Goal: Contribute content

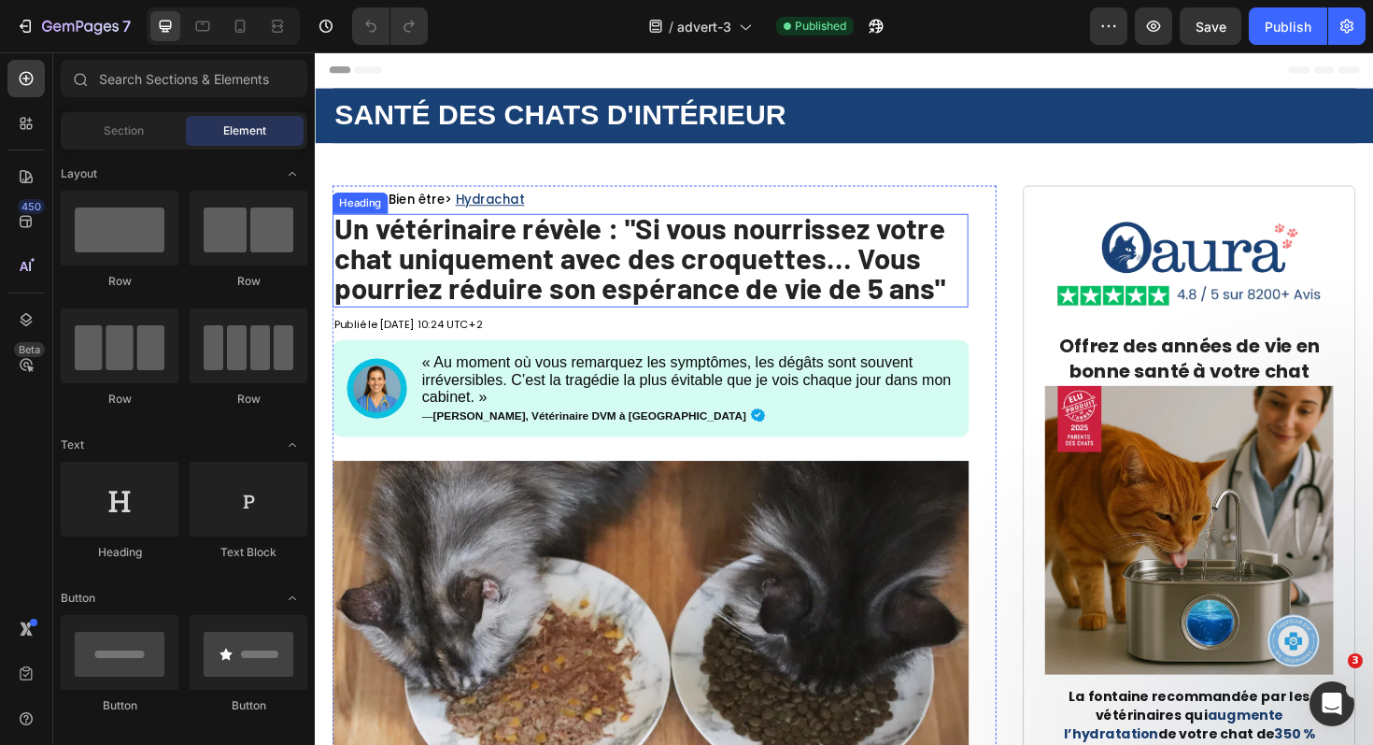
click at [906, 285] on strong "Un vétérinaire révèle : "Si vous nourrissez votre chat uniquement avec des croq…" at bounding box center [658, 270] width 647 height 101
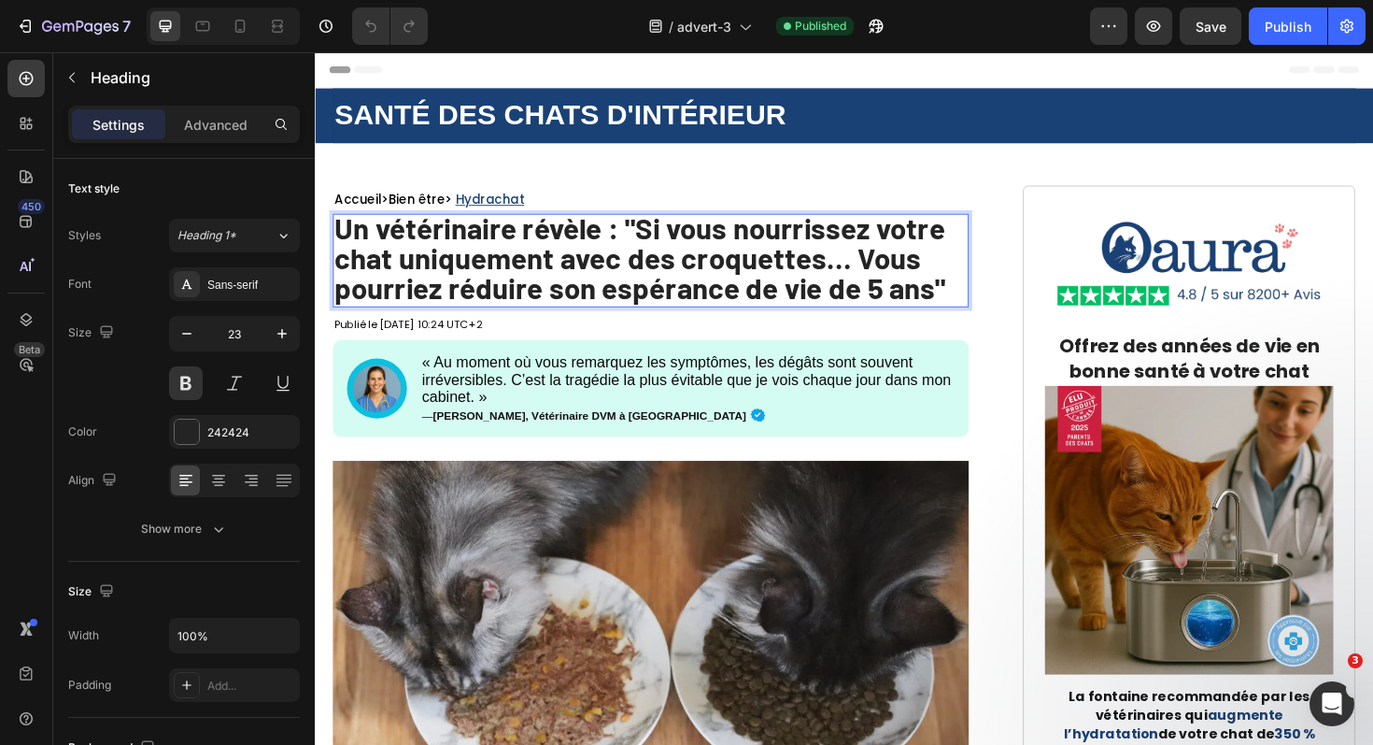
click at [906, 285] on strong "Un vétérinaire révèle : "Si vous nourrissez votre chat uniquement avec des croq…" at bounding box center [658, 270] width 647 height 101
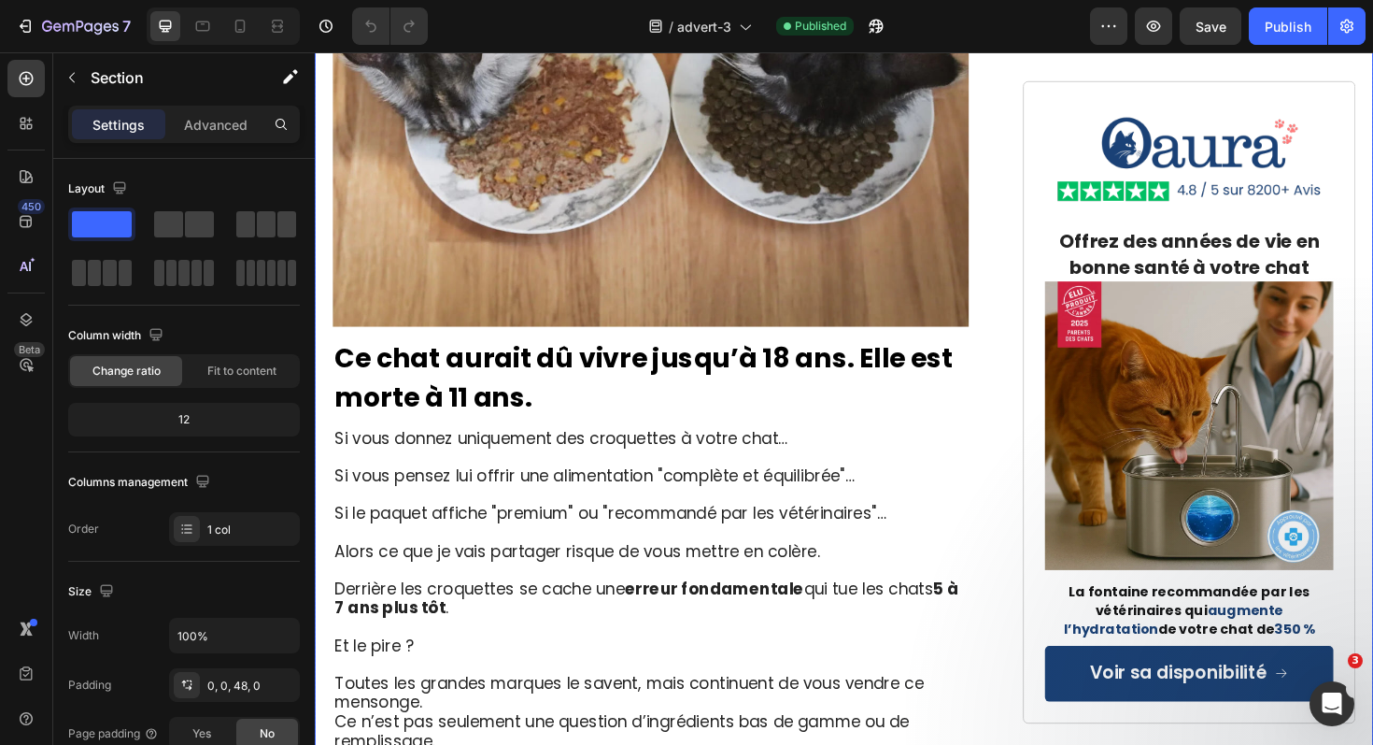
scroll to position [520, 0]
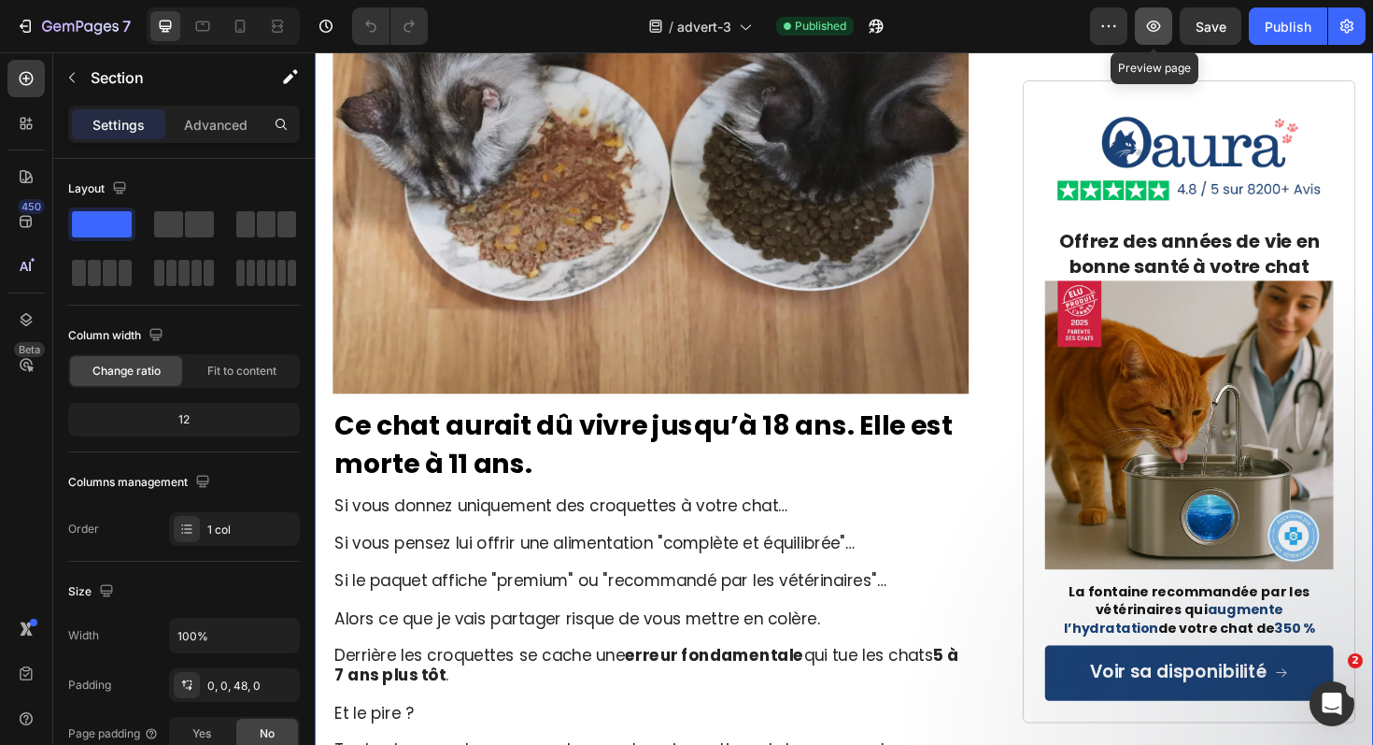
click at [1163, 32] on icon "button" at bounding box center [1153, 26] width 19 height 19
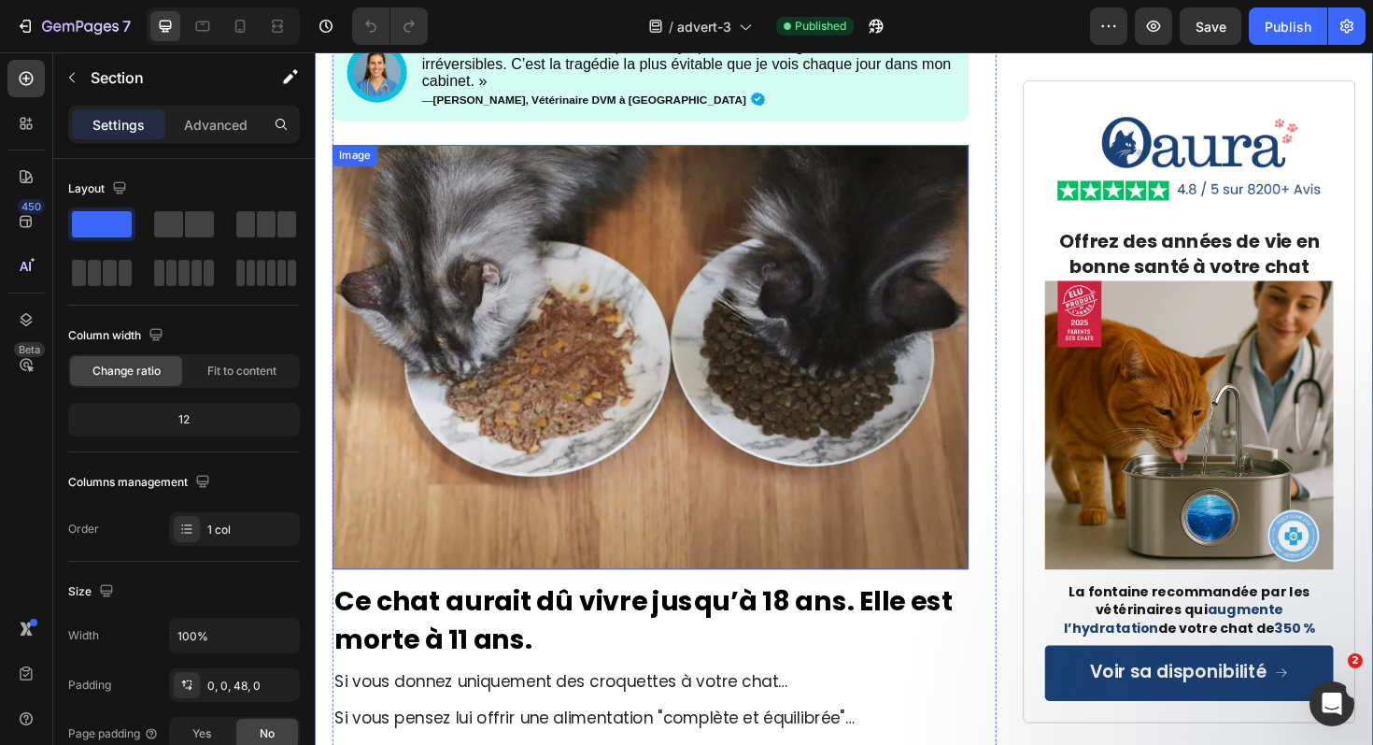
scroll to position [0, 0]
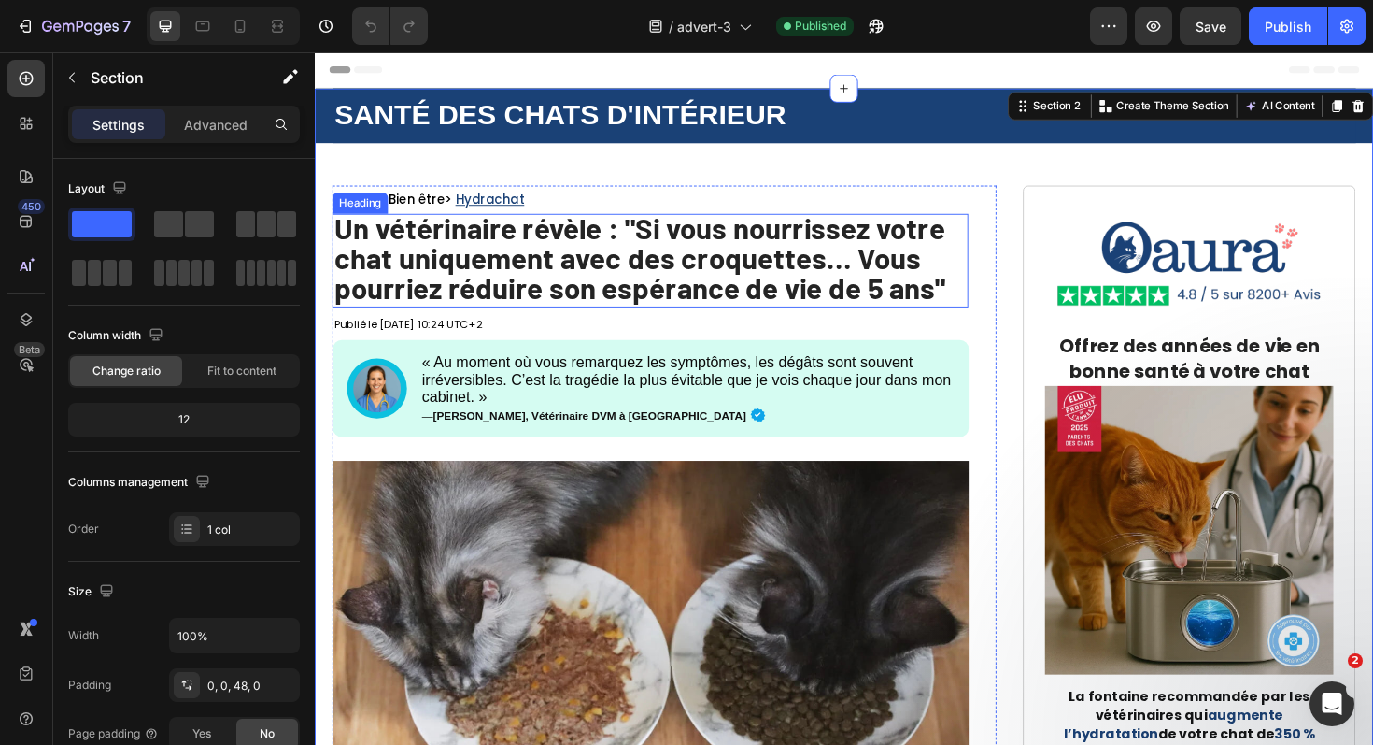
click at [925, 278] on strong "Un vétérinaire révèle : "Si vous nourrissez votre chat uniquement avec des croq…" at bounding box center [658, 270] width 647 height 101
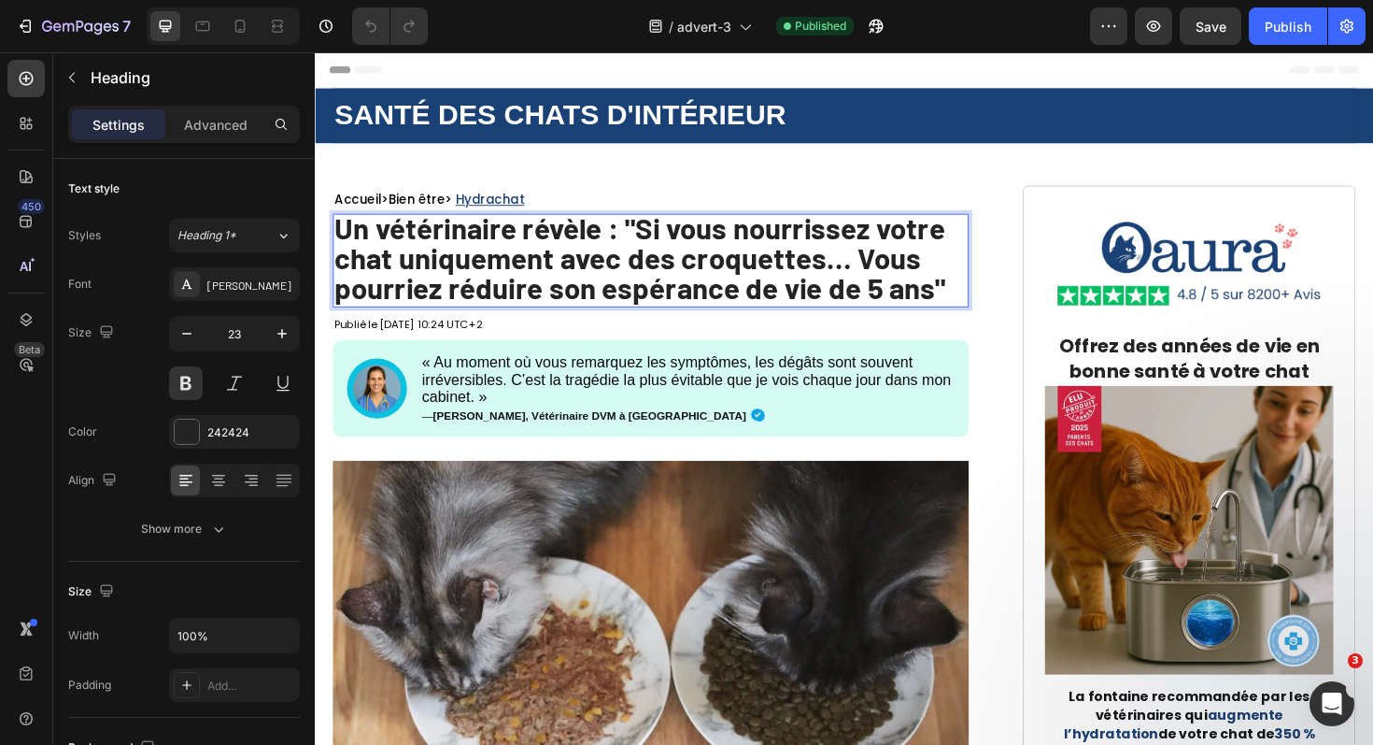
click at [957, 305] on strong "Un vétérinaire révèle : "Si vous nourrissez votre chat uniquement avec des croq…" at bounding box center [658, 270] width 647 height 101
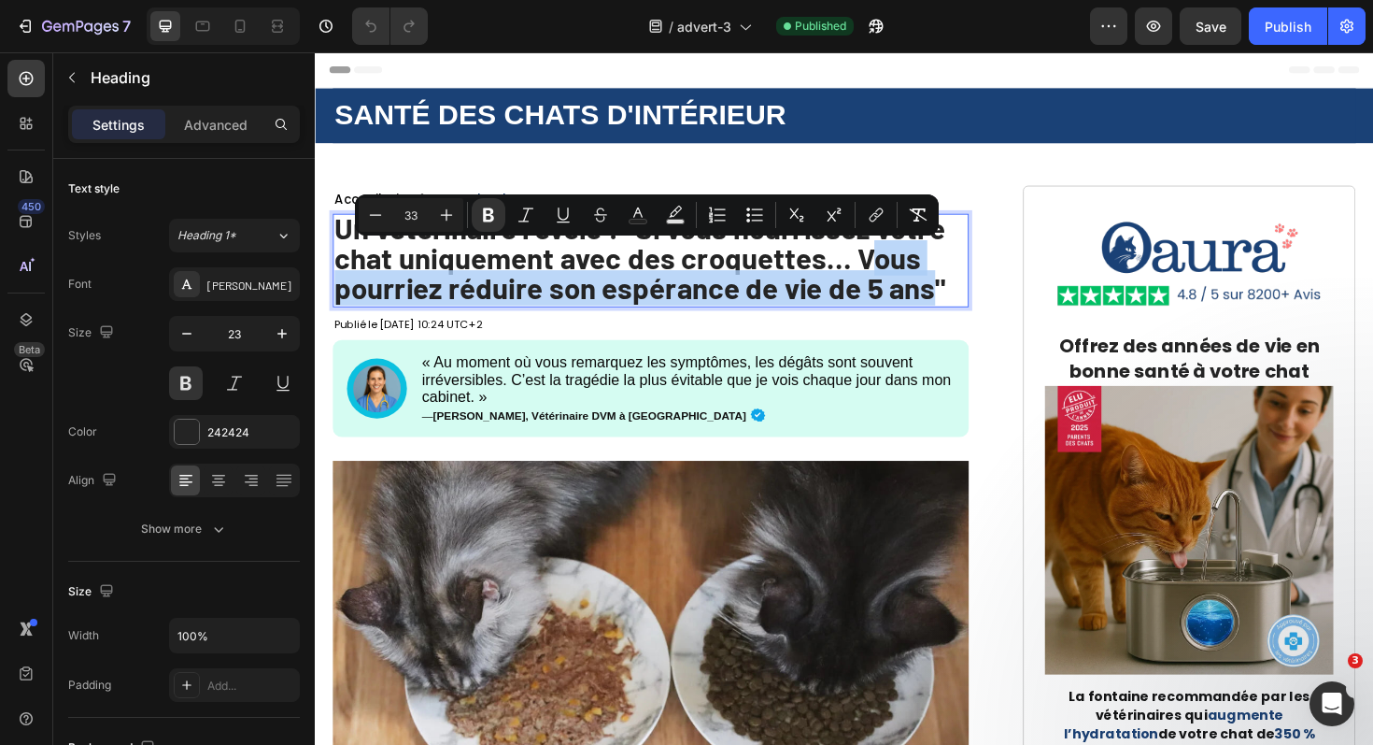
drag, startPoint x: 970, startPoint y: 310, endPoint x: 906, endPoint y: 272, distance: 74.2
click at [906, 272] on strong "Un vétérinaire révèle : "Si vous nourrissez votre chat uniquement avec des croq…" at bounding box center [658, 270] width 647 height 101
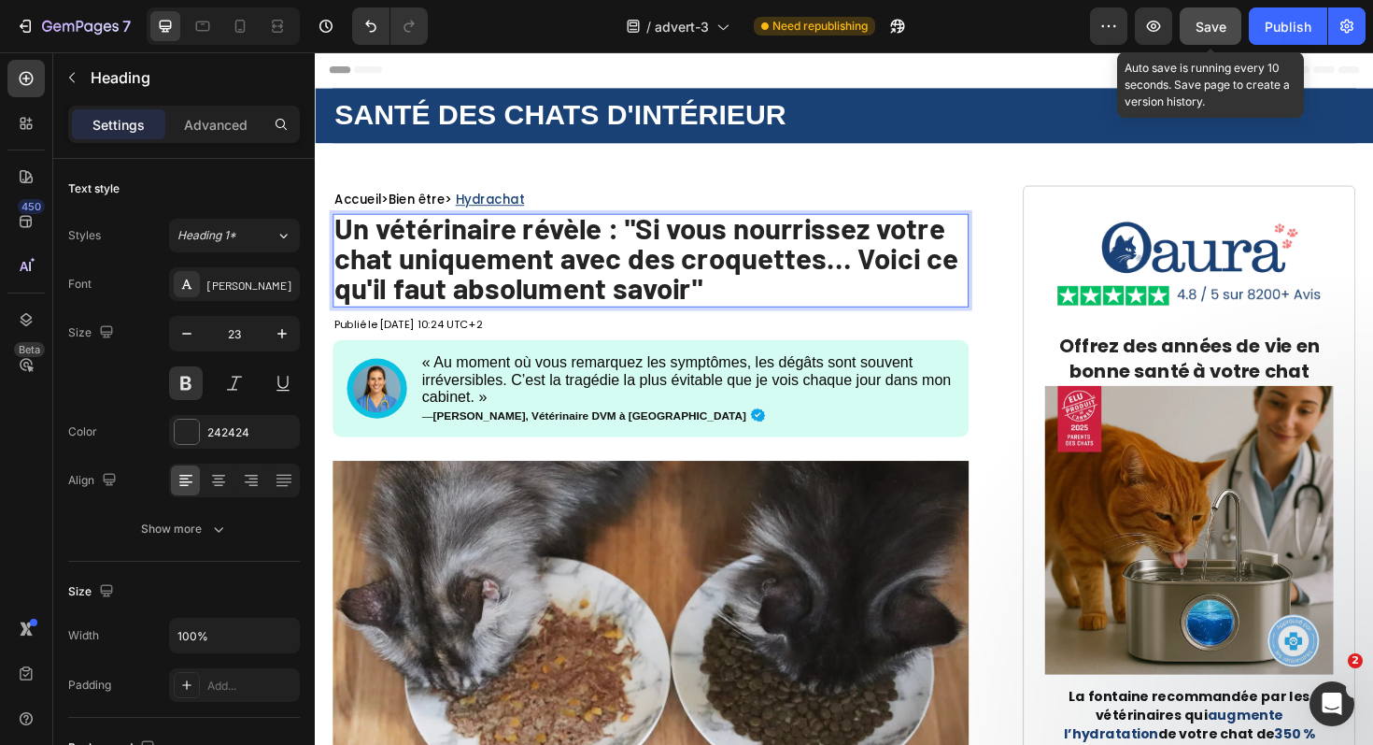
click at [1227, 28] on button "Save" at bounding box center [1211, 25] width 62 height 37
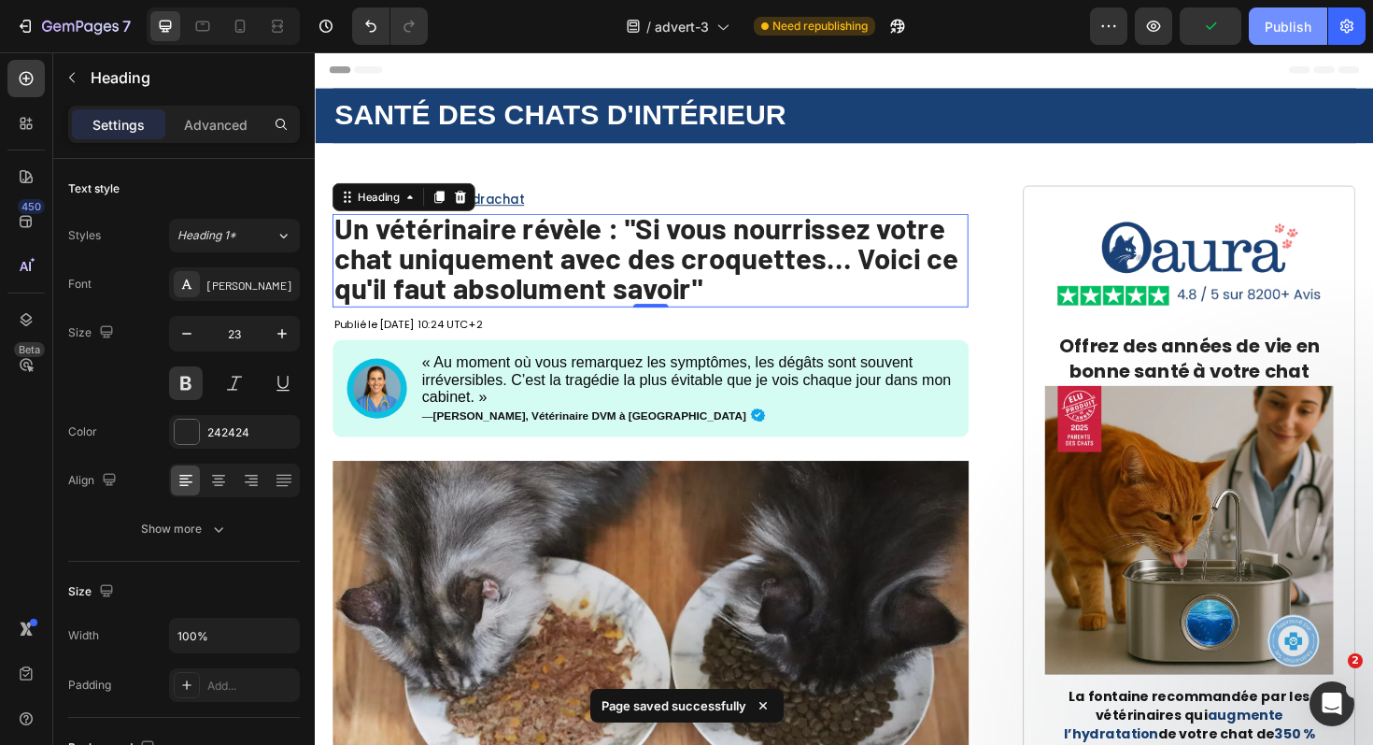
click at [1280, 28] on div "Publish" at bounding box center [1288, 27] width 47 height 20
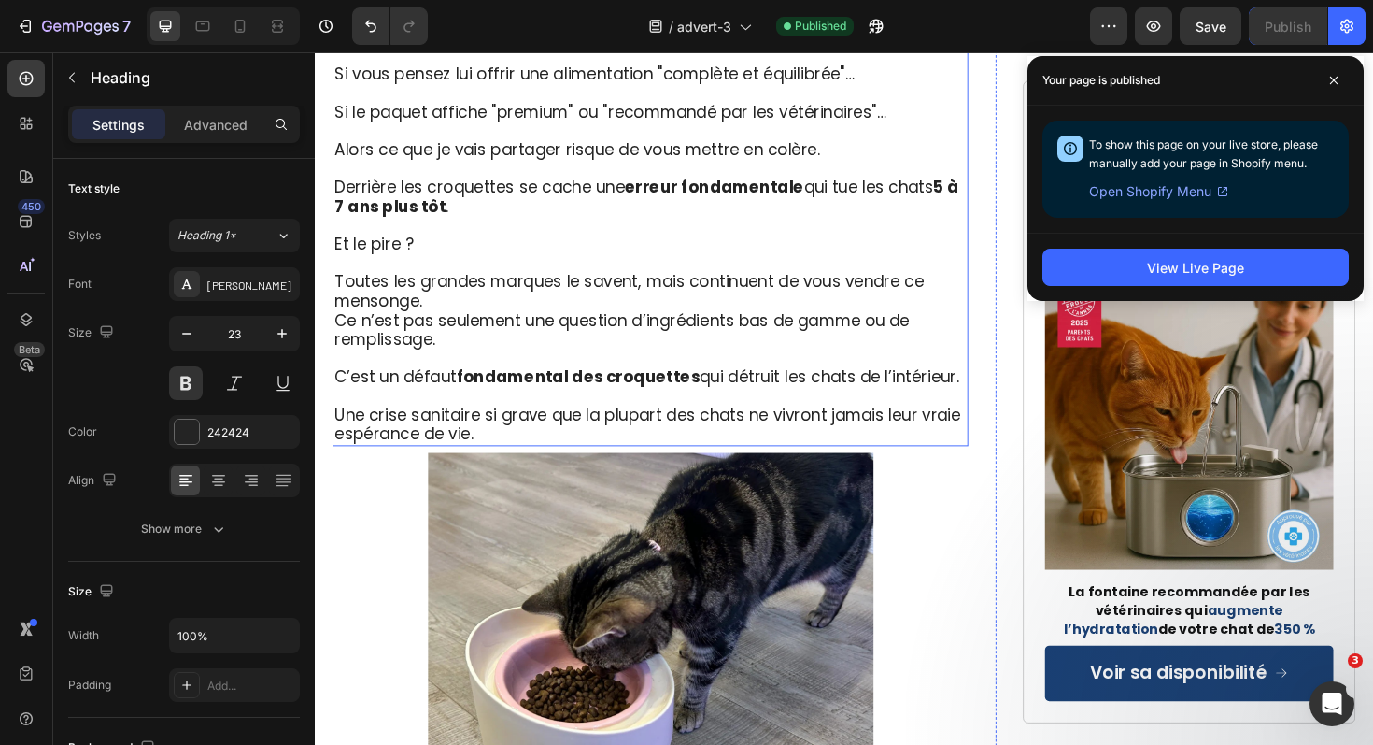
scroll to position [1020, 0]
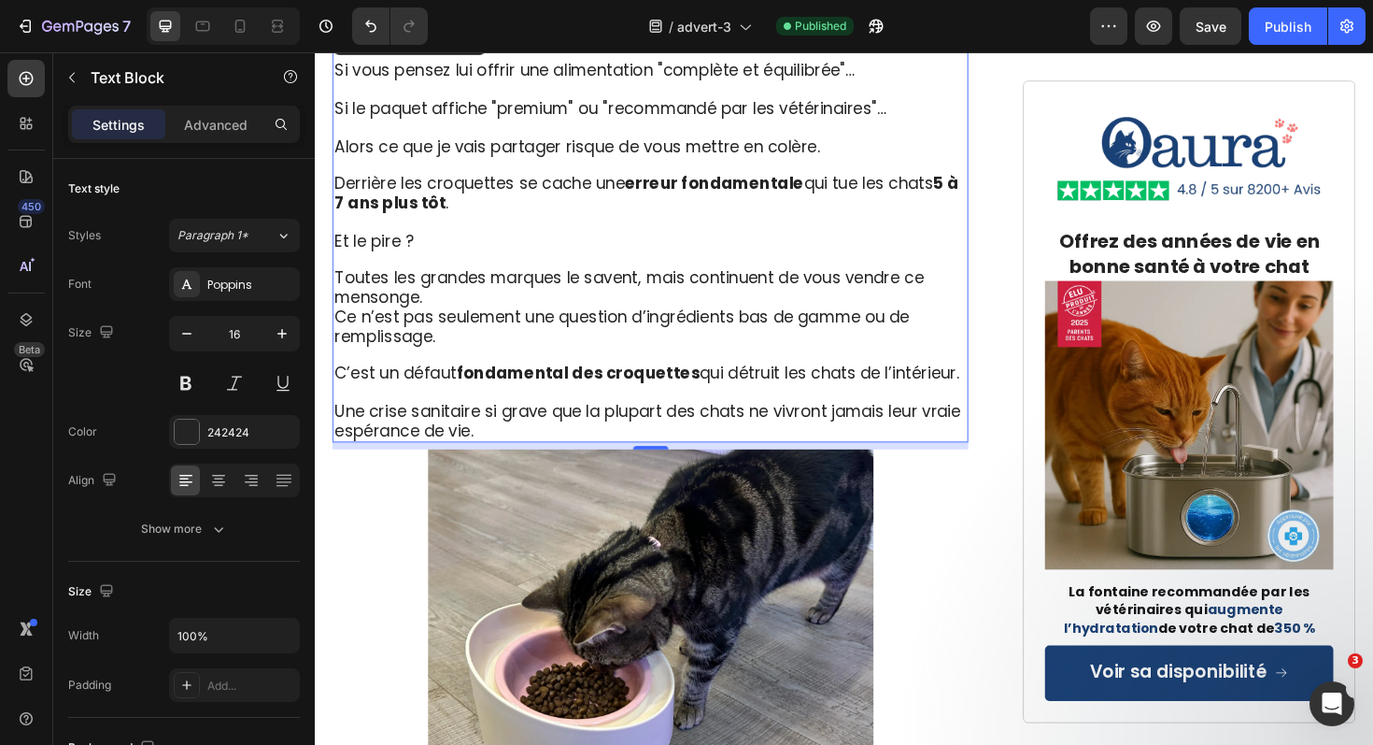
click at [499, 305] on p "Toutes les grandes marques le savent, mais continuent de vous vendre ce mensong…" at bounding box center [670, 302] width 670 height 41
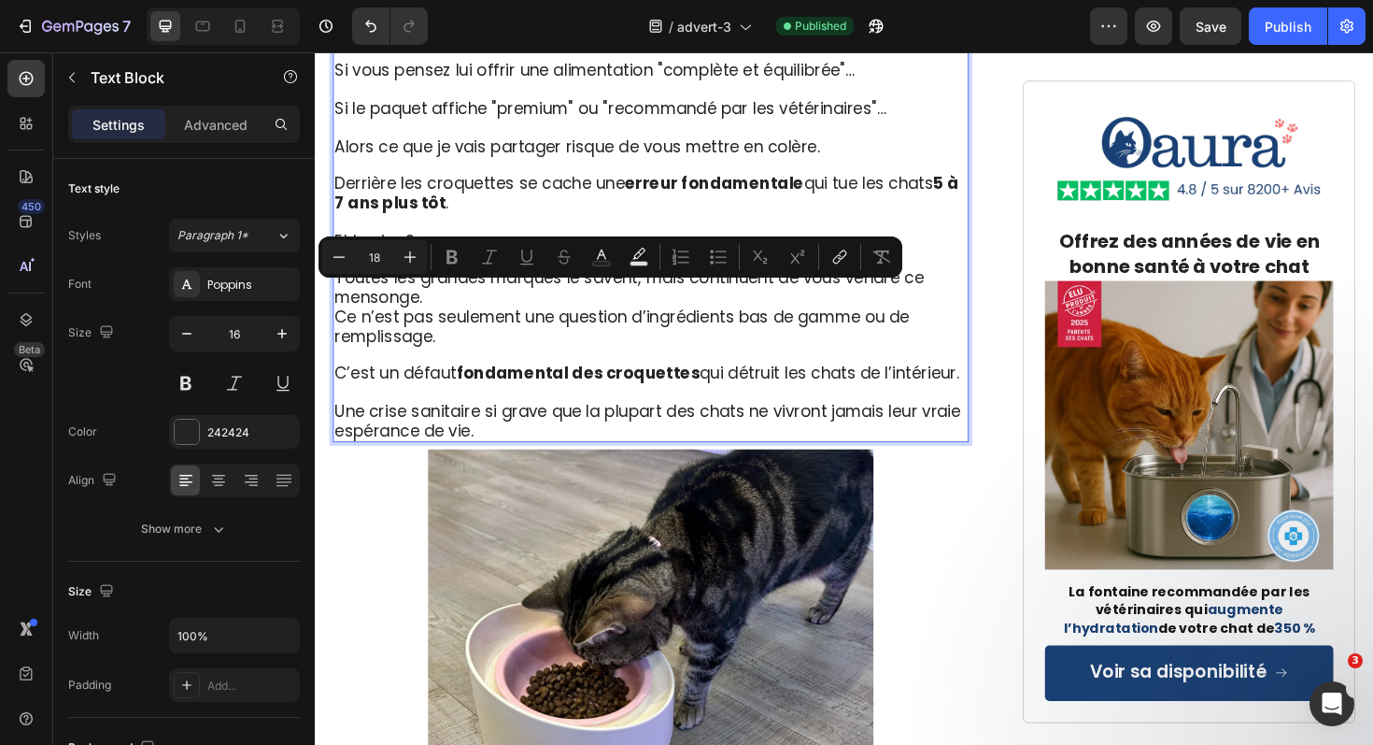
click at [491, 306] on p "Toutes les grandes marques le savent, mais continuent de vous vendre ce mensong…" at bounding box center [670, 302] width 670 height 41
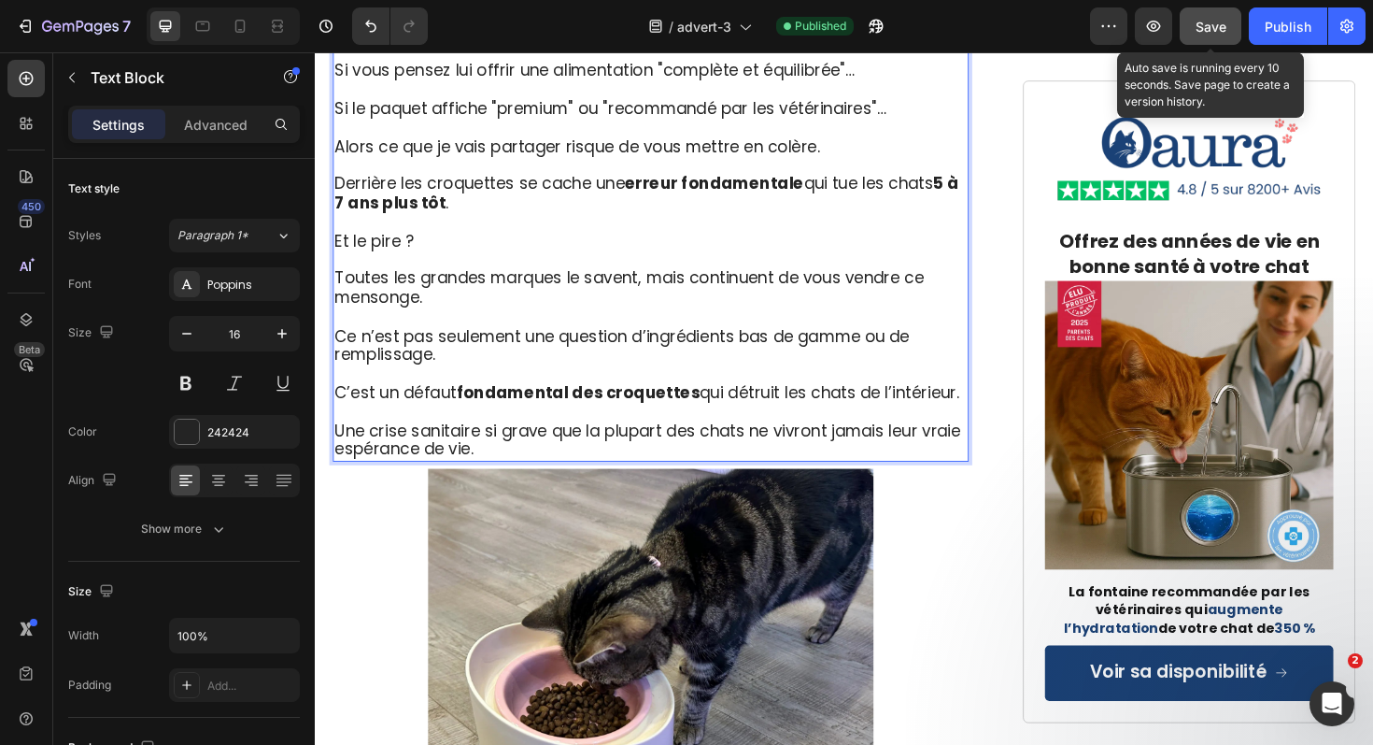
click at [1225, 26] on span "Save" at bounding box center [1211, 27] width 31 height 16
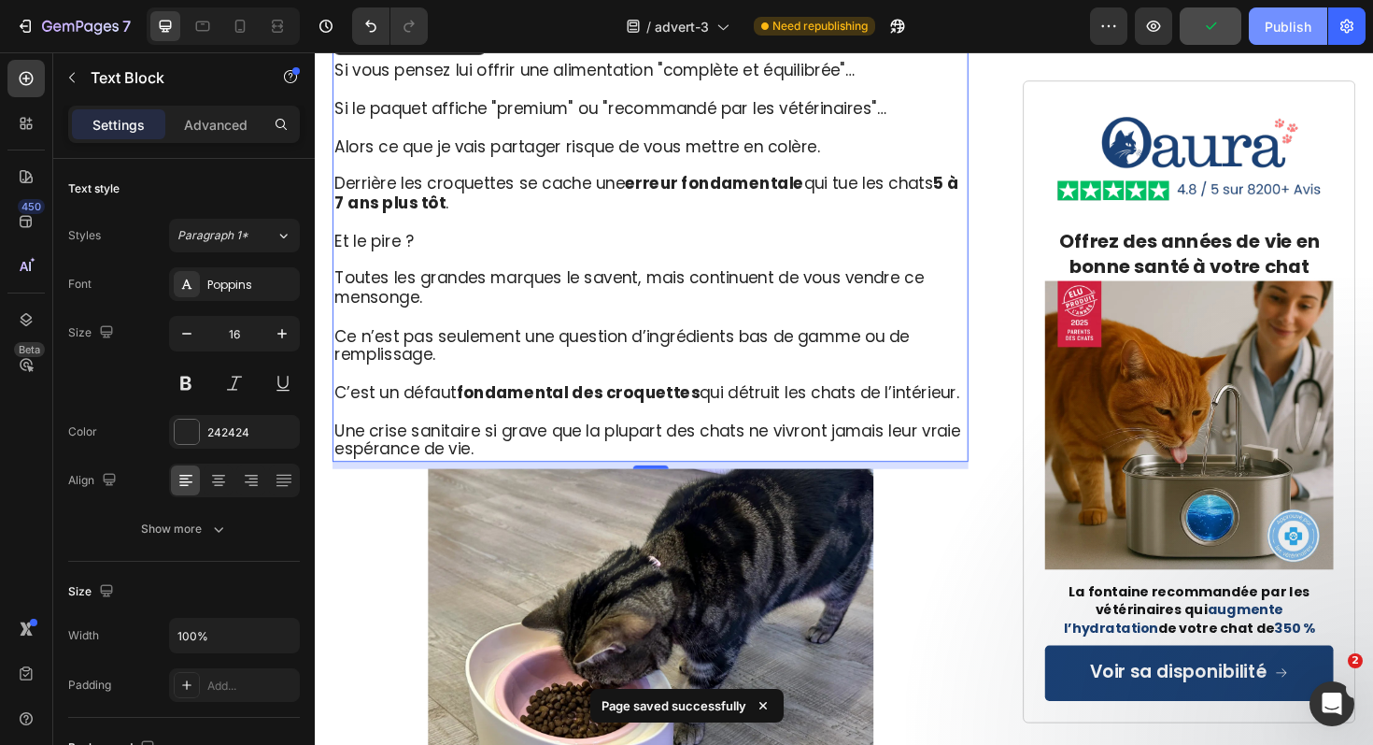
click at [1277, 22] on div "Publish" at bounding box center [1288, 27] width 47 height 20
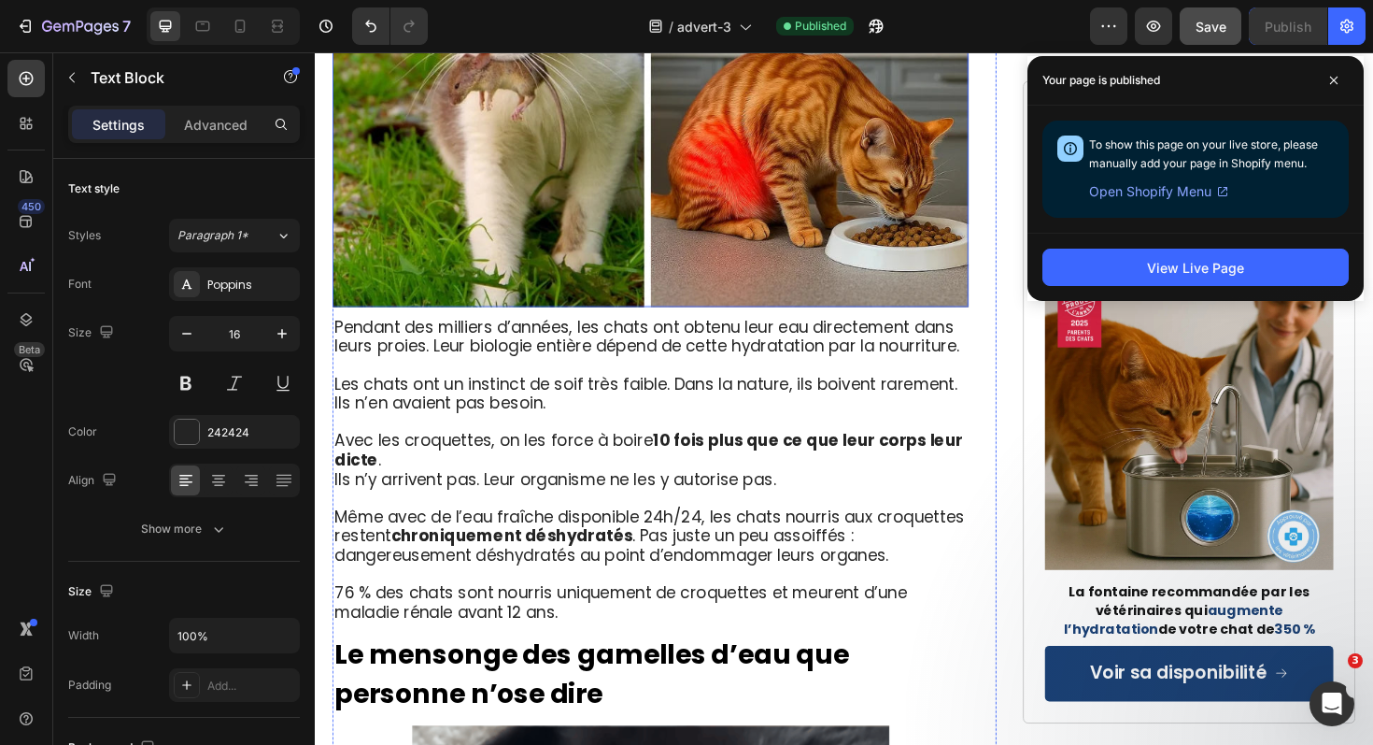
scroll to position [2319, 0]
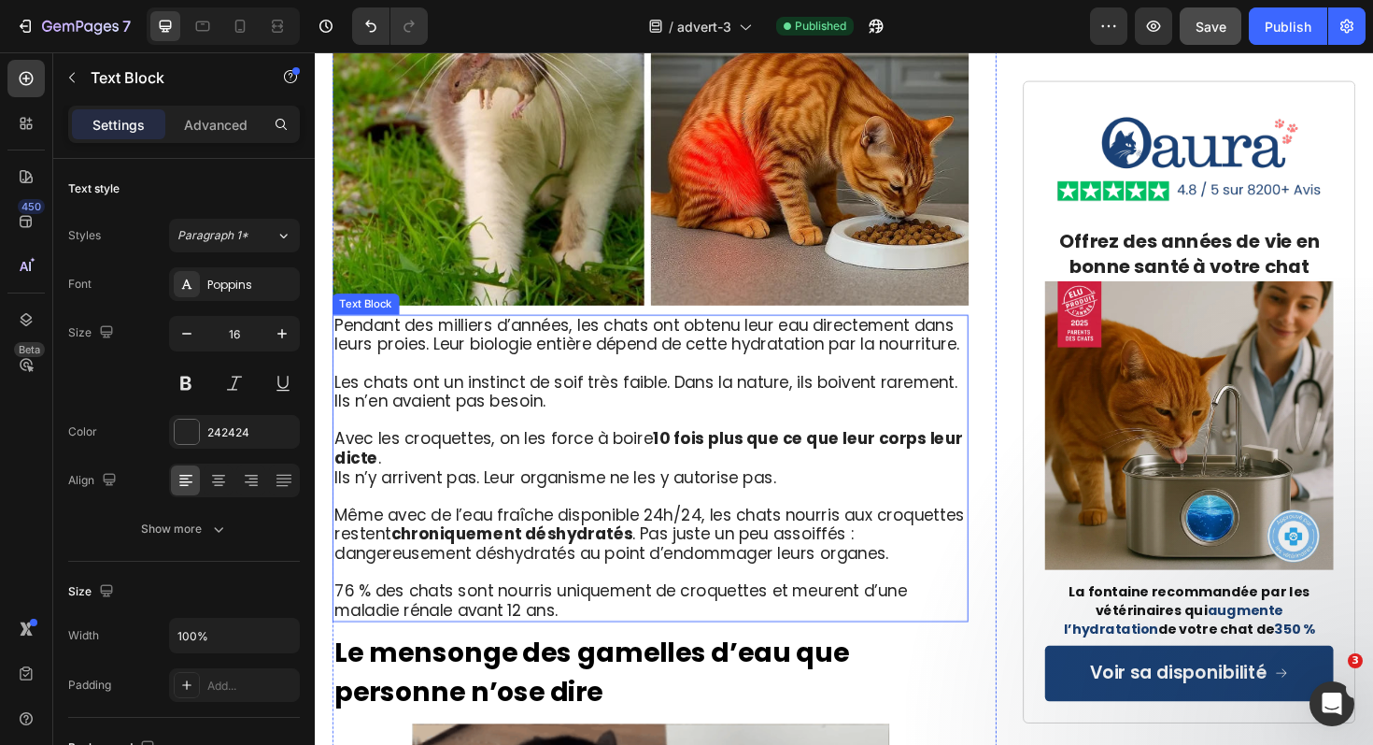
click at [454, 454] on p "Avec les croquettes, on les force à boire 10 fois plus que ce que leur corps le…" at bounding box center [670, 472] width 670 height 41
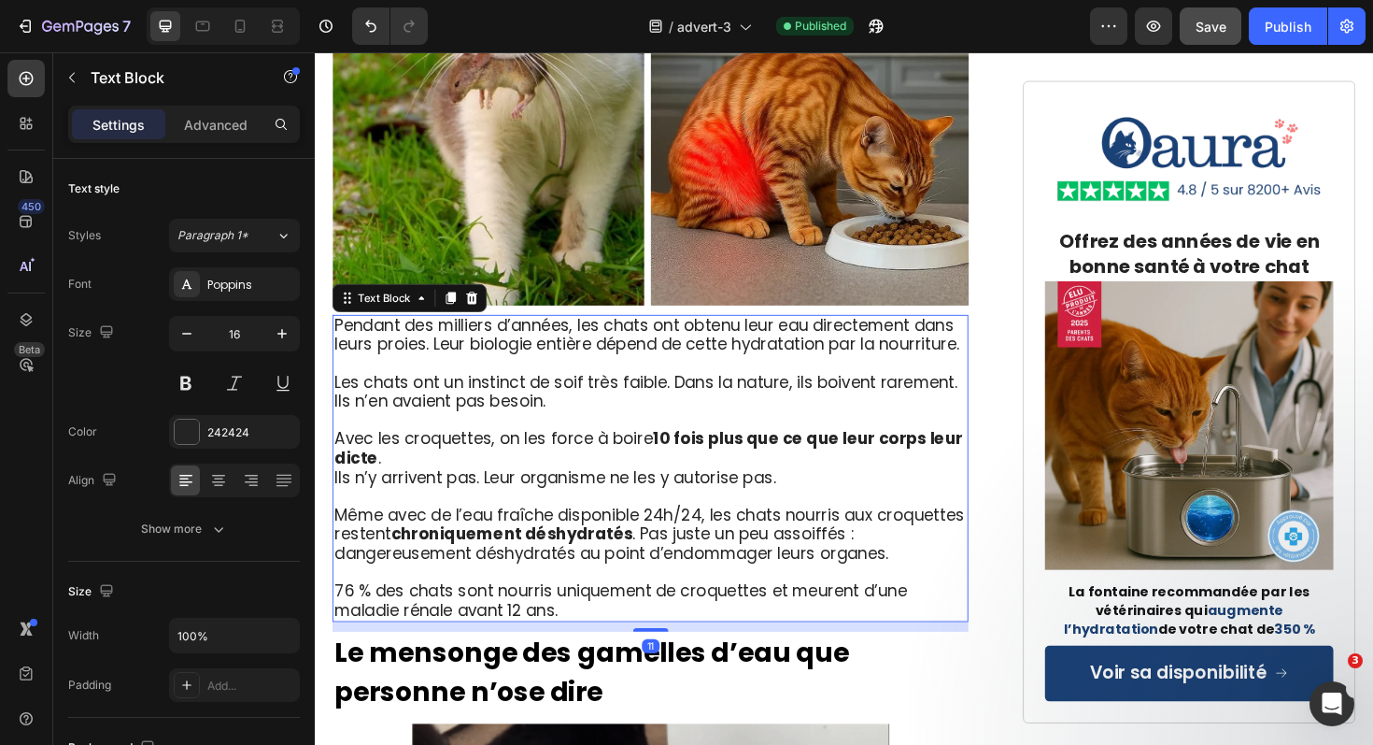
click at [448, 452] on p "Avec les croquettes, on les force à boire 10 fois plus que ce que leur corps le…" at bounding box center [670, 472] width 670 height 41
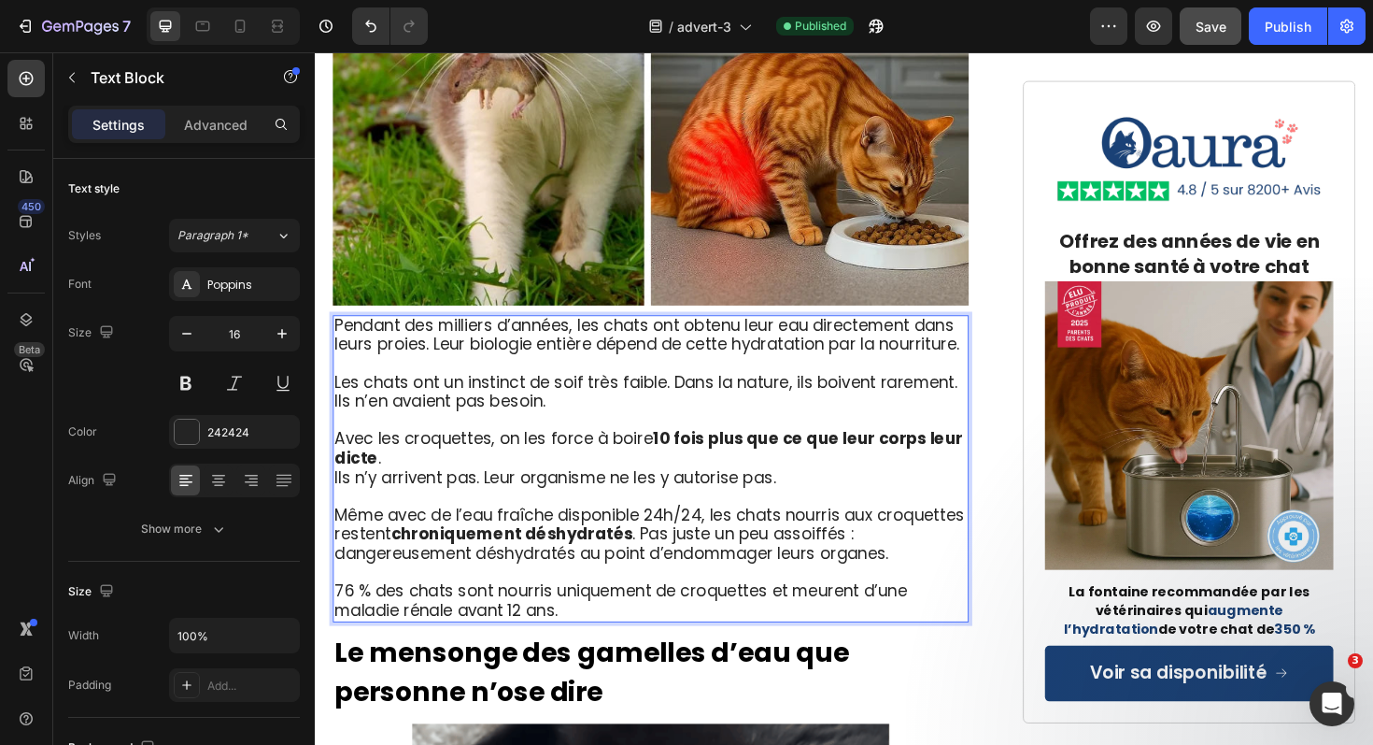
click at [450, 452] on p "Avec les croquettes, on les force à boire 10 fois plus que ce que leur corps le…" at bounding box center [670, 472] width 670 height 41
drag, startPoint x: 444, startPoint y: 459, endPoint x: 409, endPoint y: 448, distance: 36.1
click at [409, 448] on div "Pendant des milliers d’années, les chats ont obtenu leur eau directement dans l…" at bounding box center [671, 494] width 674 height 326
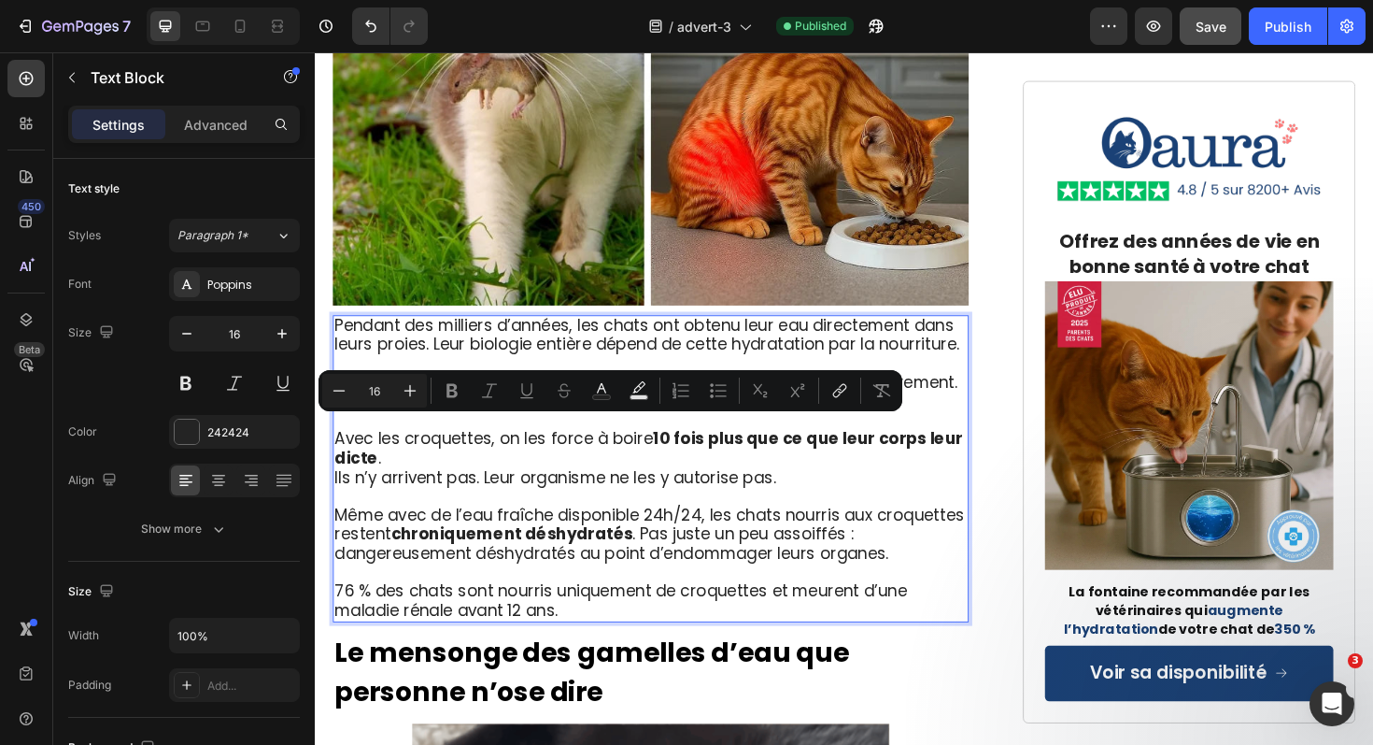
click at [409, 452] on p "Avec les croquettes, on les force à boire 10 fois plus que ce que leur corps le…" at bounding box center [670, 472] width 670 height 41
drag, startPoint x: 405, startPoint y: 448, endPoint x: 376, endPoint y: 448, distance: 29.9
click at [376, 452] on p "Avec les croquettes, on les force à boire 10 fois plus que ce que leur corps le…" at bounding box center [670, 472] width 670 height 41
click at [447, 388] on icon "Editor contextual toolbar" at bounding box center [452, 391] width 11 height 14
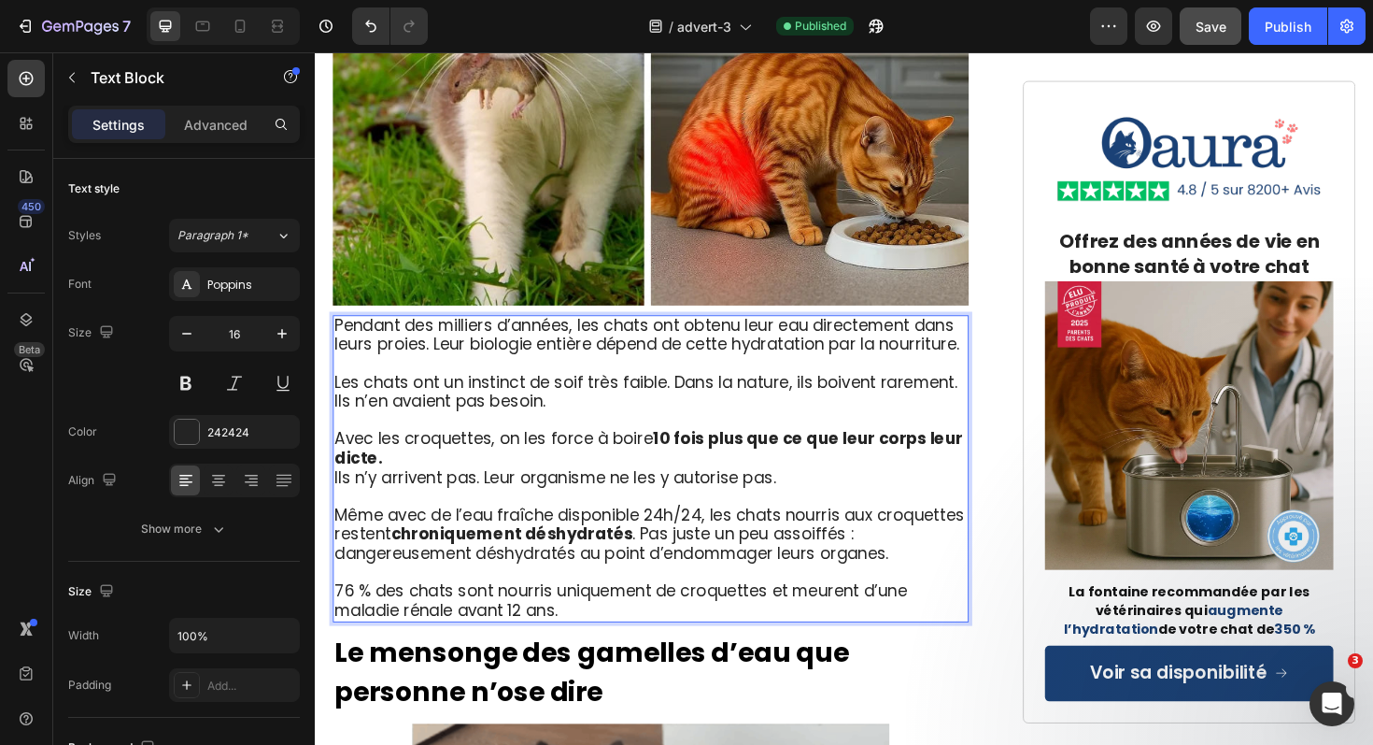
click at [407, 452] on p "Avec les croquettes, on les force à boire 10 fois plus que ce que leur corps le…" at bounding box center [670, 472] width 670 height 41
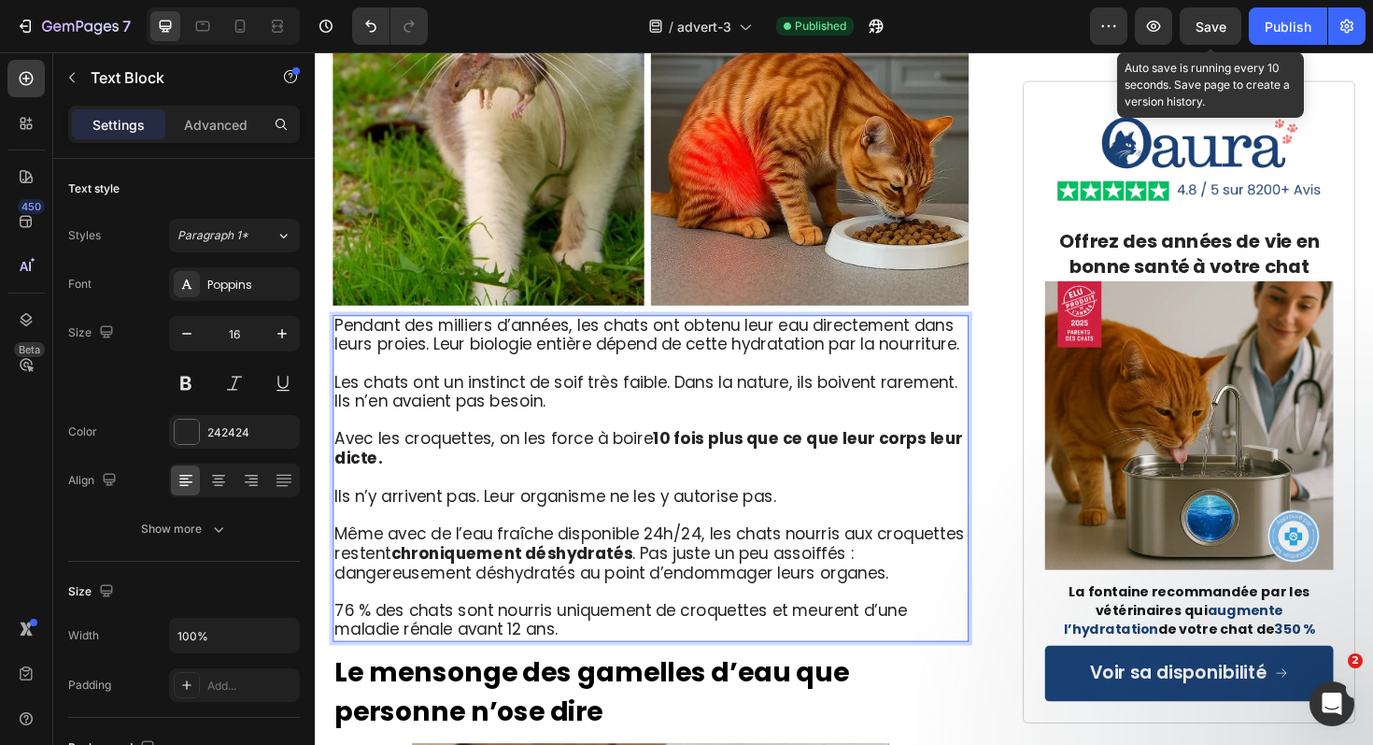
click at [1227, 29] on button "Save" at bounding box center [1211, 25] width 62 height 37
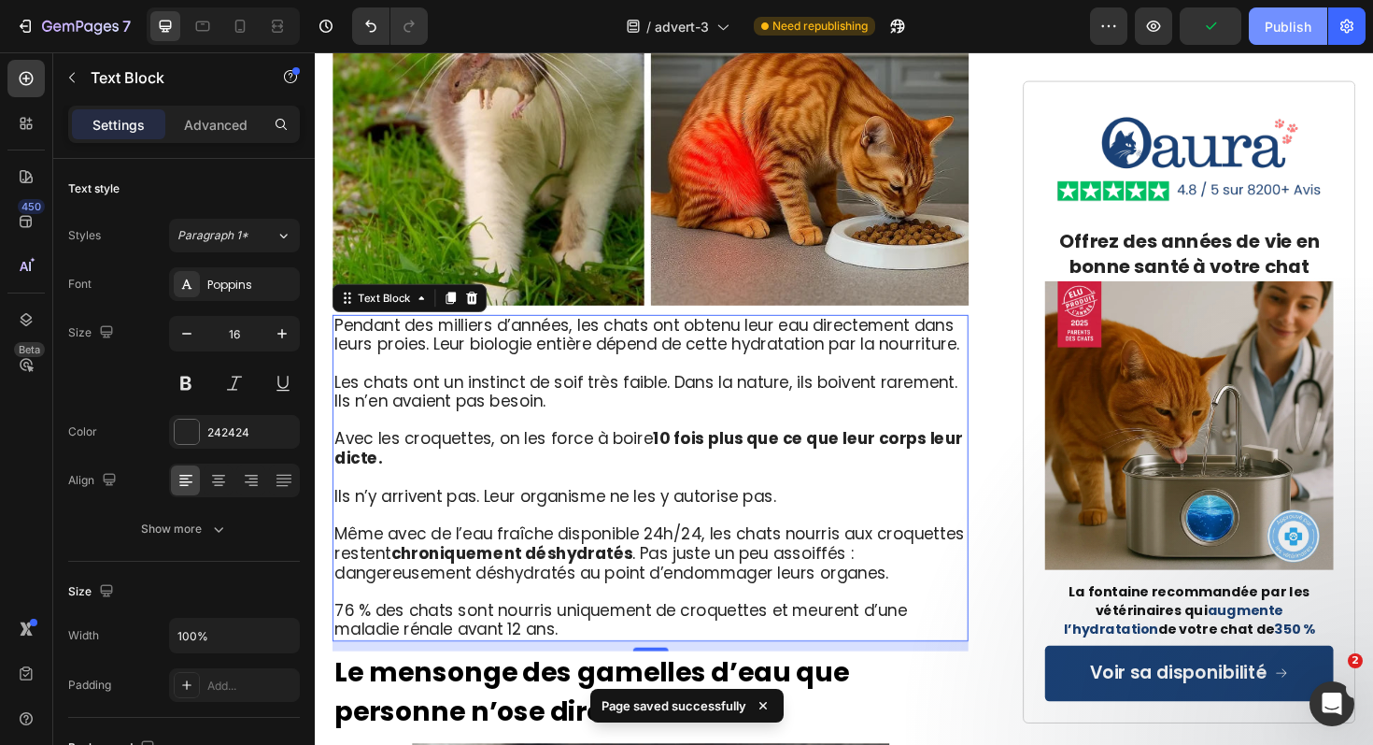
click at [1283, 24] on div "Publish" at bounding box center [1288, 27] width 47 height 20
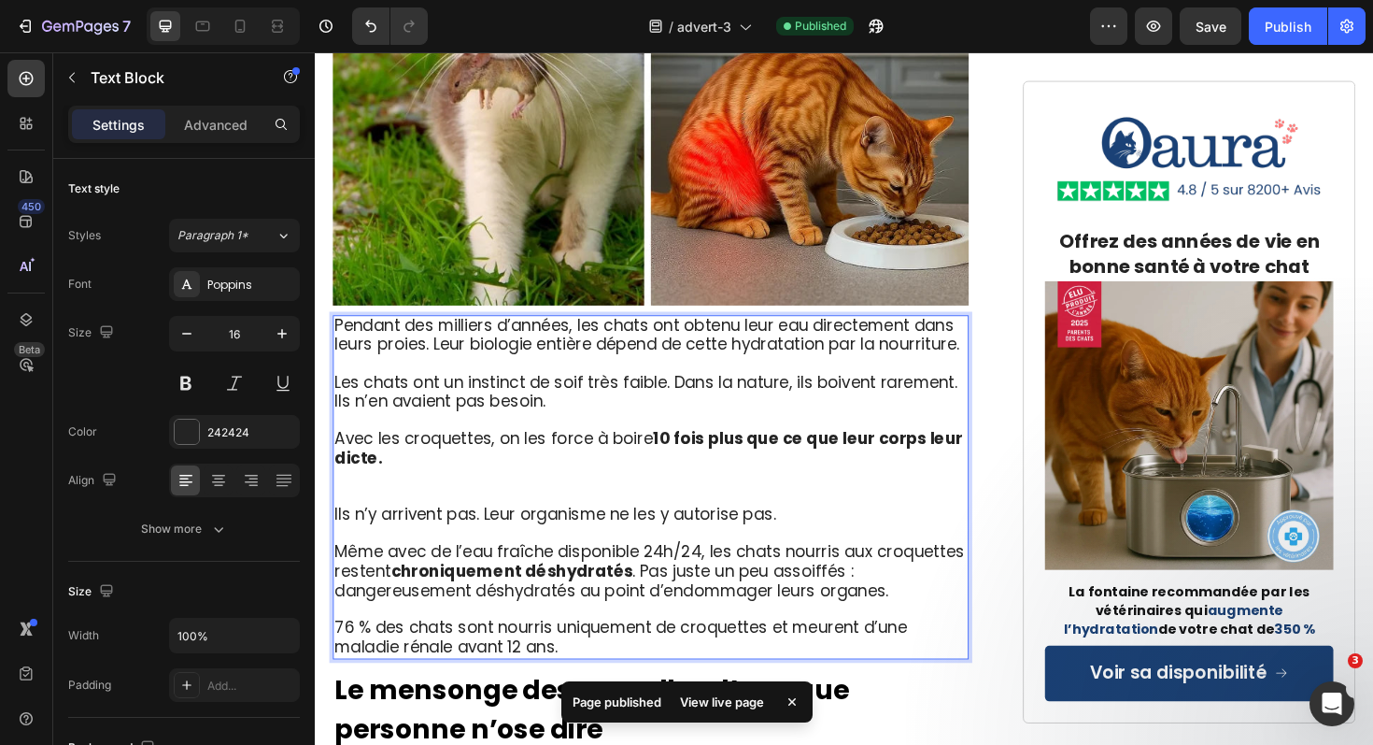
click at [544, 493] on p "Rich Text Editor. Editing area: main" at bounding box center [670, 512] width 670 height 39
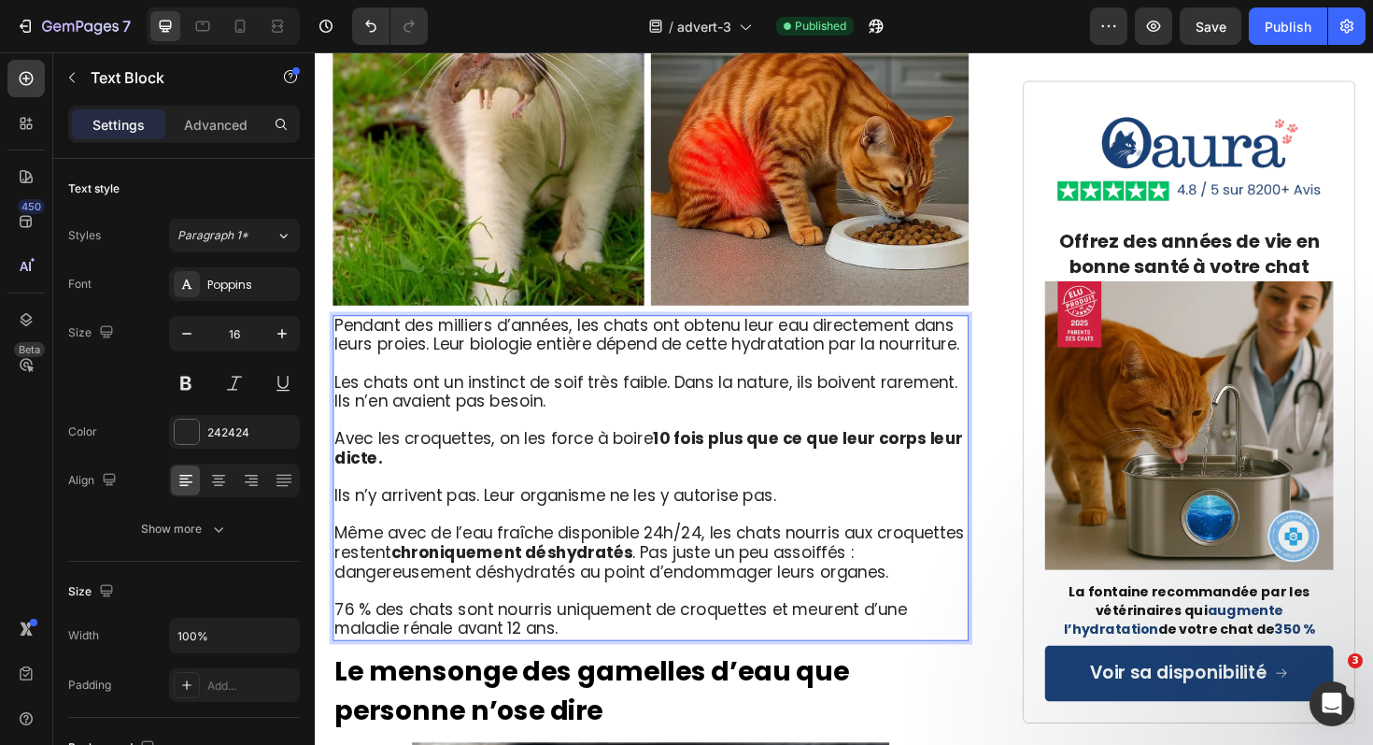
click at [655, 549] on span "Même avec de l’eau fraîche disponible 24h/24, les chats nourris aux croquettes …" at bounding box center [668, 581] width 667 height 64
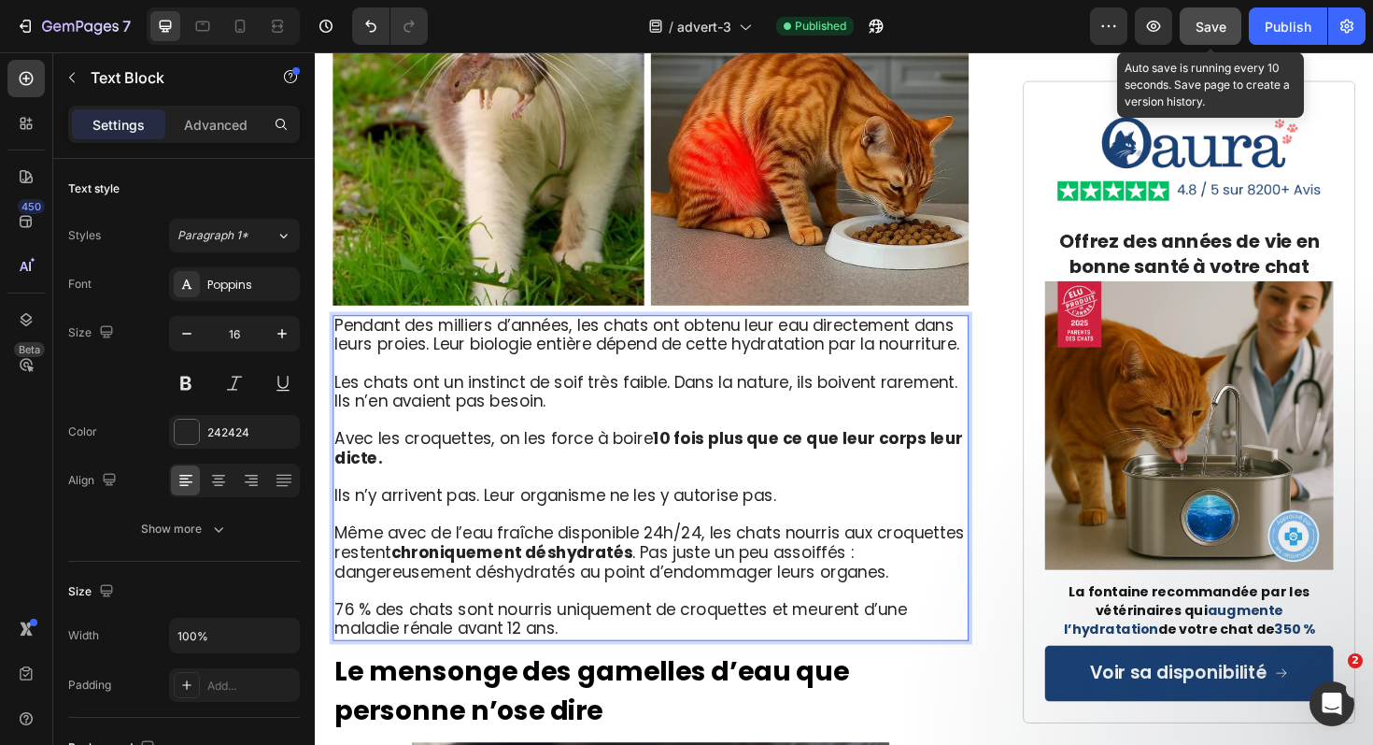
click at [1217, 37] on button "Save" at bounding box center [1211, 25] width 62 height 37
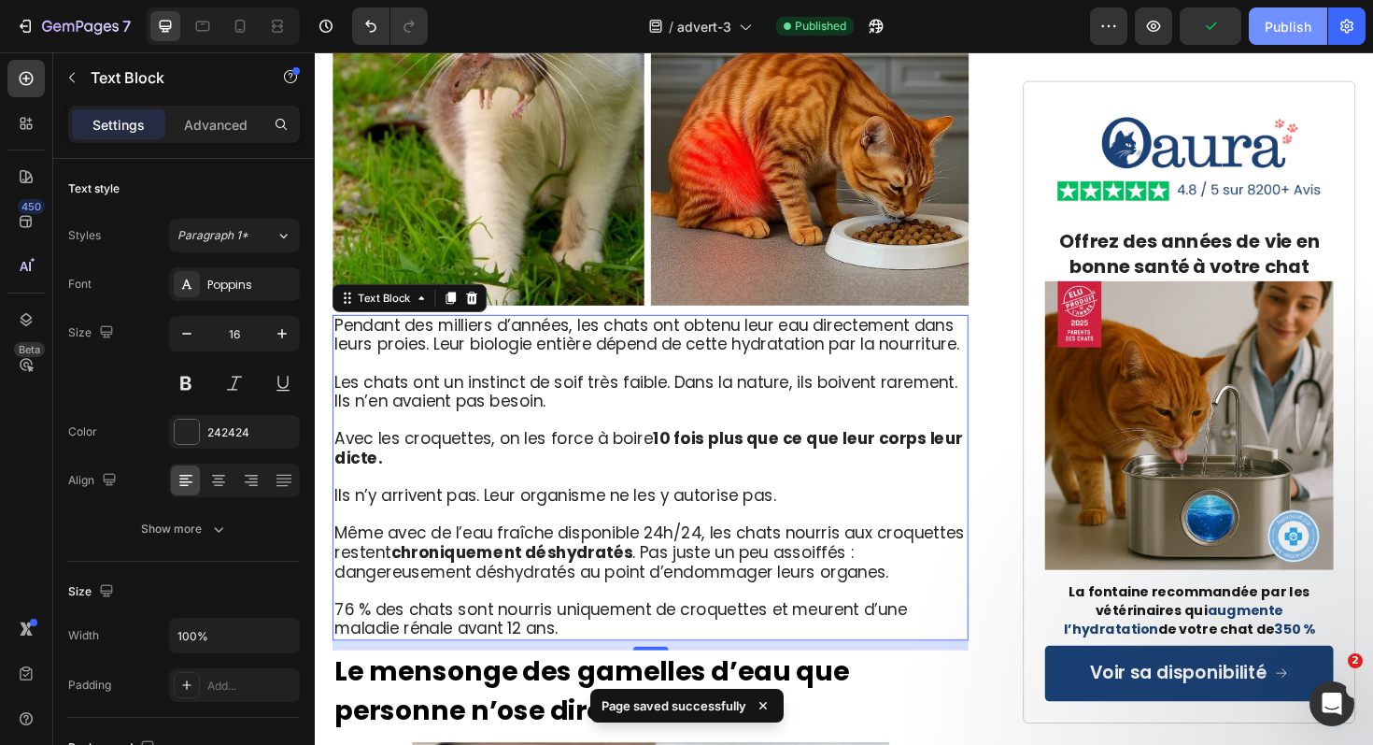
click at [1272, 27] on div "Publish" at bounding box center [1288, 27] width 47 height 20
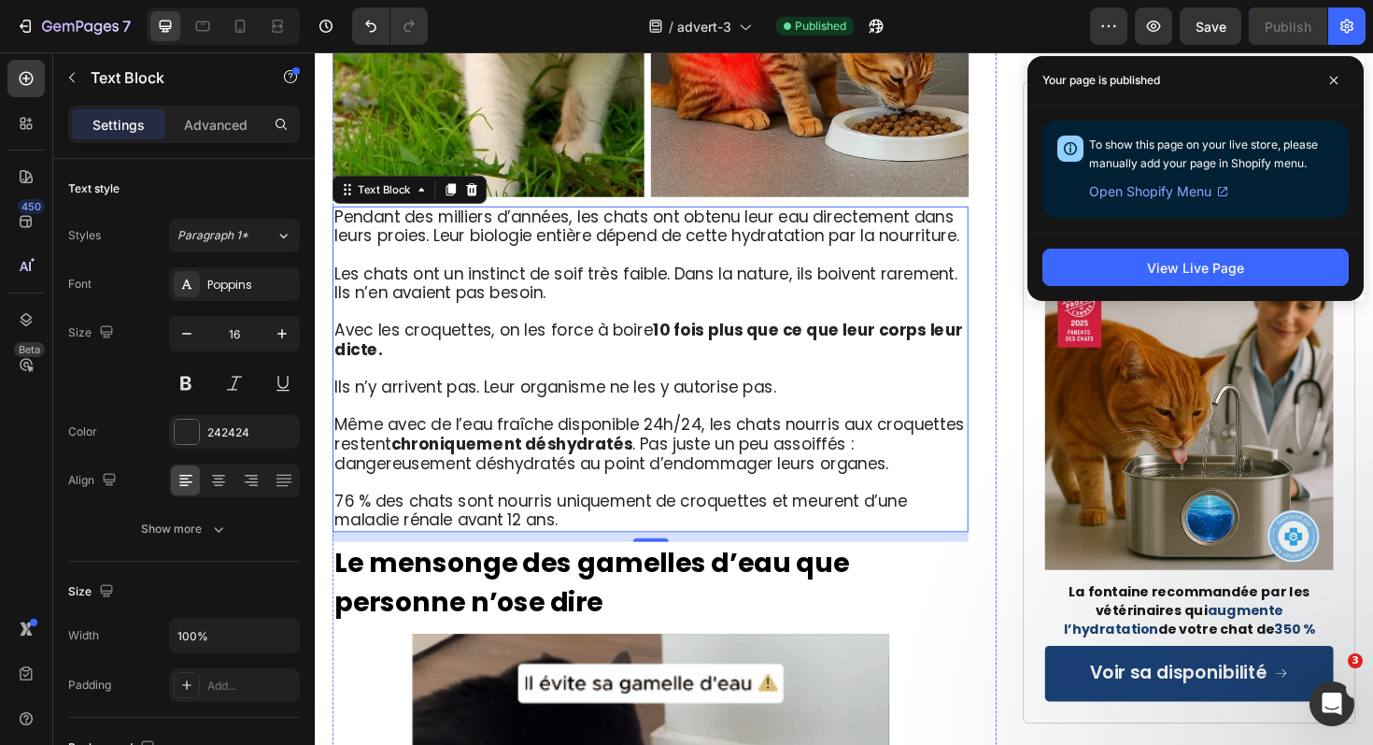
scroll to position [2431, 0]
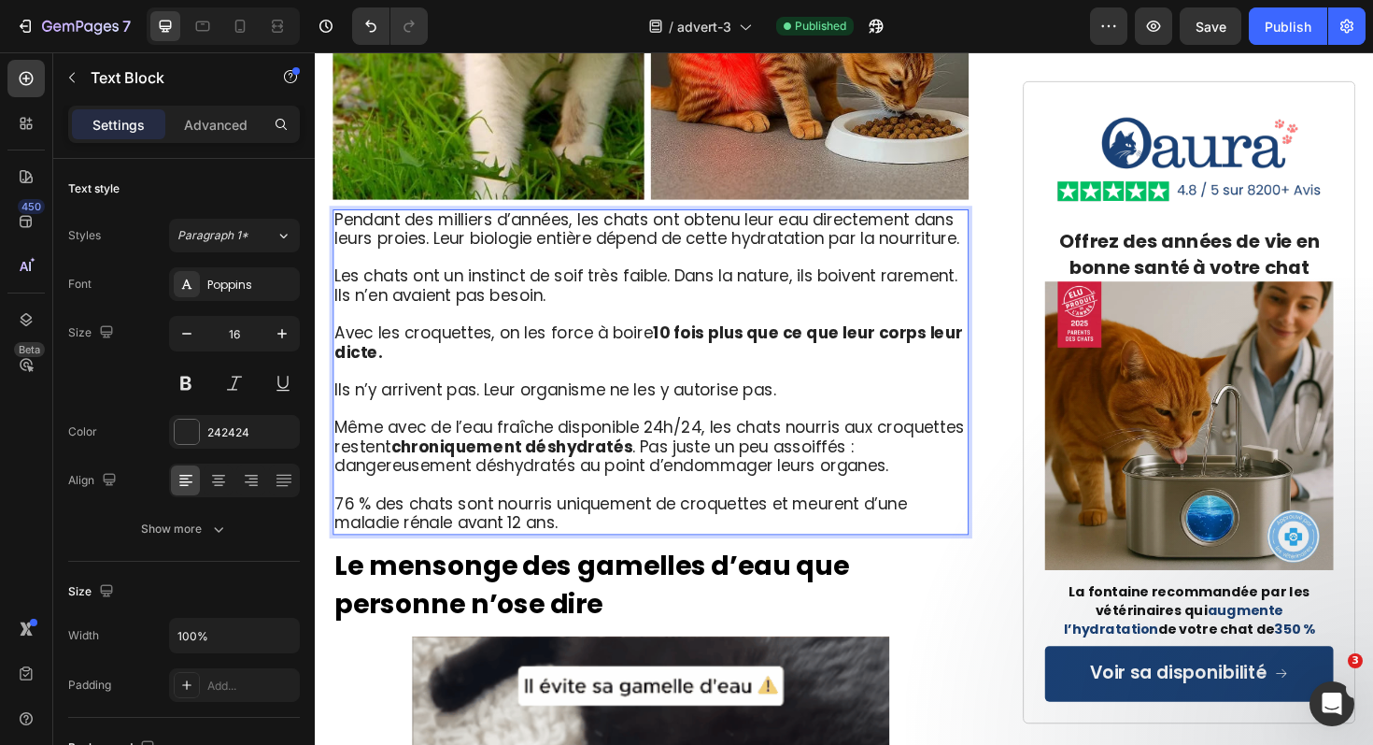
click at [575, 518] on span "76 % des chats sont nourris uniquement de croquettes et meurent d’une maladie r…" at bounding box center [638, 540] width 606 height 44
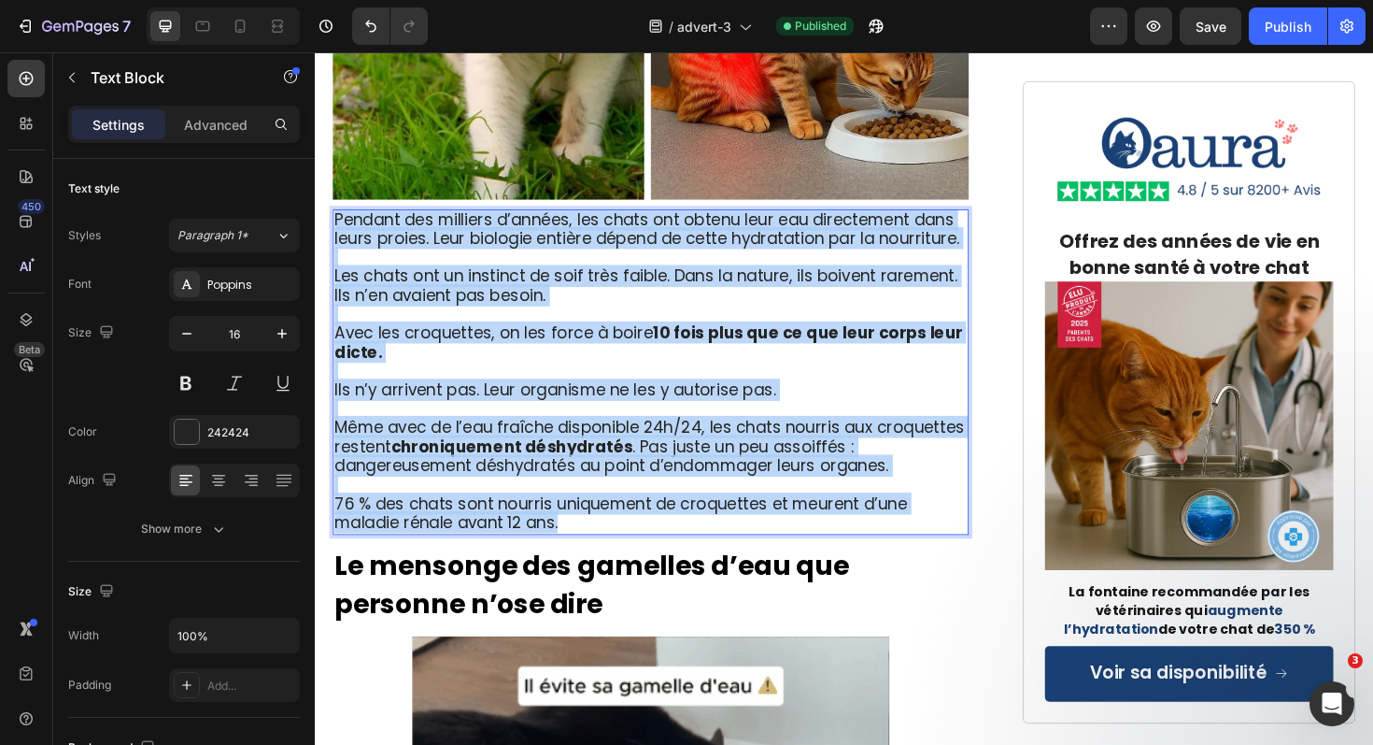
drag, startPoint x: 589, startPoint y: 509, endPoint x: 334, endPoint y: 204, distance: 397.4
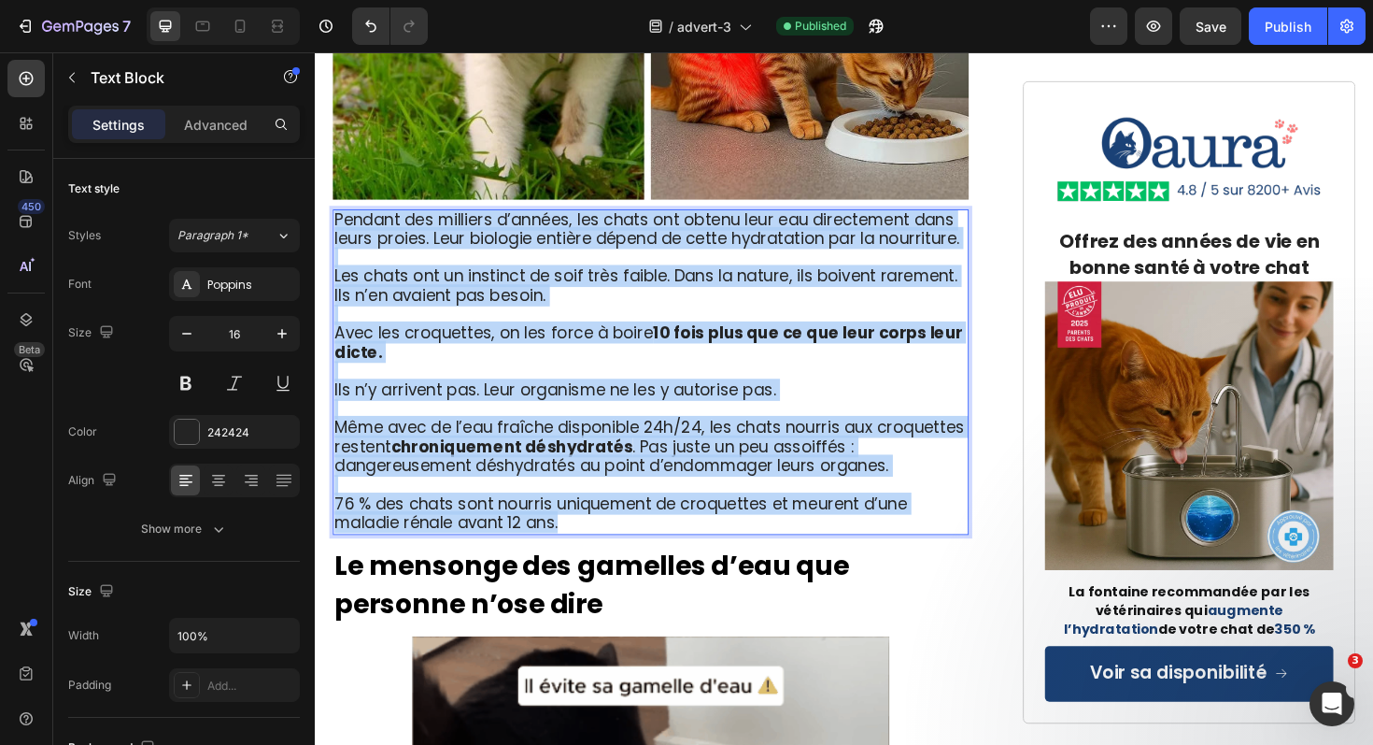
click at [334, 219] on div "Pendant des milliers d’années, les chats ont obtenu leur eau directement dans l…" at bounding box center [671, 392] width 674 height 346
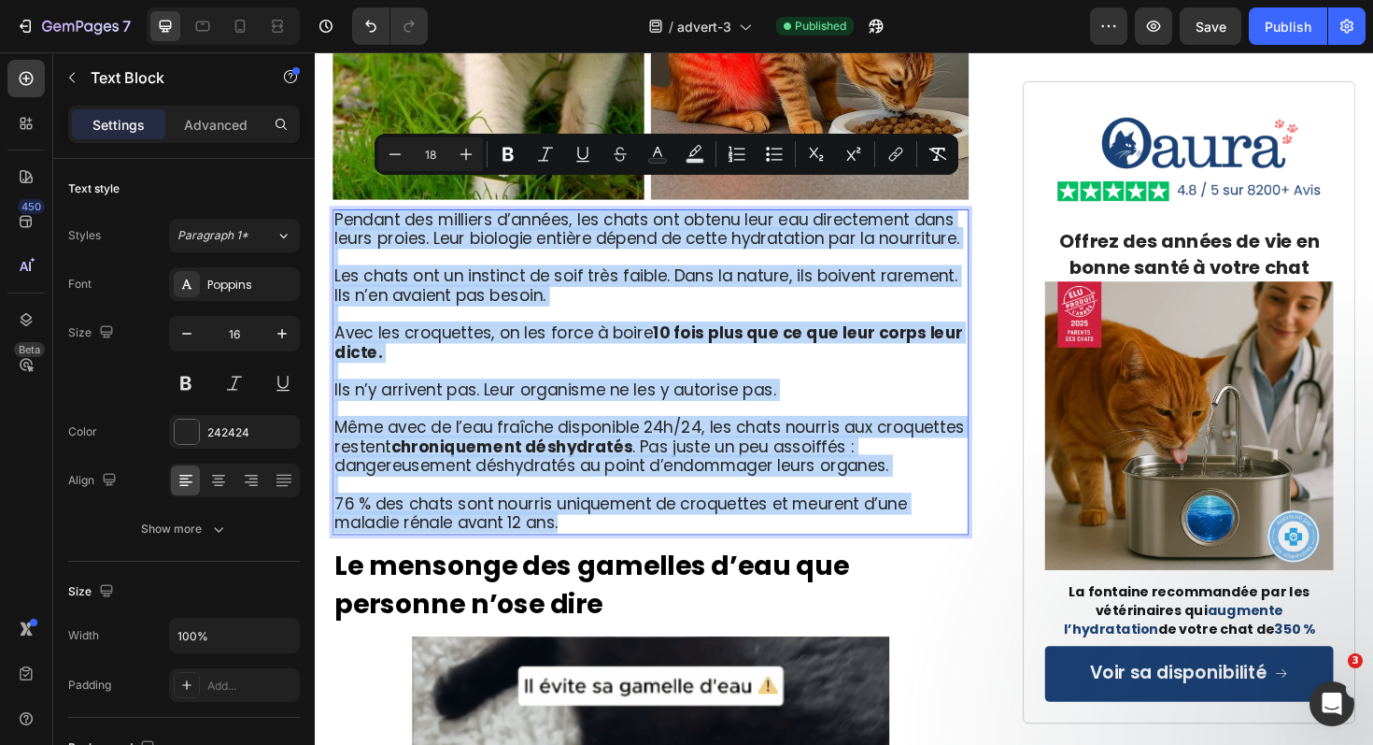
copy div "Pendant des milliers d’années, les chats ont obtenu leur eau directement dans l…"
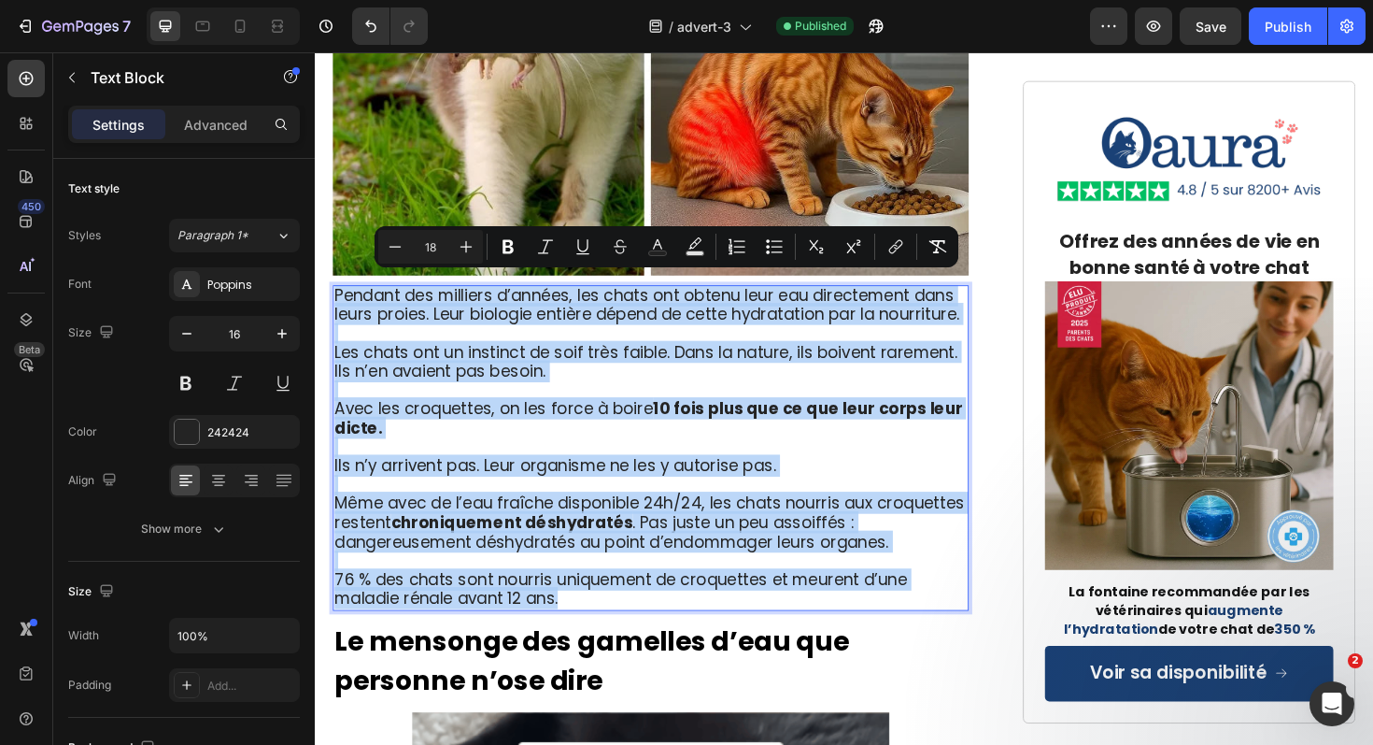
scroll to position [2353, 0]
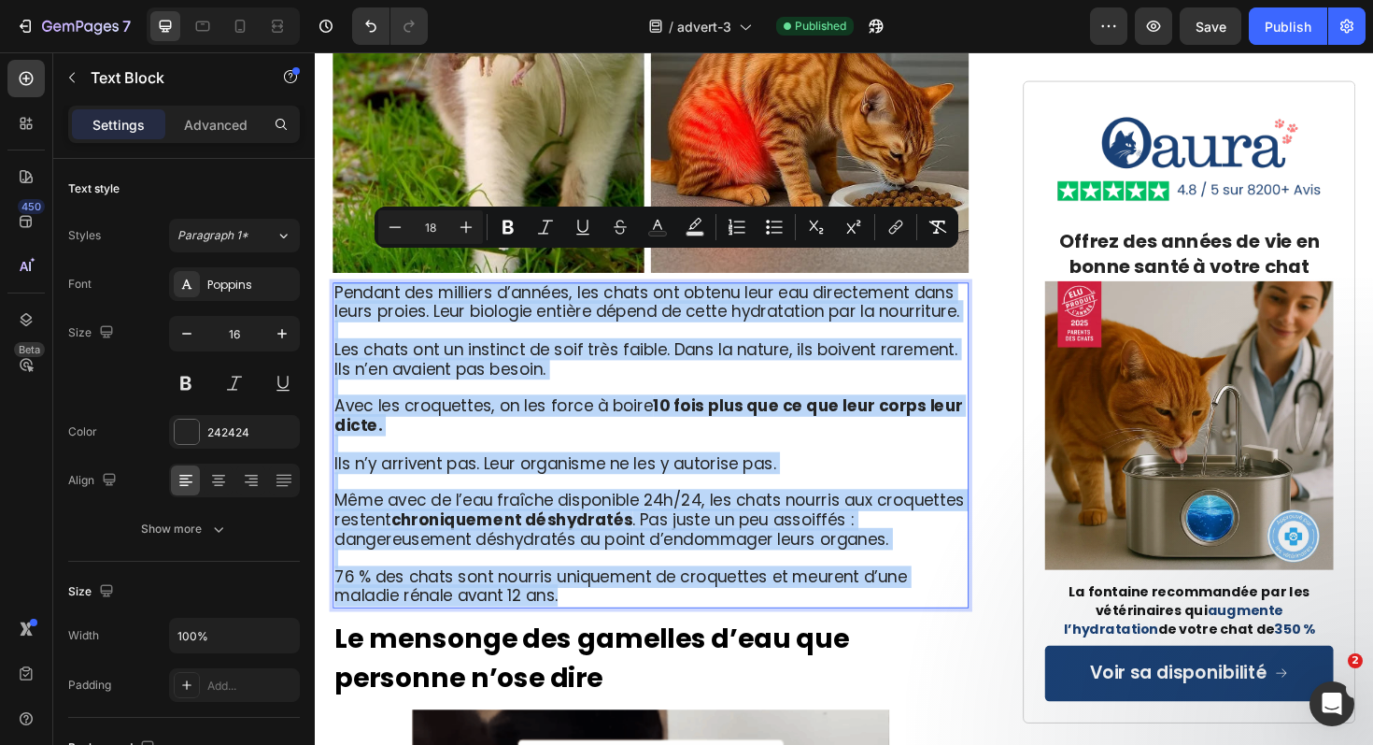
copy div "Pendant des milliers d’années, les chats ont obtenu leur eau directement dans l…"
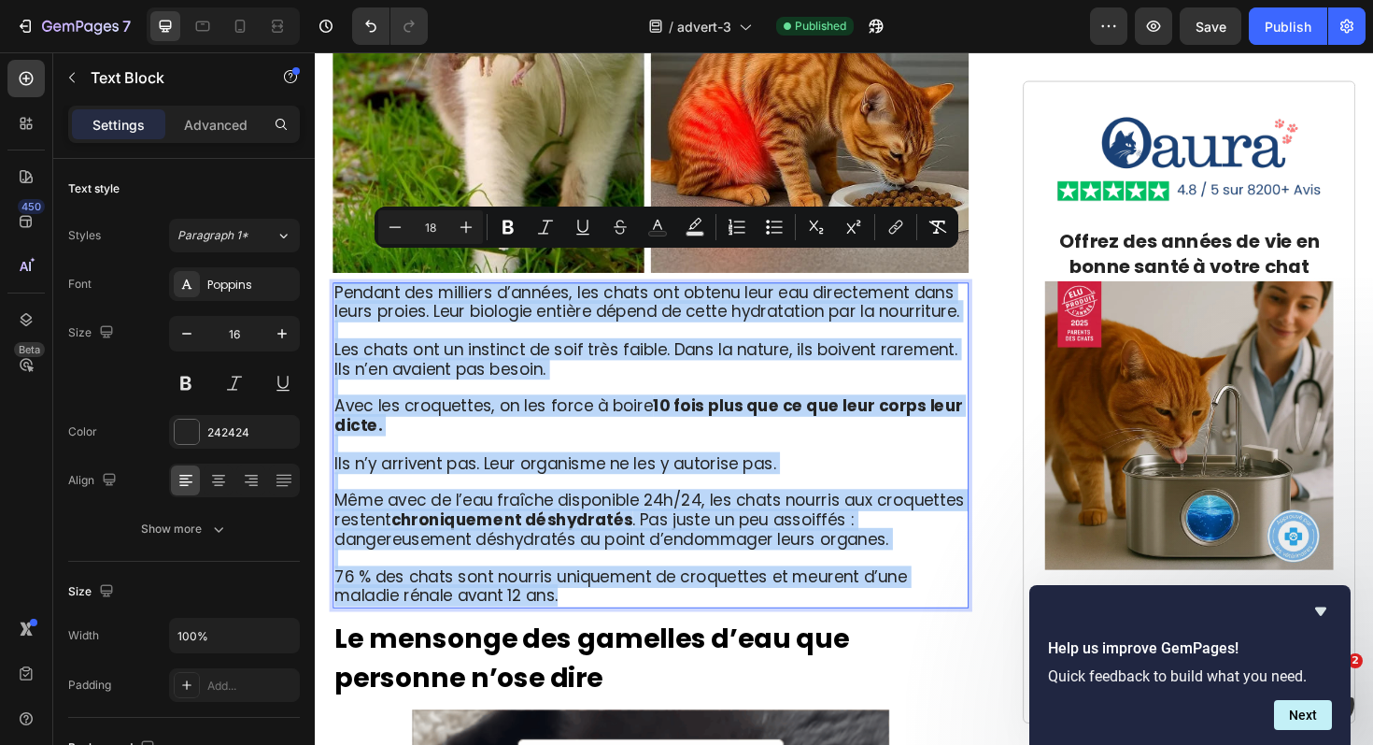
click at [584, 599] on p "76 % des chats sont nourris uniquement de croquettes et meurent d’une maladie r…" at bounding box center [670, 619] width 670 height 41
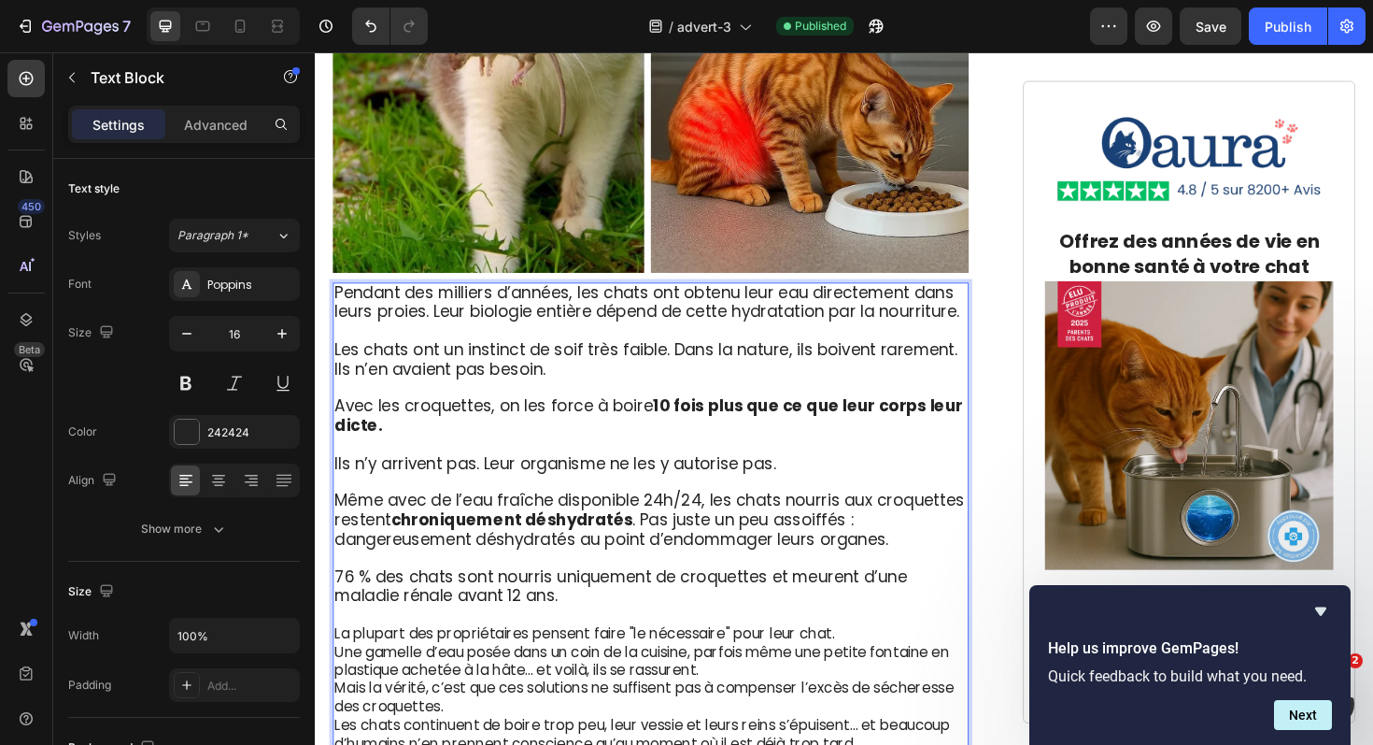
click at [886, 659] on p "La plupart des propriétaires pensent faire "le nécessaire" pour leur chat. Une …" at bounding box center [670, 688] width 670 height 58
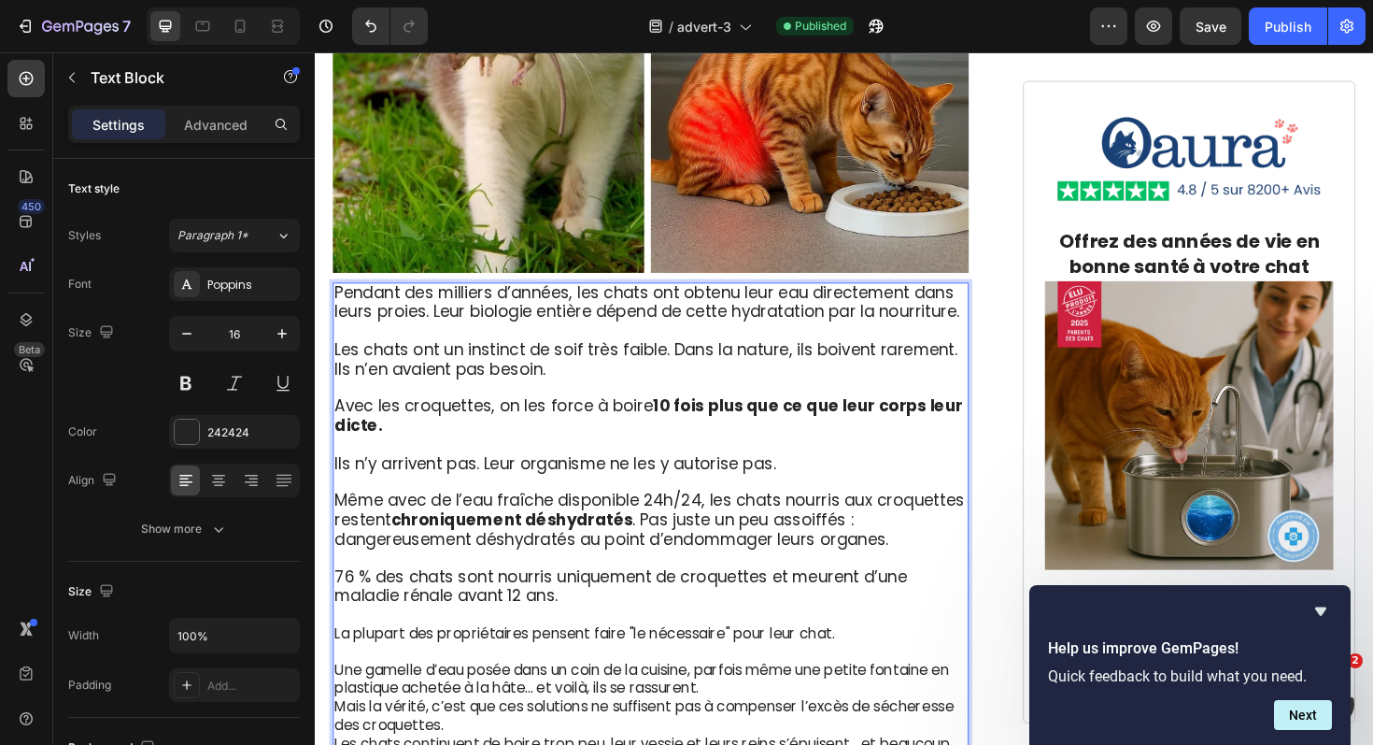
click at [771, 691] on p "⁠⁠⁠⁠⁠⁠⁠ Une gamelle d’eau posée dans un coin de la cuisine, parfois même une pe…" at bounding box center [670, 707] width 670 height 58
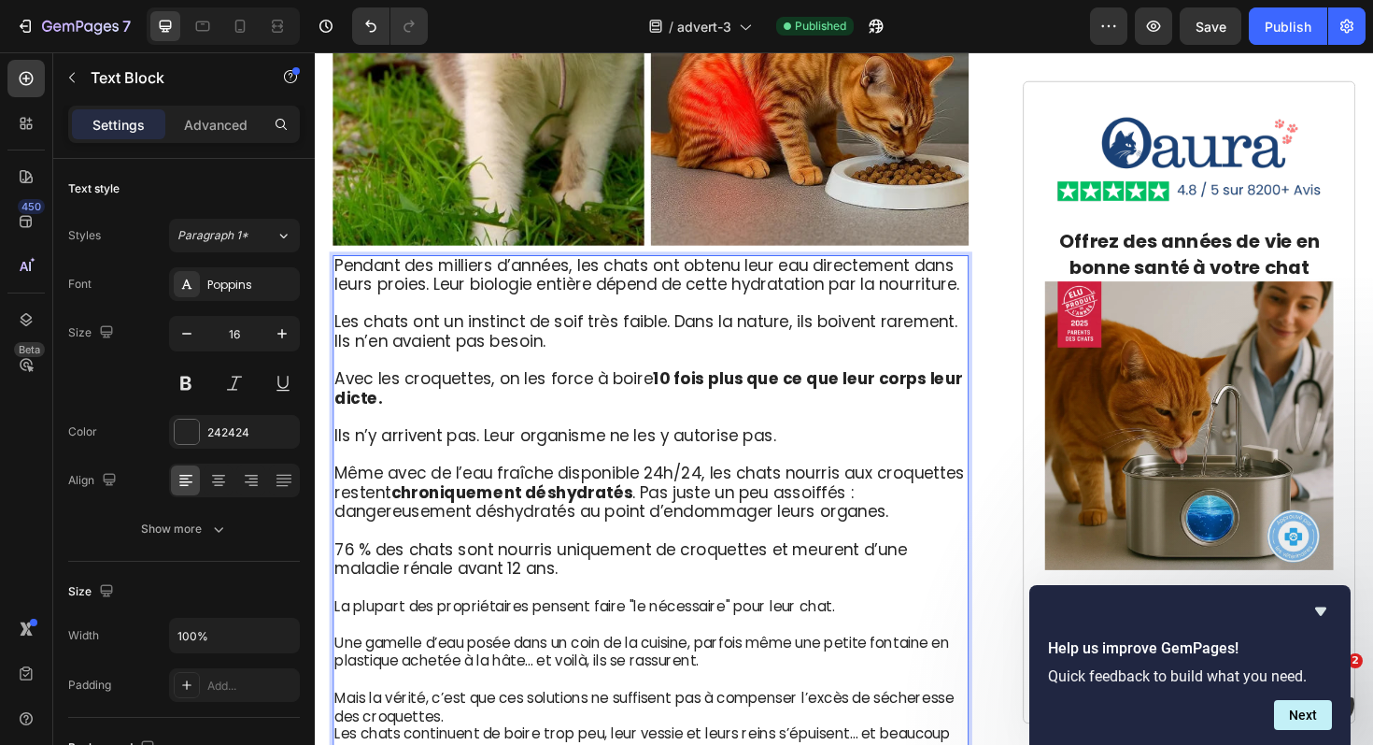
scroll to position [2383, 0]
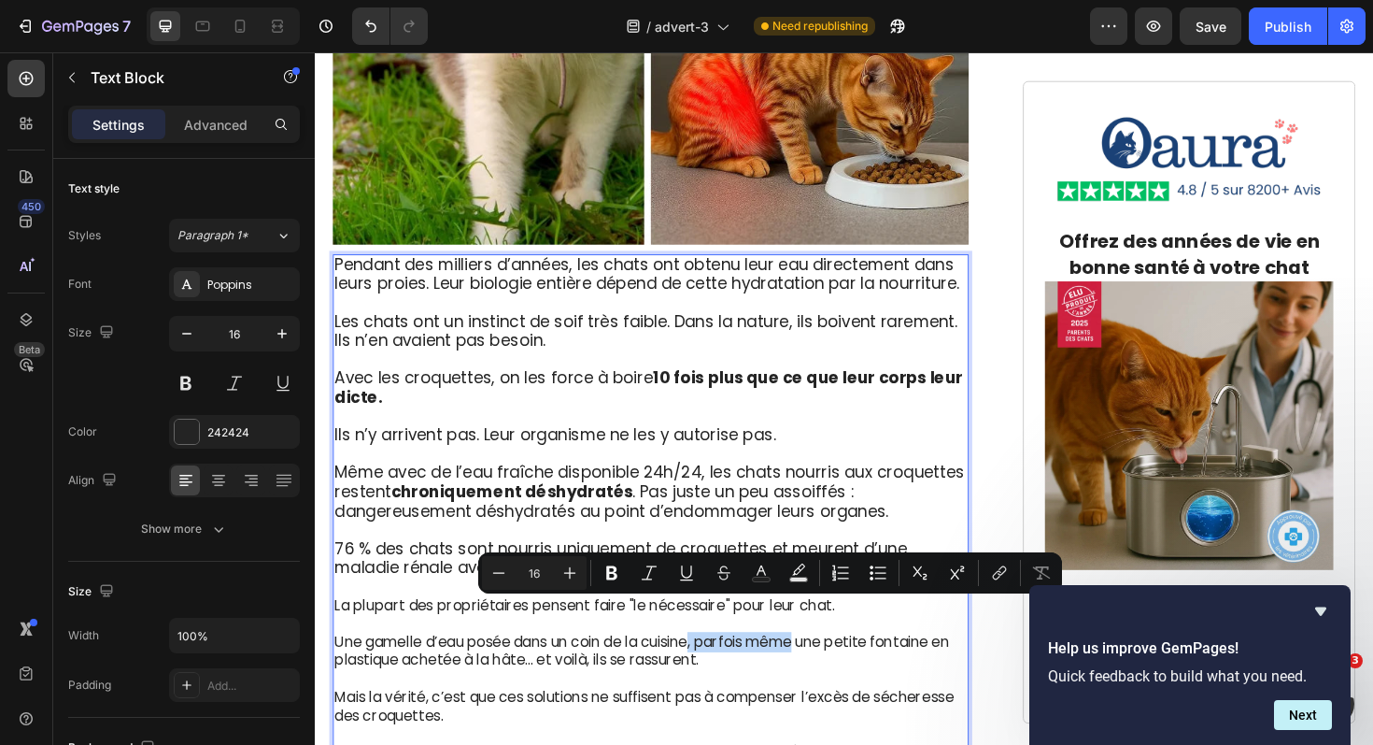
drag, startPoint x: 724, startPoint y: 645, endPoint x: 833, endPoint y: 645, distance: 109.3
click at [833, 648] on p "Une gamelle d’eau posée dans un coin de la cuisine, parfois même une petite fon…" at bounding box center [670, 677] width 670 height 58
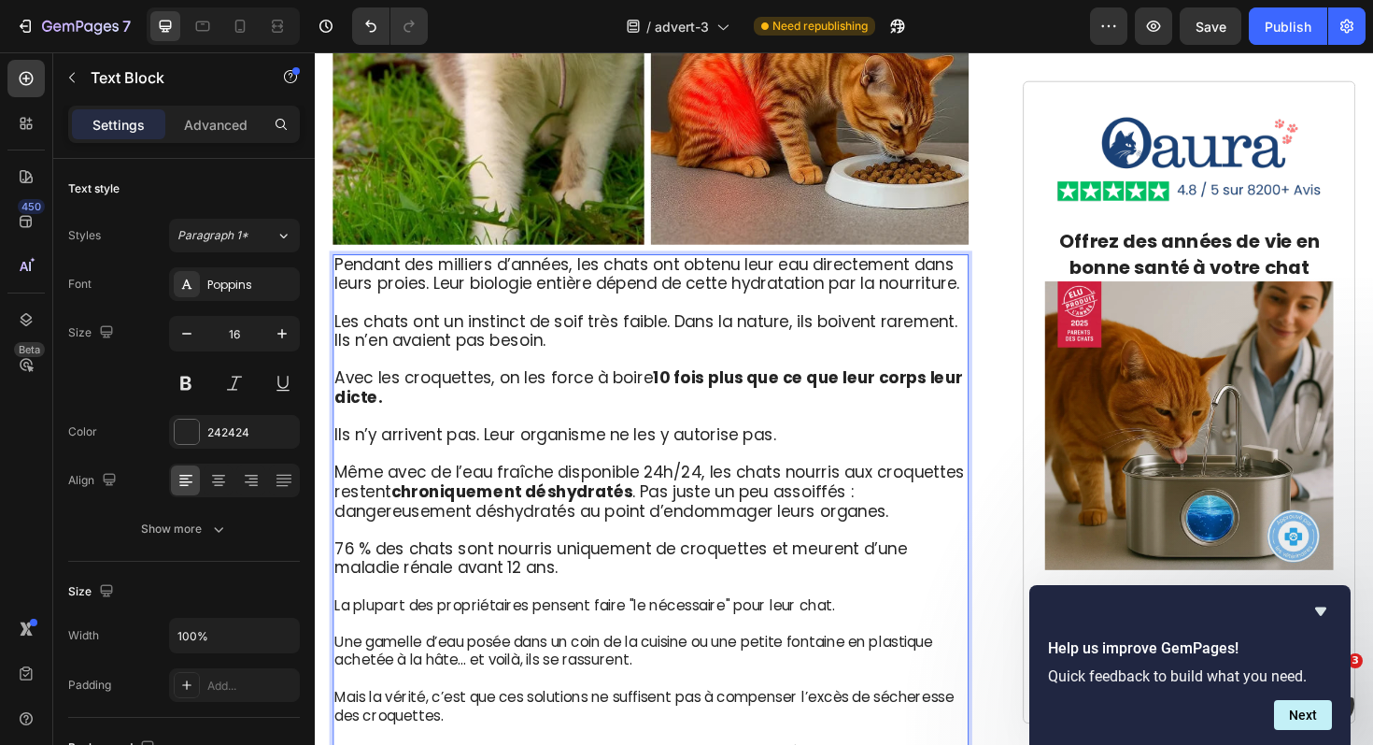
click at [892, 648] on p "Une gamelle d’eau posée dans un coin de la cuisine ou une petite fontaine en pl…" at bounding box center [670, 677] width 670 height 58
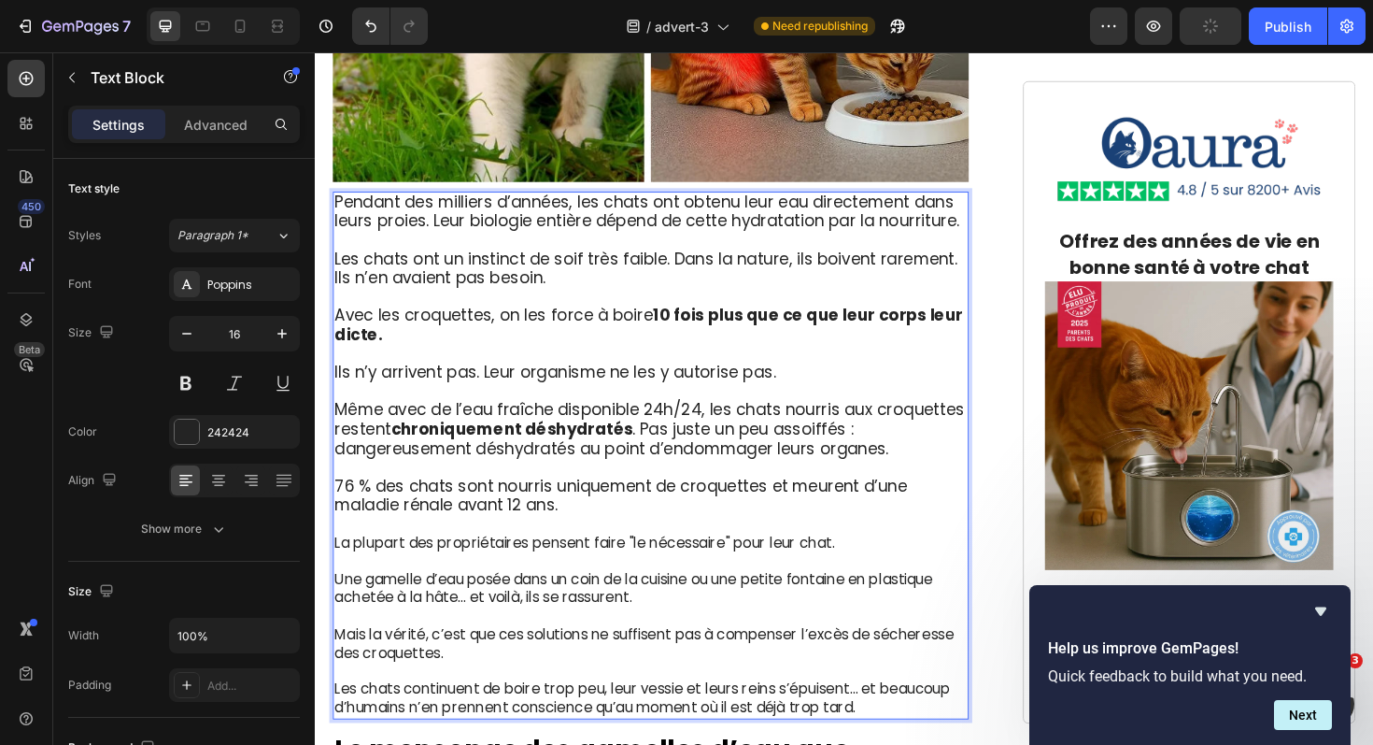
scroll to position [2455, 0]
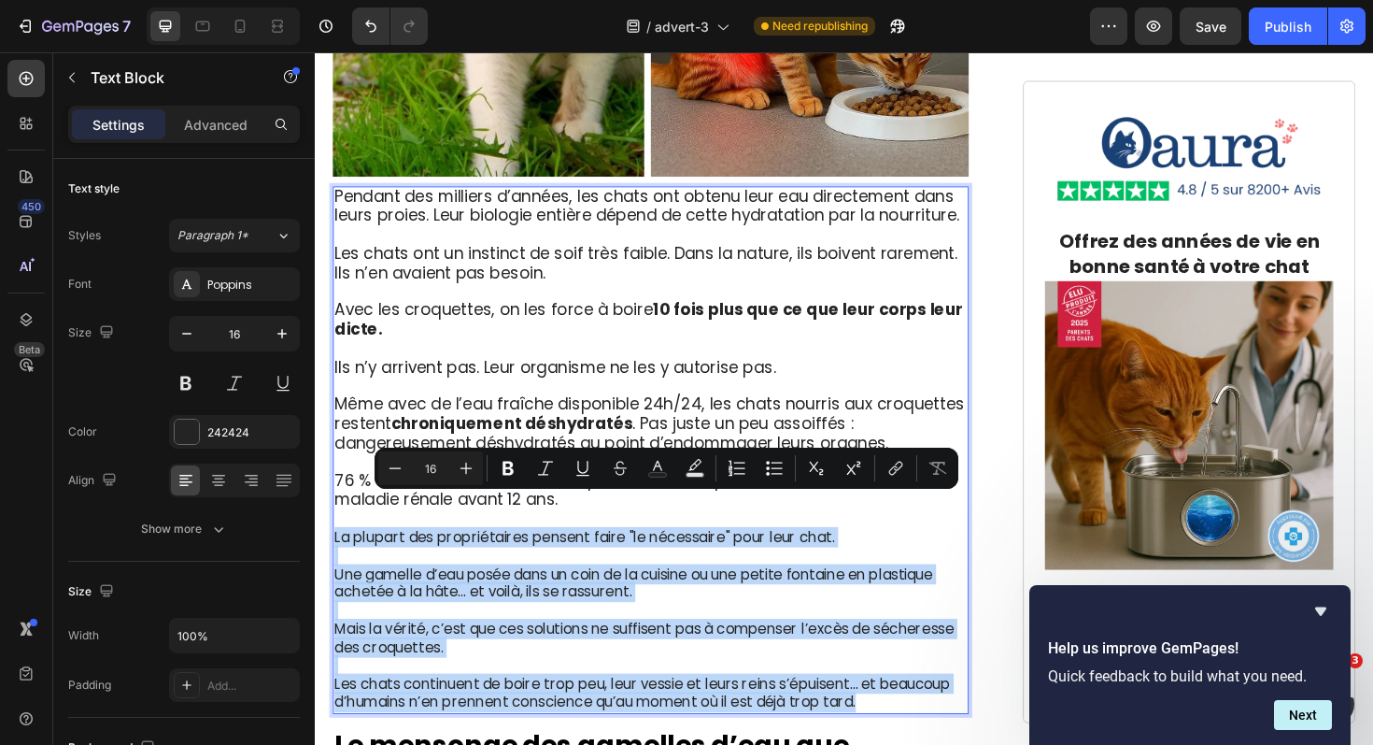
drag, startPoint x: 917, startPoint y: 703, endPoint x: 336, endPoint y: 528, distance: 607.0
click at [336, 528] on div "Pendant des milliers d’années, les chats ont obtenu leur eau directement dans l…" at bounding box center [671, 473] width 674 height 559
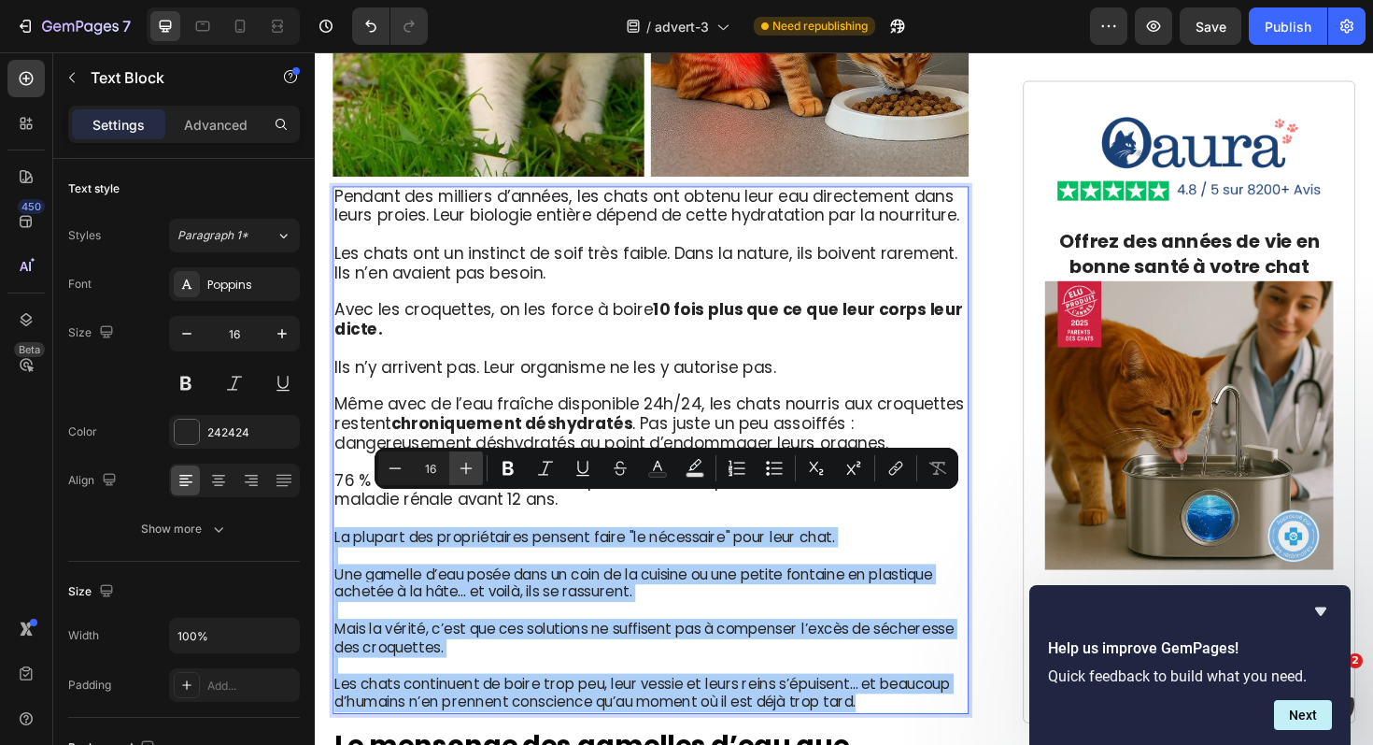
click at [461, 469] on icon "Editor contextual toolbar" at bounding box center [466, 468] width 19 height 19
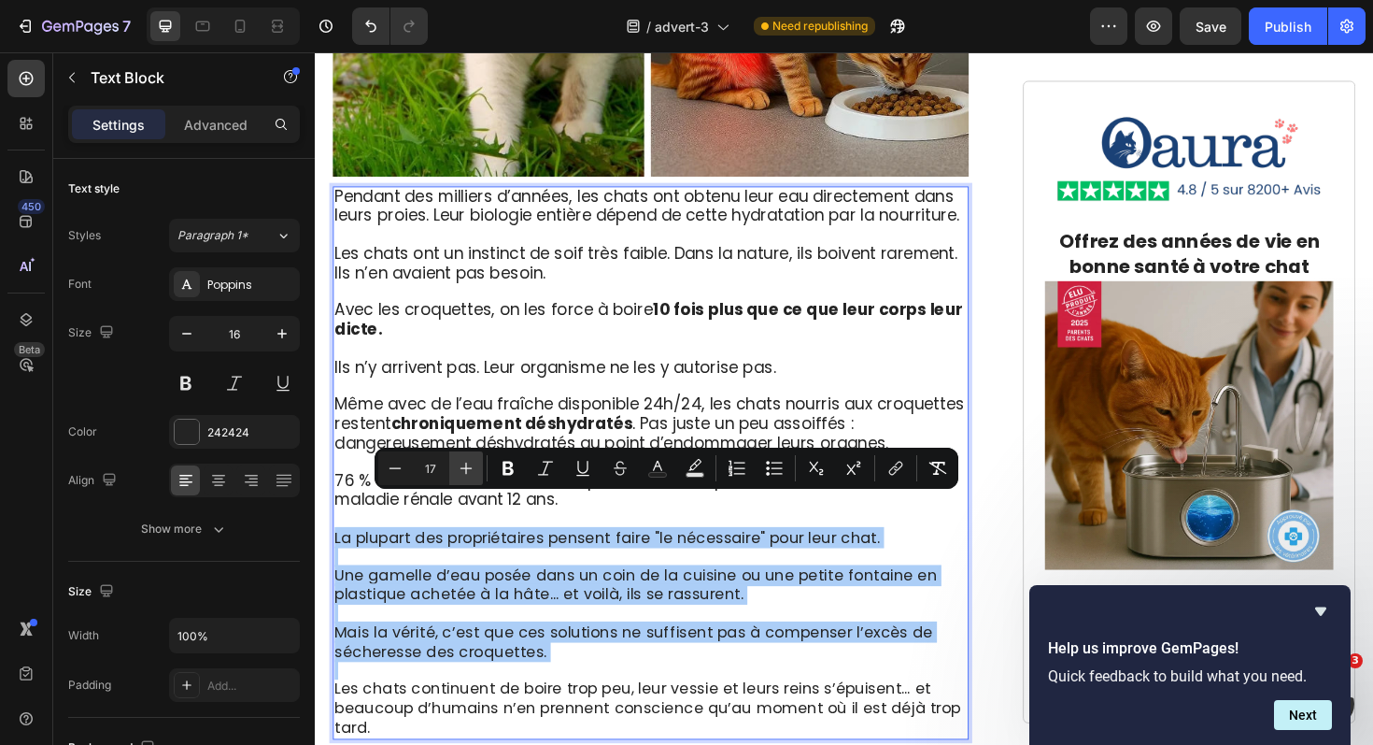
click at [461, 469] on icon "Editor contextual toolbar" at bounding box center [466, 468] width 19 height 19
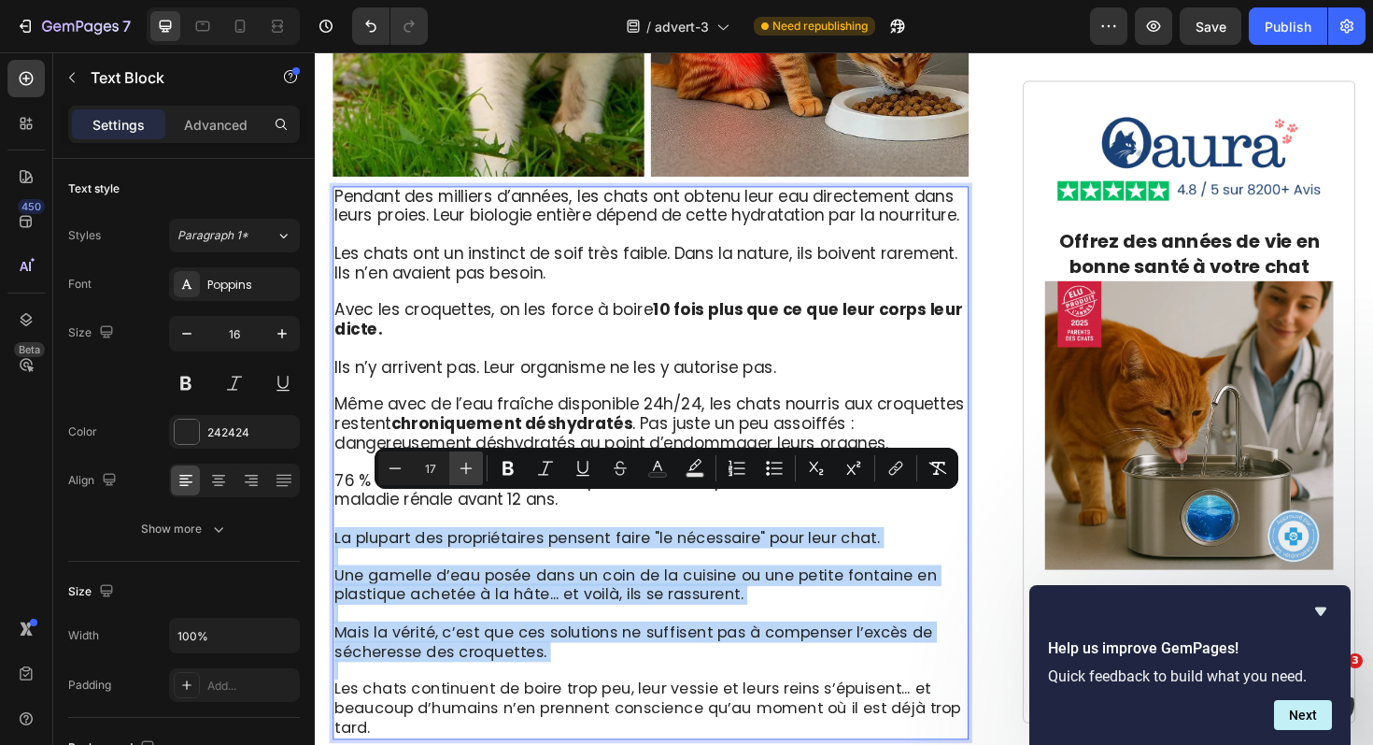
type input "18"
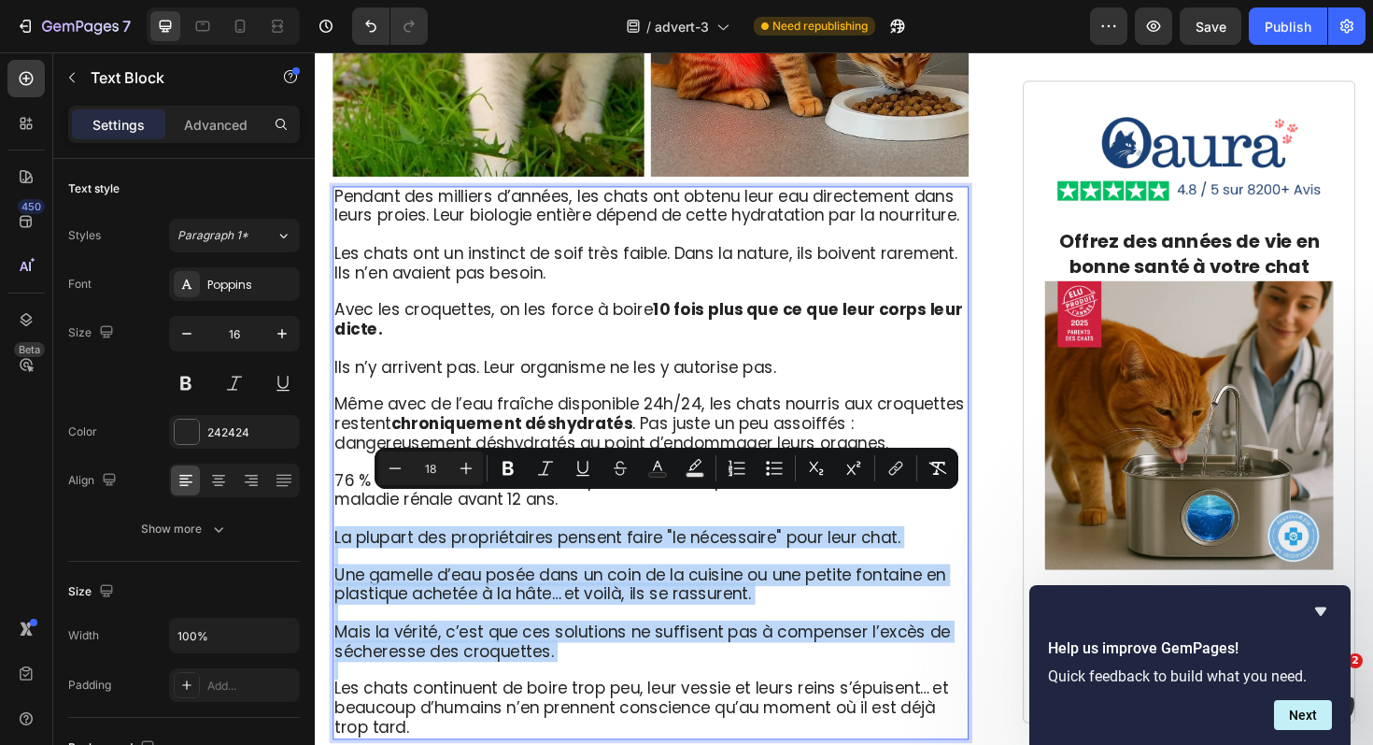
click at [498, 601] on span "Une gamelle d’eau posée dans un coin de la cuisine ou une petite fontaine en pl…" at bounding box center [658, 616] width 647 height 44
click at [500, 654] on span "Mais la vérité, c’est que ces solutions ne suffisent pas à compenser l’excès de…" at bounding box center [661, 676] width 652 height 44
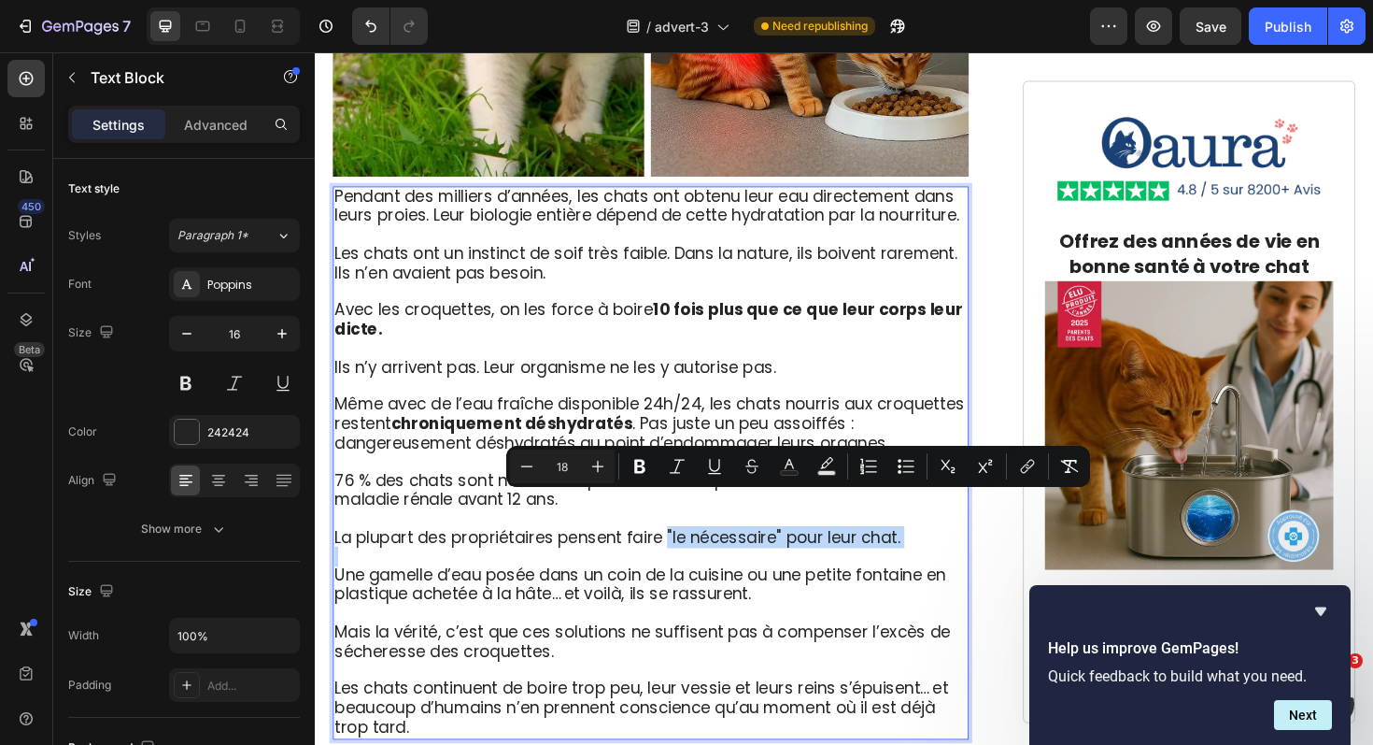
drag, startPoint x: 689, startPoint y: 532, endPoint x: 959, endPoint y: 547, distance: 271.3
click at [959, 547] on div "Pendant des milliers d’années, les chats ont obtenu leur eau directement dans l…" at bounding box center [671, 487] width 674 height 586
click at [637, 475] on icon "Editor contextual toolbar" at bounding box center [640, 466] width 19 height 19
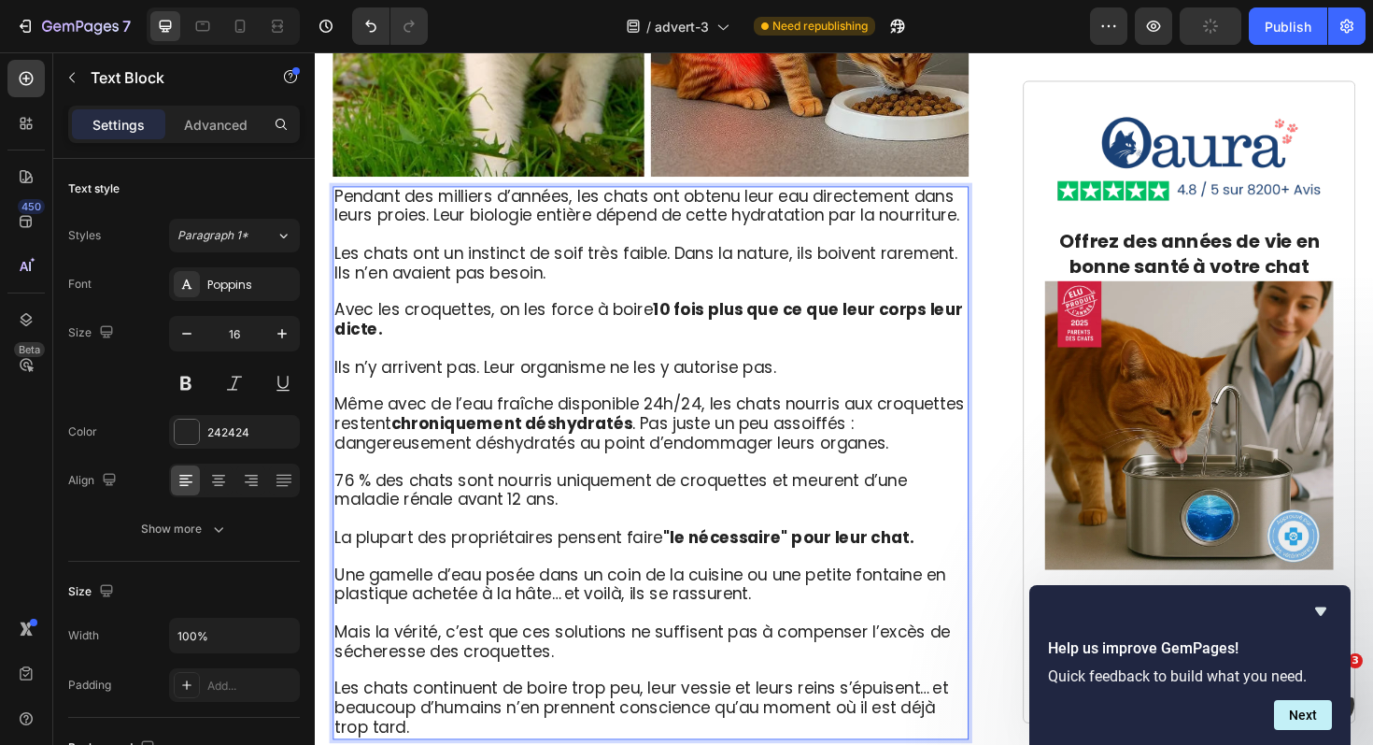
click at [660, 594] on span "Une gamelle d’eau posée dans un coin de la cuisine ou une petite fontaine en pl…" at bounding box center [658, 616] width 647 height 44
drag, startPoint x: 336, startPoint y: 476, endPoint x: 474, endPoint y: 476, distance: 137.3
click at [476, 637] on p "Rich Text Editor. Editing area: main" at bounding box center [670, 647] width 670 height 20
click at [560, 654] on span "Mais la vérité, c’est que ces solutions ne suffisent pas à compenser l’excès de…" at bounding box center [661, 676] width 652 height 44
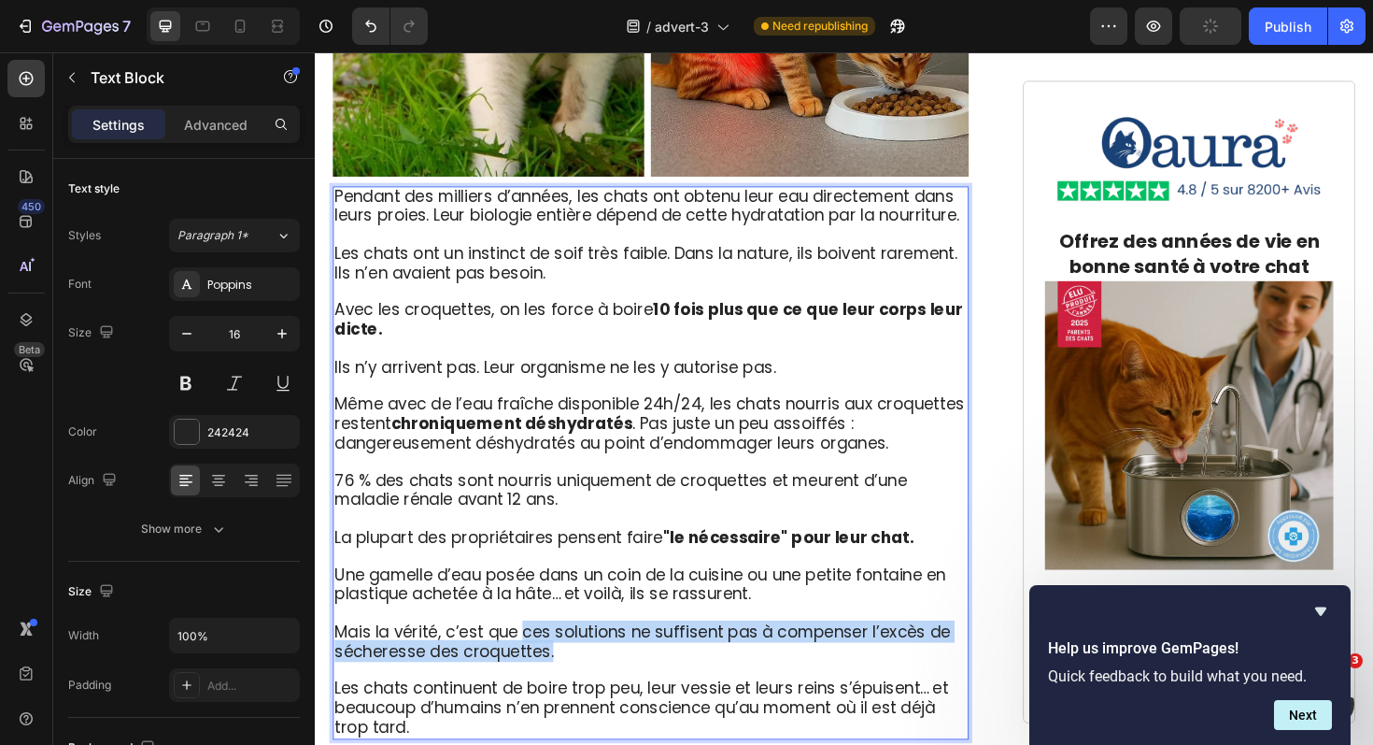
drag, startPoint x: 613, startPoint y: 650, endPoint x: 537, endPoint y: 626, distance: 79.5
click at [537, 657] on p "Mais la vérité, c’est que ces solutions ne suffisent pas à compenser l’excès de…" at bounding box center [670, 677] width 670 height 41
click at [571, 657] on p "Mais la vérité, c’est que ces solutions ne suffisent pas à compenser l’excès de…" at bounding box center [670, 677] width 670 height 41
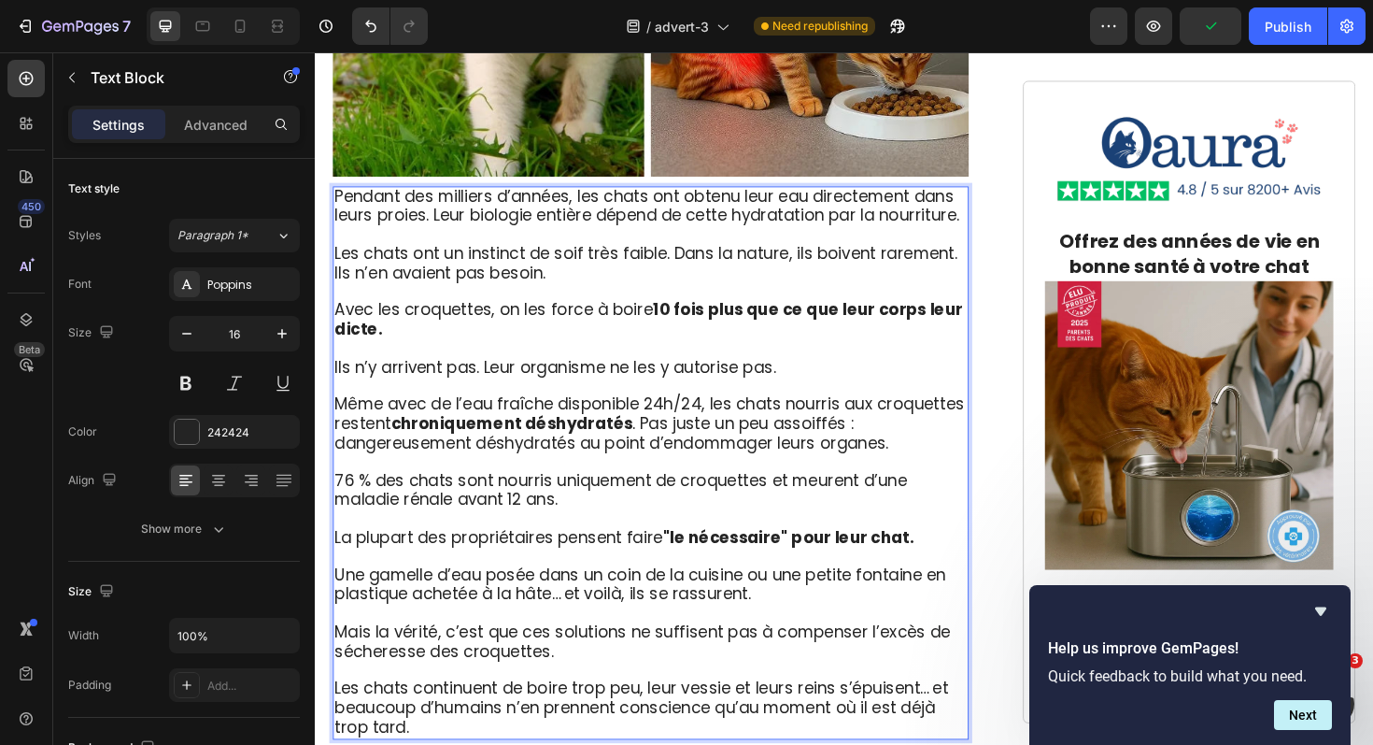
click at [581, 714] on span "Les chats continuent de boire trop peu, leur vessie et leurs reins s’épuisent… …" at bounding box center [660, 746] width 650 height 64
click at [587, 654] on span "Mais la vérité, c’est que ces solutions ne suffisent pas à compenser l’excès de…" at bounding box center [661, 676] width 652 height 44
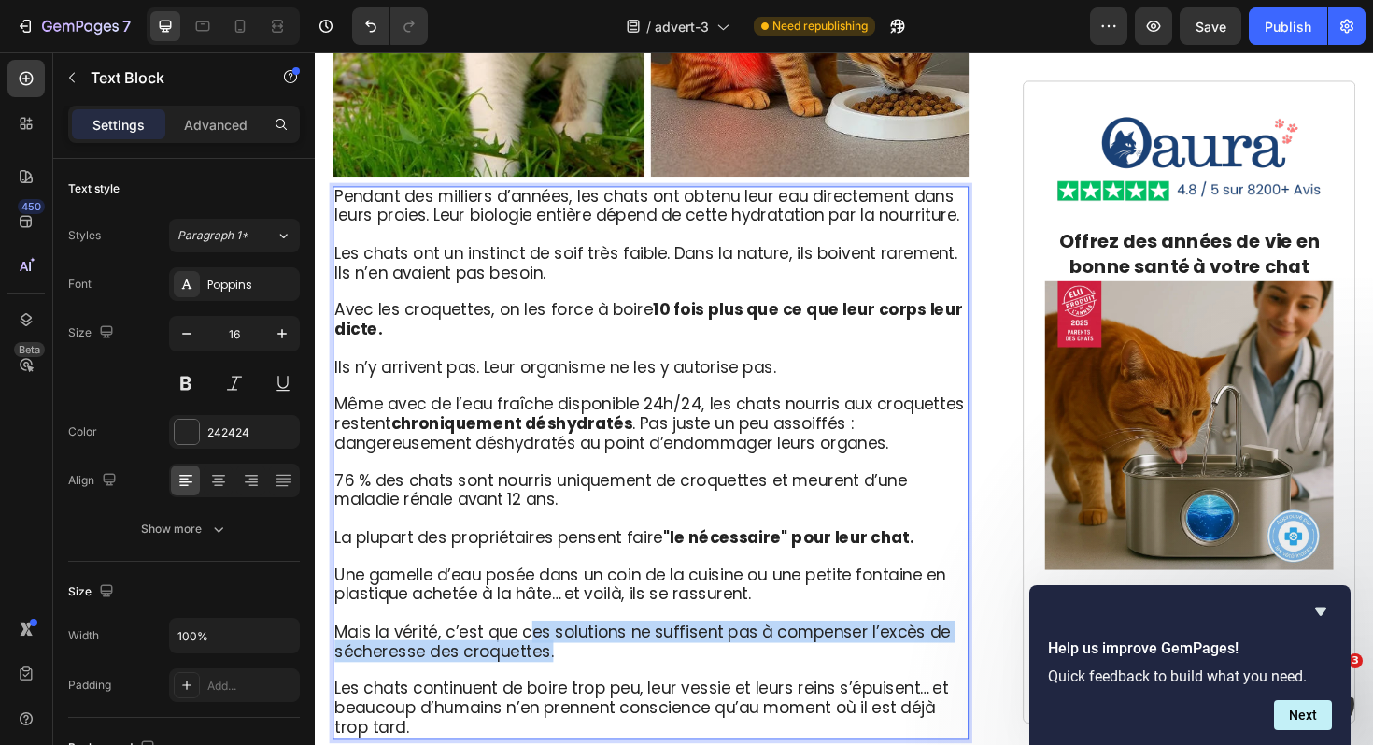
drag, startPoint x: 572, startPoint y: 646, endPoint x: 539, endPoint y: 627, distance: 38.1
click at [539, 657] on p "Mais la vérité, c’est que ces solutions ne suffisent pas à compenser l’excès de…" at bounding box center [670, 677] width 670 height 41
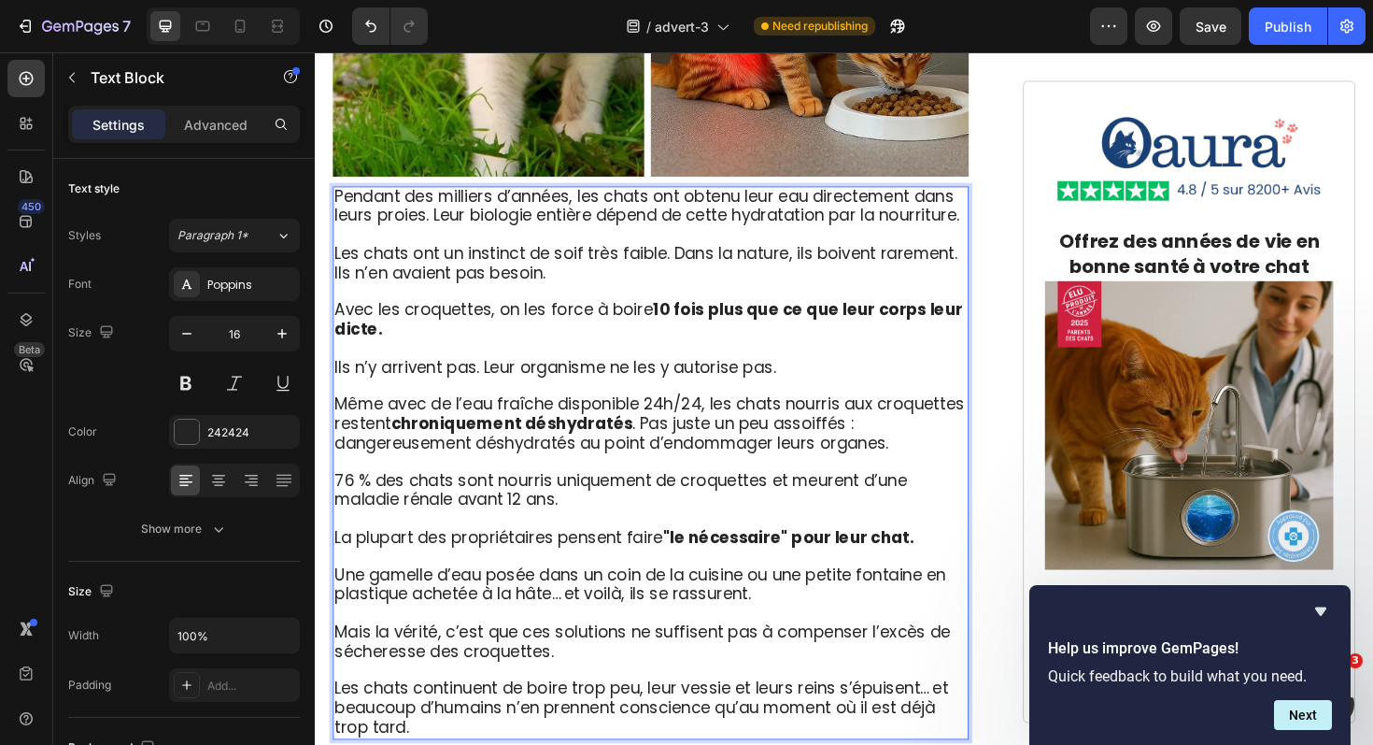
click at [534, 654] on span "Mais la vérité, c’est que ces solutions ne suffisent pas à compenser l’excès de…" at bounding box center [661, 676] width 652 height 44
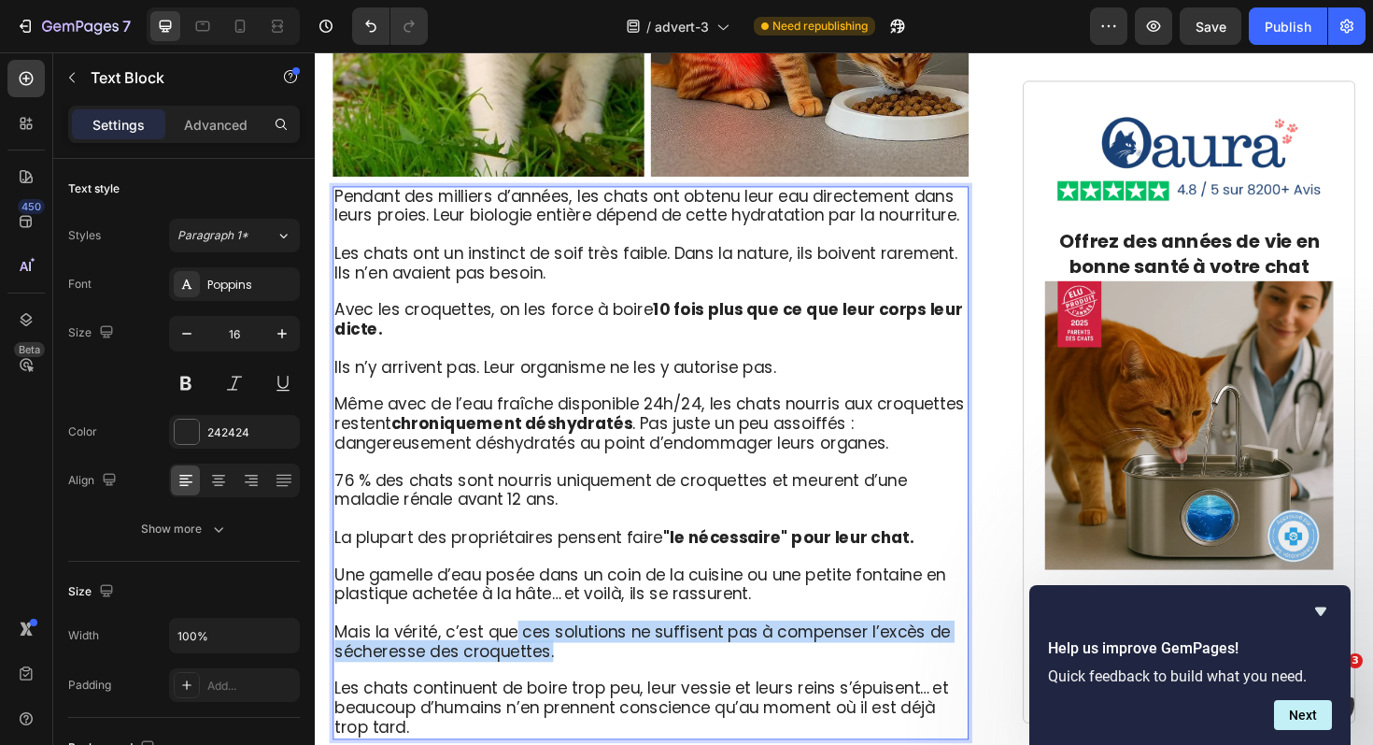
drag, startPoint x: 531, startPoint y: 627, endPoint x: 582, endPoint y: 645, distance: 54.4
click at [582, 657] on p "Mais la vérité, c’est que ces solutions ne suffisent pas à compenser l’excès de…" at bounding box center [670, 677] width 670 height 41
drag, startPoint x: 585, startPoint y: 651, endPoint x: 537, endPoint y: 632, distance: 51.2
click at [537, 657] on p "Mais la vérité, c’est que ces solutions ne suffisent pas à compenser l’excès de…" at bounding box center [670, 677] width 670 height 41
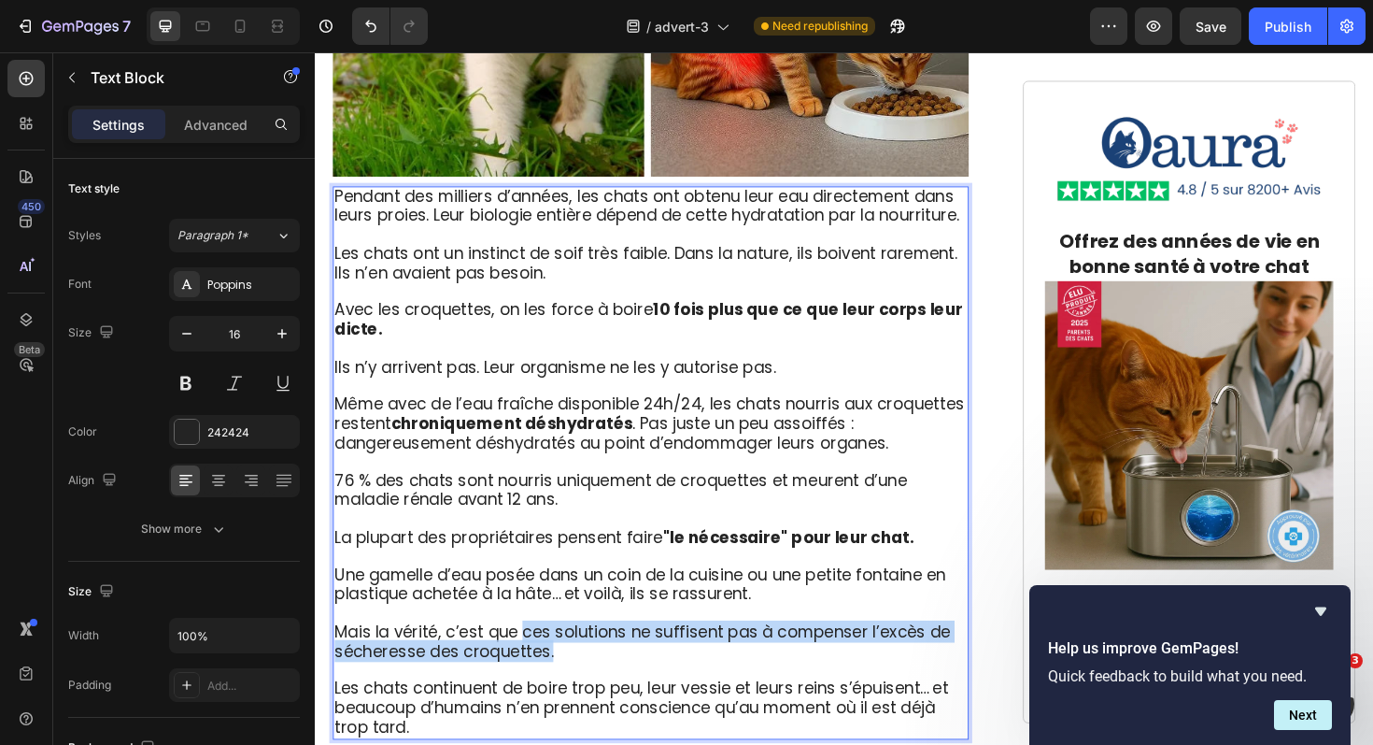
click at [585, 657] on p "Mais la vérité, c’est que ces solutions ne suffisent pas à compenser l’excès de…" at bounding box center [670, 677] width 670 height 41
click at [631, 657] on p "Mais la vérité, c’est que ces solutions ne suffisent pas à compenser l’excès de…" at bounding box center [670, 677] width 670 height 41
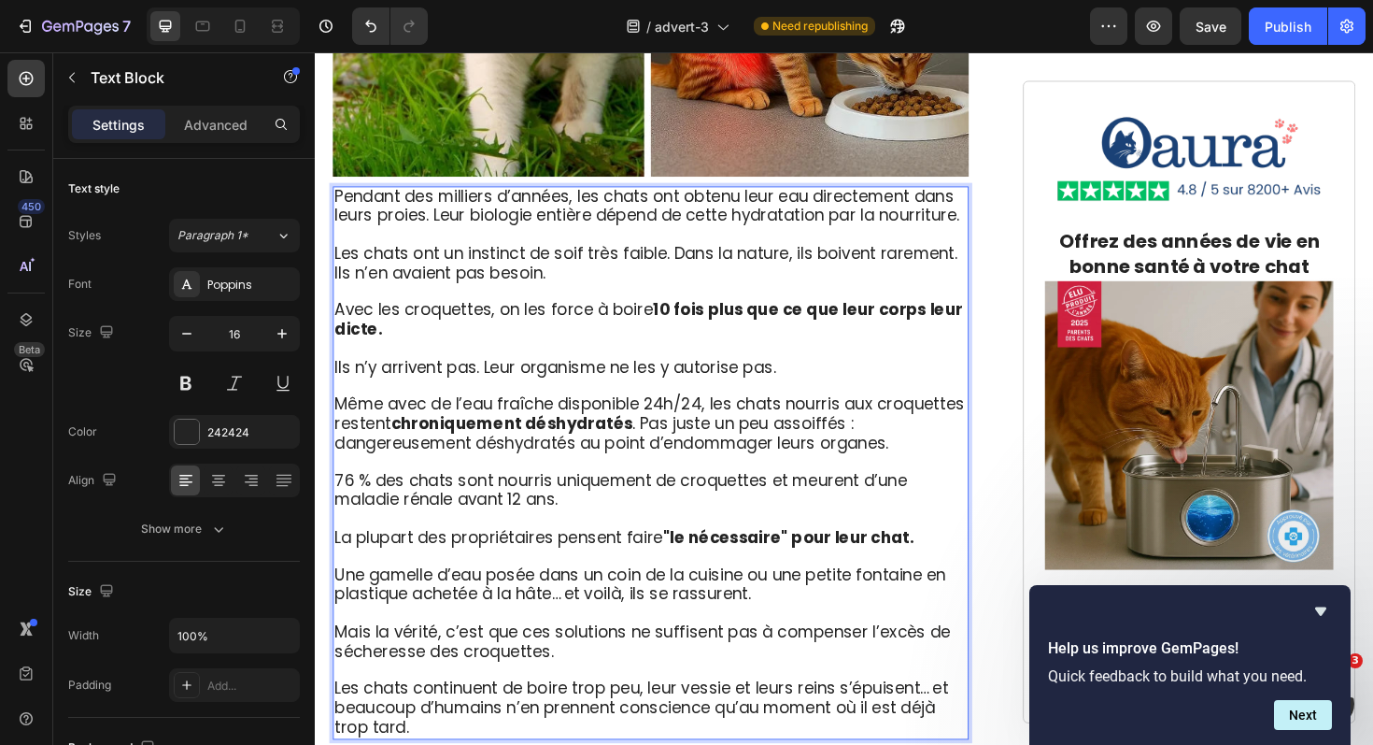
click at [648, 654] on span "Mais la vérité, c’est que ces solutions ne suffisent pas à compenser l’excès de…" at bounding box center [661, 676] width 652 height 44
click at [547, 721] on span "Les chats continuent de boire trop peu, leur vessie et leurs reins s’épuisent… …" at bounding box center [660, 746] width 650 height 64
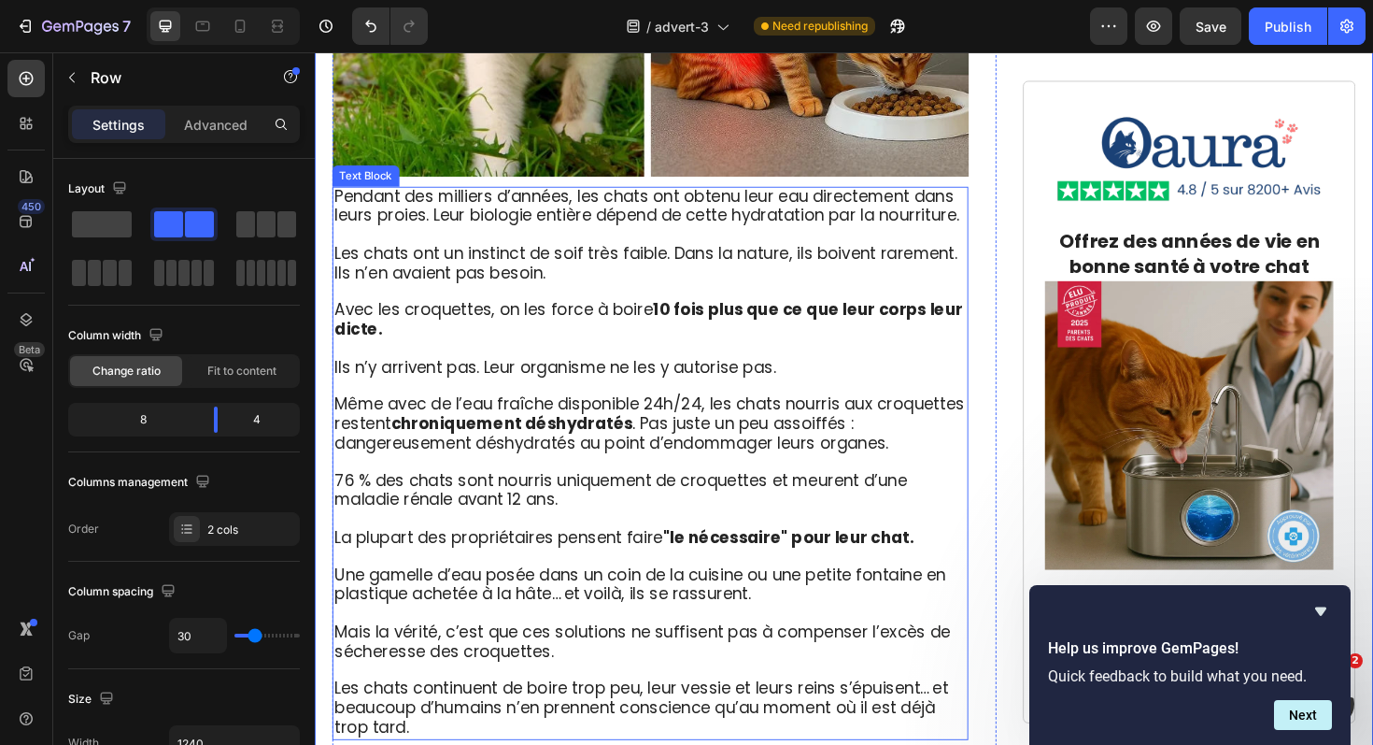
click at [475, 714] on span "Les chats continuent de boire trop peu, leur vessie et leurs reins s’épuisent… …" at bounding box center [660, 746] width 650 height 64
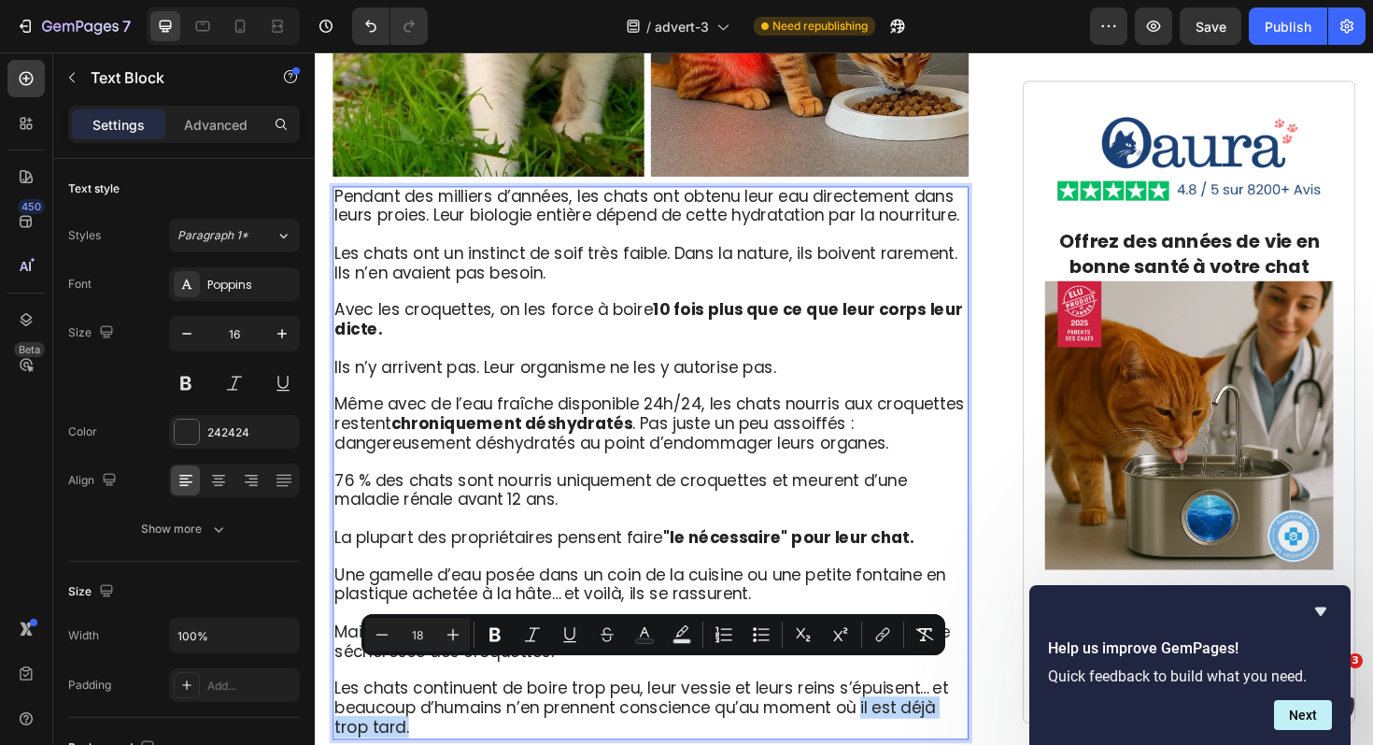
drag, startPoint x: 550, startPoint y: 725, endPoint x: 900, endPoint y: 719, distance: 349.4
click at [900, 719] on p "Les chats continuent de boire trop peu, leur vessie et leurs reins s’épuisent… …" at bounding box center [670, 737] width 670 height 80
click at [501, 633] on icon "Editor contextual toolbar" at bounding box center [495, 634] width 19 height 19
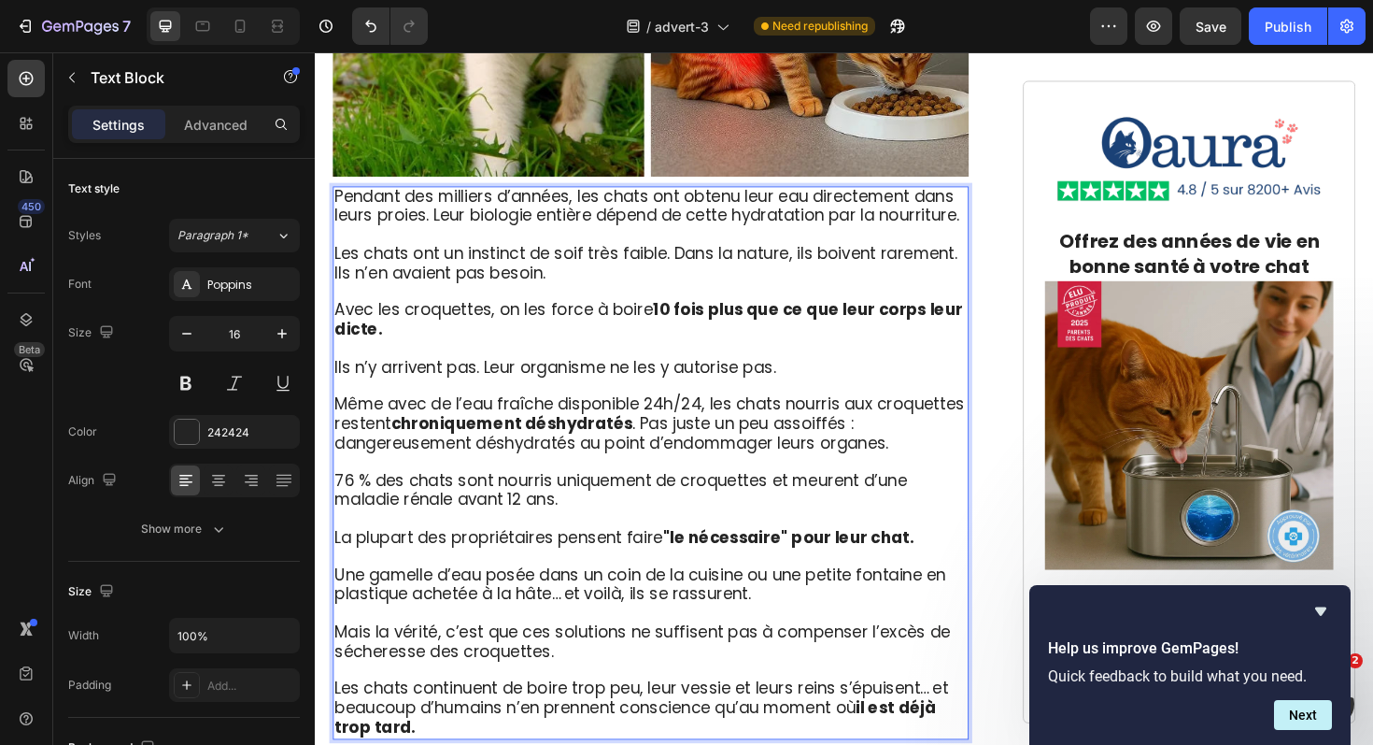
click at [517, 637] on p "Rich Text Editor. Editing area: main" at bounding box center [670, 647] width 670 height 20
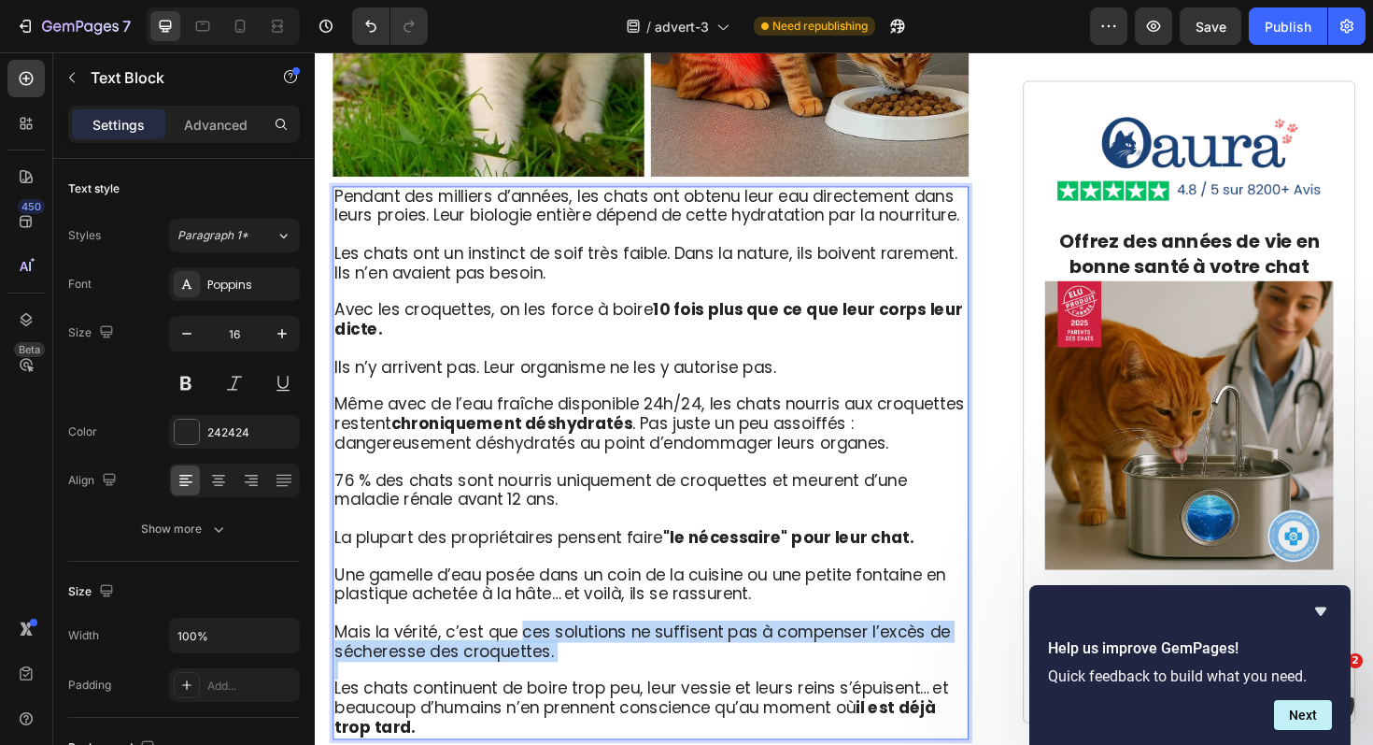
drag, startPoint x: 536, startPoint y: 633, endPoint x: 737, endPoint y: 660, distance: 202.7
click at [737, 660] on div "Pendant des milliers d’années, les chats ont obtenu leur eau directement dans l…" at bounding box center [671, 487] width 674 height 586
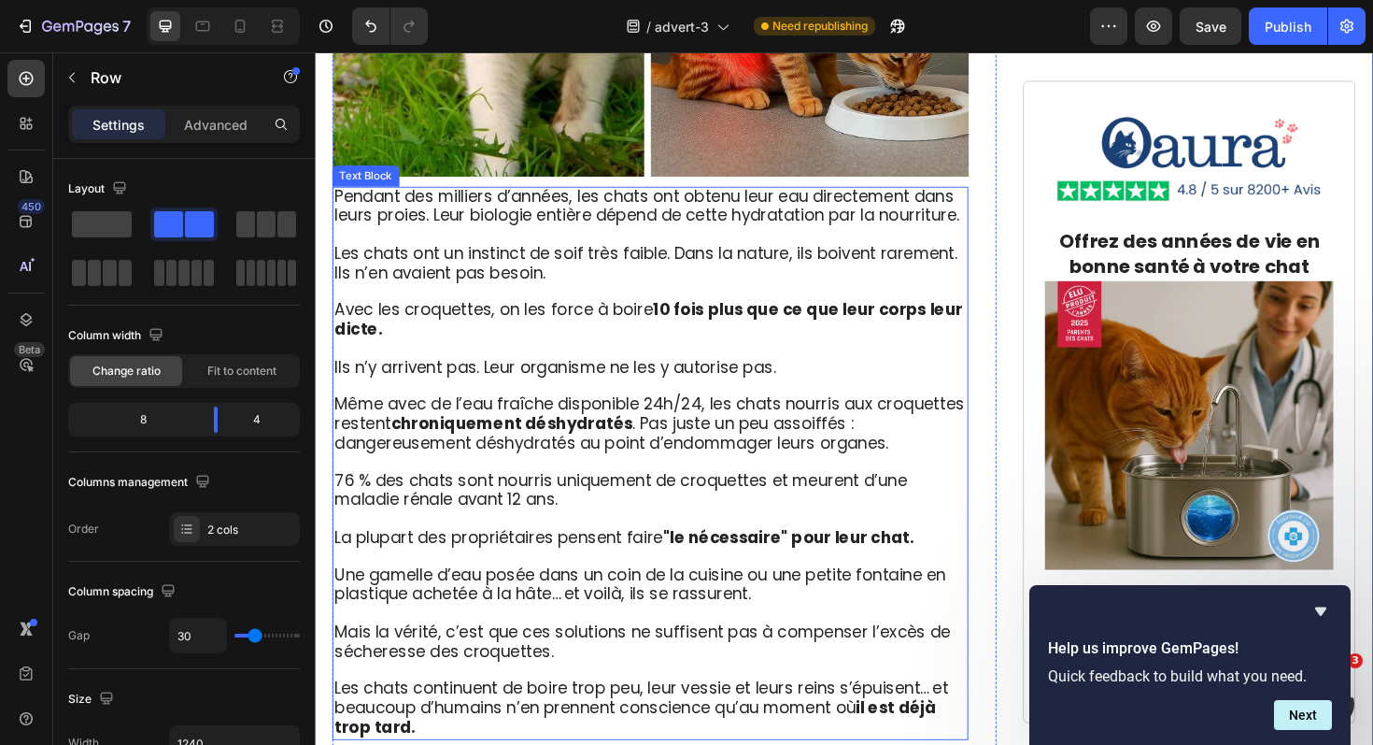
click at [617, 654] on span "Mais la vérité, c’est que ces solutions ne suffisent pas à compenser l’excès de…" at bounding box center [661, 676] width 652 height 44
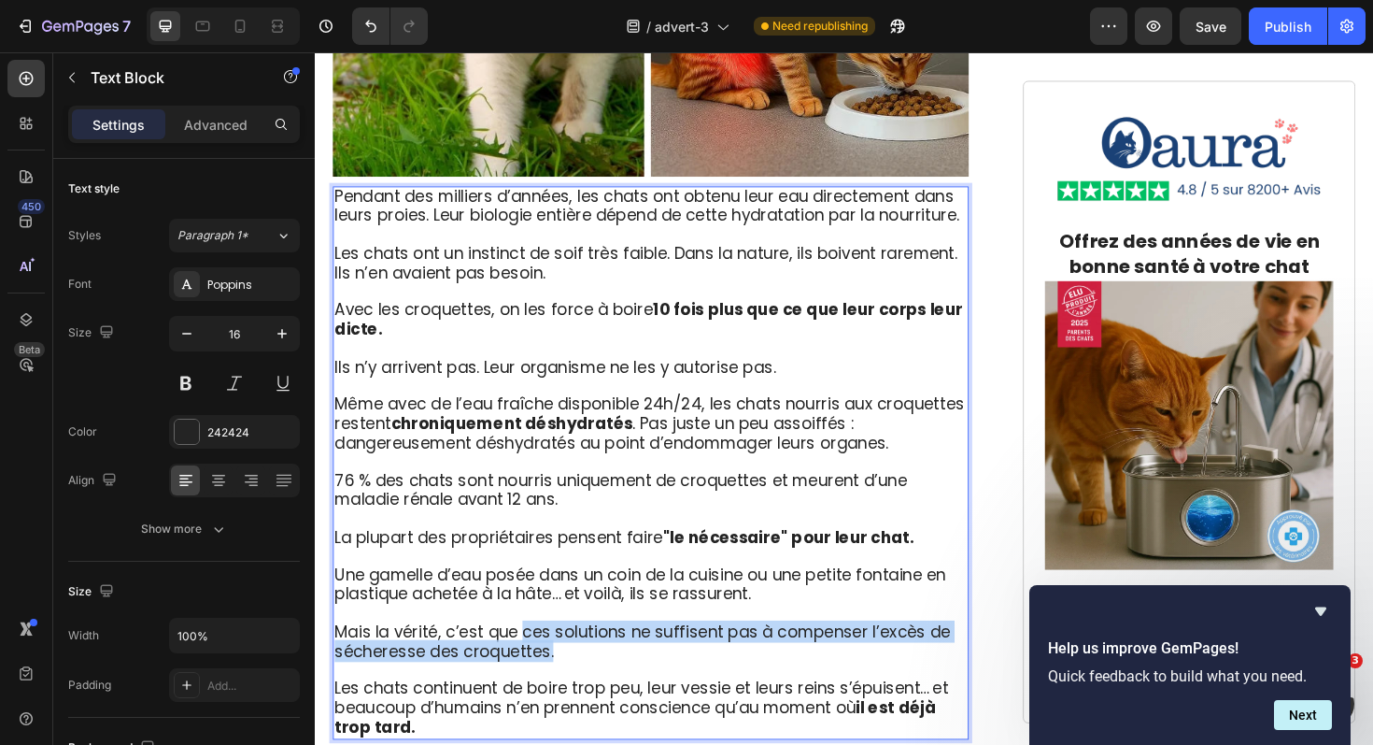
drag, startPoint x: 606, startPoint y: 648, endPoint x: 536, endPoint y: 634, distance: 71.5
click at [536, 657] on p "Mais la vérité, c’est que ces solutions ne suffisent pas à compenser l’excès de…" at bounding box center [670, 677] width 670 height 41
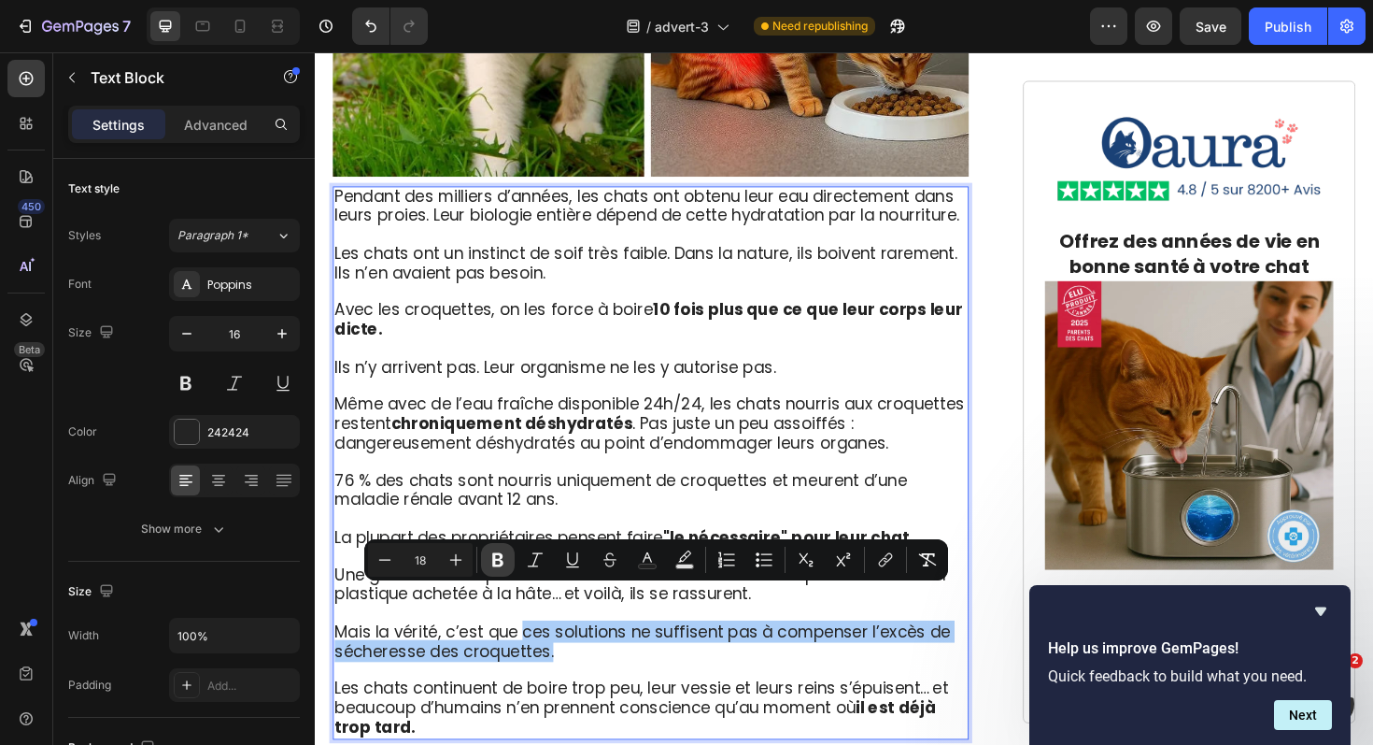
click at [496, 559] on icon "Editor contextual toolbar" at bounding box center [497, 560] width 11 height 14
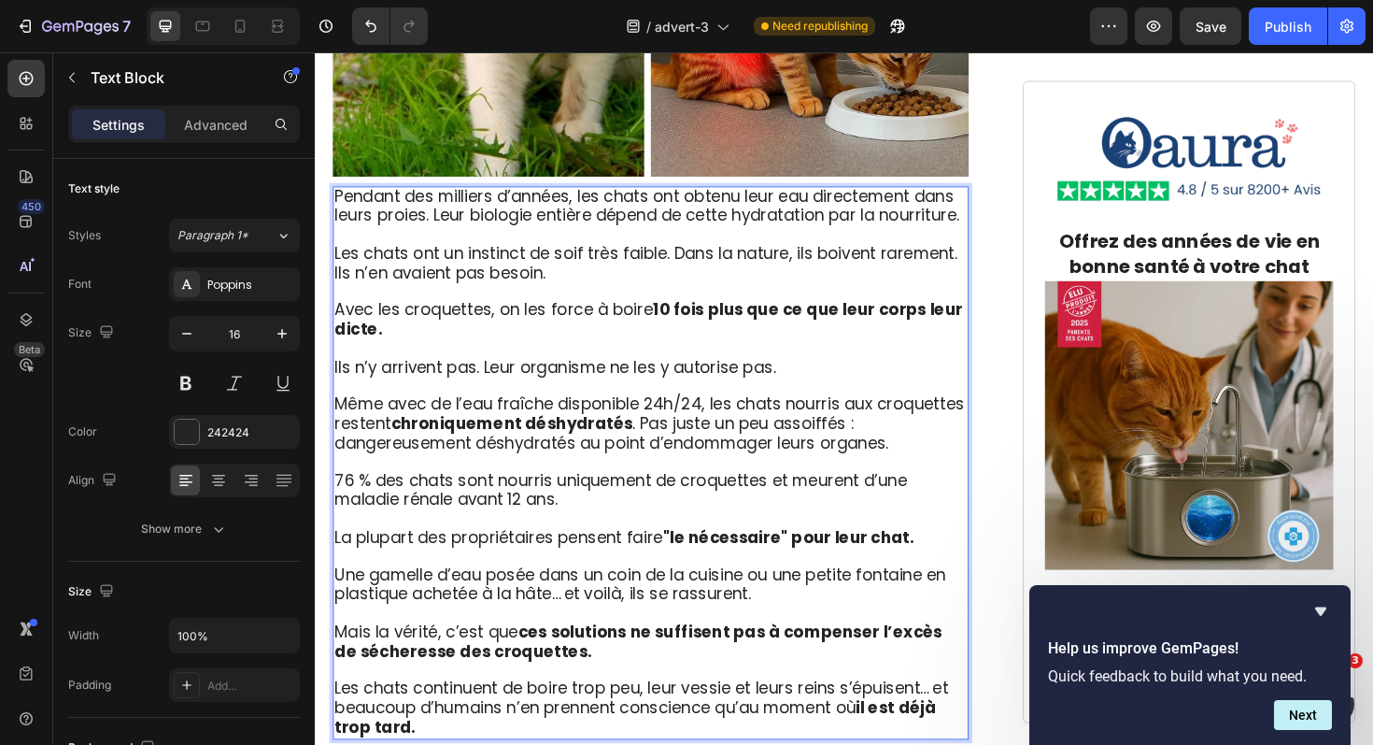
click at [586, 654] on strong "ces solutions ne suffisent pas à compenser l’excès de sécheresse des croquettes." at bounding box center [657, 676] width 644 height 44
click at [611, 657] on p "Mais la vérité, c’est que ces solutions ne suffisent pas à compenser l’excès de…" at bounding box center [670, 677] width 670 height 41
click at [612, 594] on span "Une gamelle d’eau posée dans un coin de la cuisine ou une petite fontaine en pl…" at bounding box center [658, 616] width 647 height 44
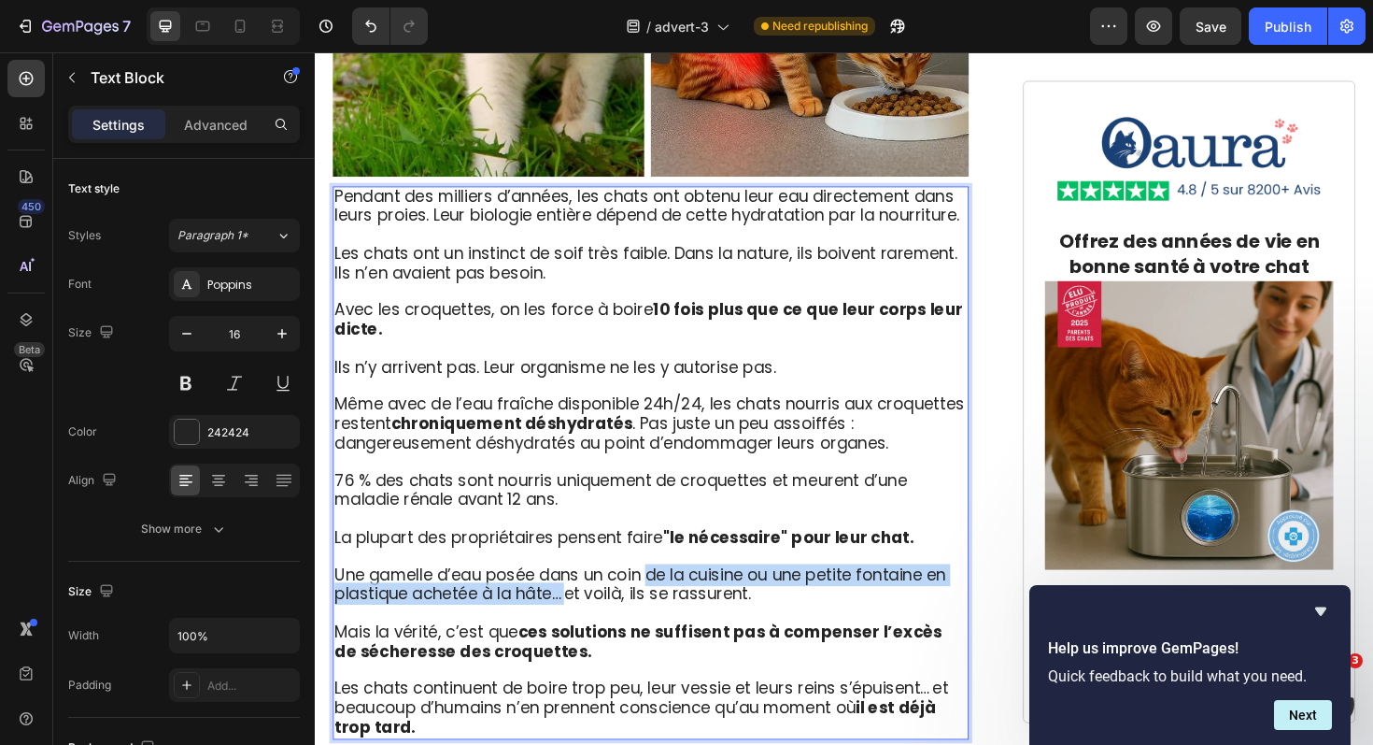
drag, startPoint x: 578, startPoint y: 594, endPoint x: 666, endPoint y: 574, distance: 90.2
click at [667, 594] on span "Une gamelle d’eau posée dans un coin de la cuisine ou une petite fontaine en pl…" at bounding box center [658, 616] width 647 height 44
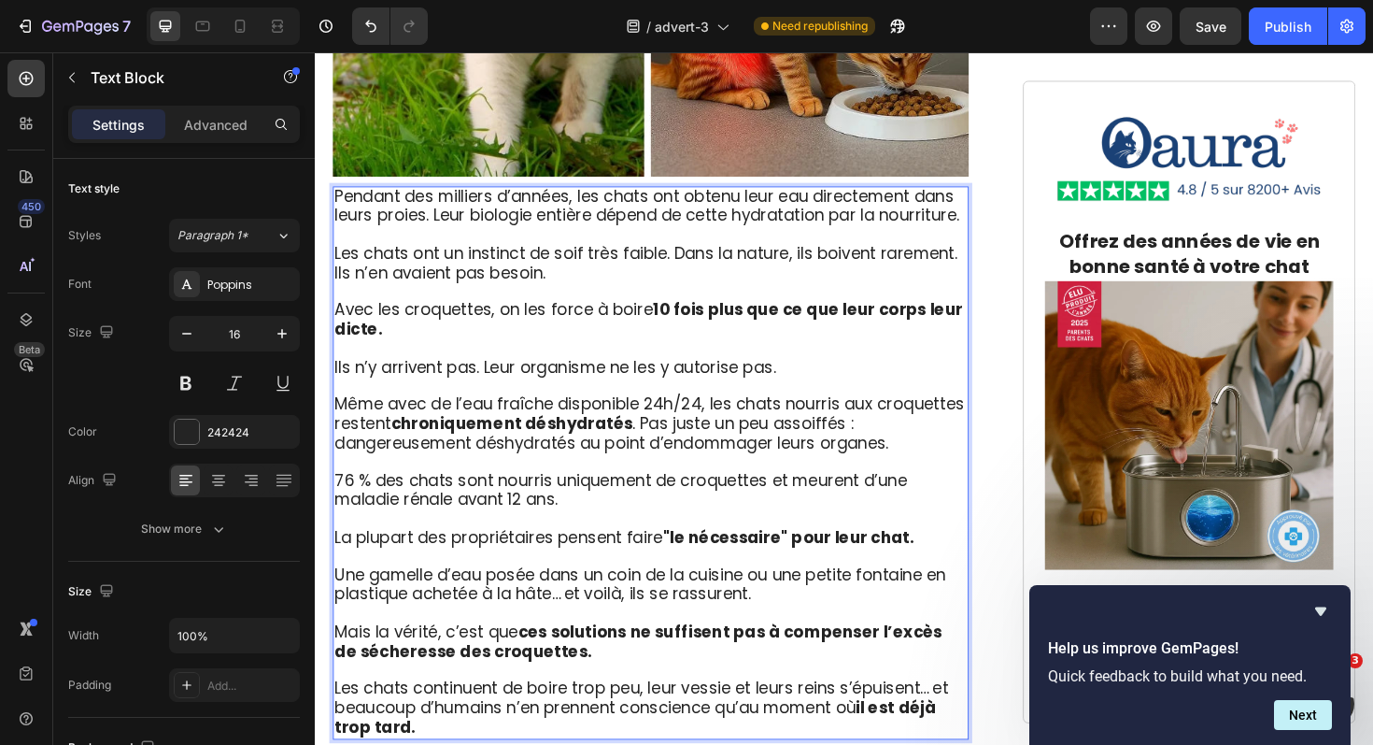
click at [531, 594] on span "Une gamelle d’eau posée dans un coin de la cuisine ou une petite fontaine en pl…" at bounding box center [658, 616] width 647 height 44
drag, startPoint x: 337, startPoint y: 572, endPoint x: 489, endPoint y: 573, distance: 151.3
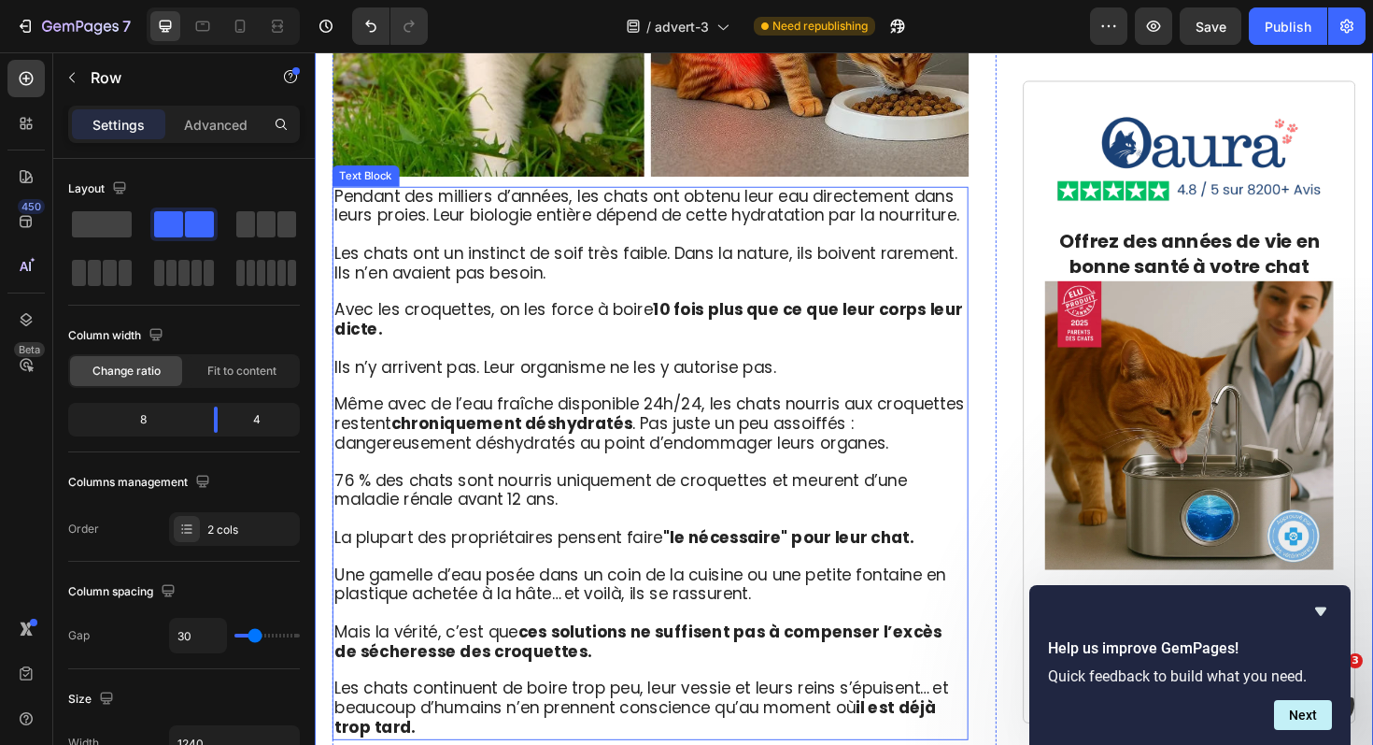
click at [478, 594] on span "Une gamelle d’eau posée dans un coin de la cuisine ou une petite fontaine en pl…" at bounding box center [658, 616] width 647 height 44
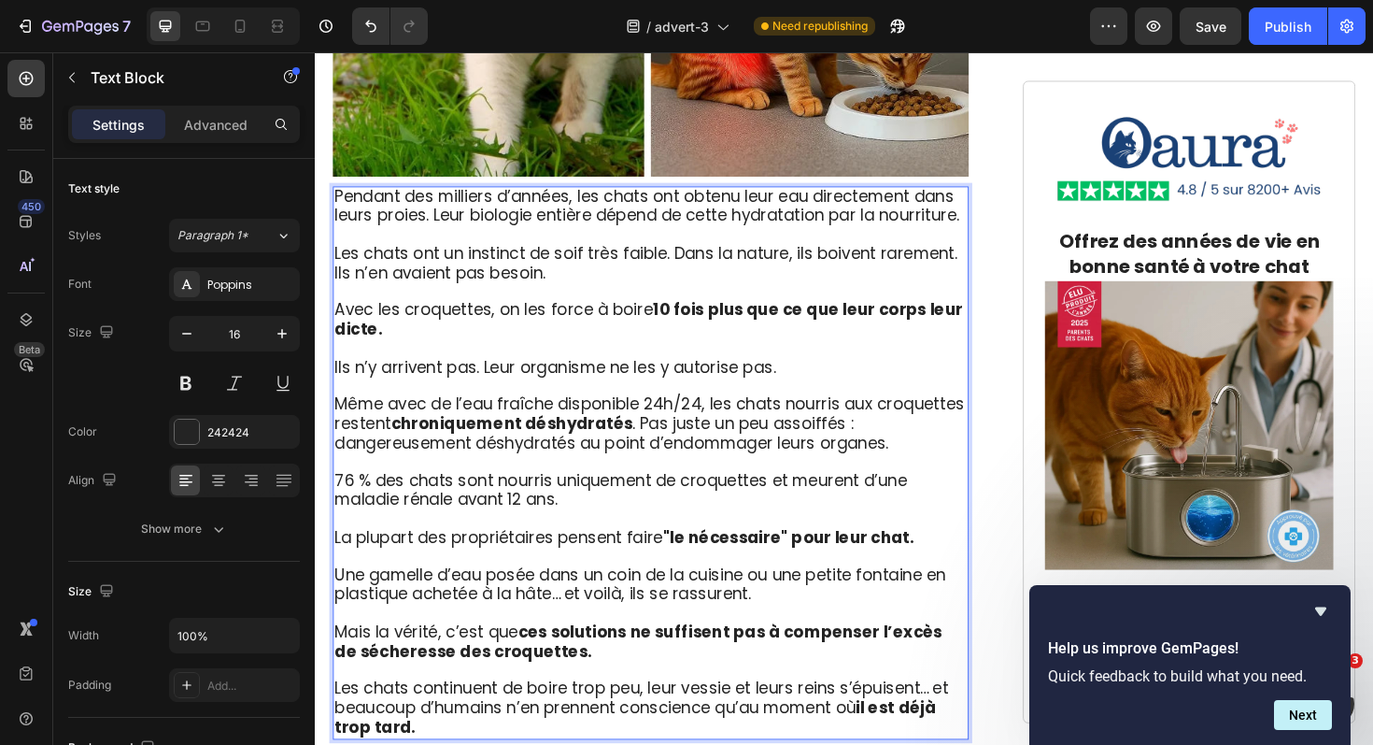
click at [490, 594] on span "Une gamelle d’eau posée dans un coin de la cuisine ou une petite fontaine en pl…" at bounding box center [658, 616] width 647 height 44
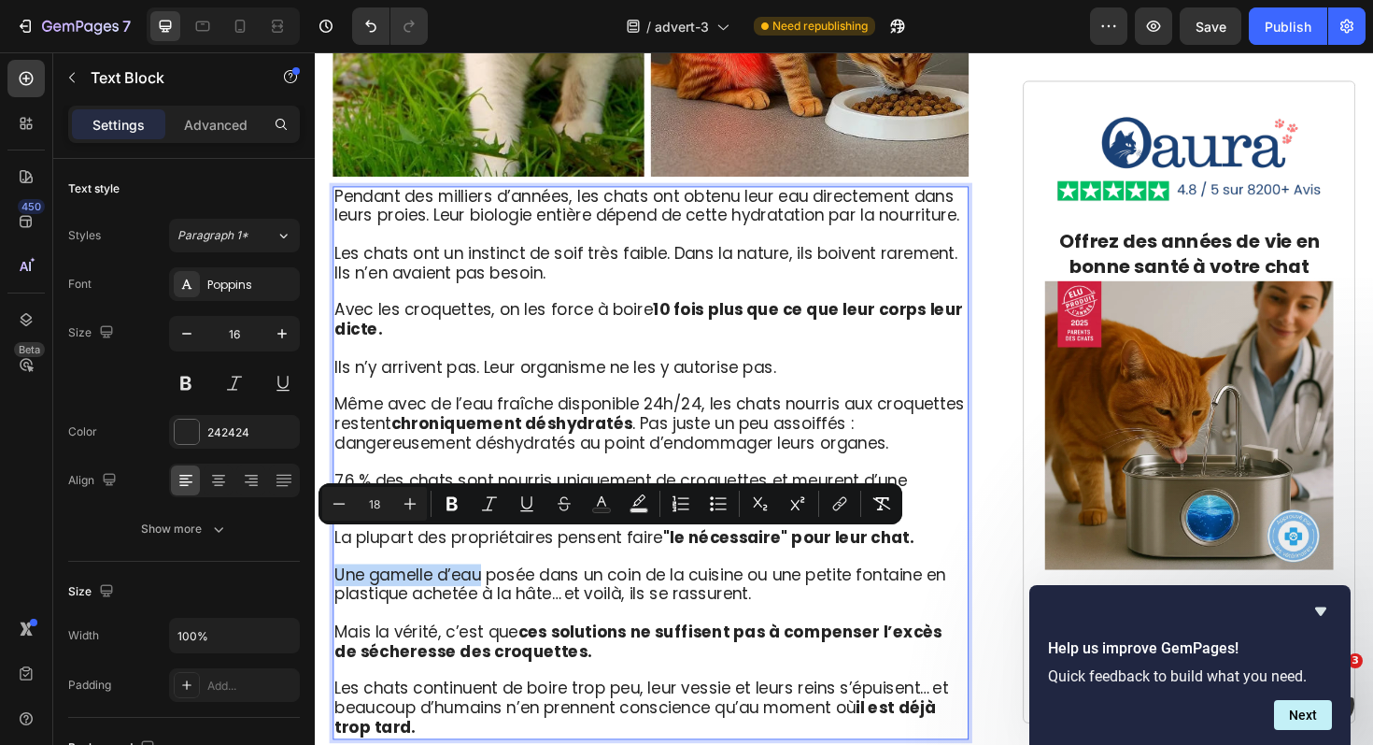
drag, startPoint x: 493, startPoint y: 566, endPoint x: 339, endPoint y: 566, distance: 154.1
click at [338, 594] on span "Une gamelle d’eau posée dans un coin de la cuisine ou une petite fontaine en pl…" at bounding box center [658, 616] width 647 height 44
click at [457, 502] on icon "Editor contextual toolbar" at bounding box center [452, 503] width 19 height 19
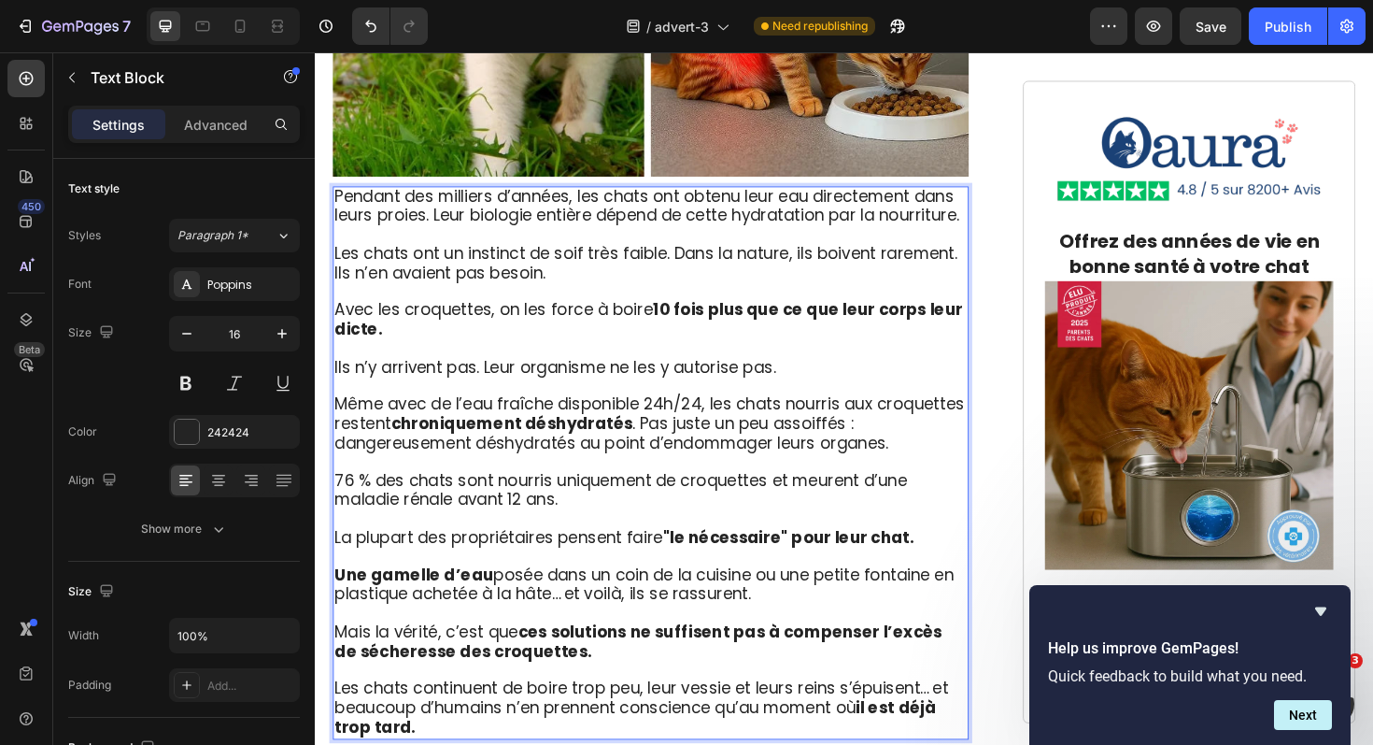
click at [406, 596] on span "Une gamelle d’eau posée dans un coin de la cuisine ou une petite fontaine en pl…" at bounding box center [663, 616] width 656 height 44
drag, startPoint x: 417, startPoint y: 589, endPoint x: 359, endPoint y: 591, distance: 58.0
click at [359, 594] on span "Une gamelle d’eau posée dans un coin de la cuisine ou une petite fontaine en pl…" at bounding box center [663, 616] width 656 height 44
click at [411, 594] on span "Une gamelle d’eau posée dans un coin de la cuisine ou une petite fontaine en pl…" at bounding box center [663, 616] width 656 height 44
drag, startPoint x: 410, startPoint y: 594, endPoint x: 807, endPoint y: 575, distance: 397.5
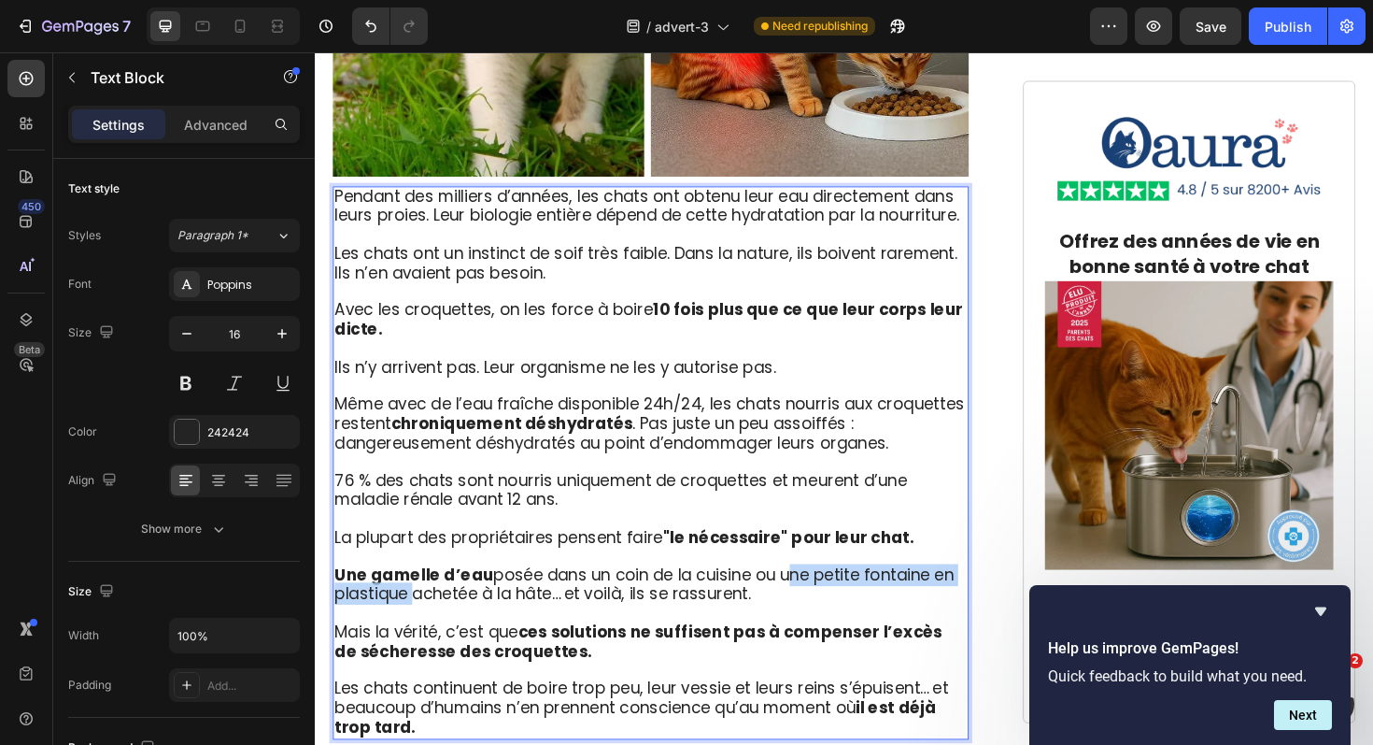
click at [807, 594] on span "Une gamelle d’eau posée dans un coin de la cuisine ou une petite fontaine en pl…" at bounding box center [663, 616] width 656 height 44
click at [835, 654] on strong "ces solutions ne suffisent pas à compenser l’excès de sécheresse des croquettes." at bounding box center [657, 676] width 644 height 44
drag, startPoint x: 487, startPoint y: 590, endPoint x: 808, endPoint y: 569, distance: 322.1
click at [808, 594] on span "Une gamelle d’eau posée dans un coin de la cuisine ou une petite fontaine en pl…" at bounding box center [663, 616] width 656 height 44
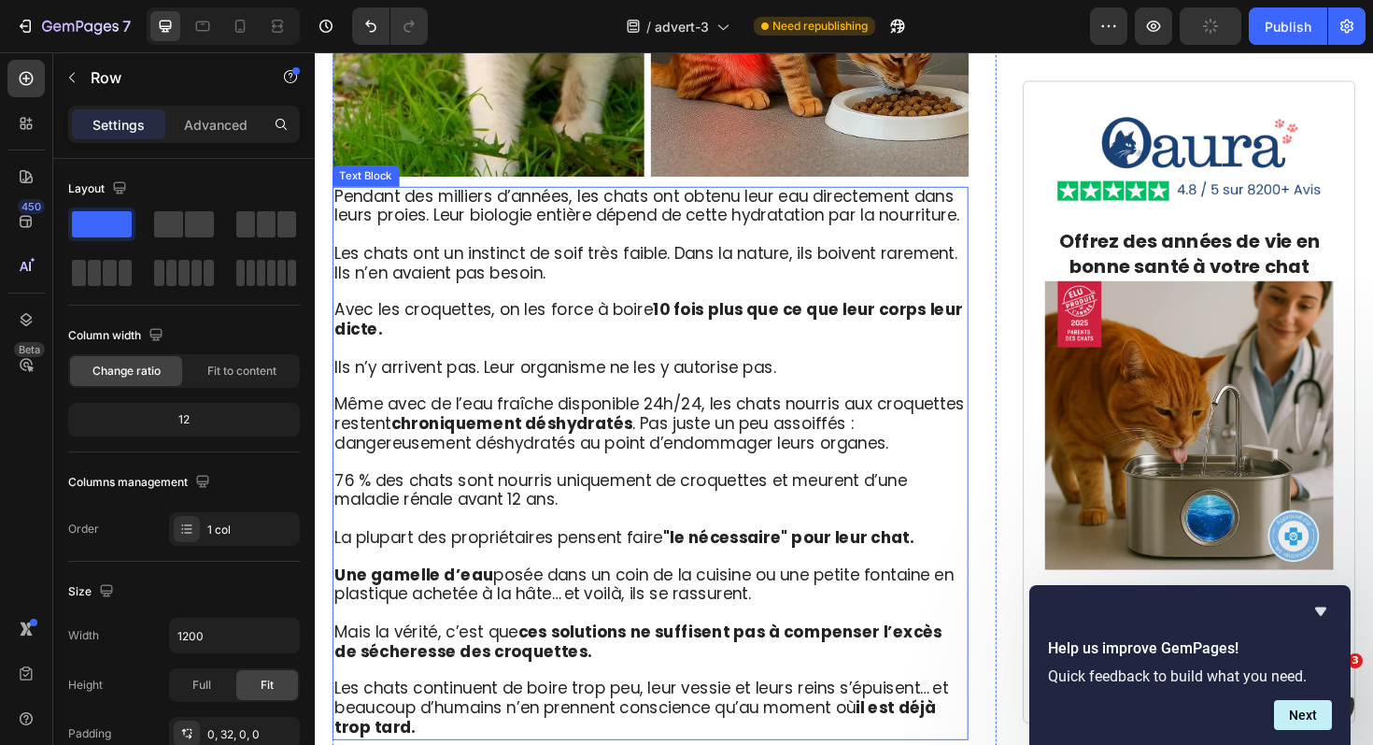
click at [818, 588] on p "Une gamelle d’eau posée dans un coin de la cuisine ou une petite fontaine en pl…" at bounding box center [670, 607] width 670 height 60
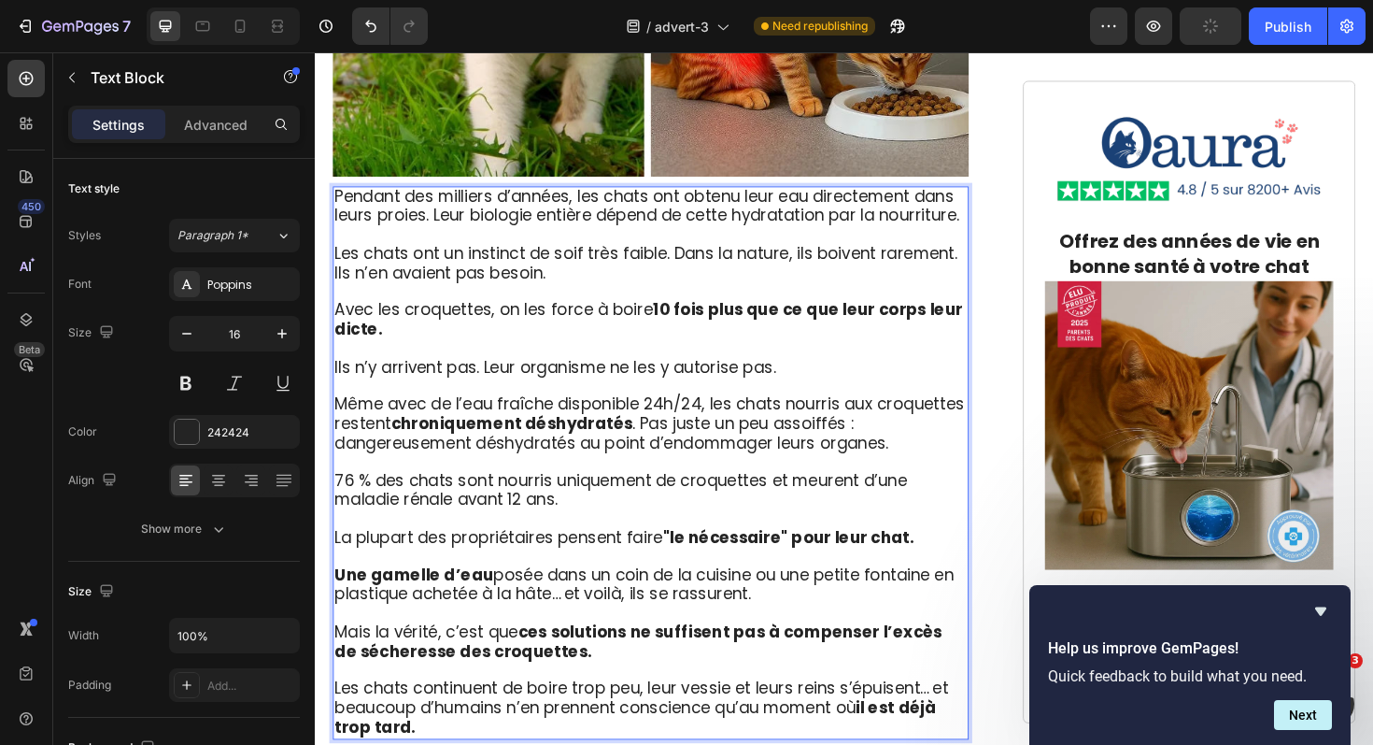
click at [850, 594] on span "Une gamelle d’eau posée dans un coin de la cuisine ou une petite fontaine en pl…" at bounding box center [663, 616] width 656 height 44
drag, startPoint x: 839, startPoint y: 572, endPoint x: 895, endPoint y: 574, distance: 56.1
click at [895, 594] on span "Une gamelle d’eau posée dans un coin de la cuisine ou une petite fontaine en pl…" at bounding box center [663, 616] width 656 height 44
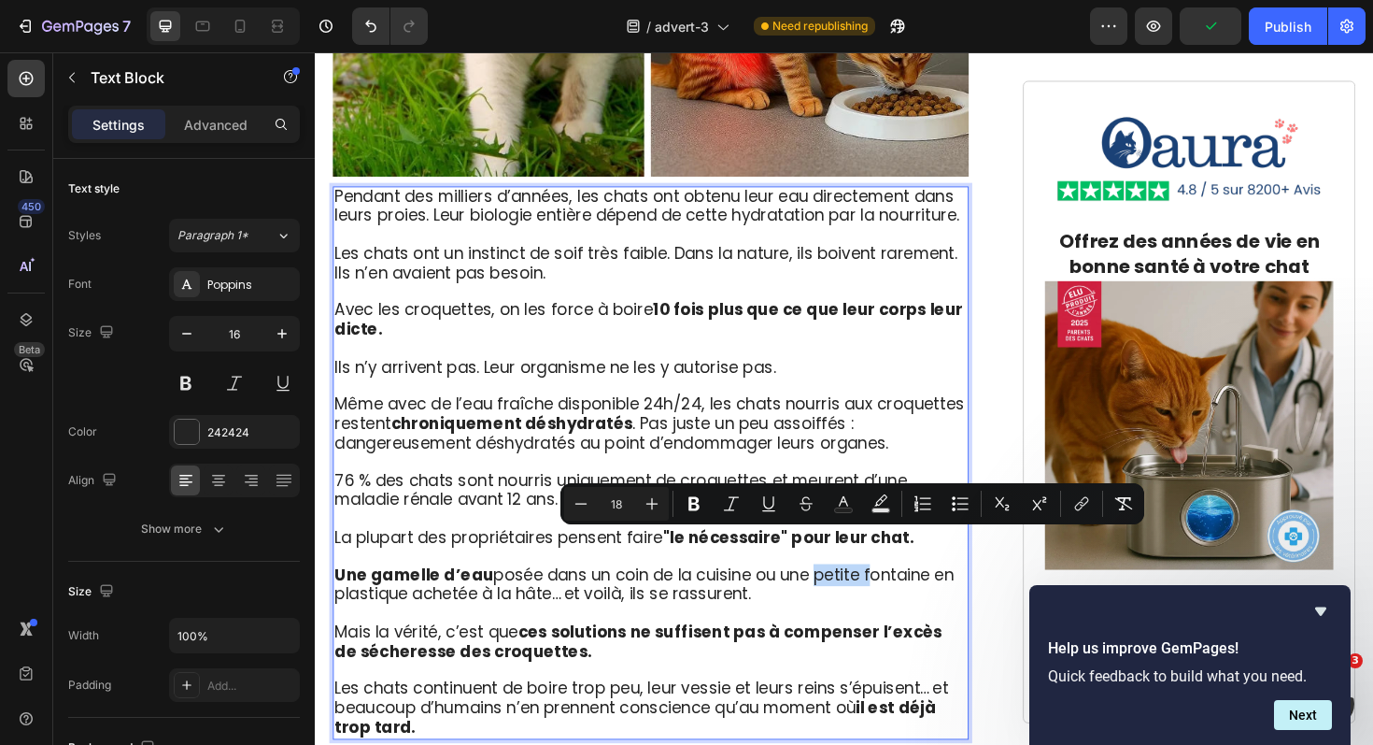
click at [850, 594] on span "Une gamelle d’eau posée dans un coin de la cuisine ou une petite fontaine en pl…" at bounding box center [663, 616] width 656 height 44
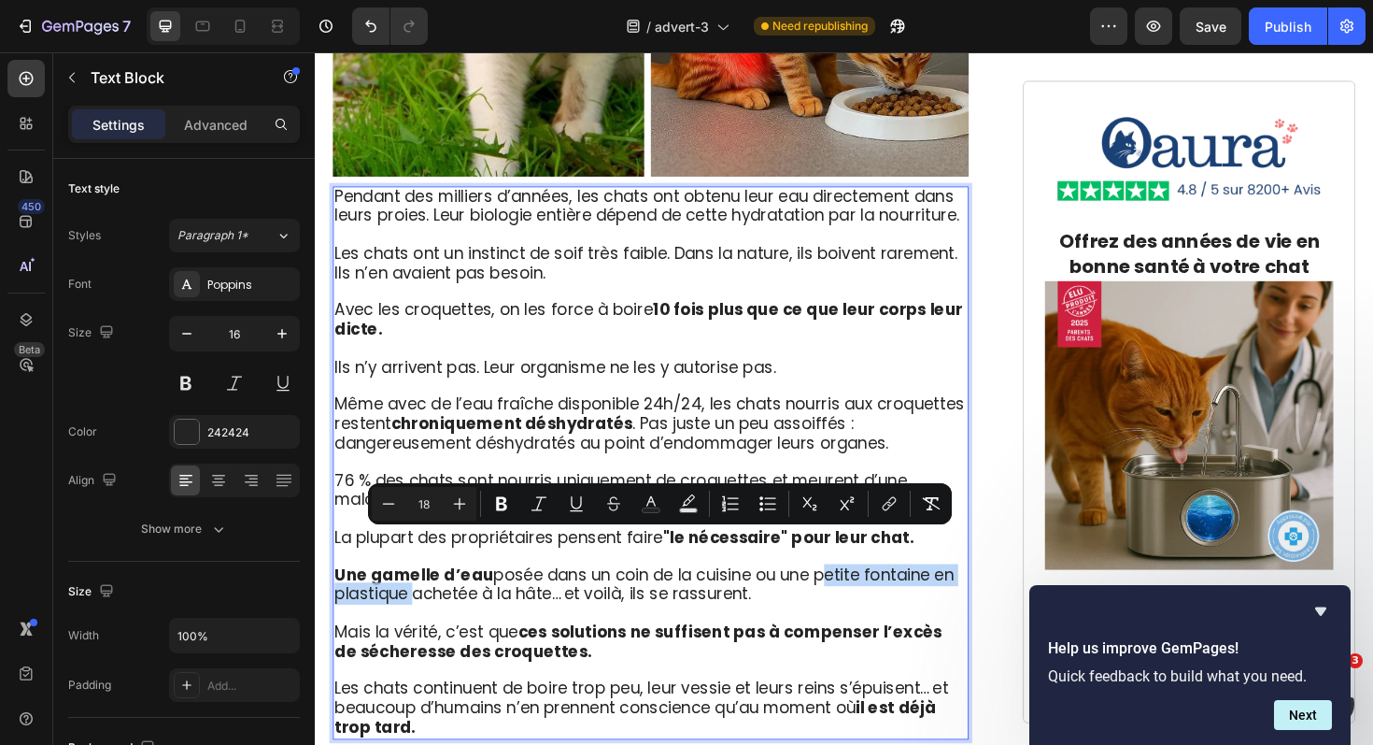
drag, startPoint x: 846, startPoint y: 575, endPoint x: 412, endPoint y: 590, distance: 434.7
click at [412, 594] on span "Une gamelle d’eau posée dans un coin de la cuisine ou une petite fontaine en pl…" at bounding box center [663, 616] width 656 height 44
click at [500, 506] on icon "Editor contextual toolbar" at bounding box center [501, 503] width 19 height 19
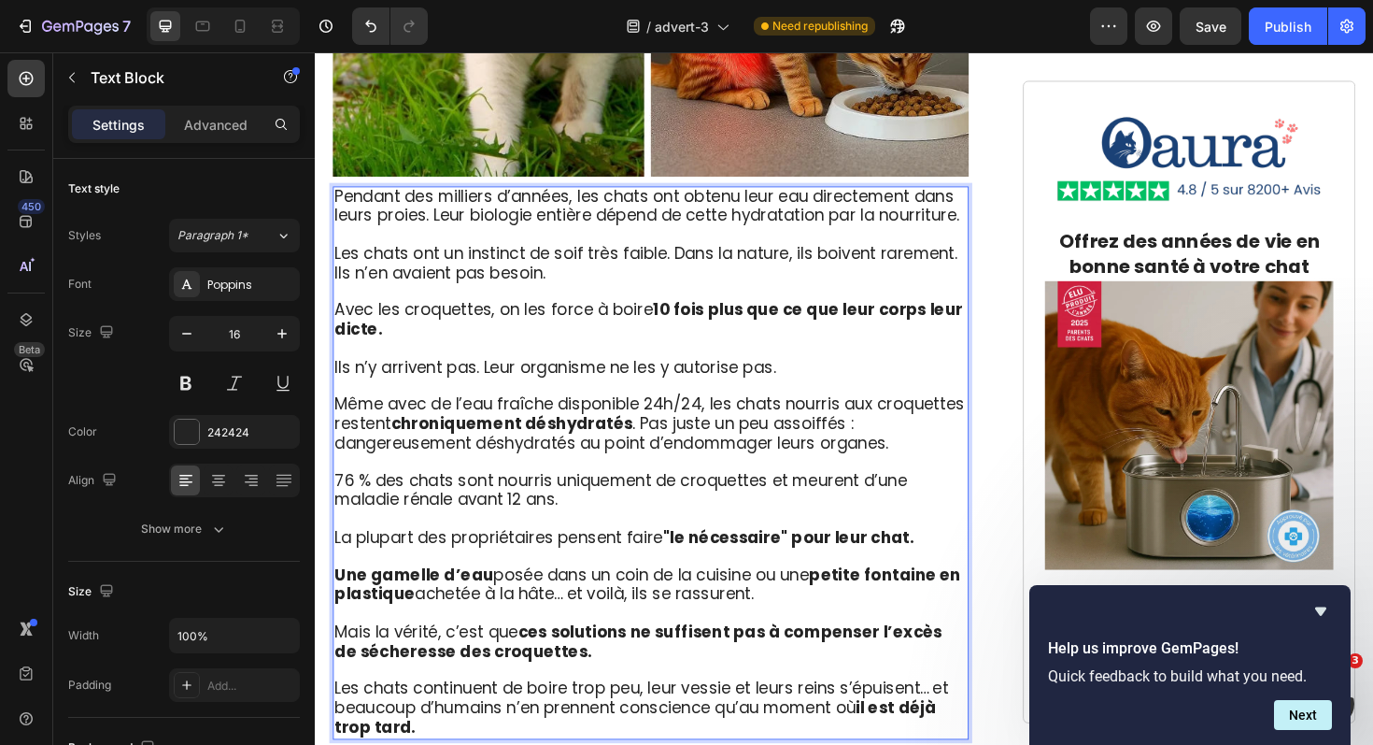
click at [519, 599] on span "Une gamelle d’eau posée dans un coin de la cuisine ou une petite fontaine en pl…" at bounding box center [666, 616] width 663 height 44
click at [568, 654] on strong "ces solutions ne suffisent pas à compenser l’excès de sécheresse des croquettes." at bounding box center [657, 676] width 644 height 44
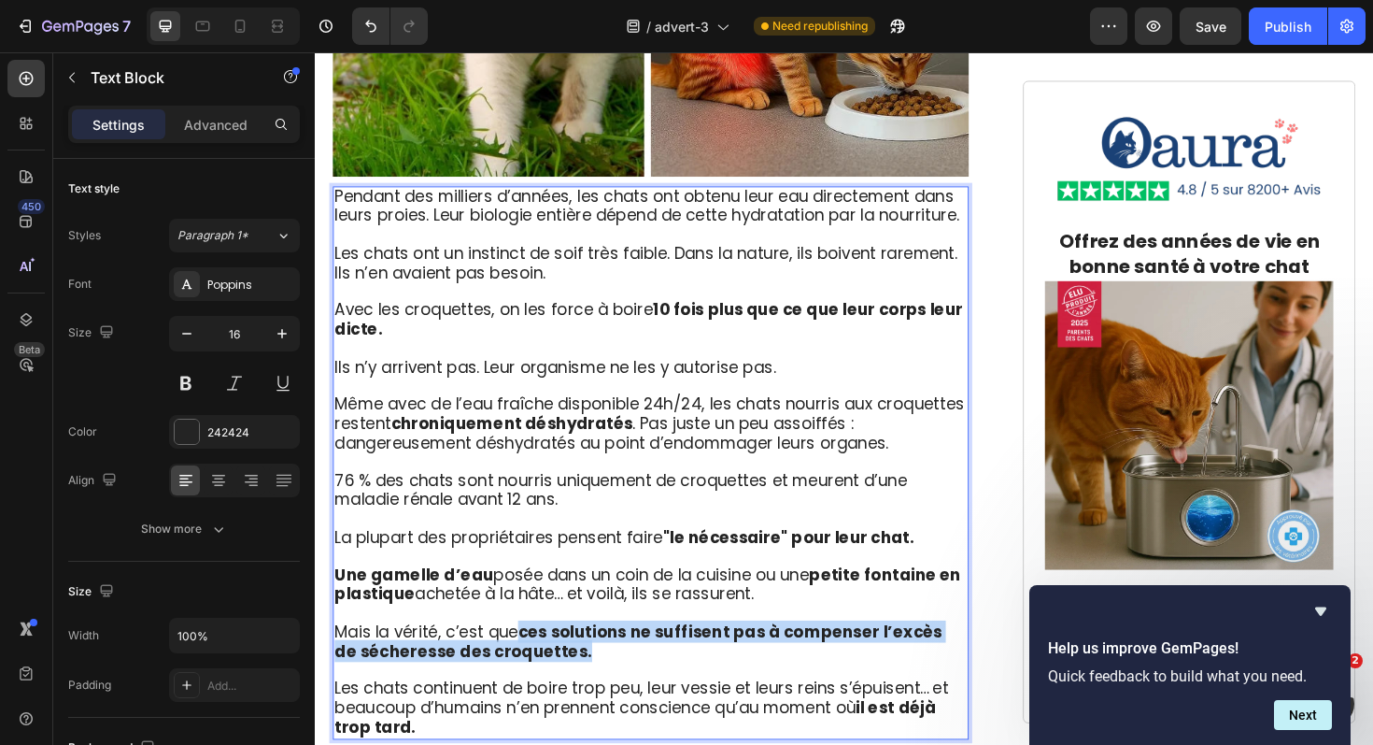
drag, startPoint x: 574, startPoint y: 652, endPoint x: 533, endPoint y: 634, distance: 43.9
click at [533, 657] on p "Mais la vérité, c’est que ces solutions ne suffisent pas à compenser l’excès de…" at bounding box center [670, 677] width 670 height 41
click at [574, 658] on p "Mais la vérité, c’est que ces solutions ne suffisent pas à compenser l’excès de…" at bounding box center [670, 677] width 670 height 41
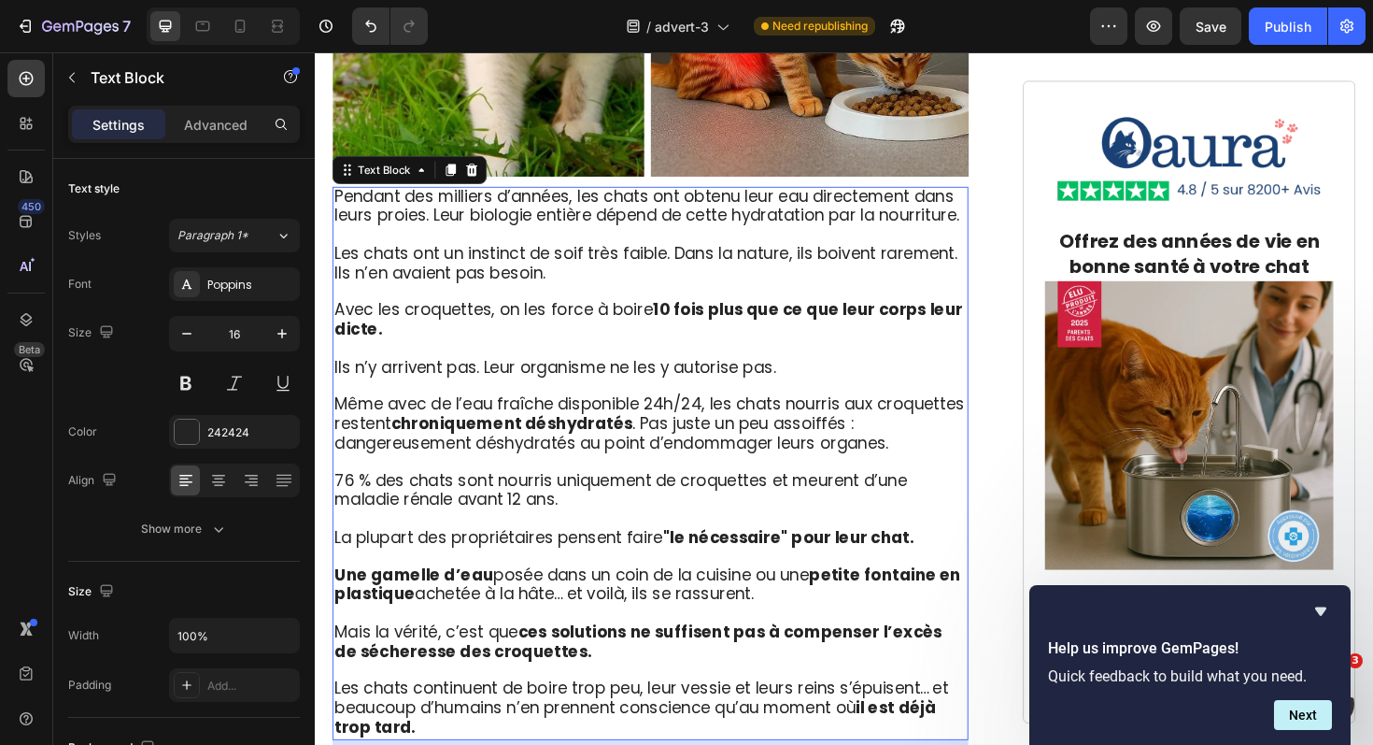
click at [595, 697] on p "Les chats continuent de boire trop peu, leur vessie et leurs reins s’épuisent… …" at bounding box center [670, 737] width 670 height 80
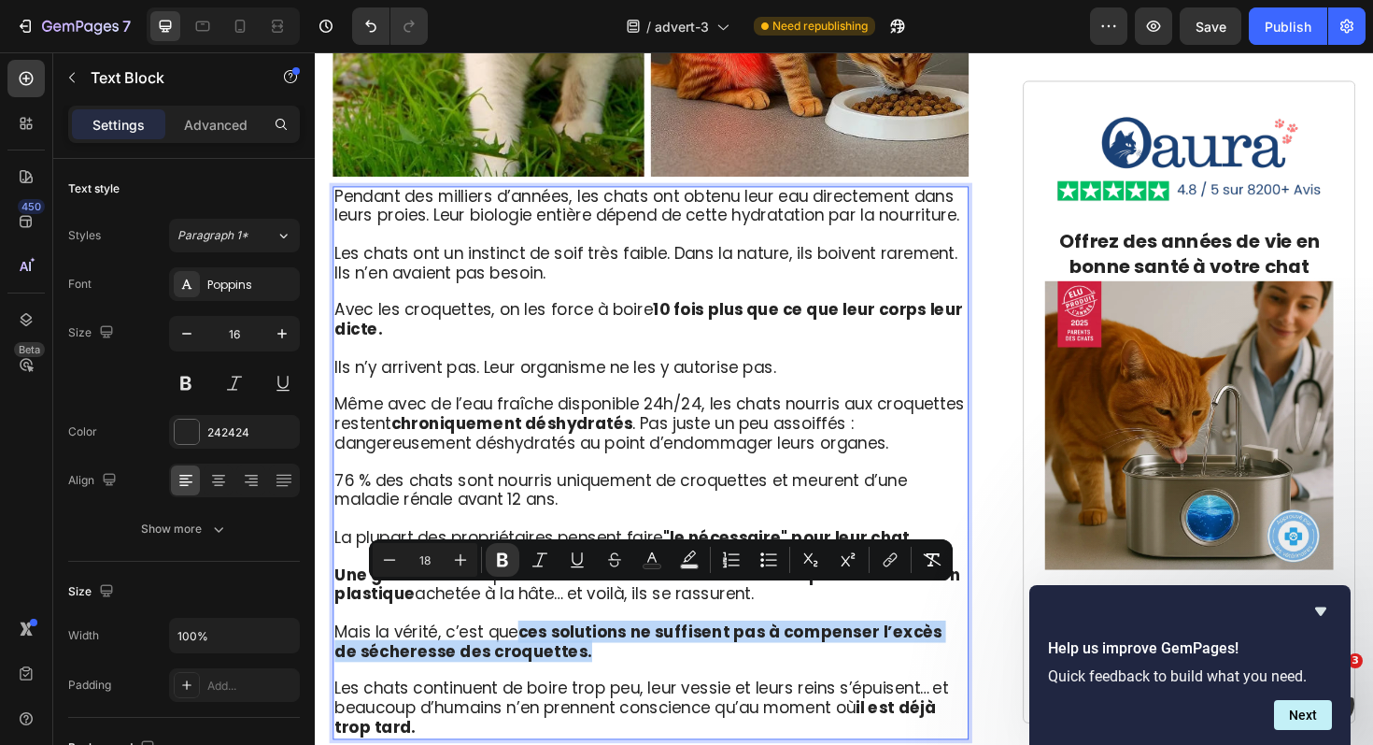
drag, startPoint x: 593, startPoint y: 647, endPoint x: 537, endPoint y: 631, distance: 58.5
click at [537, 657] on p "Mais la vérité, c’est que ces solutions ne suffisent pas à compenser l’excès de…" at bounding box center [670, 677] width 670 height 41
click at [504, 569] on button "Bold" at bounding box center [503, 560] width 34 height 34
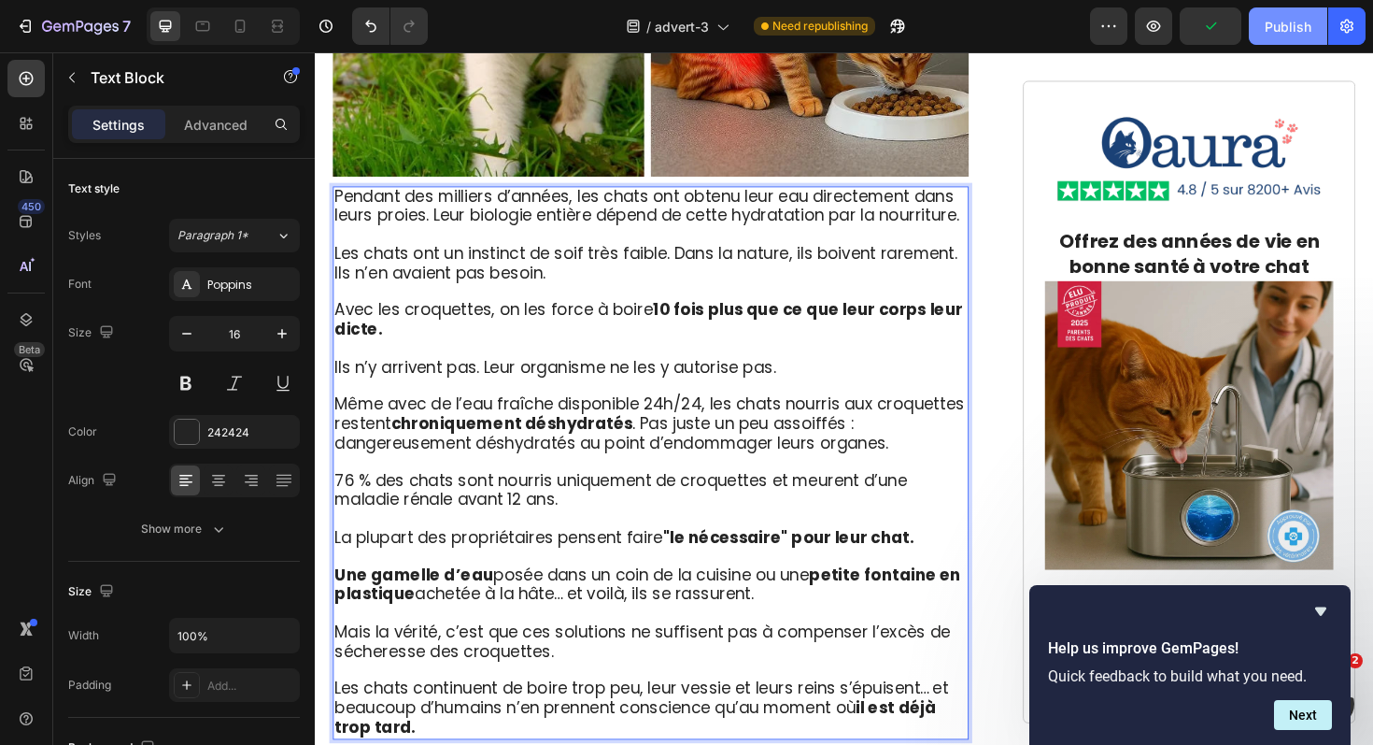
click at [1289, 35] on div "Publish" at bounding box center [1288, 27] width 47 height 20
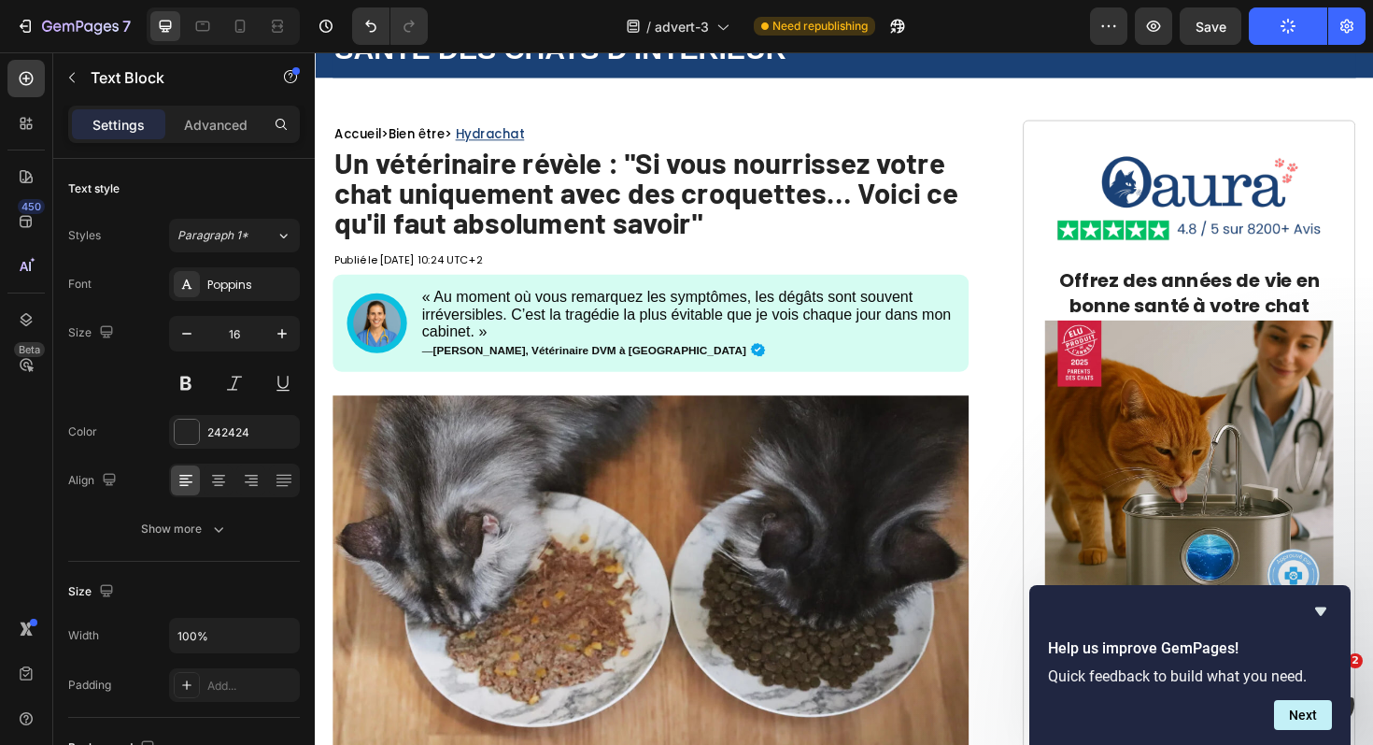
scroll to position [0, 0]
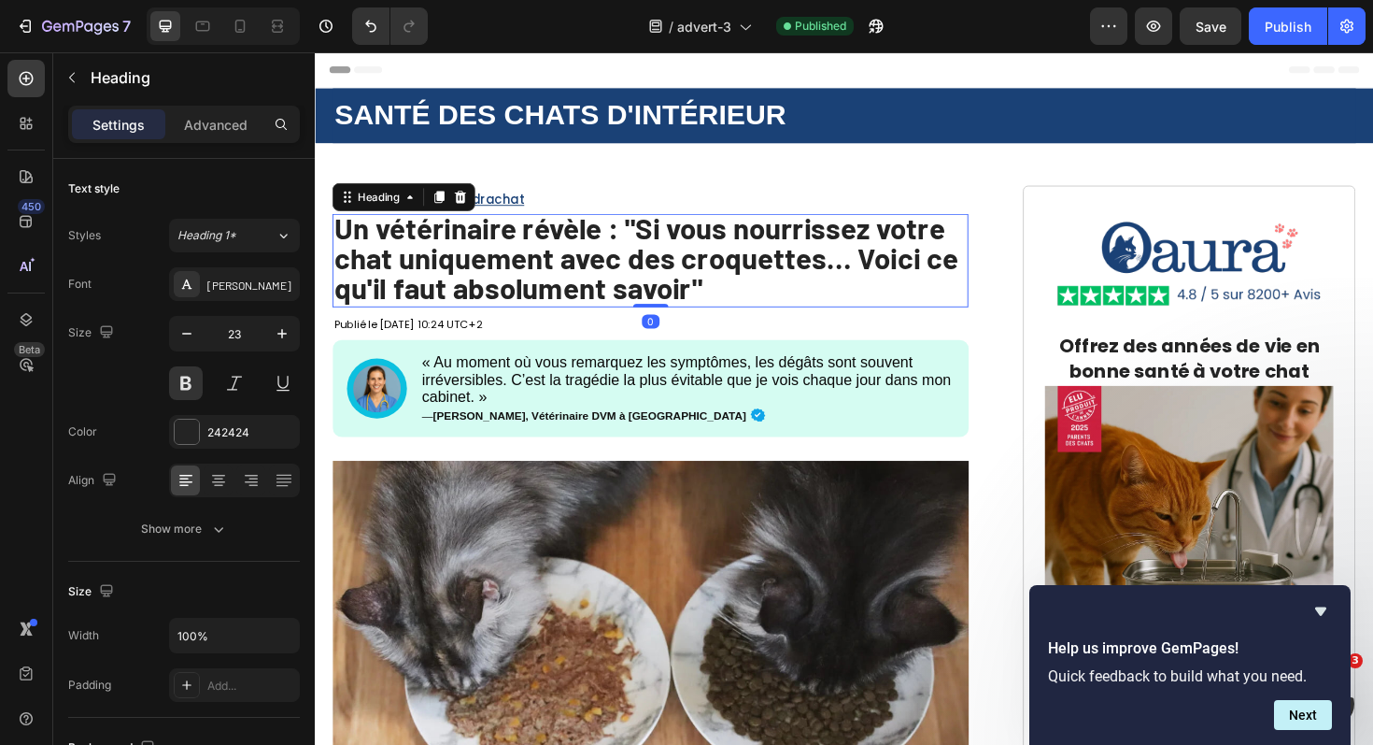
click at [703, 309] on strong "Un vétérinaire révèle : "Si vous nourrissez votre chat uniquement avec des croq…" at bounding box center [665, 270] width 660 height 101
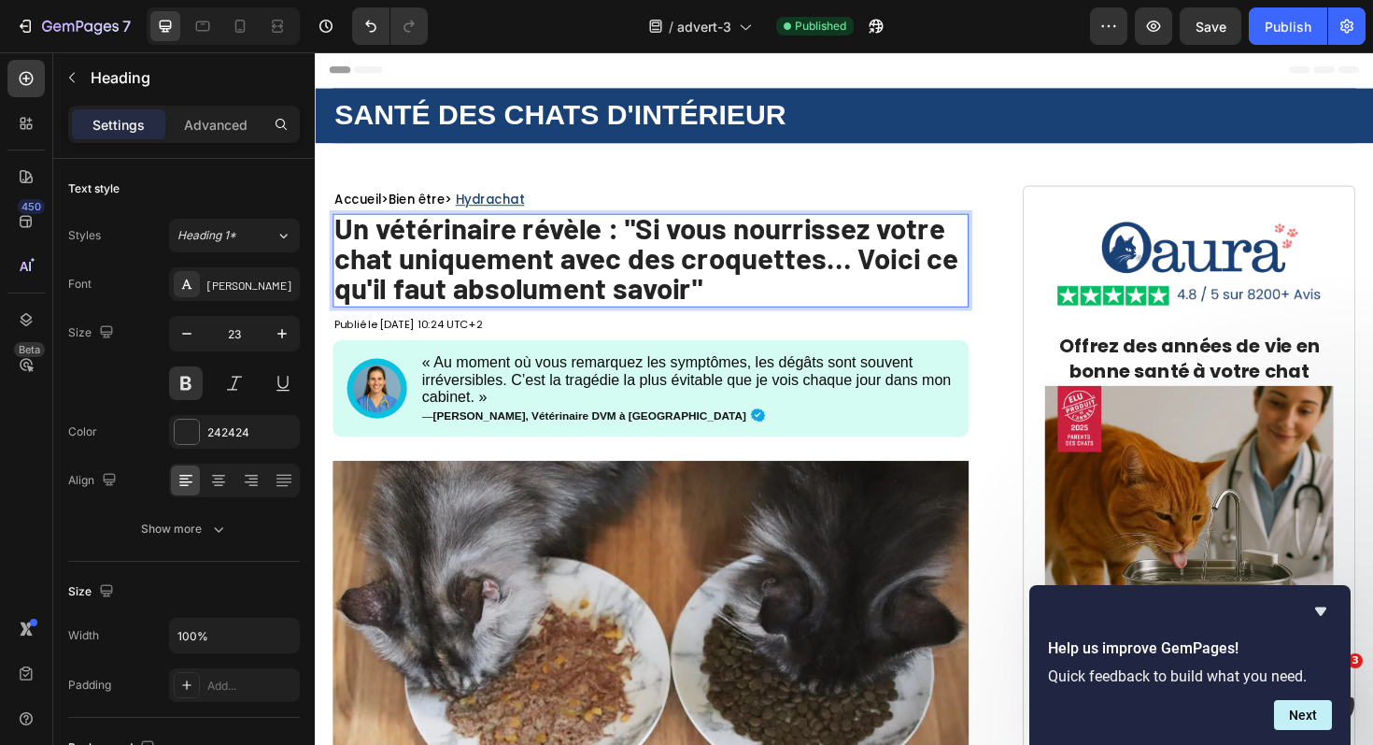
click at [753, 280] on strong "Un vétérinaire révèle : "Si vous nourrissez votre chat uniquement avec des croq…" at bounding box center [665, 270] width 660 height 101
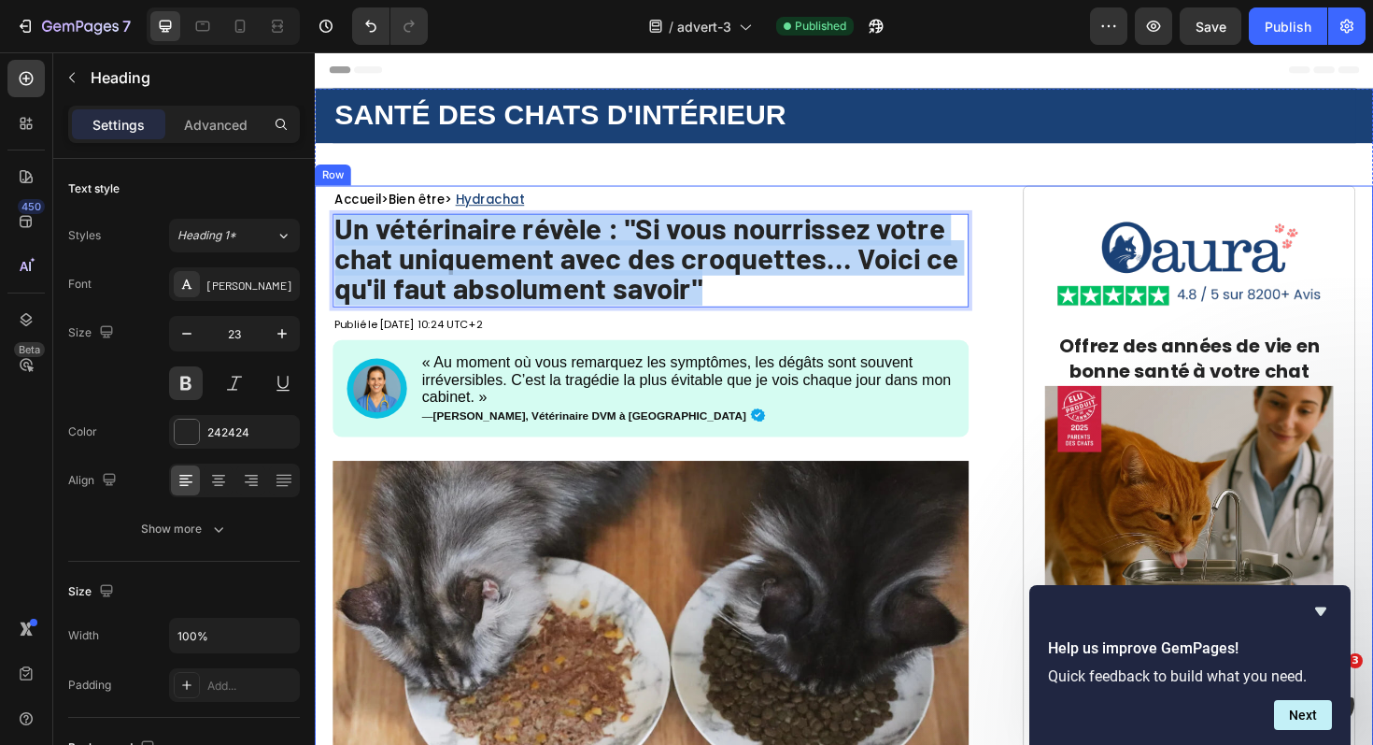
drag, startPoint x: 731, startPoint y: 306, endPoint x: 321, endPoint y: 240, distance: 415.4
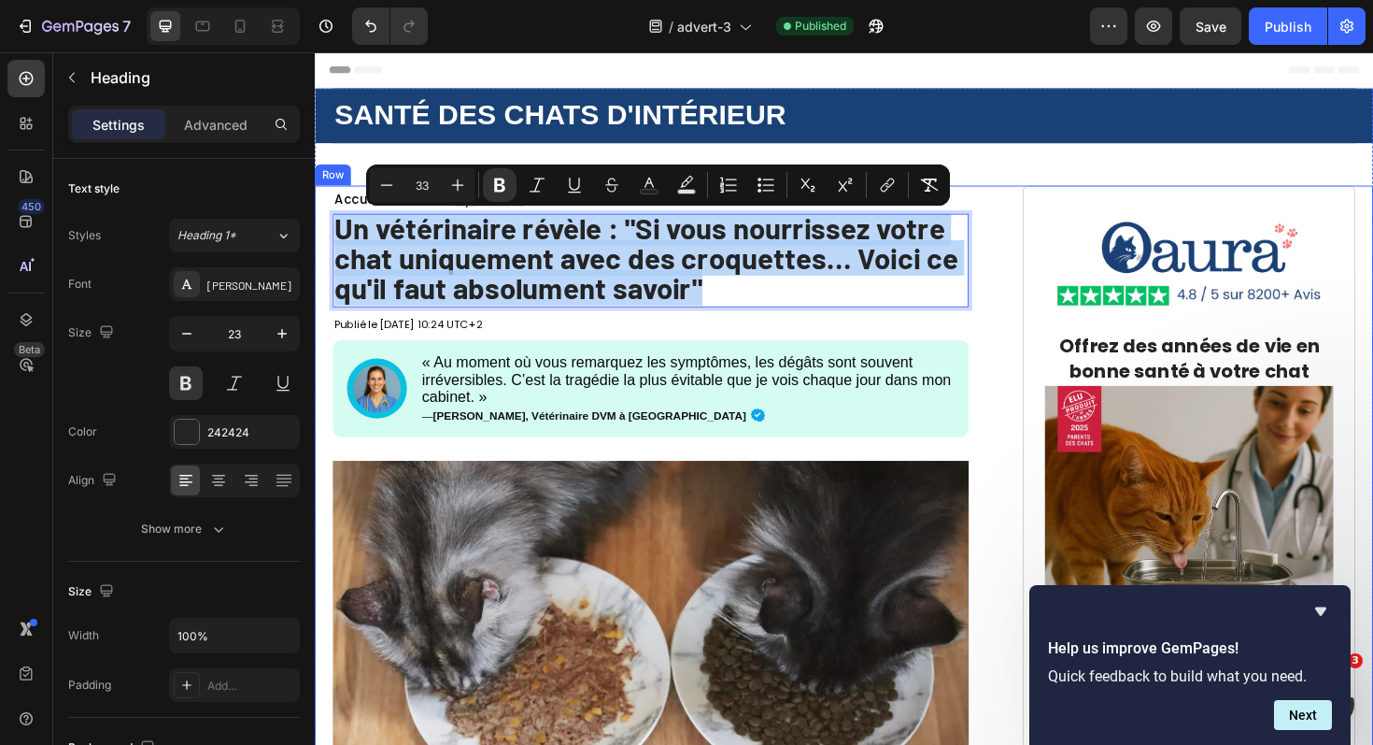
copy strong "Un vétérinaire révèle : "Si vous nourrissez votre chat uniquement avec des croq…"
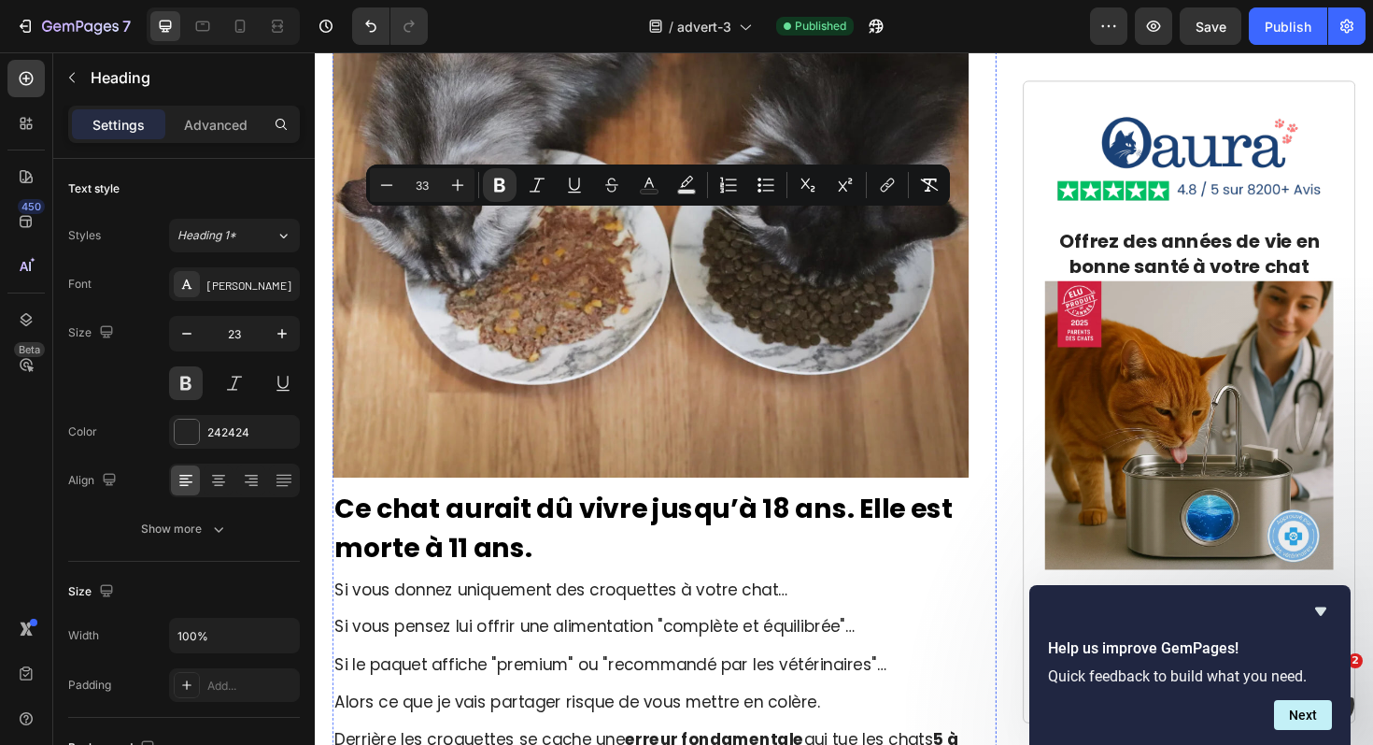
scroll to position [1029, 0]
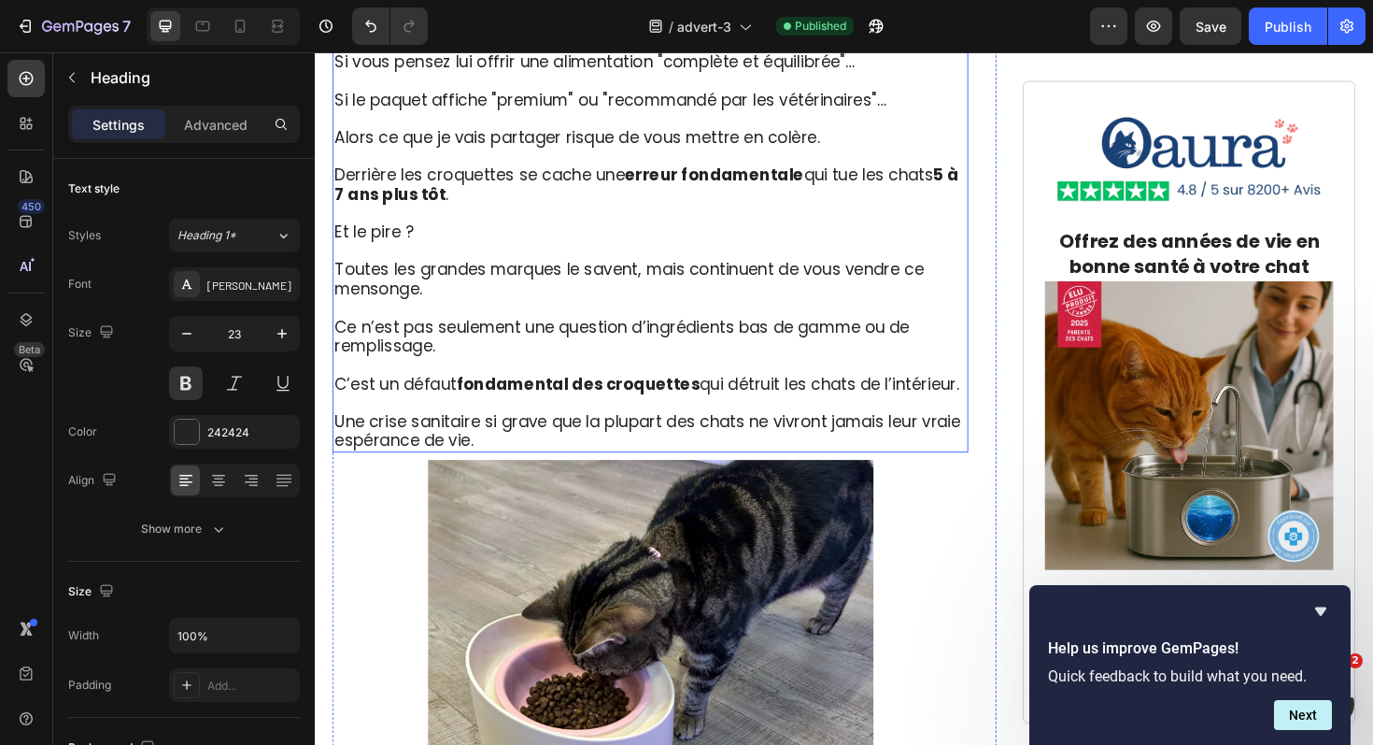
click at [782, 377] on p "Rich Text Editor. Editing area: main" at bounding box center [670, 385] width 670 height 20
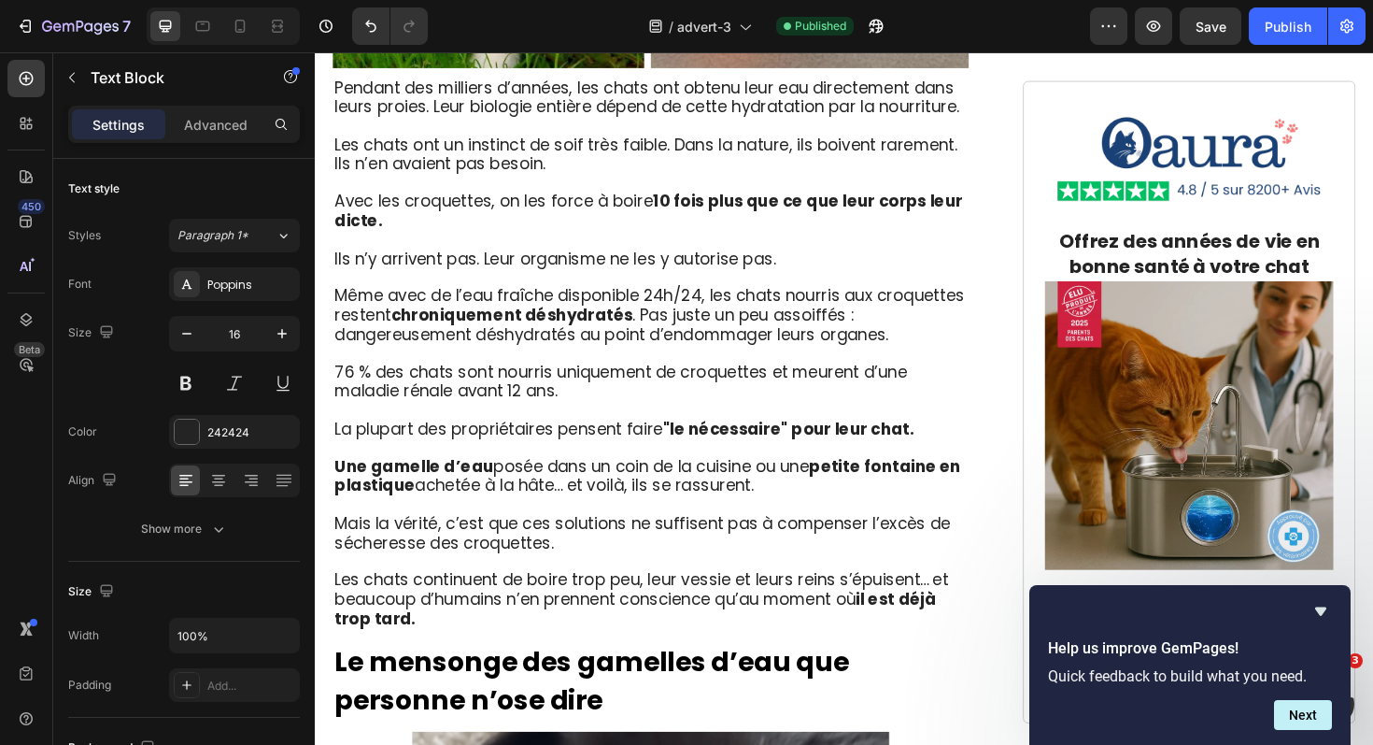
scroll to position [2574, 0]
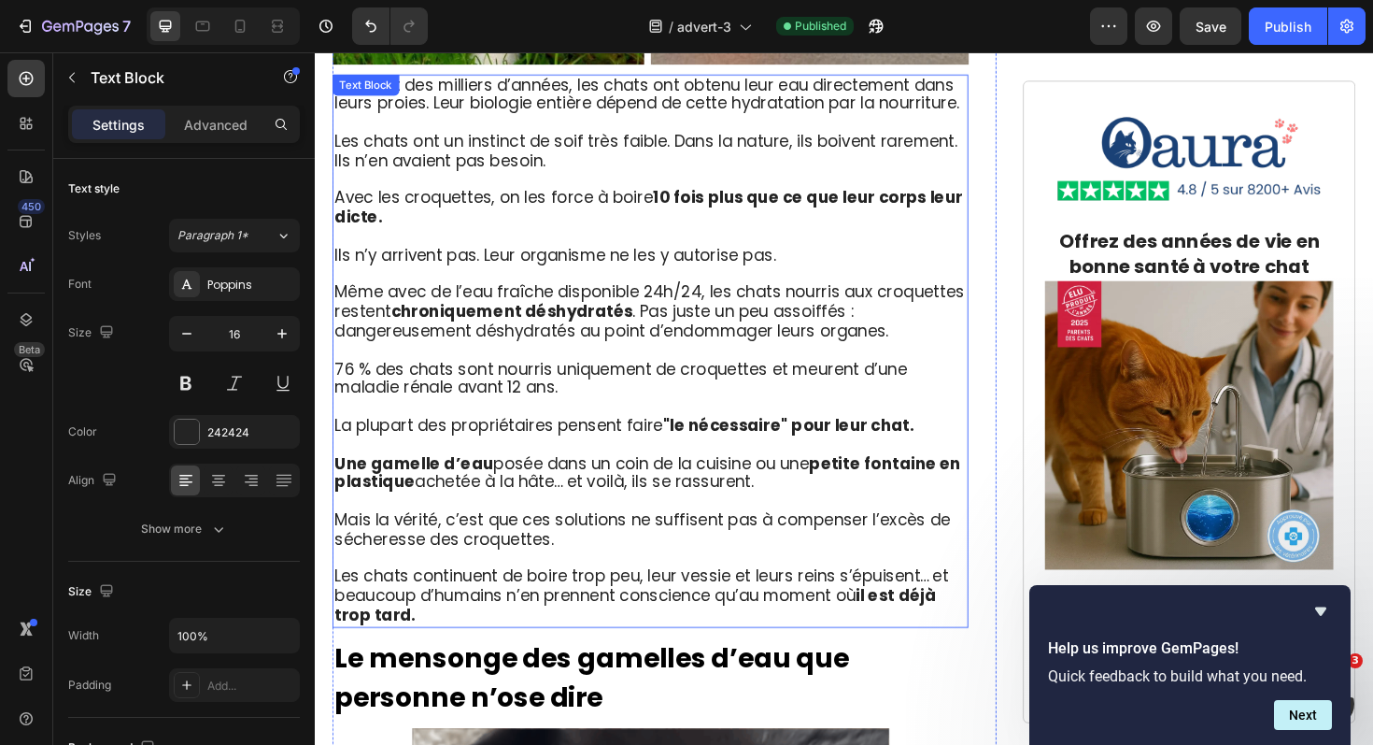
click at [880, 476] on strong "petite fontaine en plastique" at bounding box center [666, 498] width 663 height 44
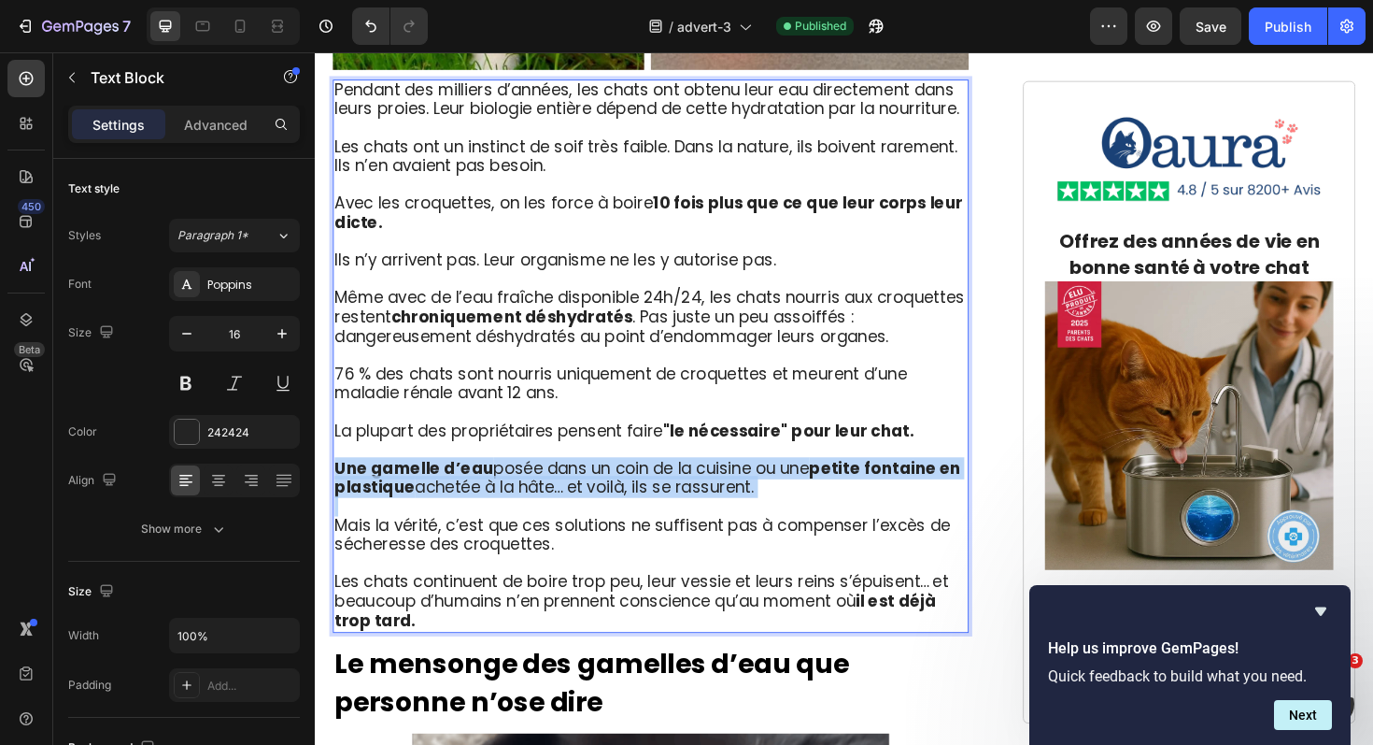
click at [880, 481] on strong "petite fontaine en plastique" at bounding box center [666, 503] width 663 height 44
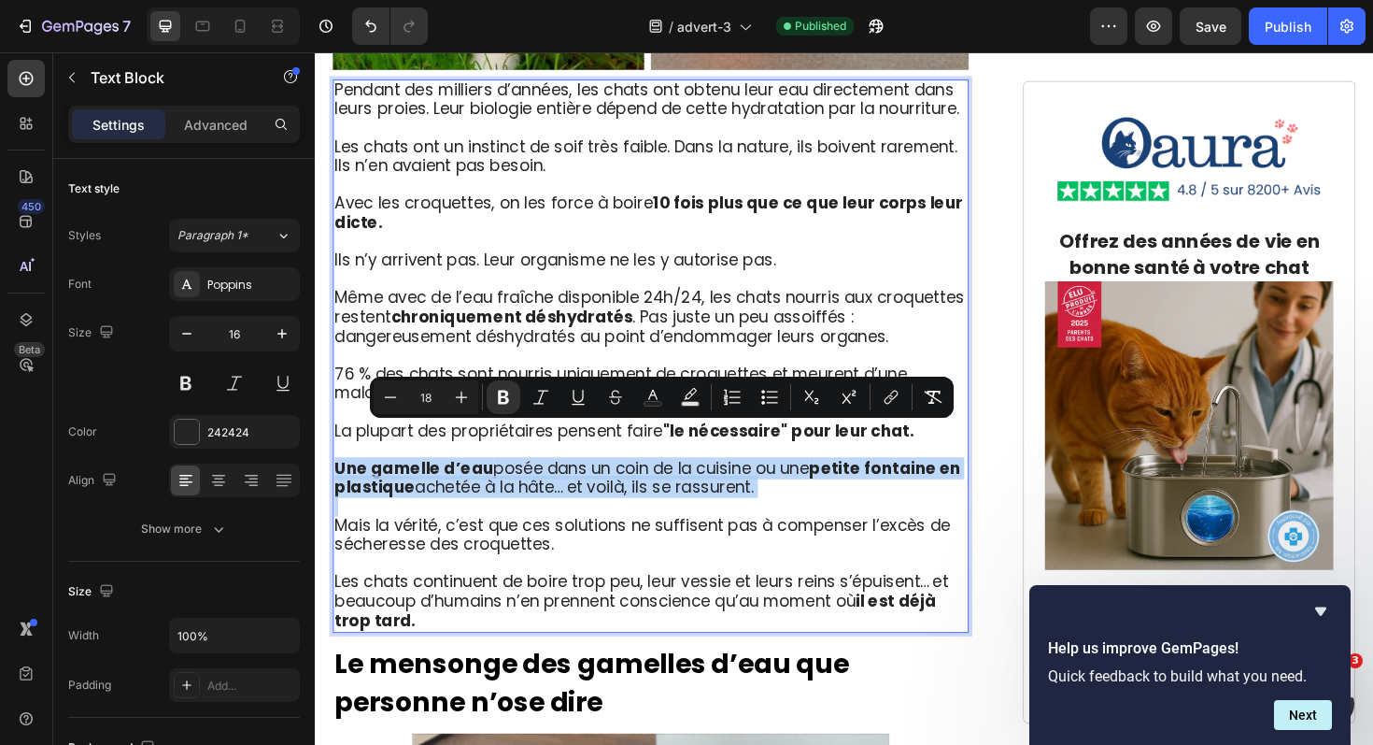
click at [873, 481] on strong "petite fontaine en plastique" at bounding box center [666, 503] width 663 height 44
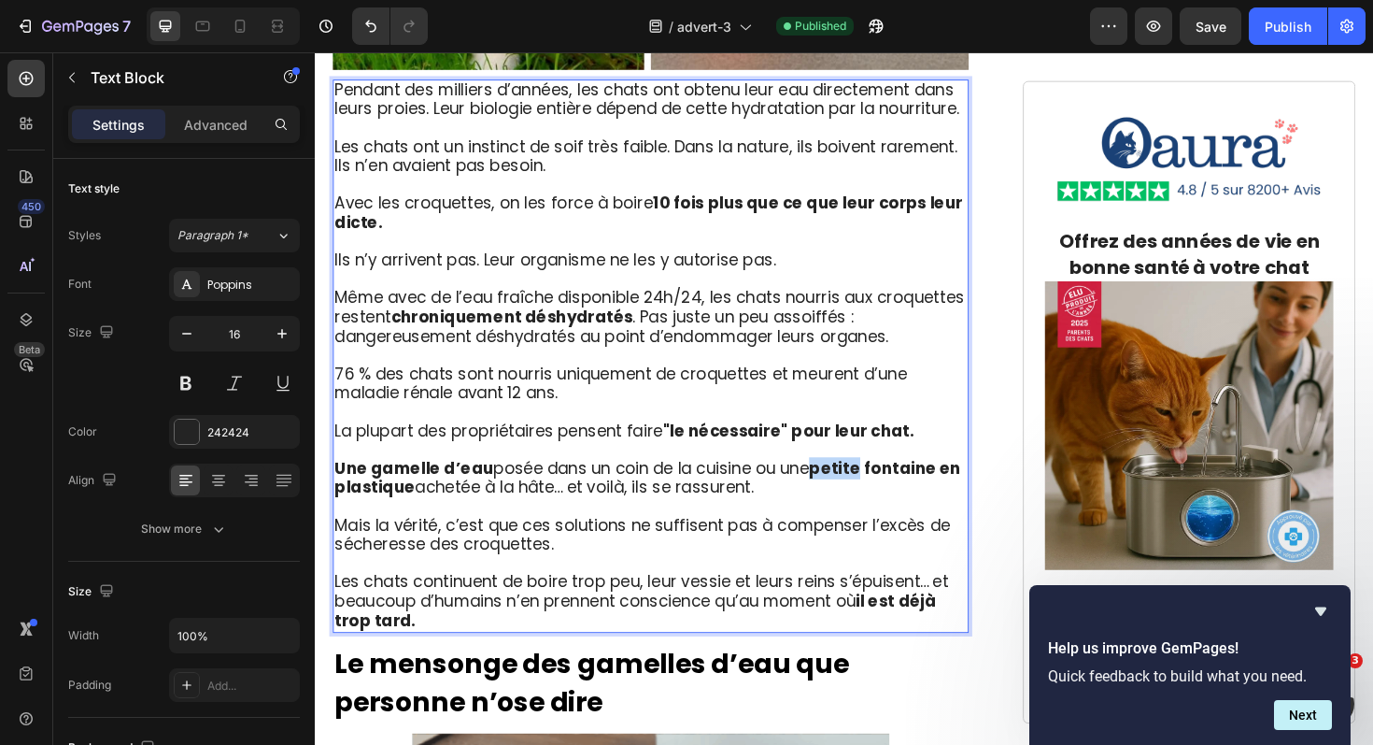
click at [873, 481] on strong "petite fontaine en plastique" at bounding box center [666, 503] width 663 height 44
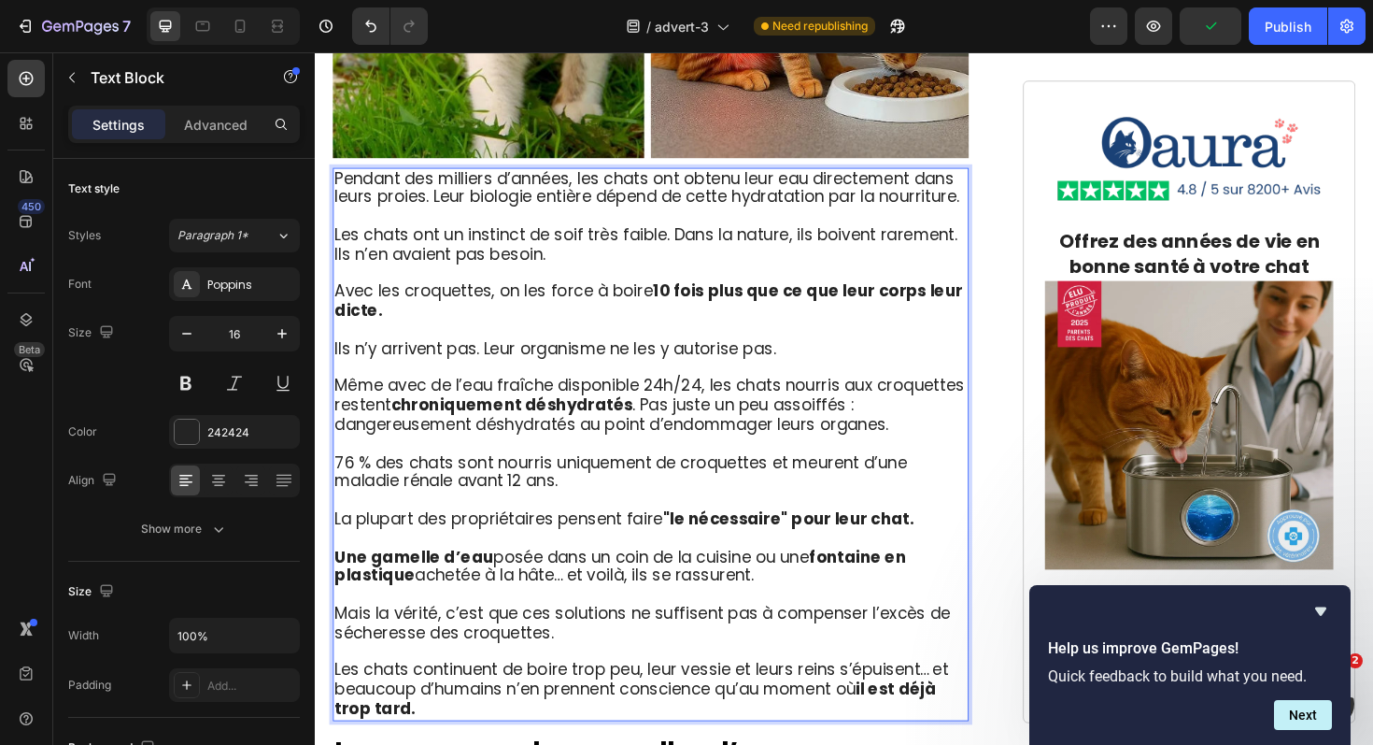
scroll to position [2459, 0]
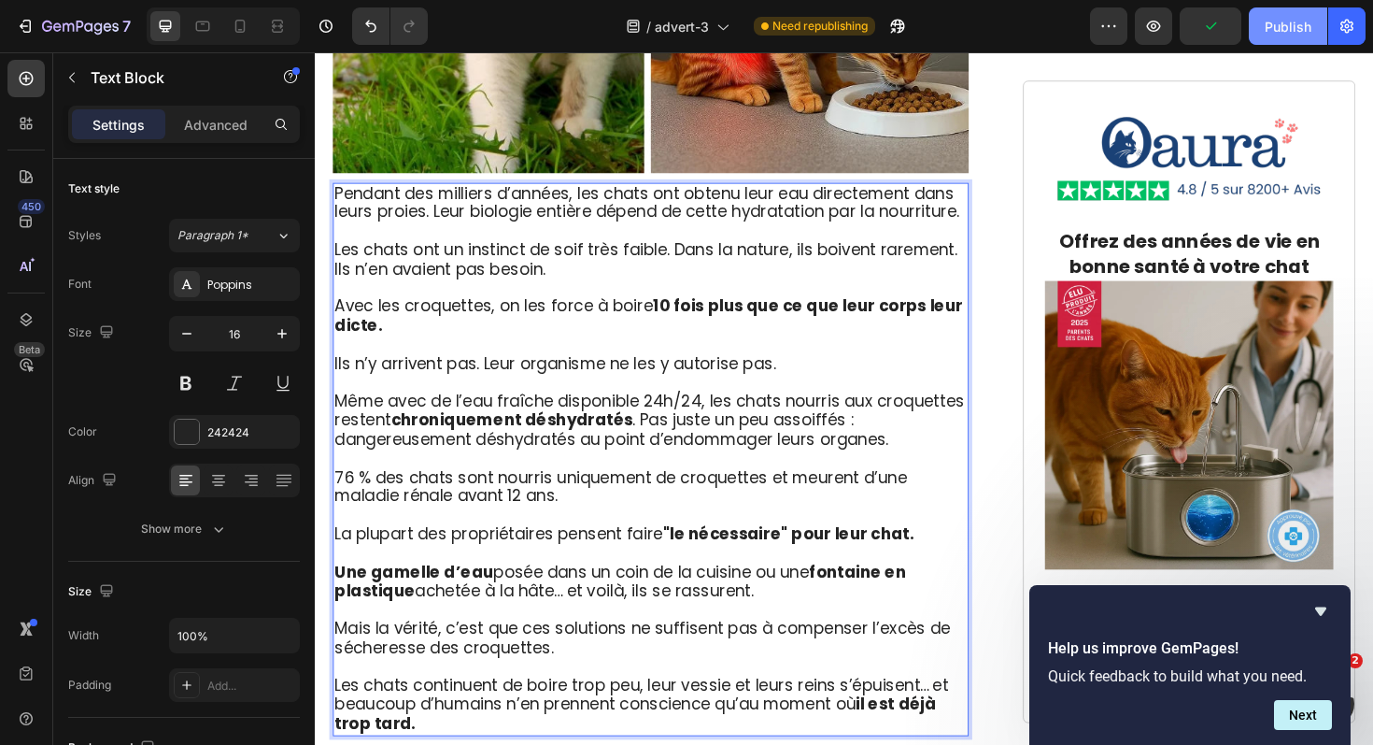
click at [1301, 21] on div "Publish" at bounding box center [1288, 27] width 47 height 20
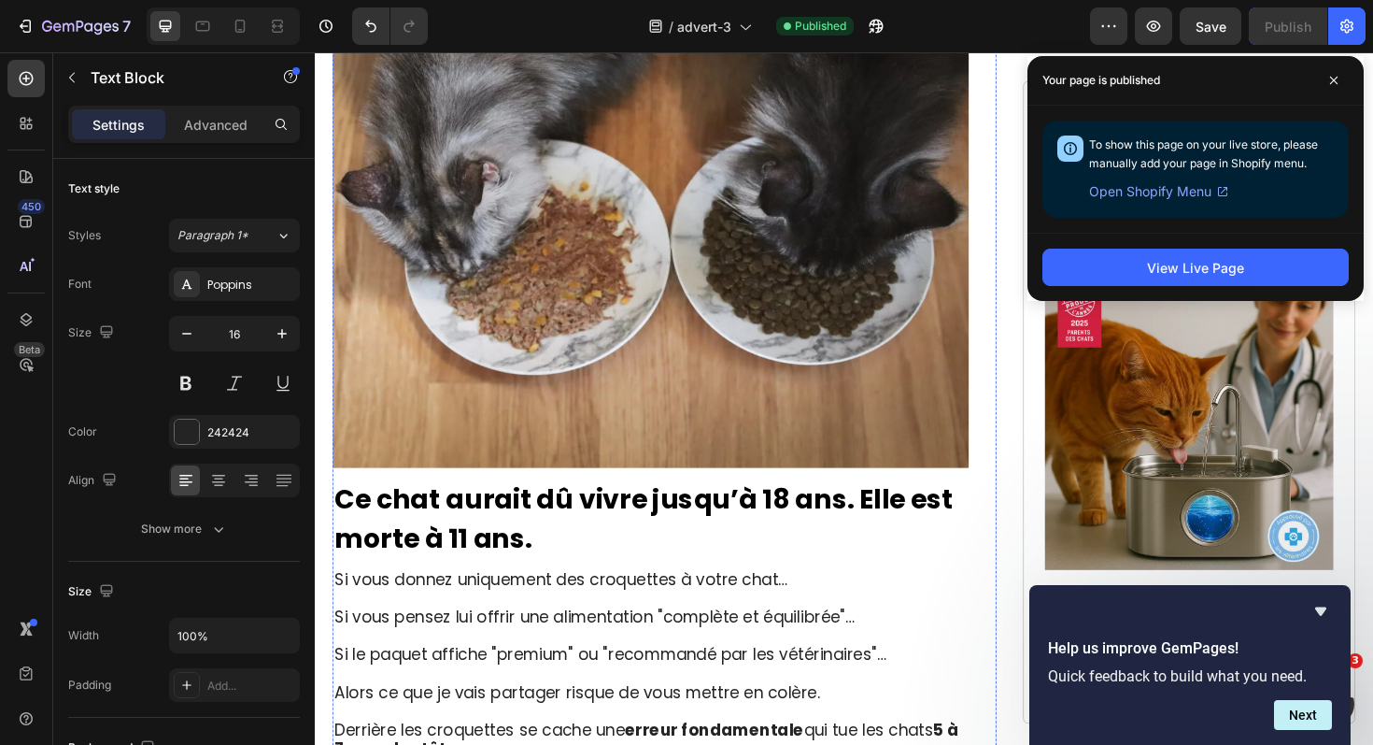
scroll to position [436, 0]
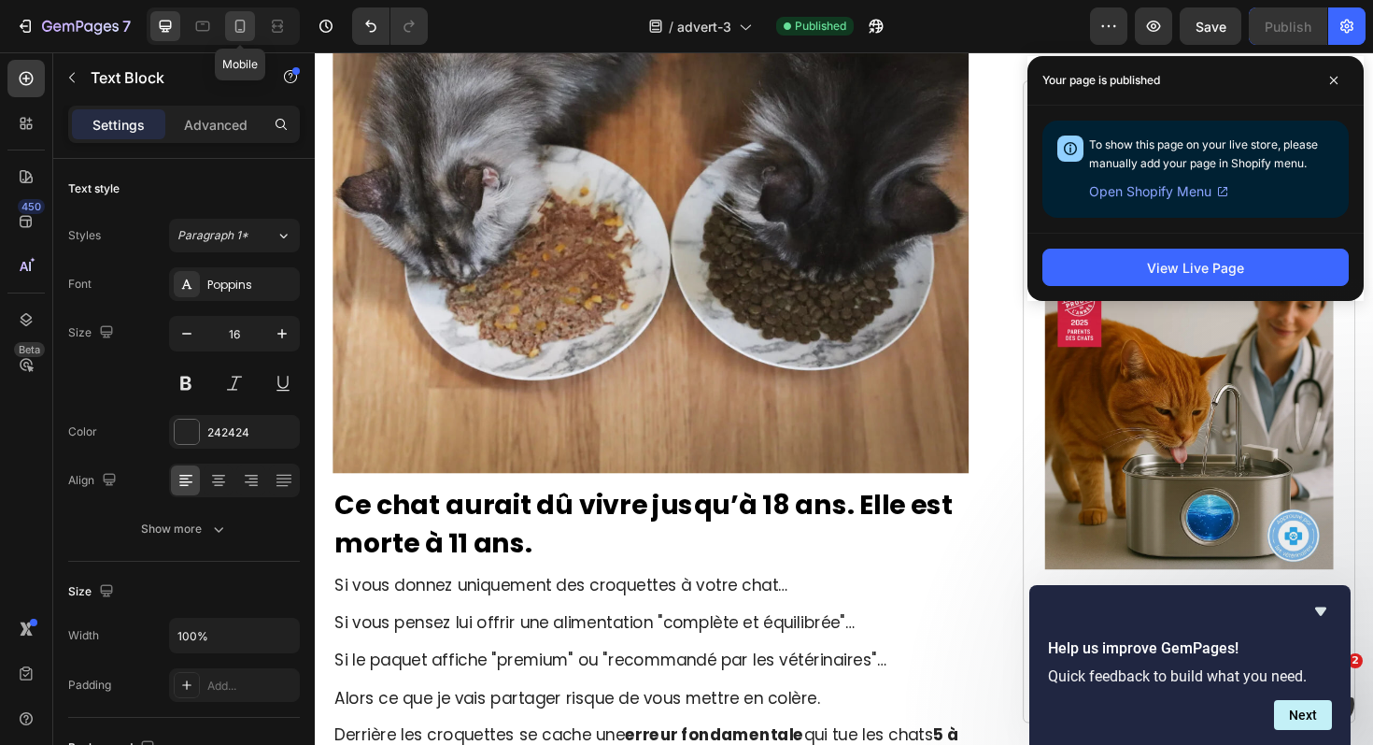
click at [243, 35] on div at bounding box center [240, 26] width 30 height 30
type input "14"
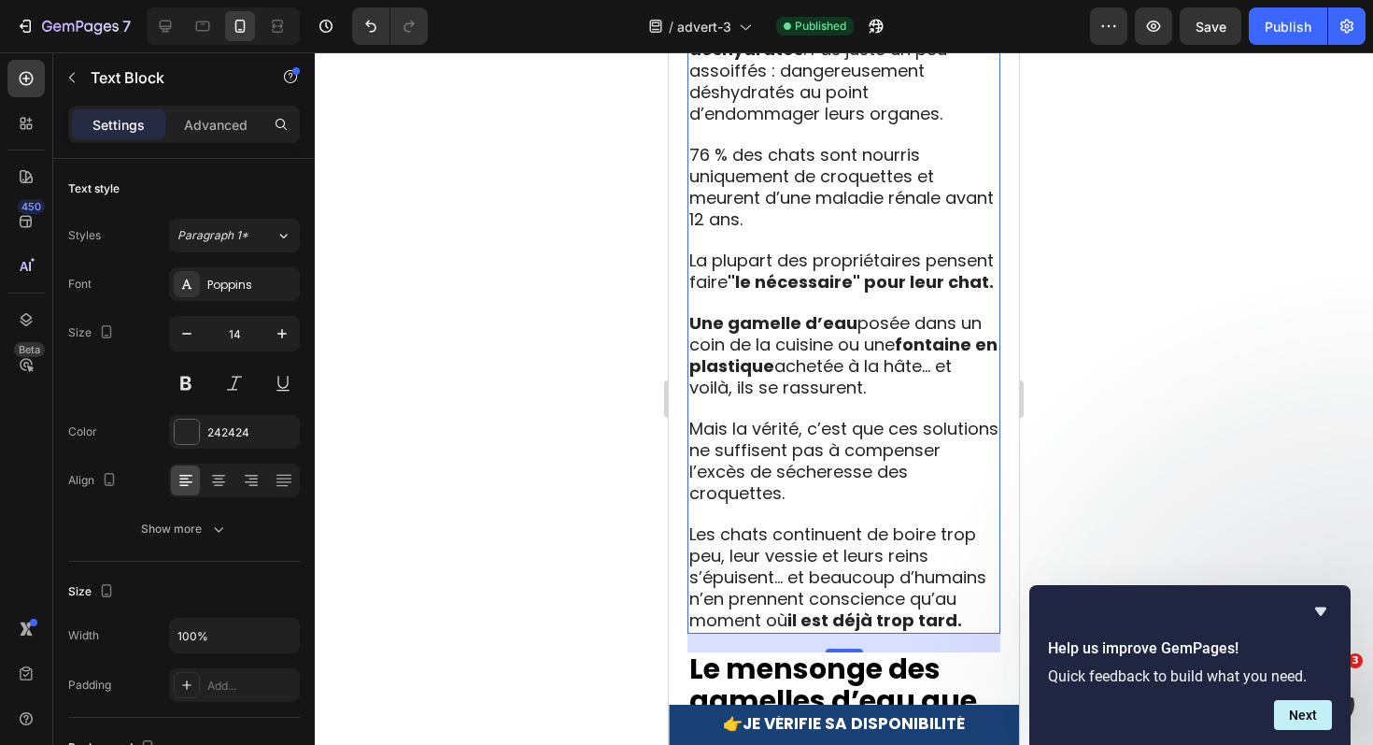
scroll to position [3031, 0]
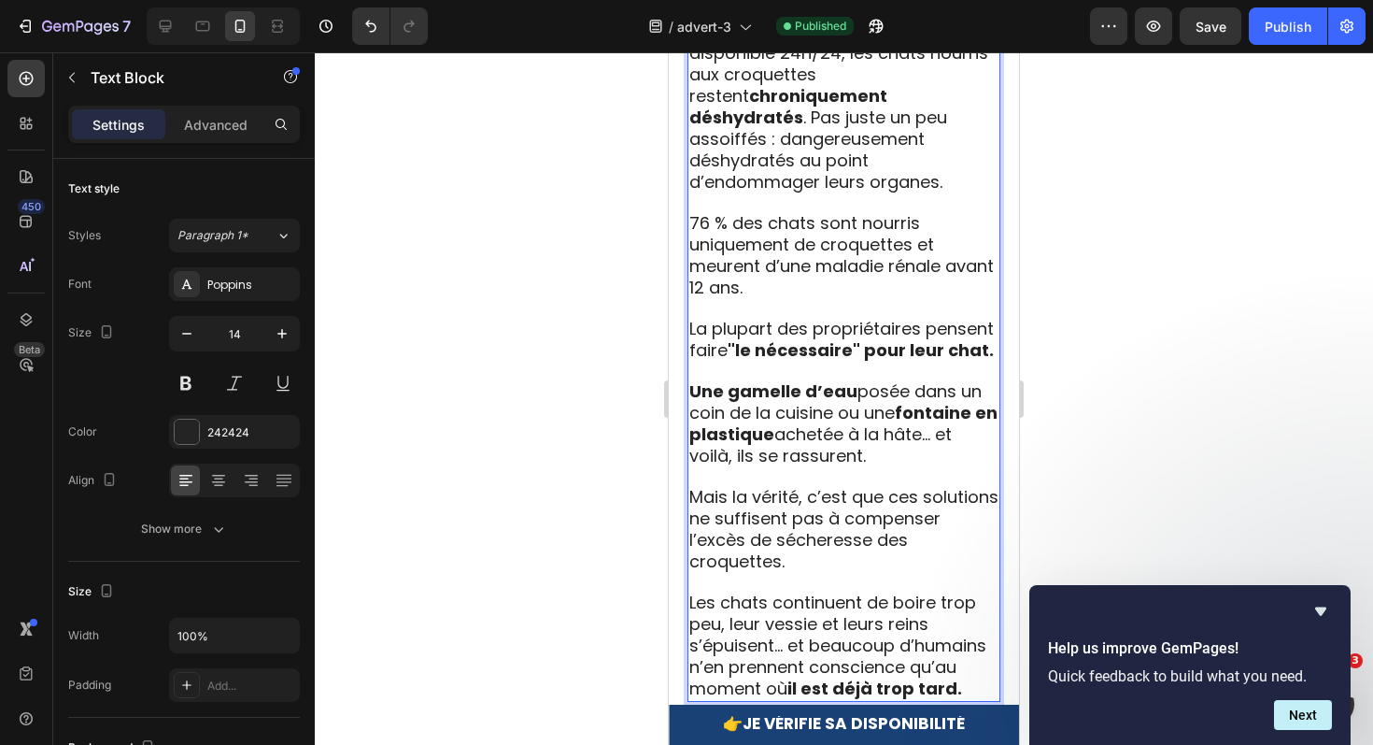
click at [962, 611] on p "Les chats continuent de boire trop peu, leur vessie et leurs reins s’épuisent… …" at bounding box center [843, 636] width 309 height 127
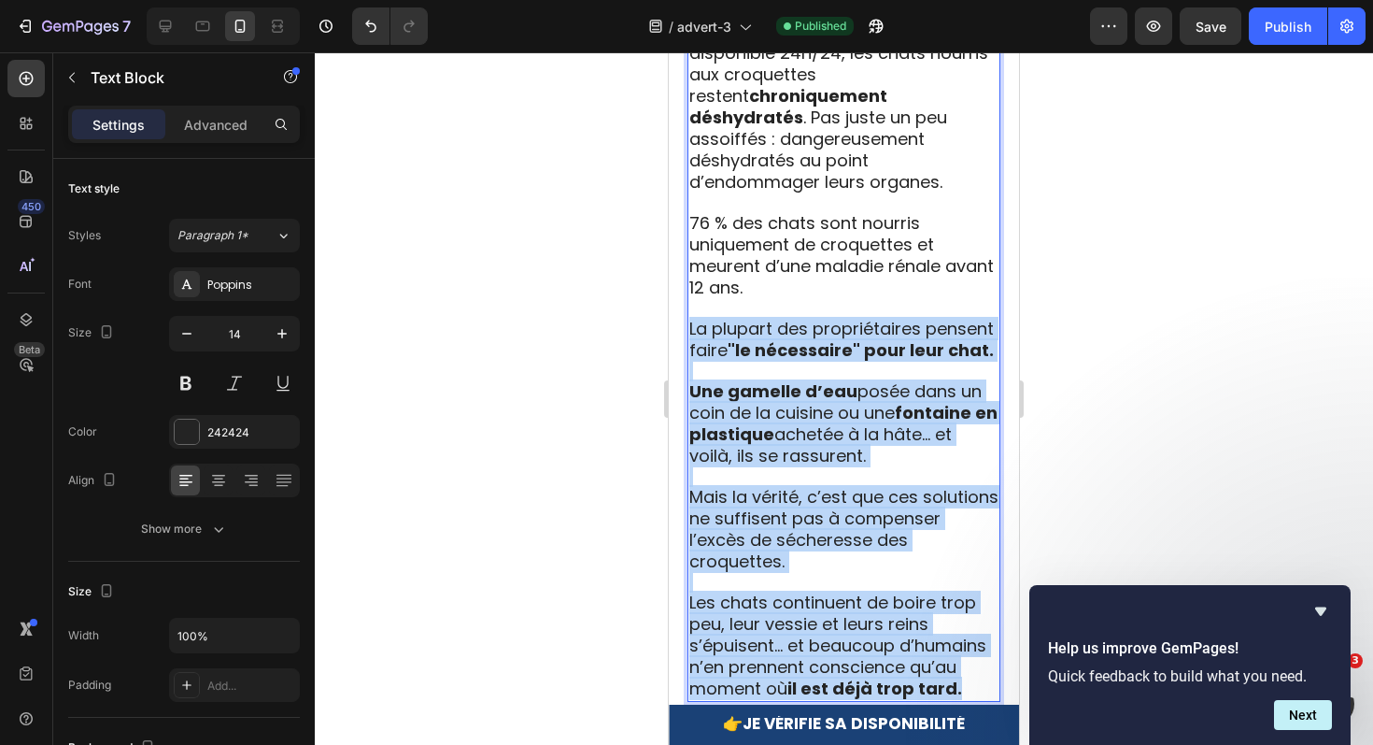
drag, startPoint x: 966, startPoint y: 618, endPoint x: 690, endPoint y: 260, distance: 451.6
click at [690, 260] on div "Pendant des milliers d’années, les chats ont obtenu leur eau directement dans l…" at bounding box center [844, 182] width 313 height 1040
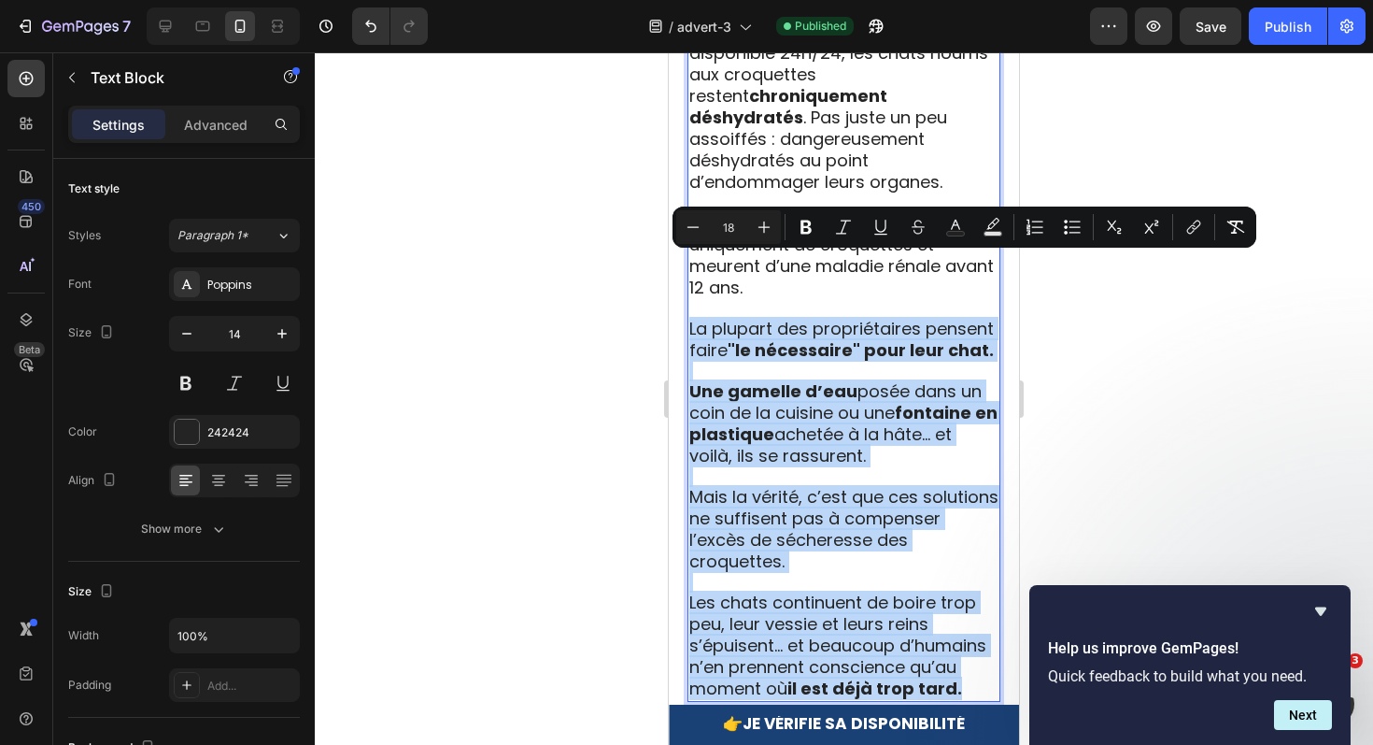
copy div "La plupart des propriétaires pensent faire "le nécessaire" pour leur chat. Une …"
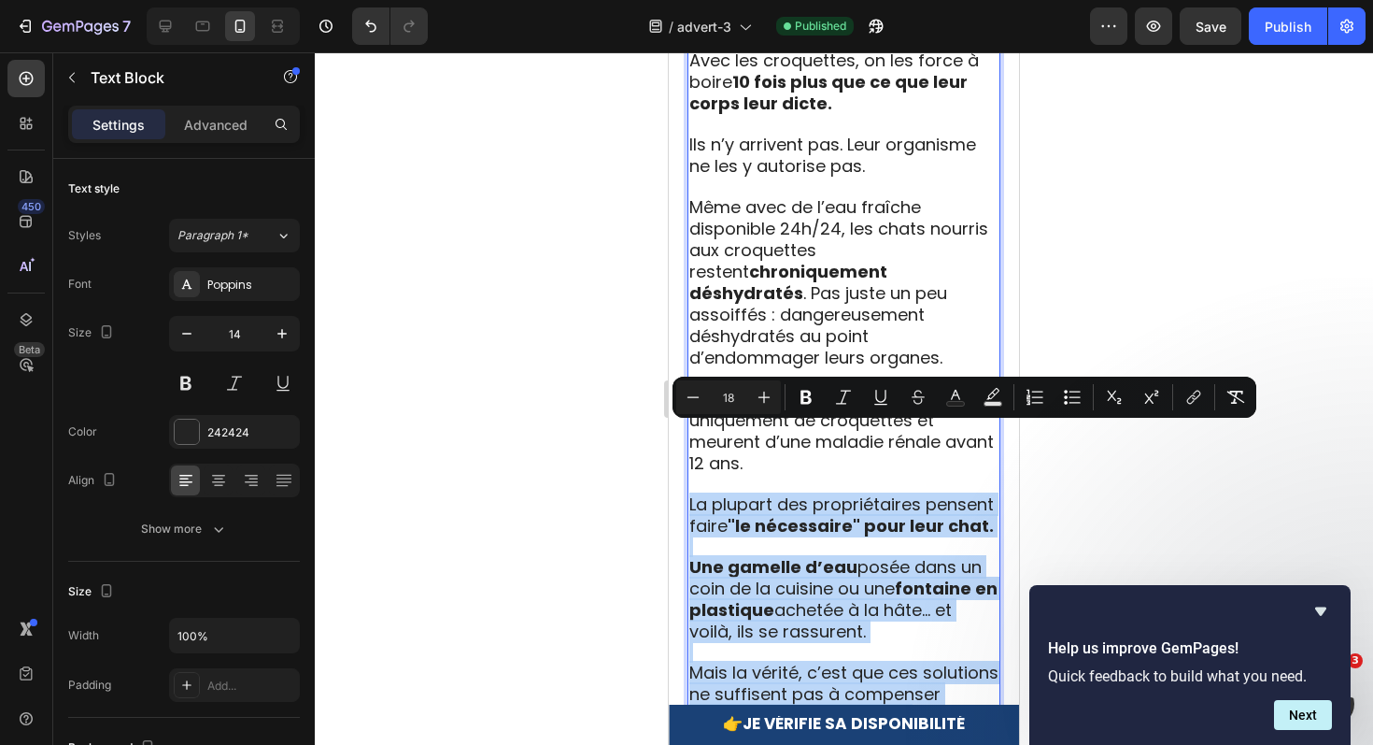
scroll to position [2855, 0]
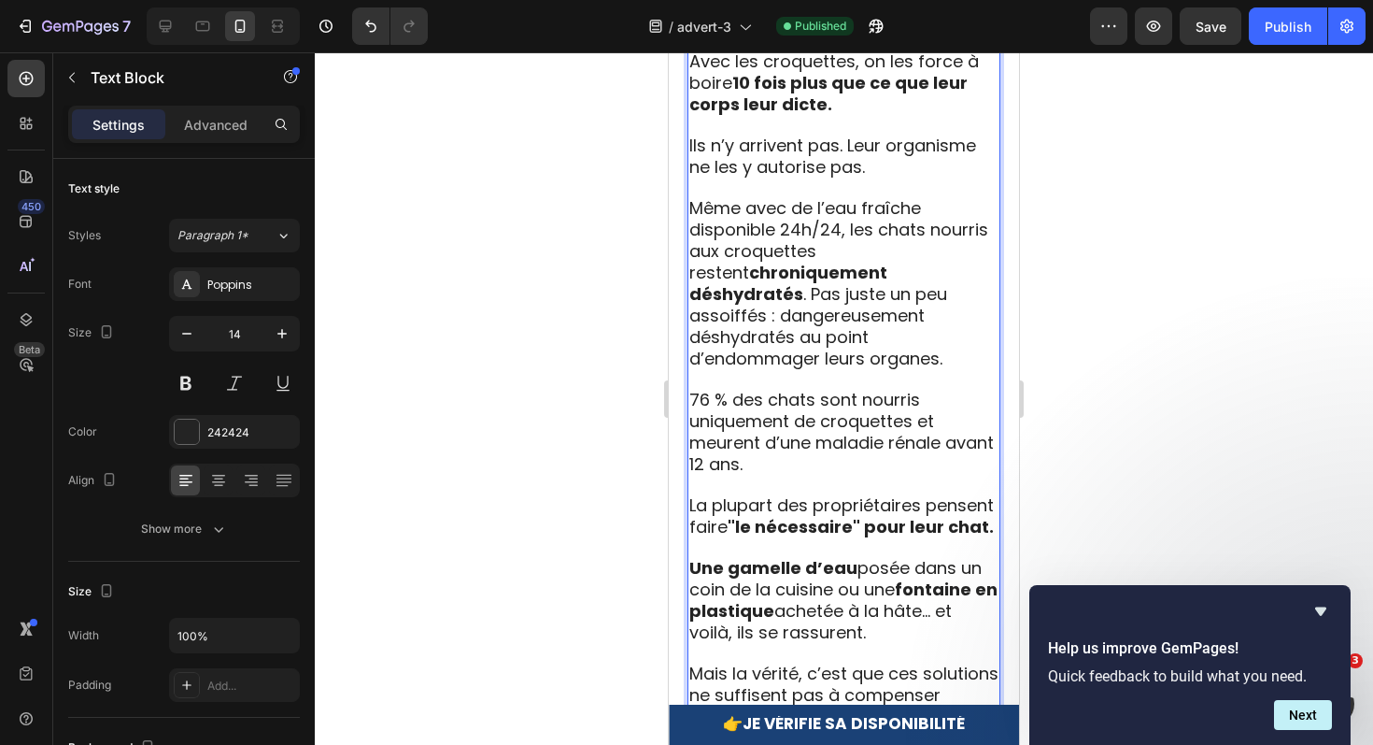
click at [723, 388] on span "76 % des chats sont nourris uniquement de croquettes et meurent d’une maladie r…" at bounding box center [841, 432] width 305 height 88
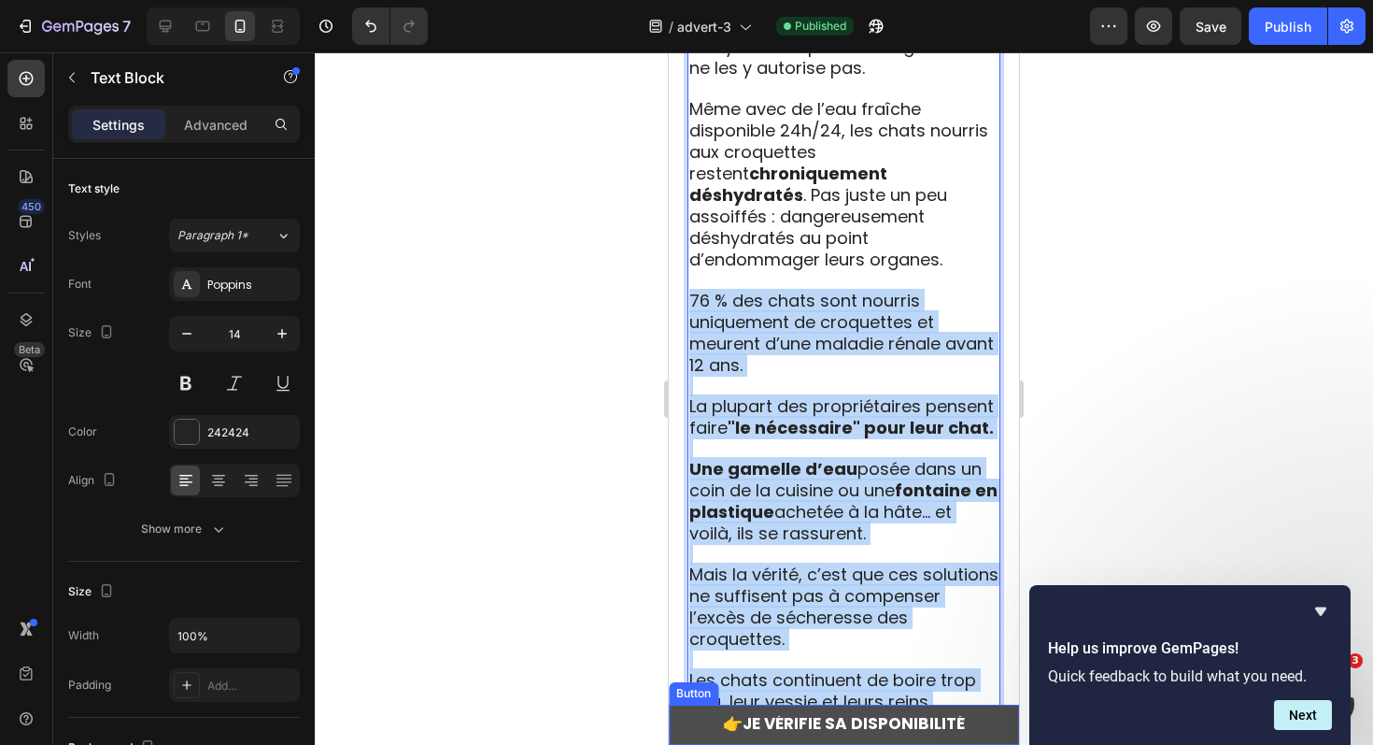
scroll to position [3031, 0]
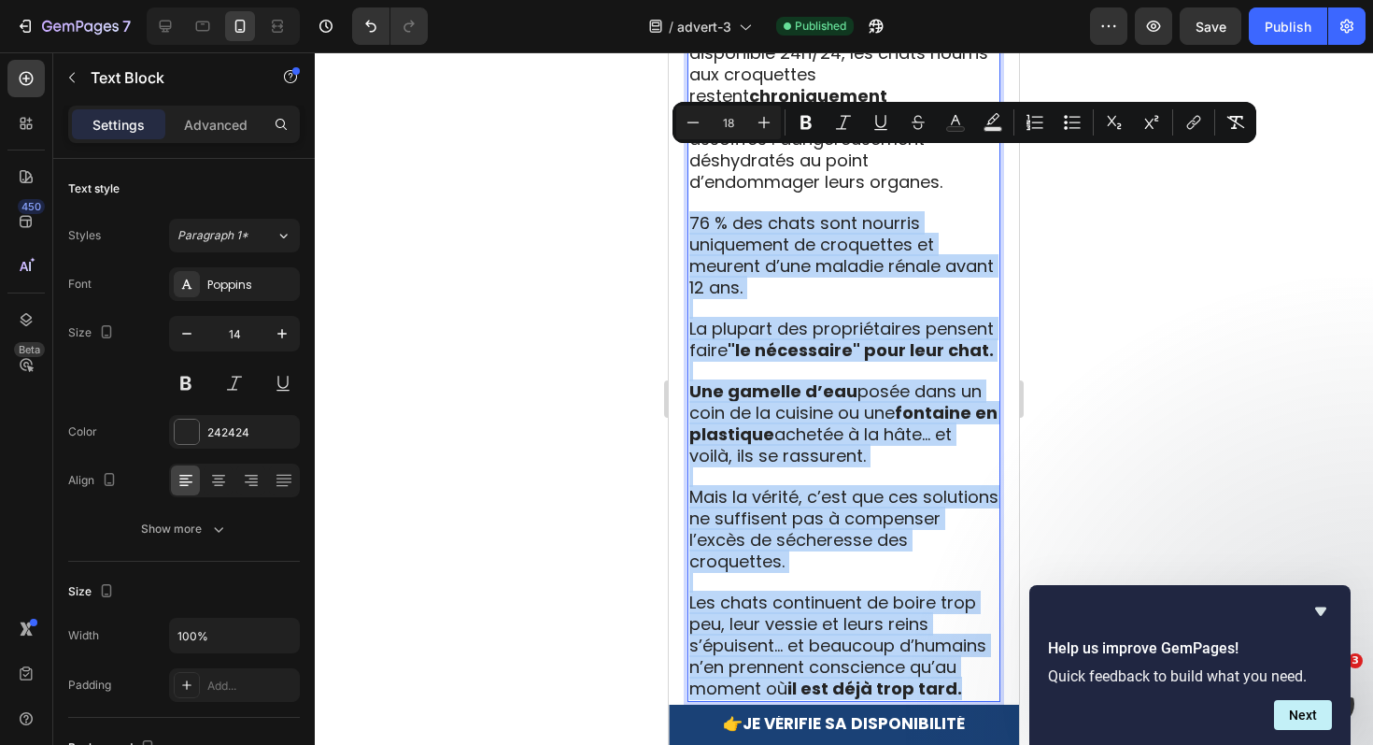
drag, startPoint x: 692, startPoint y: 338, endPoint x: 975, endPoint y: 624, distance: 402.3
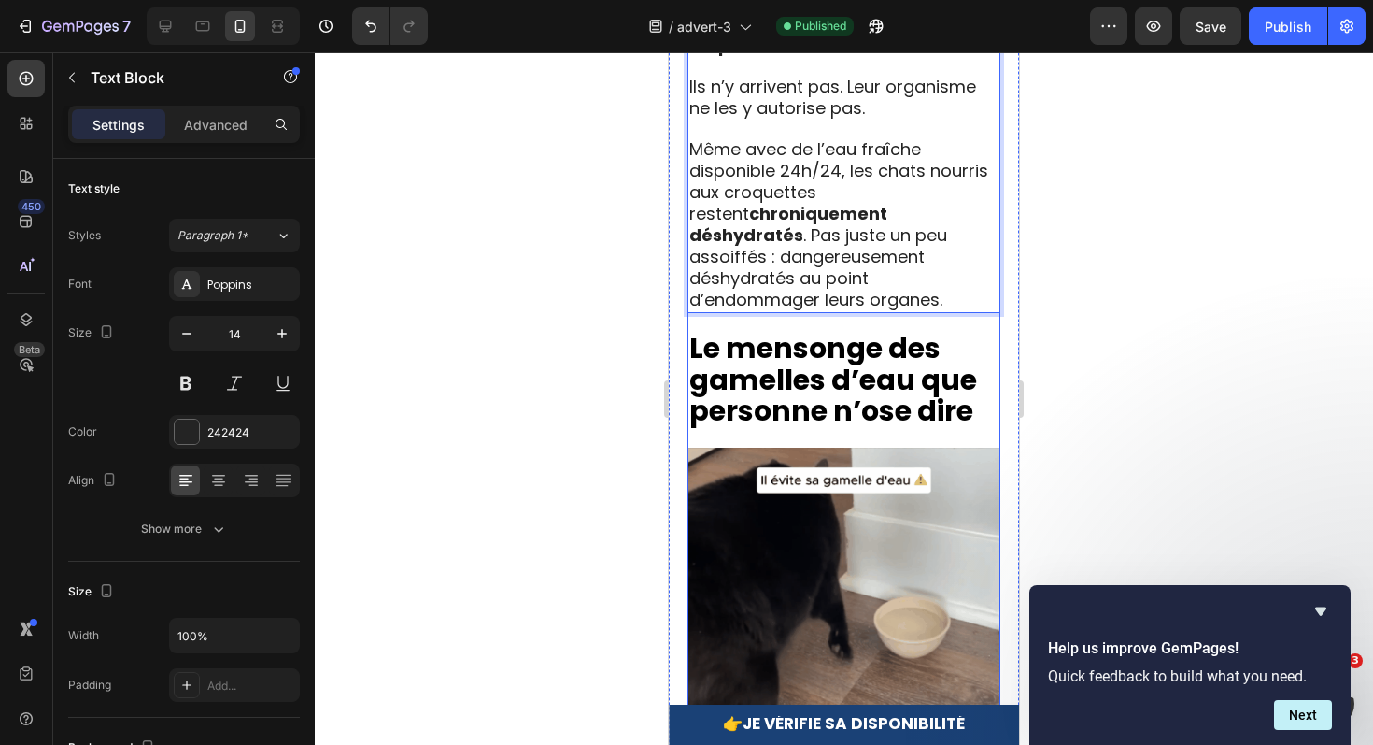
scroll to position [2891, 0]
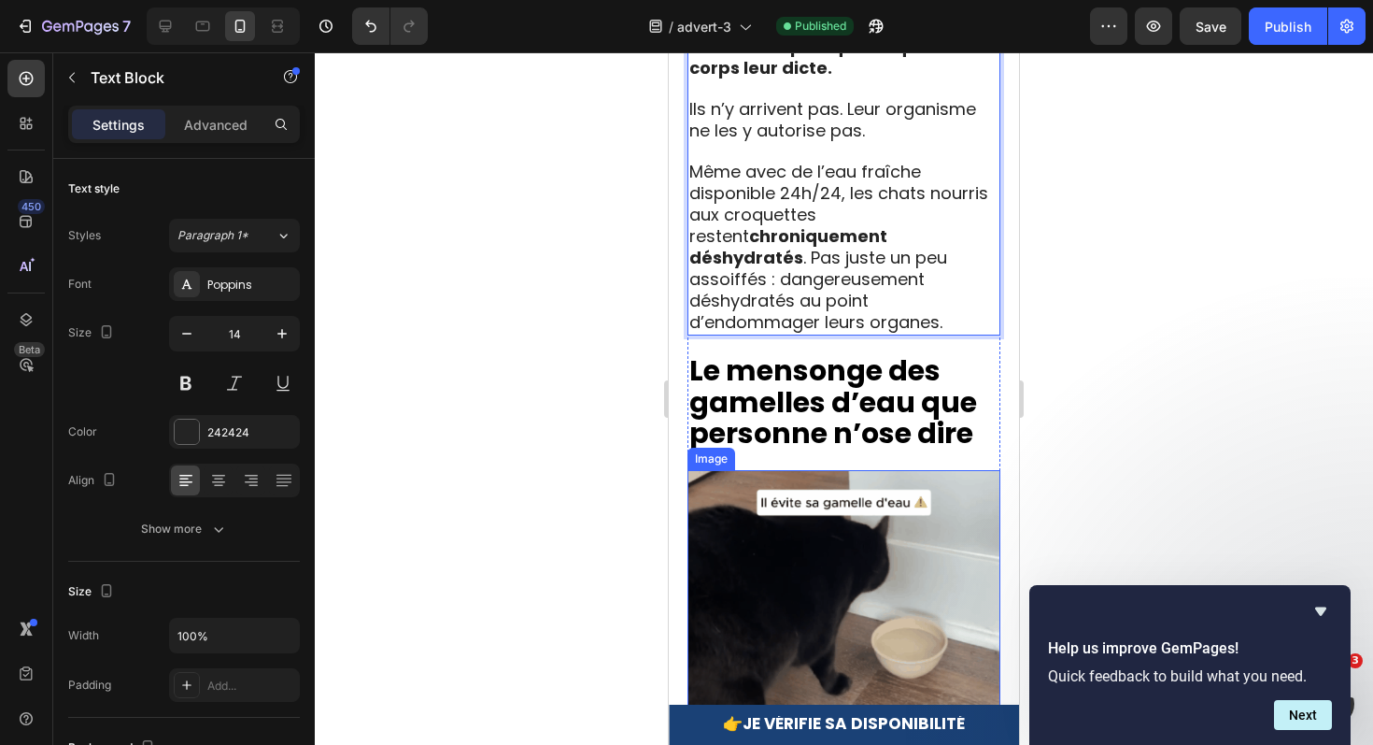
click at [880, 470] on img at bounding box center [844, 626] width 313 height 313
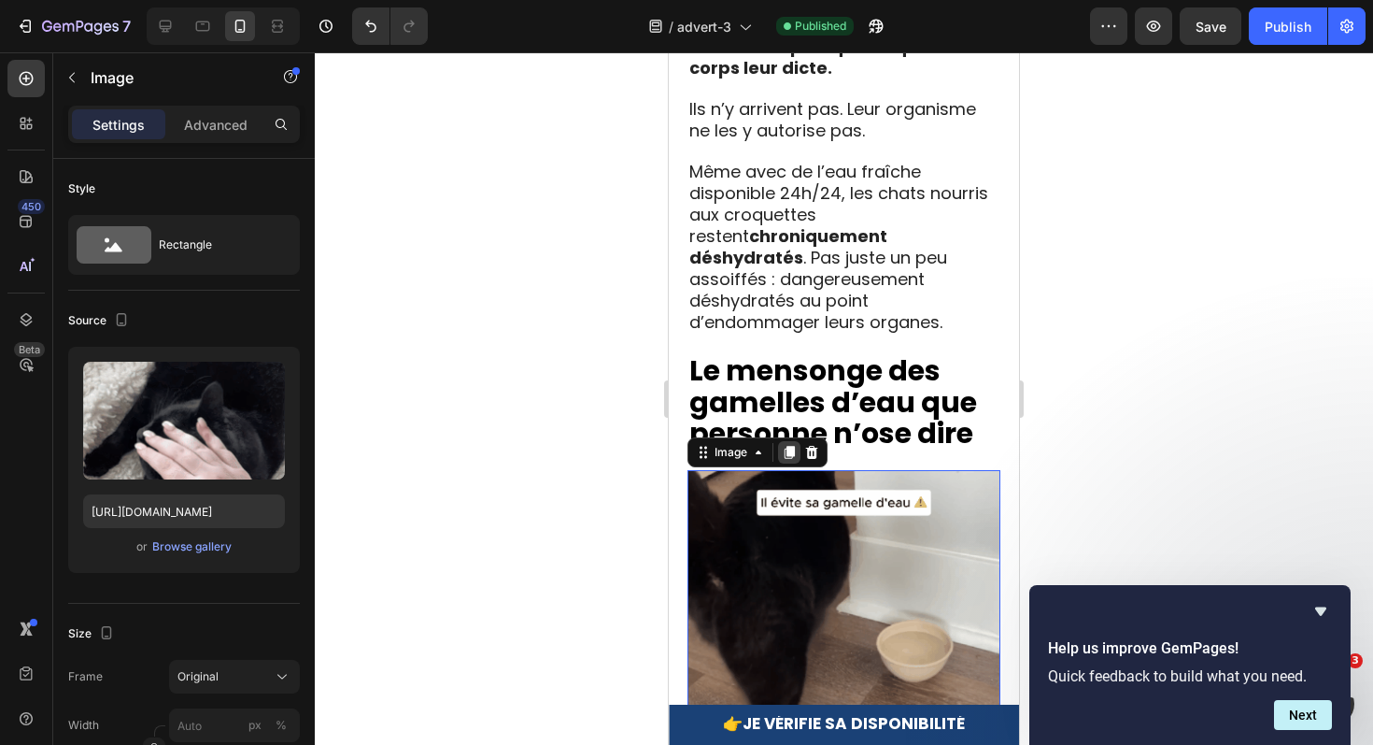
click at [792, 446] on icon at bounding box center [790, 452] width 10 height 13
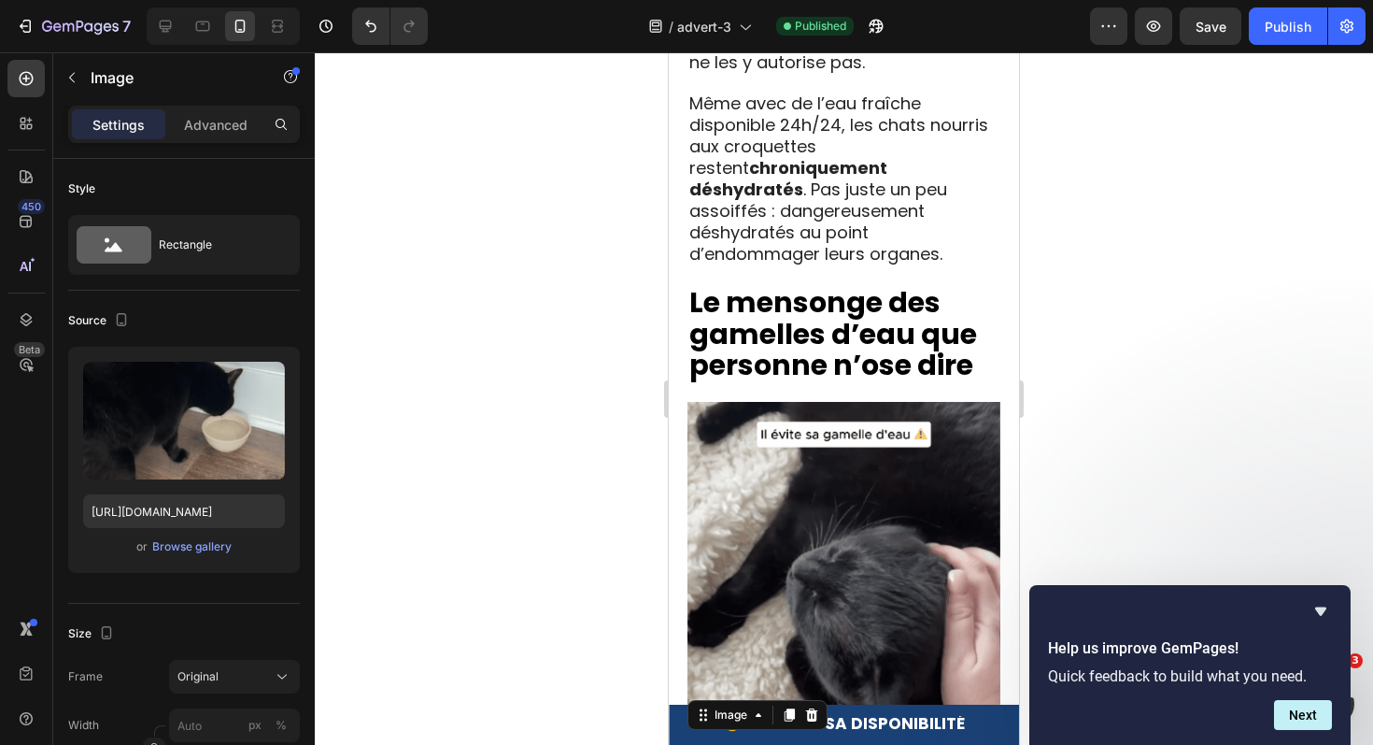
scroll to position [2939, 0]
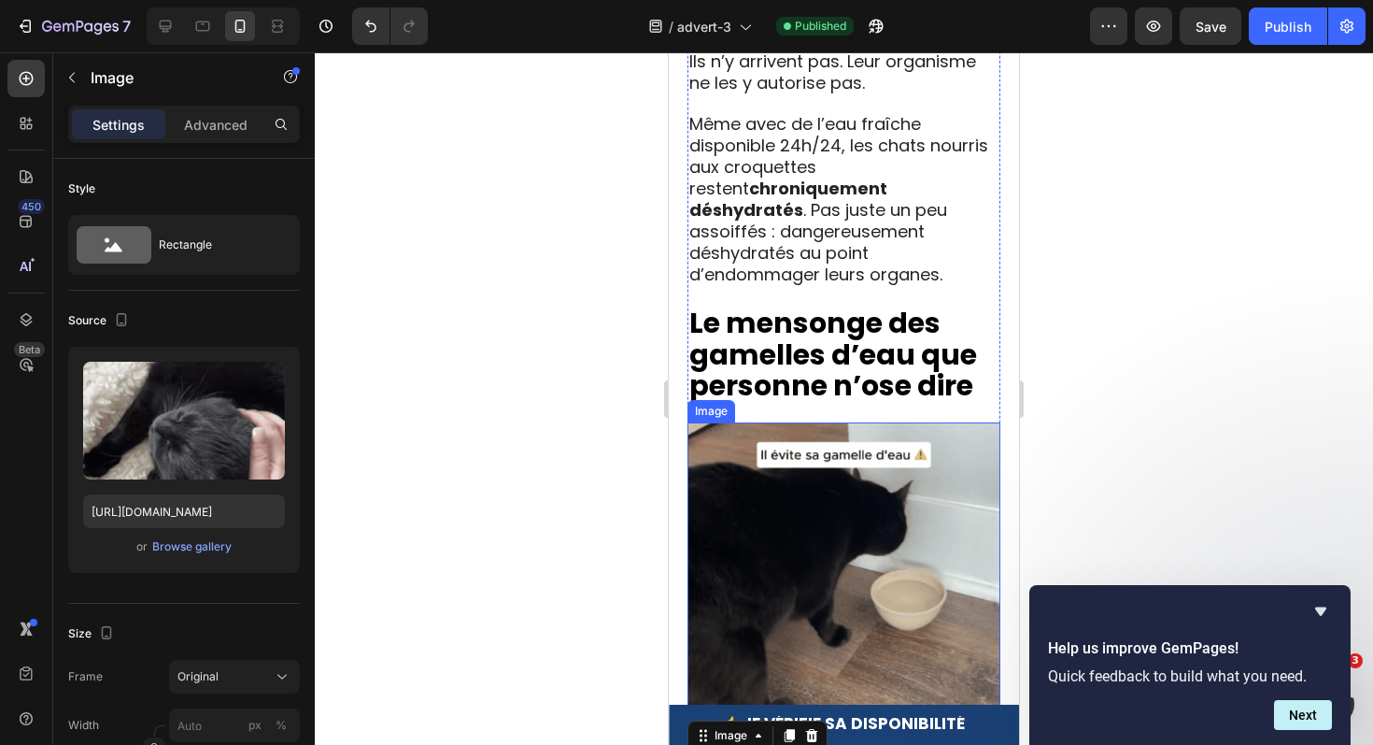
click at [790, 435] on img at bounding box center [844, 578] width 313 height 313
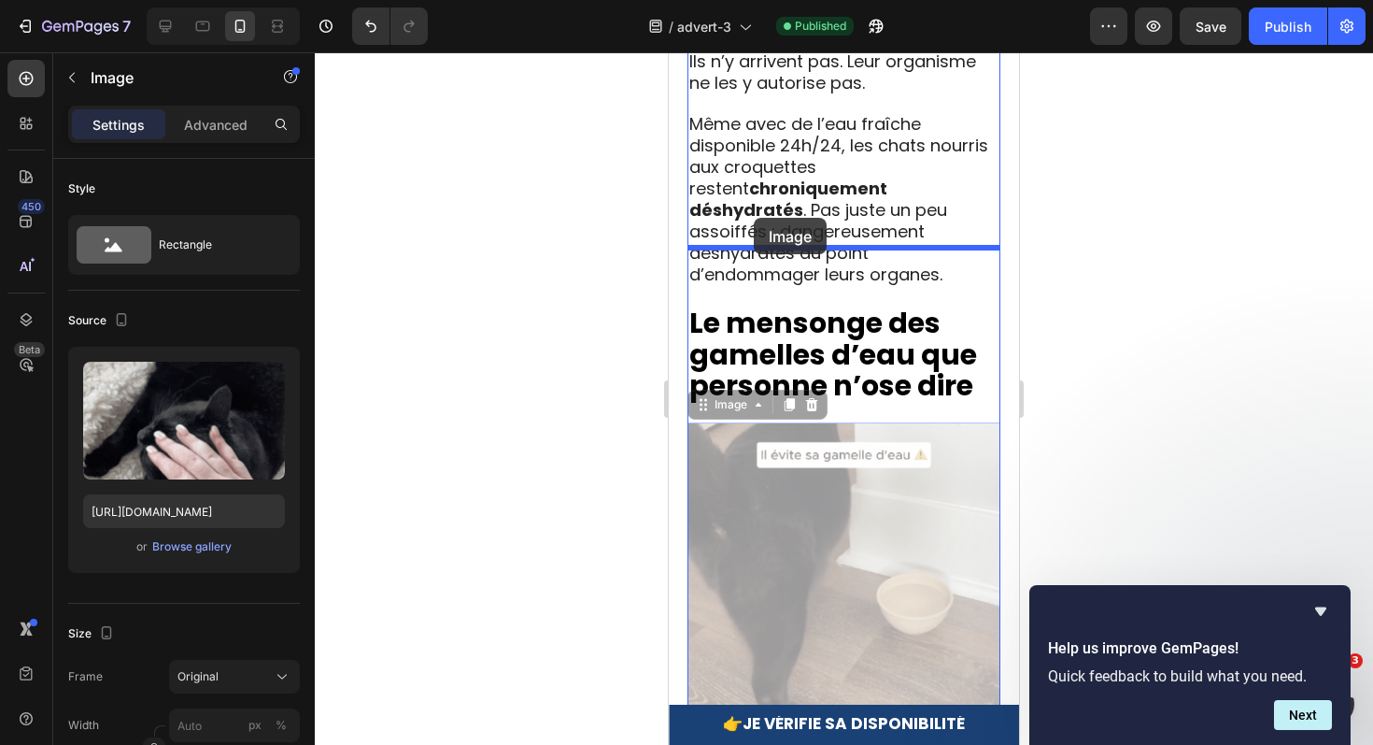
drag, startPoint x: 713, startPoint y: 348, endPoint x: 755, endPoint y: 218, distance: 137.4
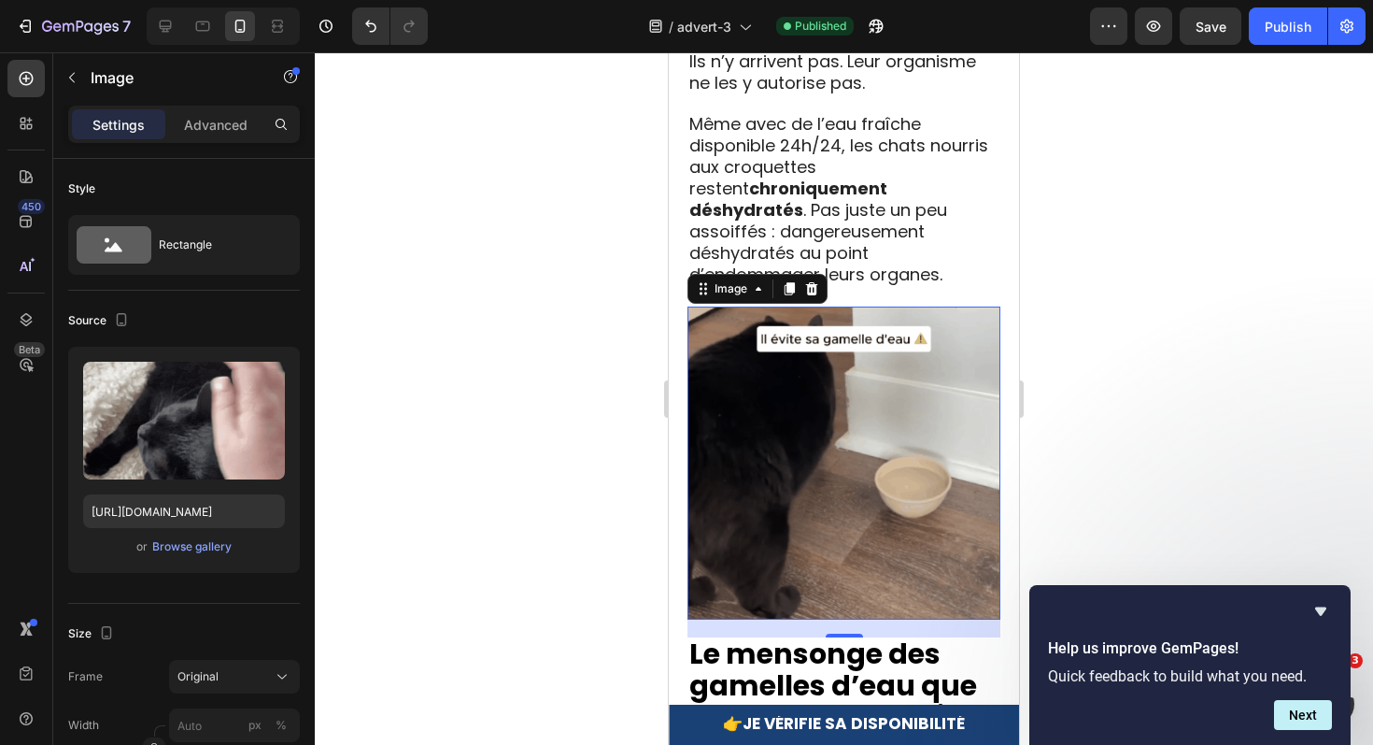
click at [800, 342] on img at bounding box center [844, 462] width 313 height 313
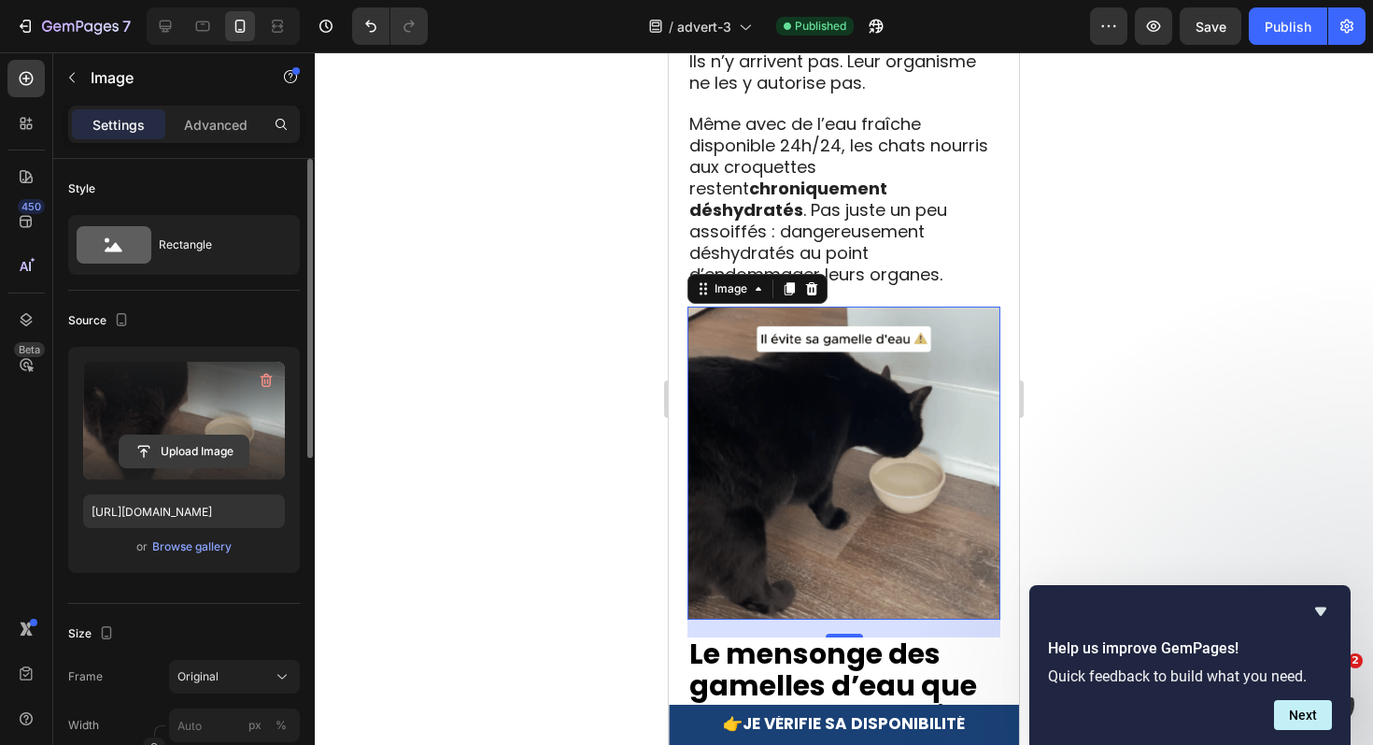
click at [202, 447] on input "file" at bounding box center [184, 451] width 129 height 32
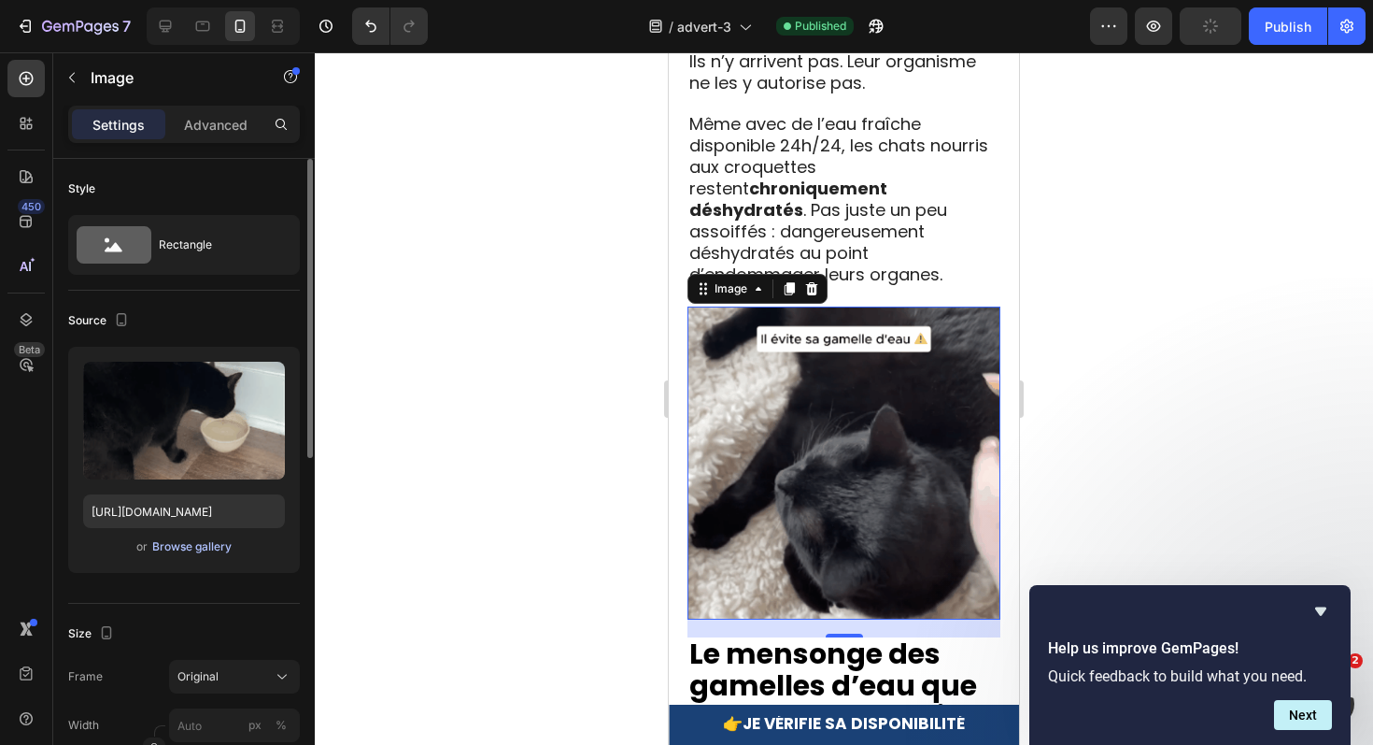
click at [216, 543] on div "Browse gallery" at bounding box center [191, 546] width 79 height 17
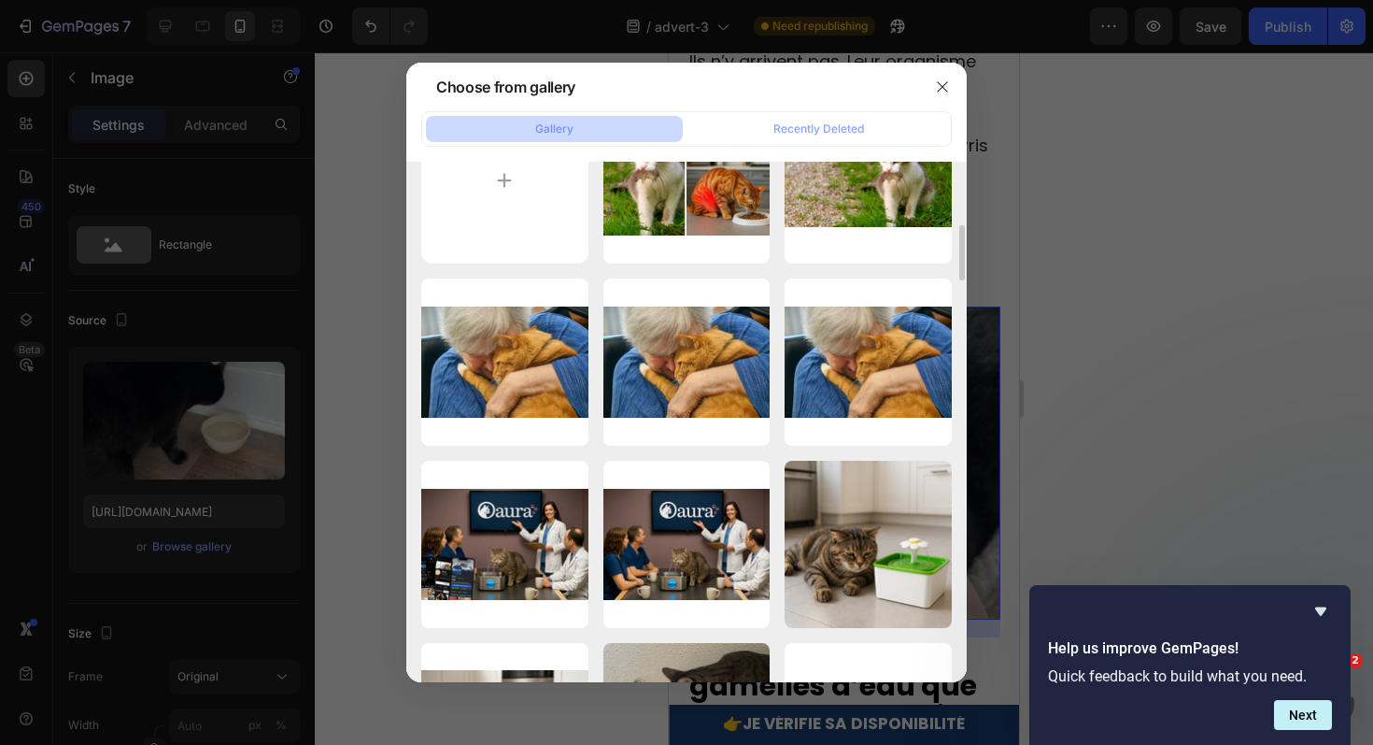
scroll to position [0, 0]
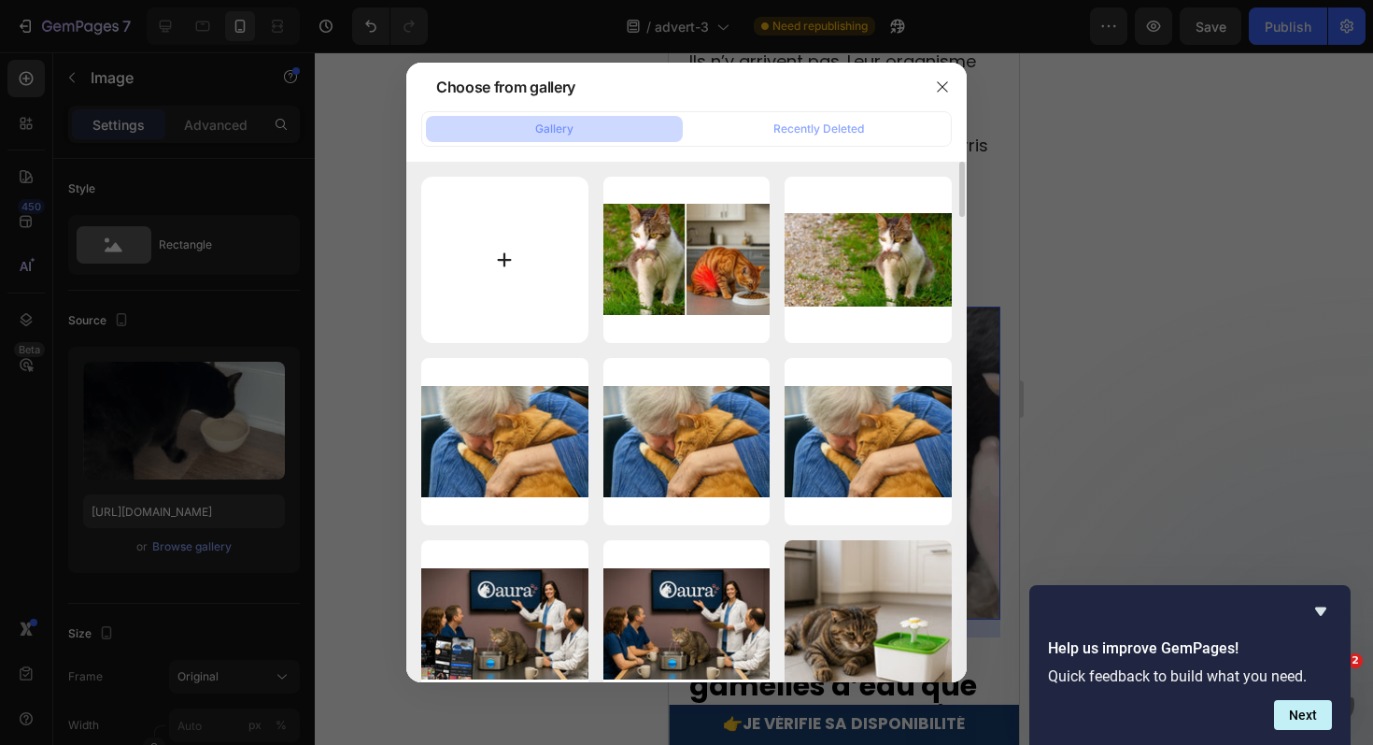
click at [536, 234] on input "file" at bounding box center [504, 260] width 167 height 167
type input "C:\fakepath\v1.jpg"
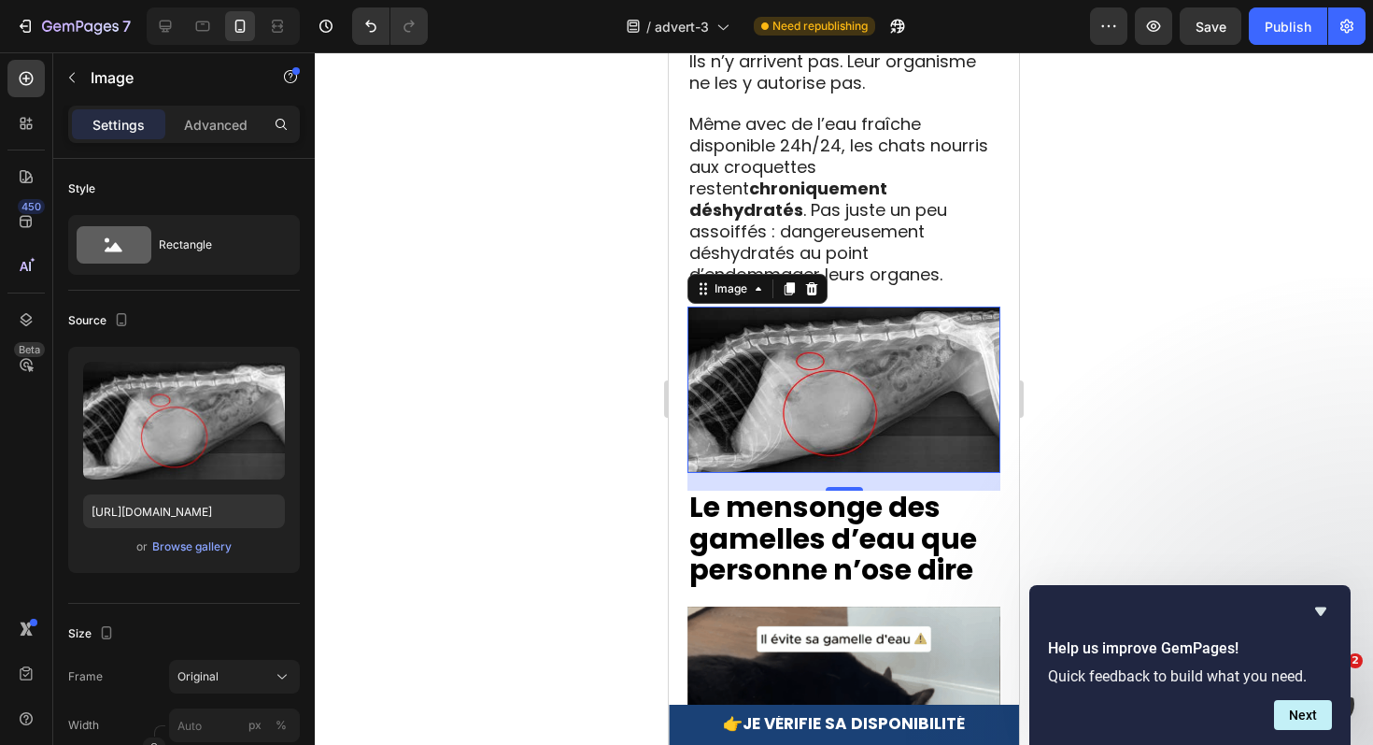
scroll to position [2861, 0]
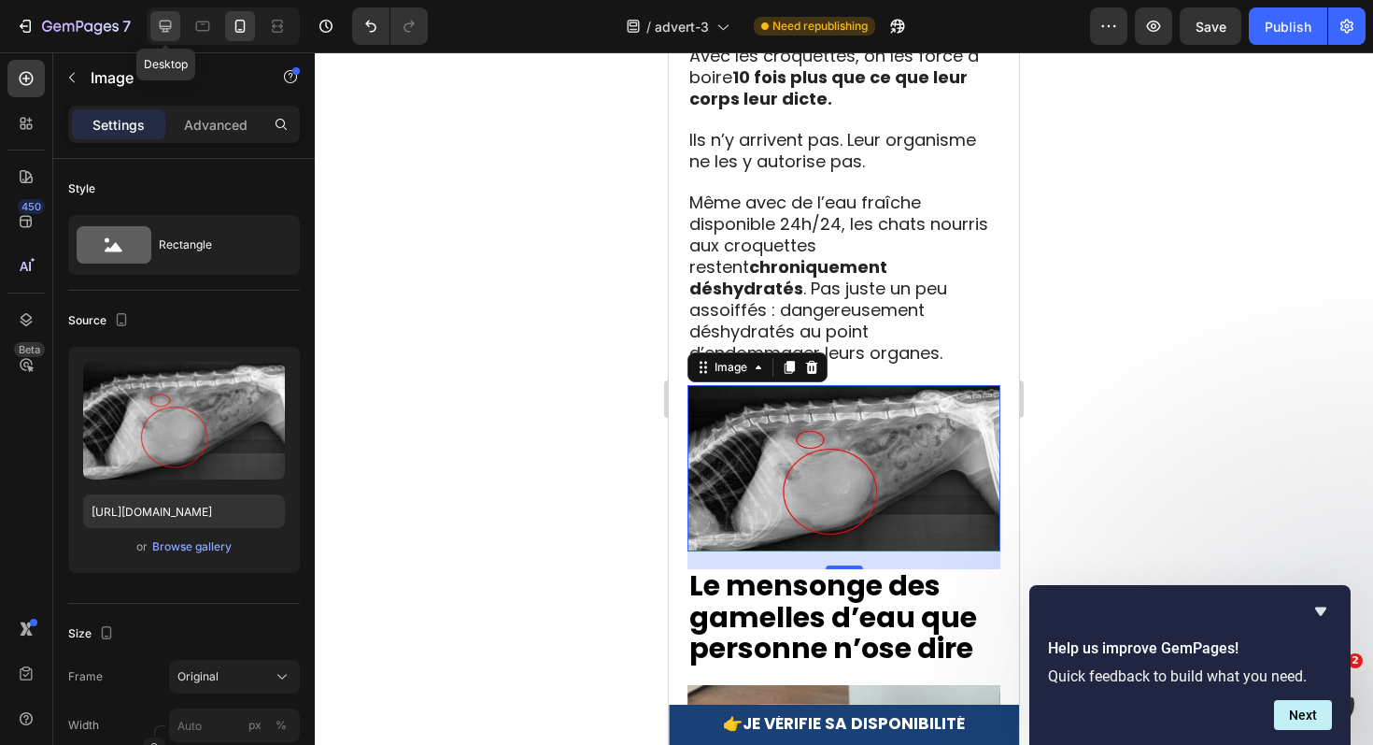
click at [170, 23] on icon at bounding box center [165, 26] width 19 height 19
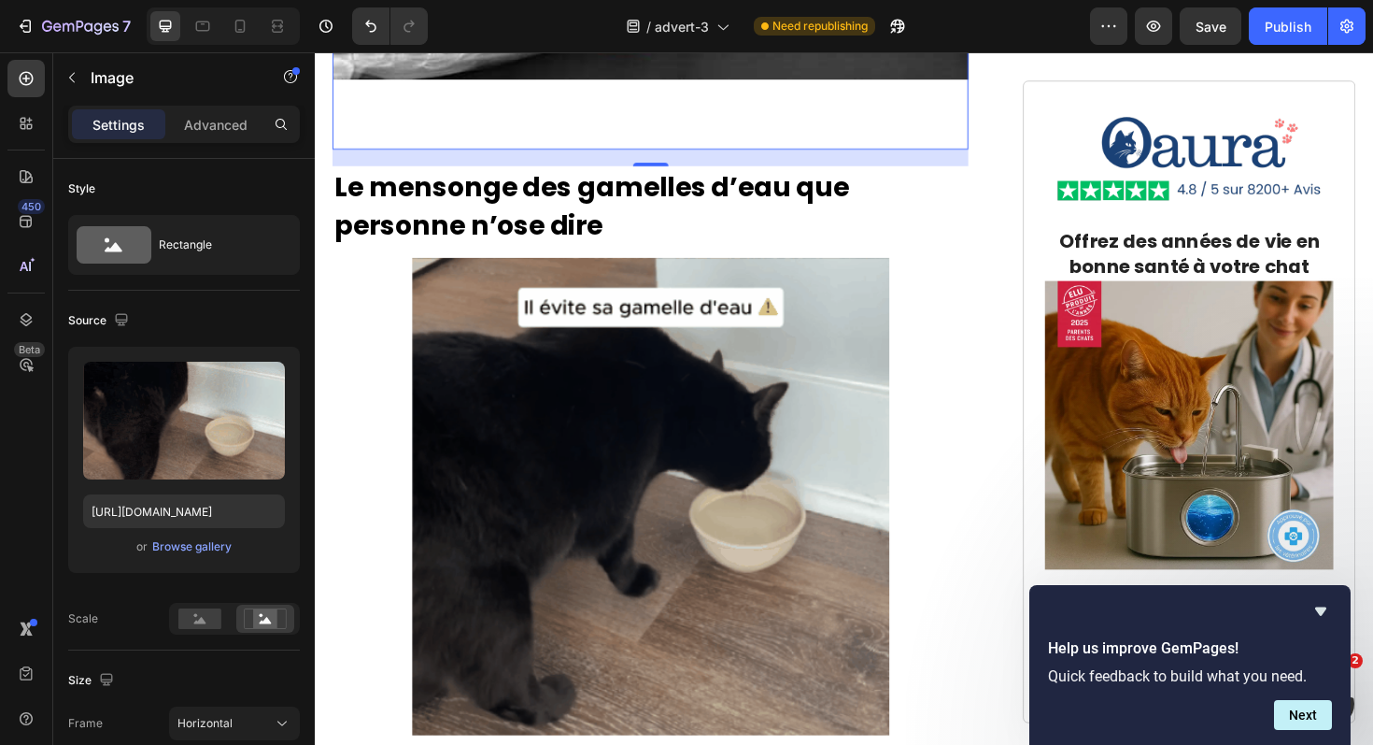
scroll to position [2930, 0]
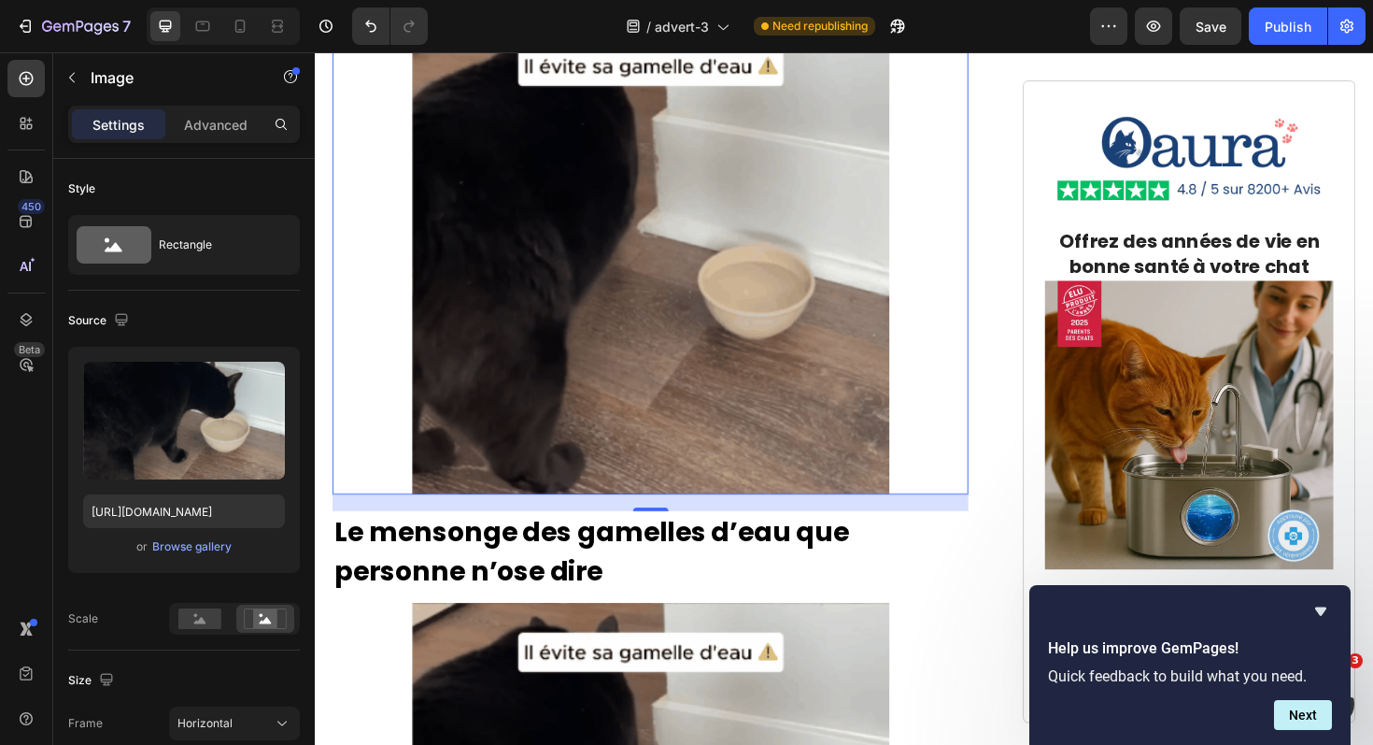
drag, startPoint x: 518, startPoint y: 270, endPoint x: 559, endPoint y: 516, distance: 249.1
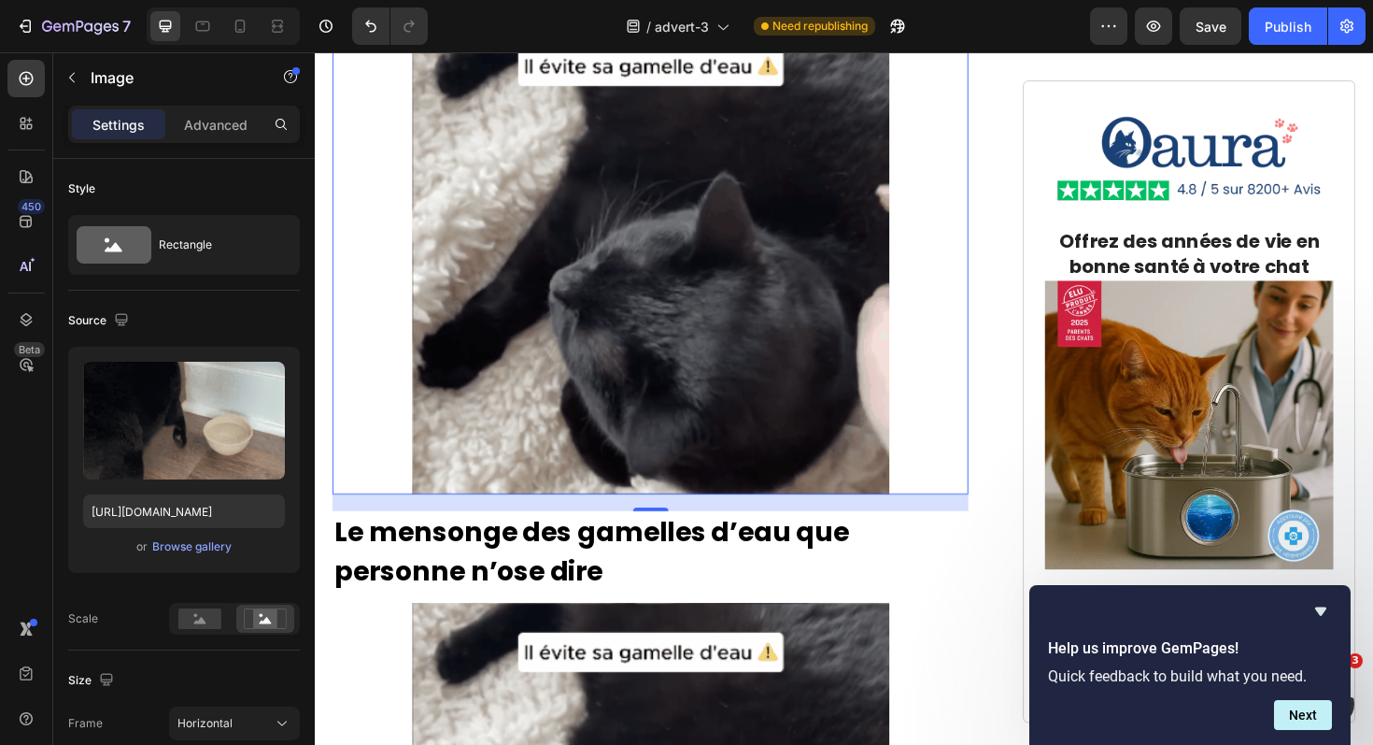
click at [518, 270] on img at bounding box center [671, 267] width 674 height 505
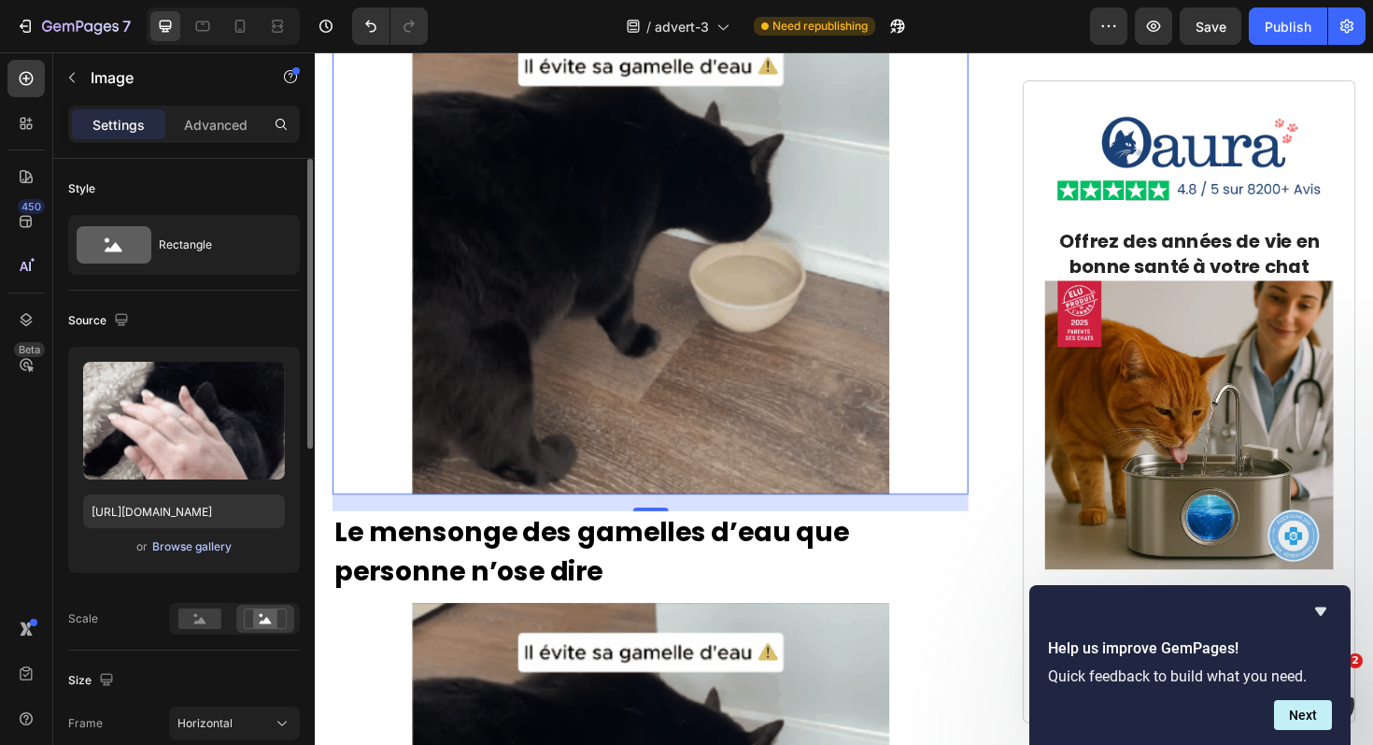
click at [188, 553] on div "Browse gallery" at bounding box center [191, 546] width 79 height 17
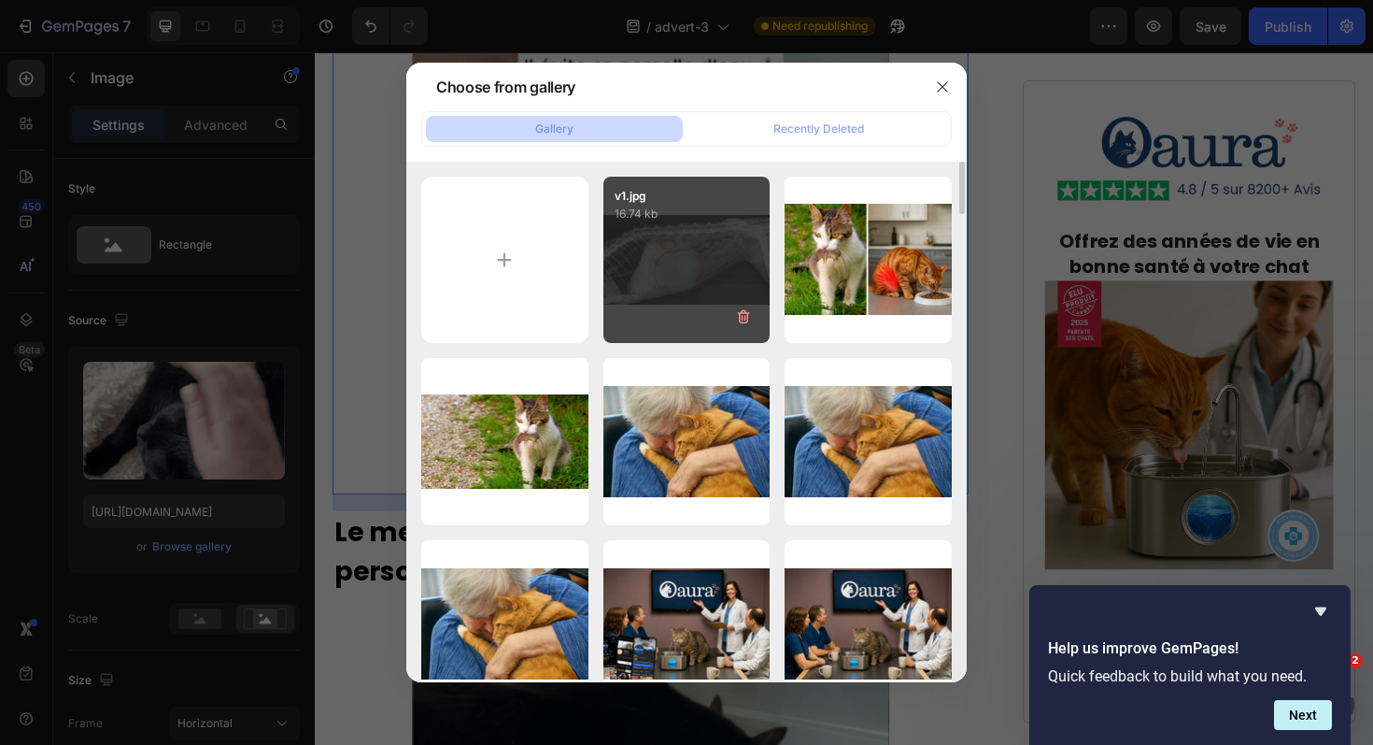
click at [639, 263] on div "v1.jpg 16.74 kb" at bounding box center [686, 260] width 167 height 167
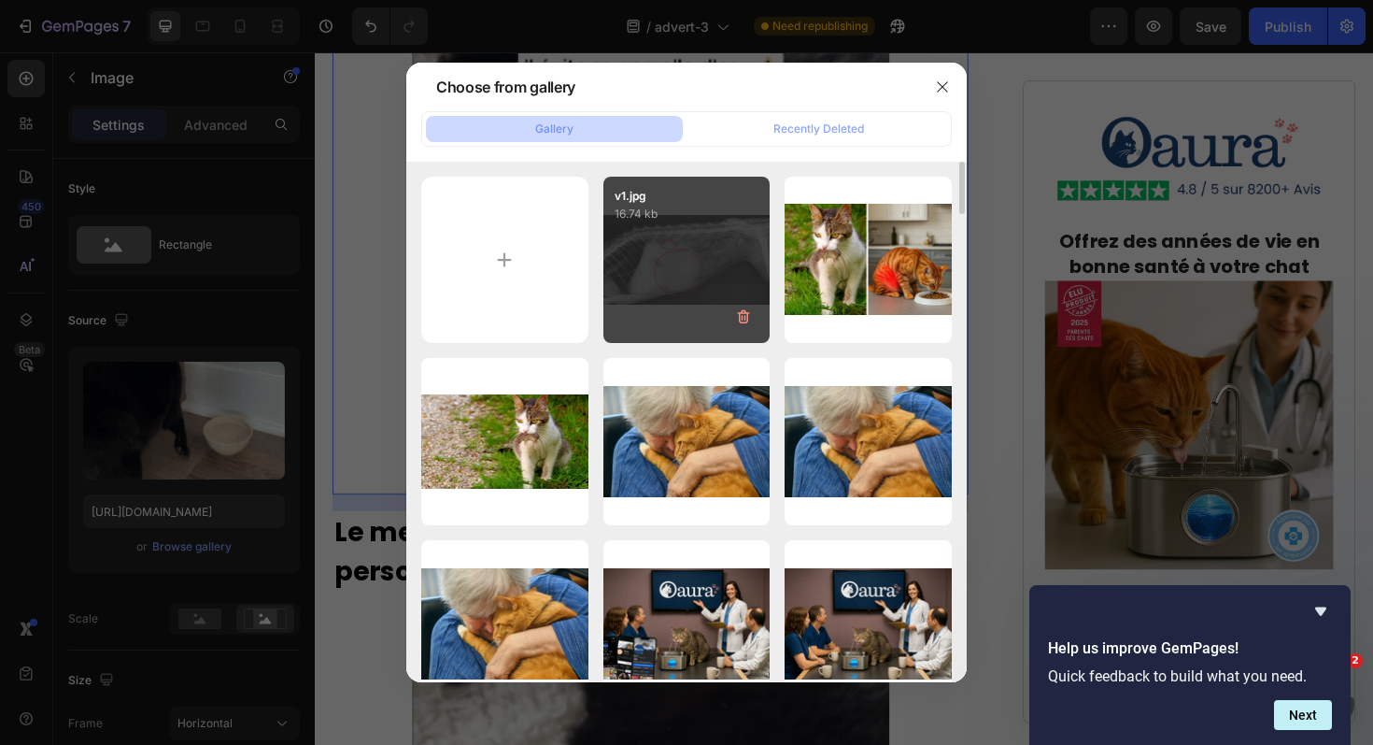
type input "[URL][DOMAIN_NAME]"
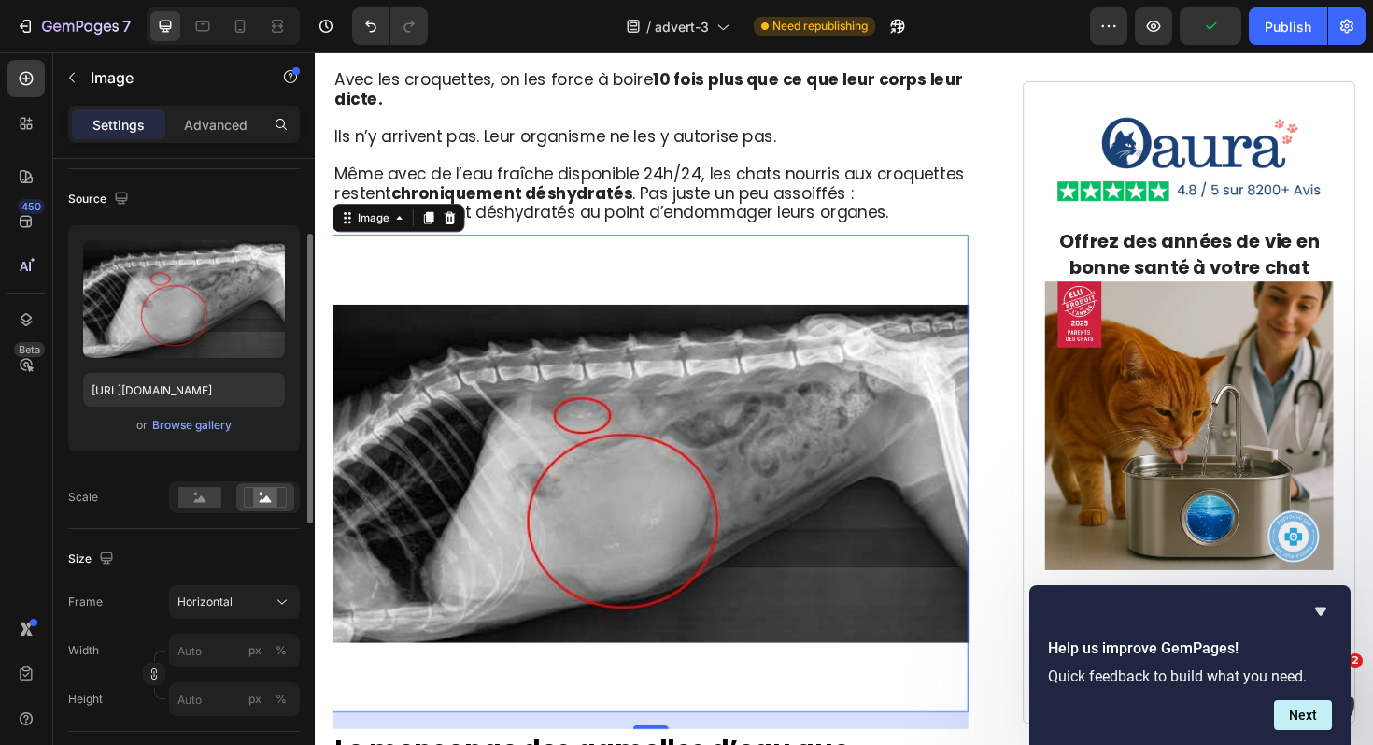
scroll to position [149, 0]
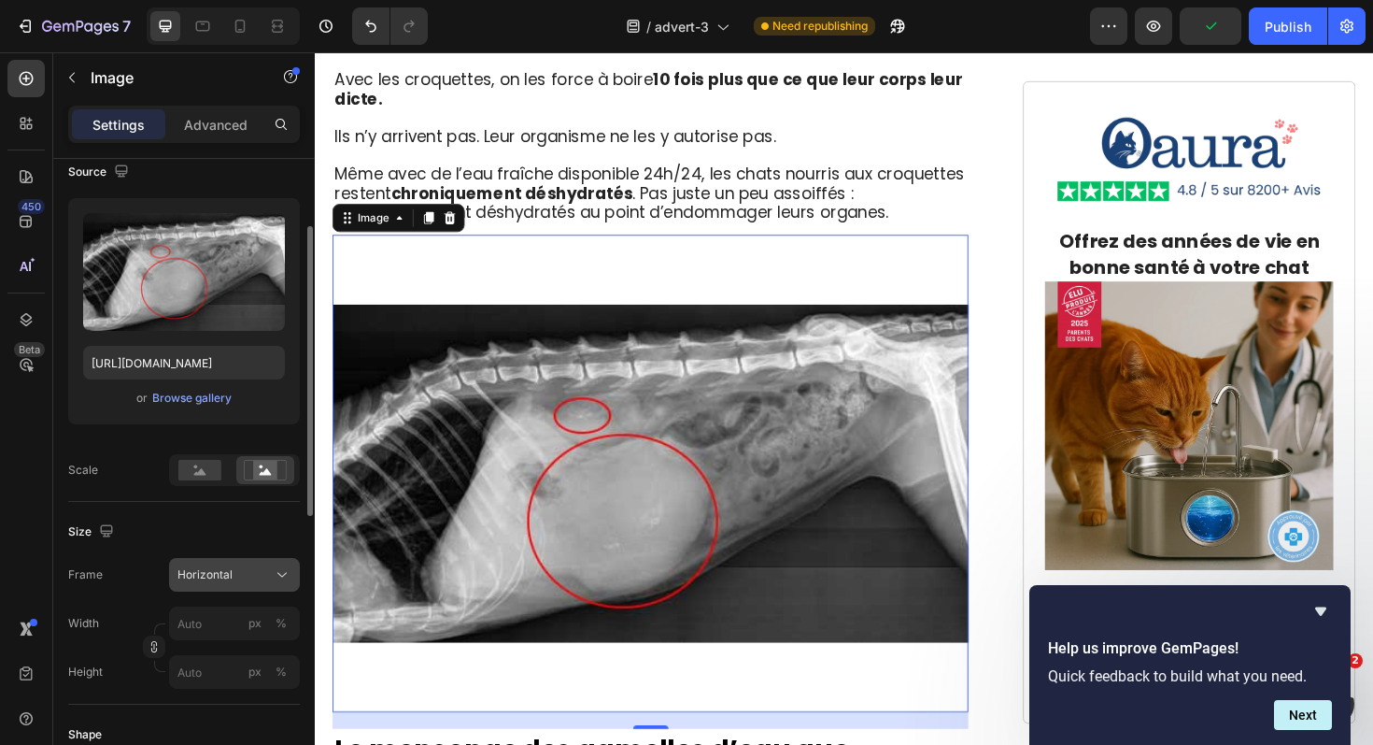
click at [223, 576] on span "Horizontal" at bounding box center [204, 574] width 55 height 17
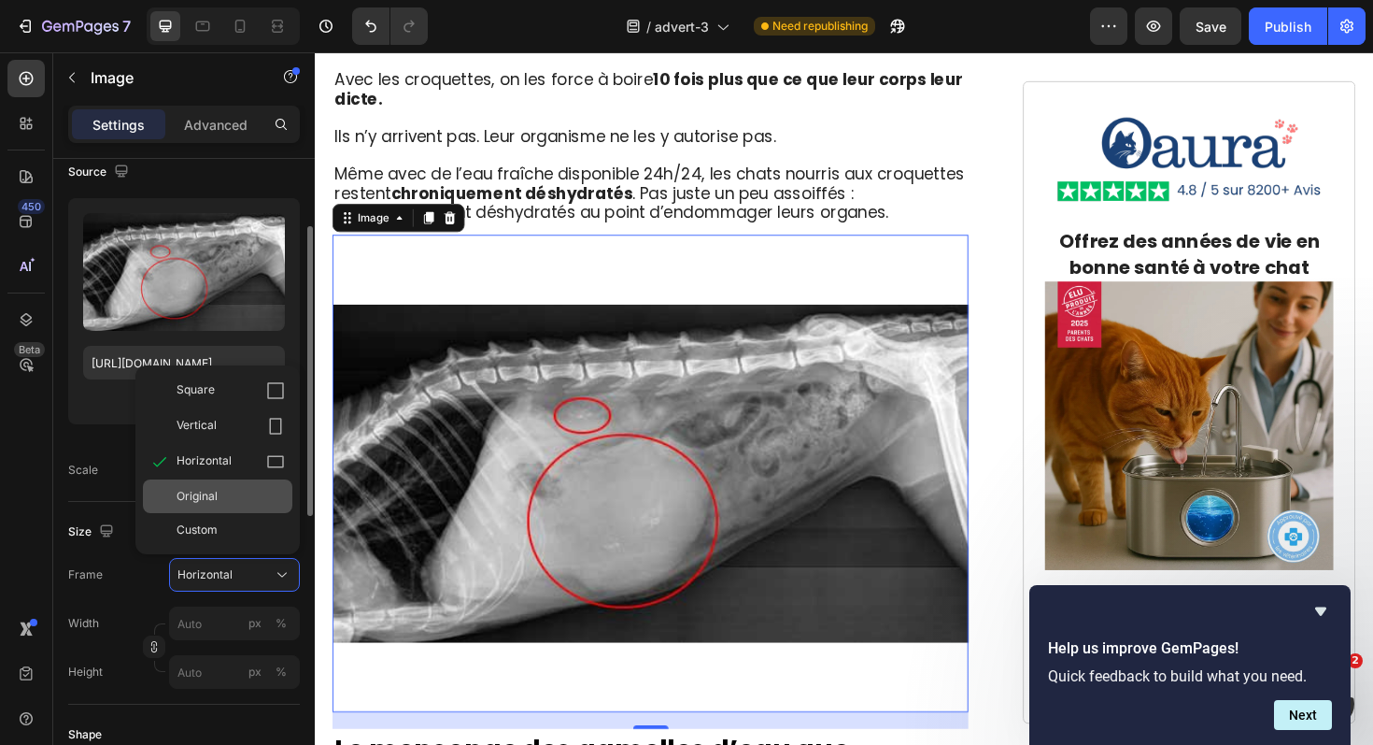
click at [227, 500] on div "Original" at bounding box center [231, 496] width 108 height 17
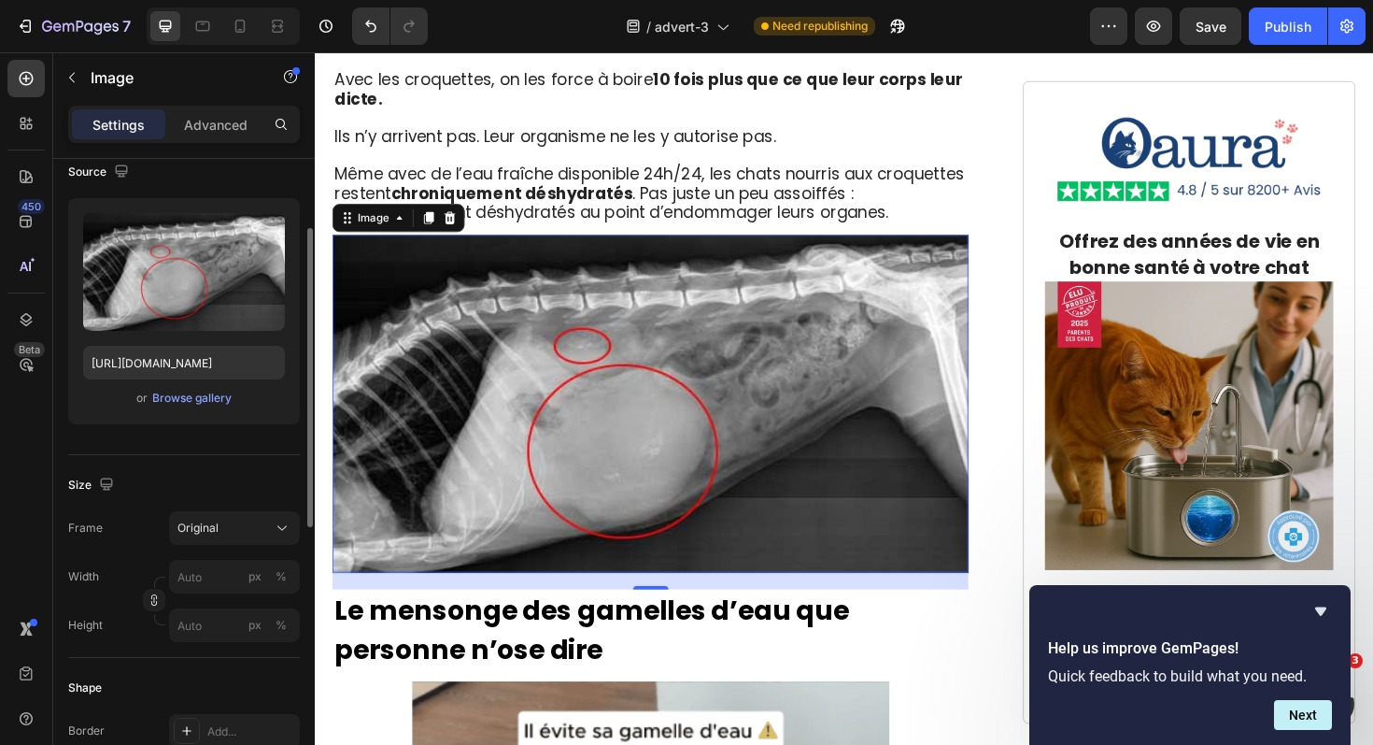
click at [668, 629] on div "19" at bounding box center [670, 636] width 19 height 15
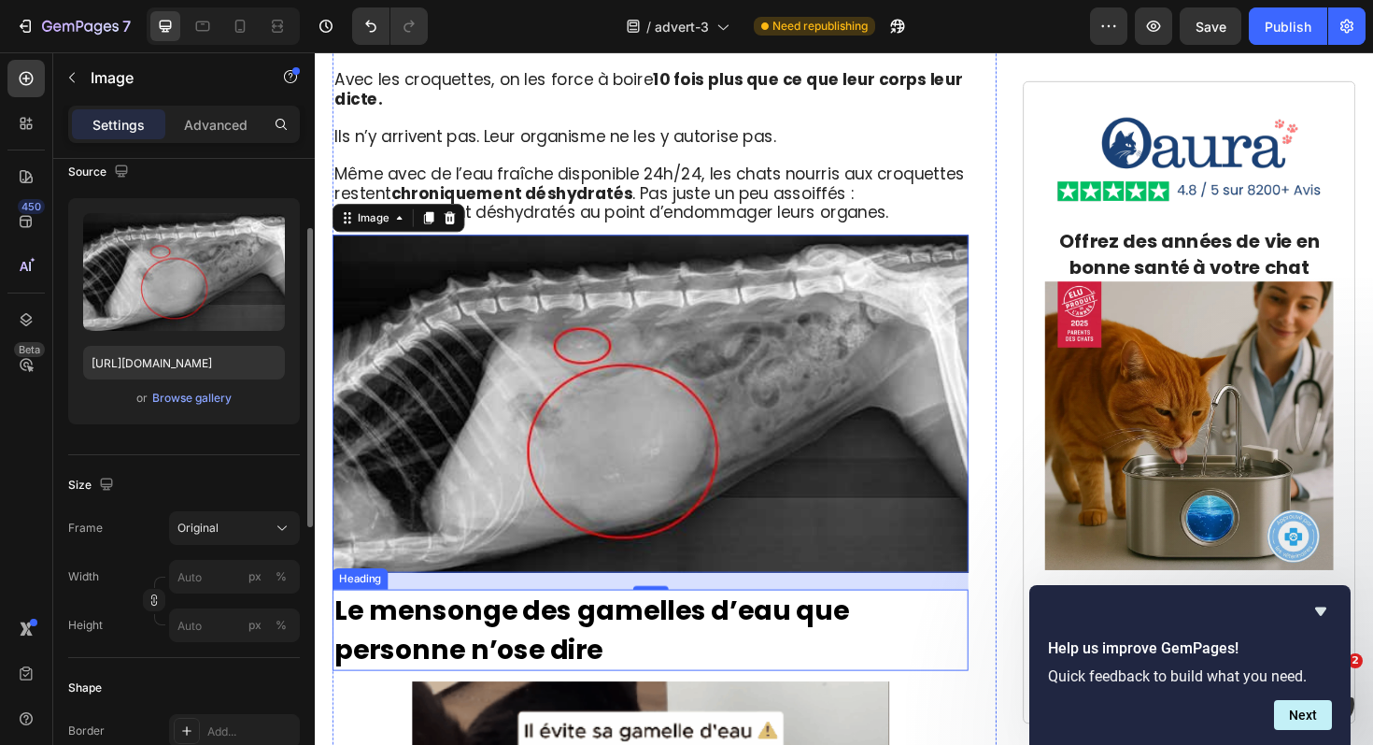
click at [745, 623] on strong "Le mensonge des gamelles d’eau que personne n’ose dire" at bounding box center [607, 663] width 545 height 81
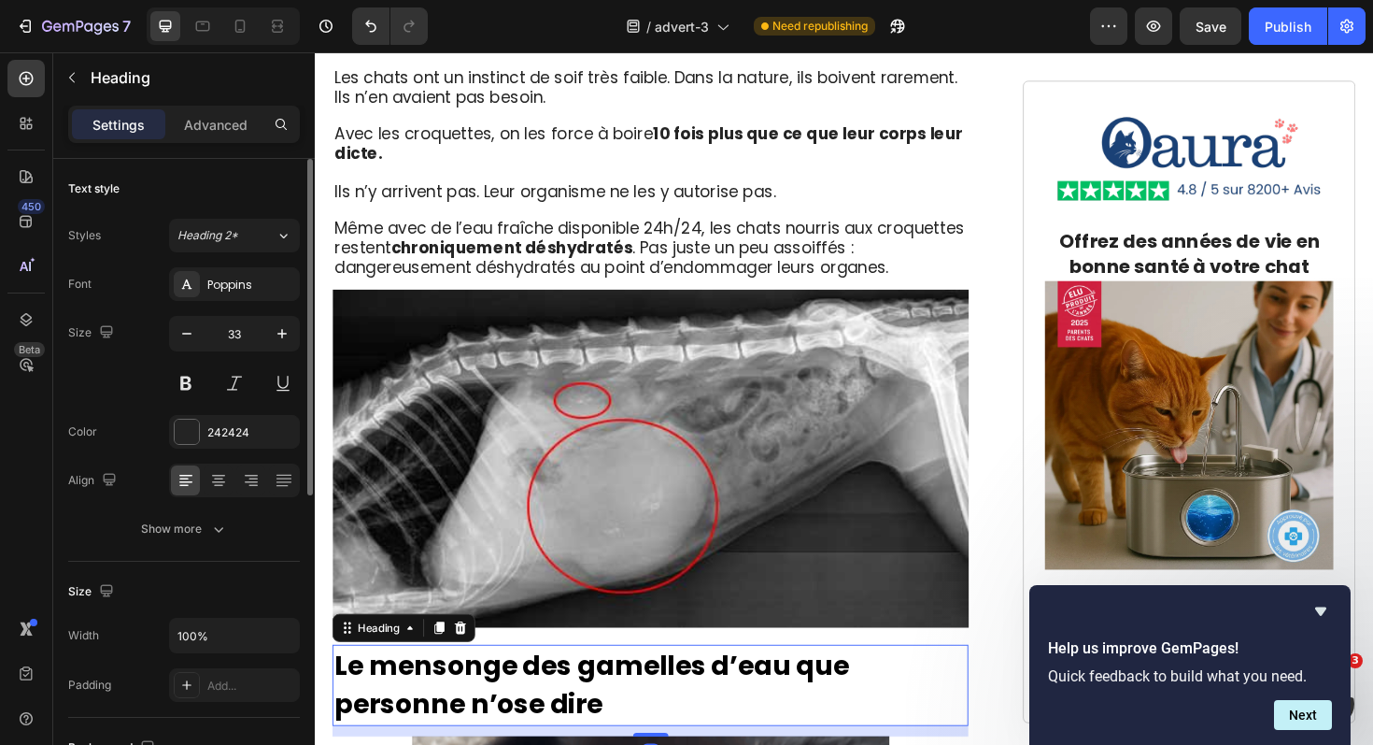
scroll to position [2637, 0]
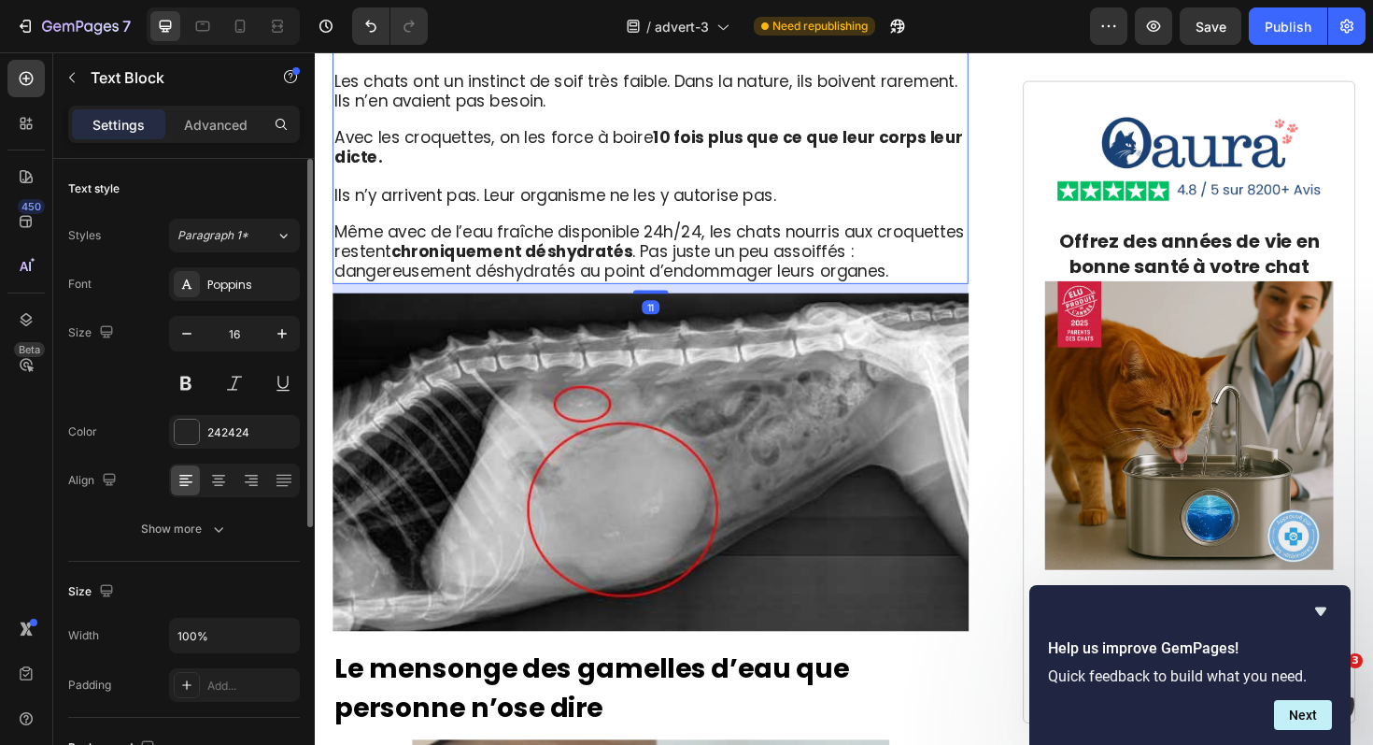
click at [713, 231] on span "Même avec de l’eau fraîche disponible 24h/24, les chats nourris aux croquettes …" at bounding box center [668, 263] width 667 height 64
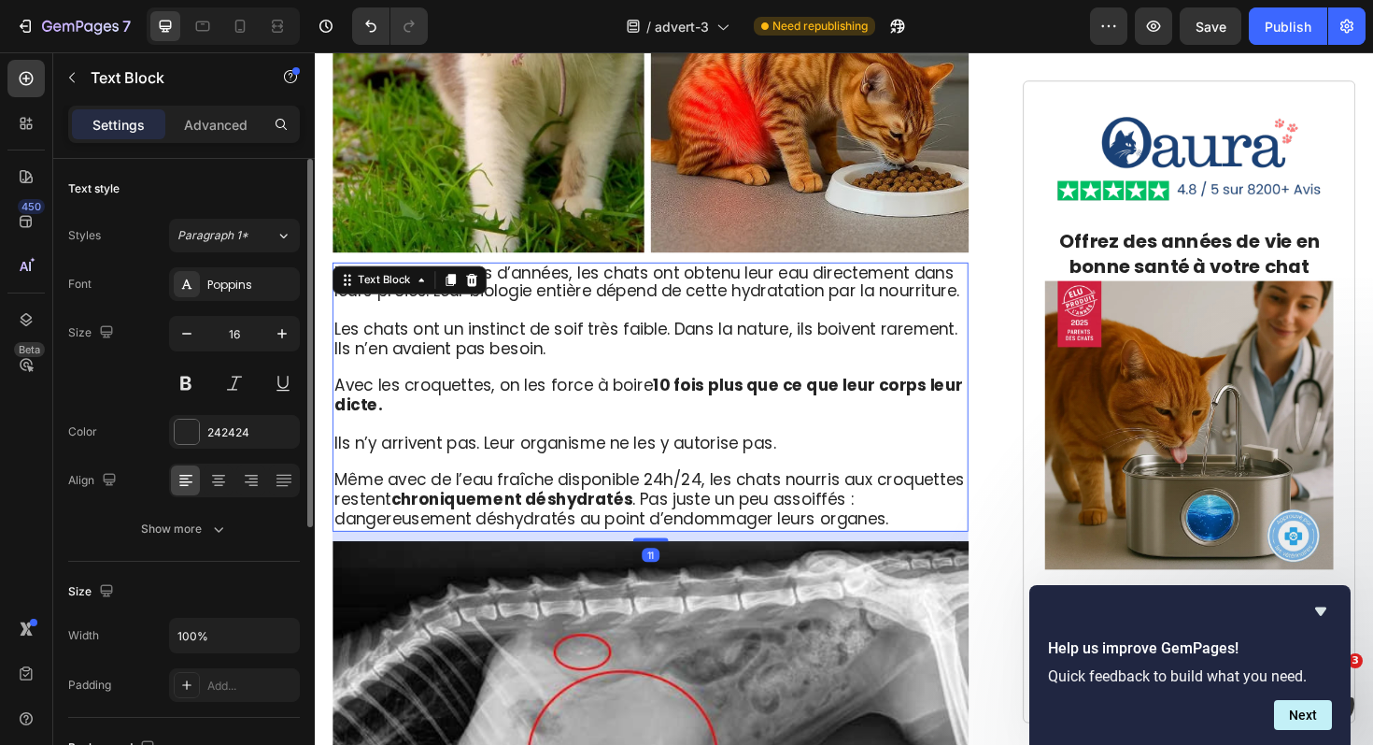
scroll to position [2328, 0]
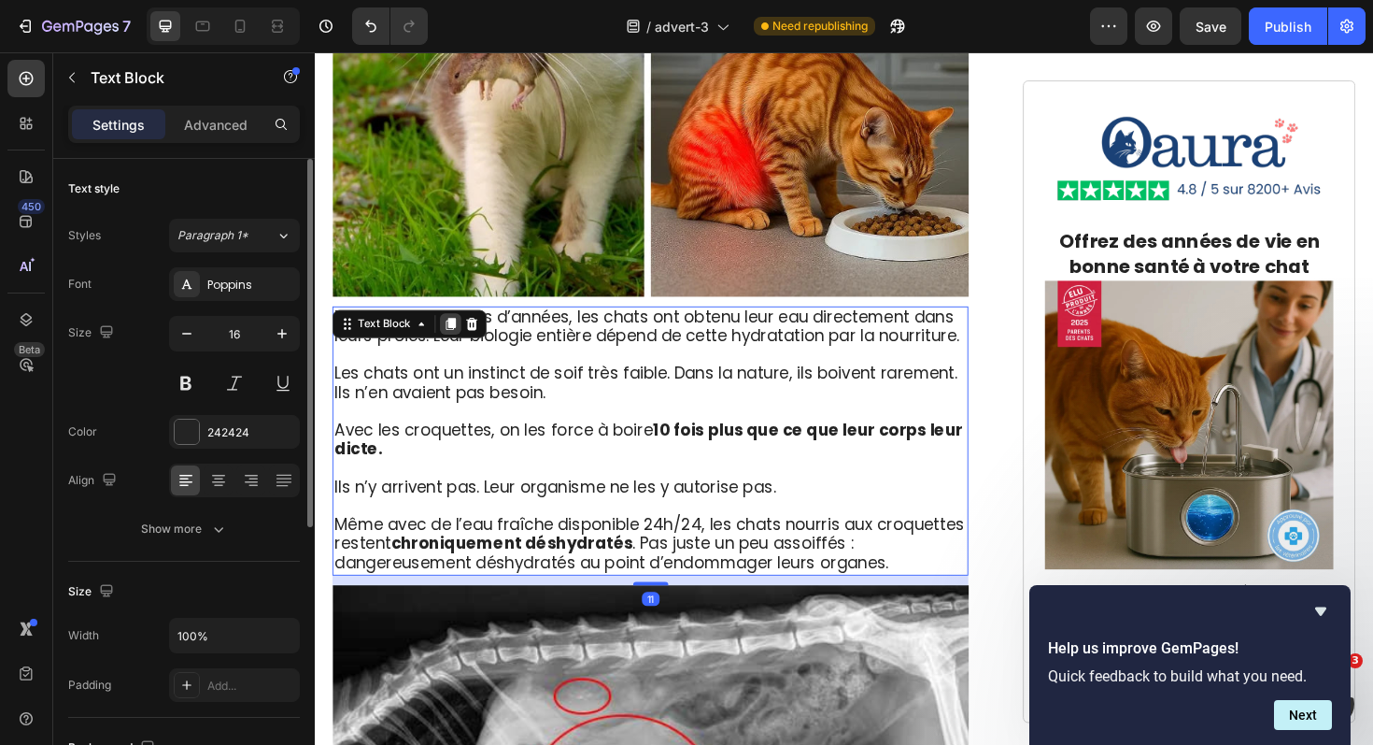
click at [461, 334] on icon at bounding box center [459, 340] width 10 height 13
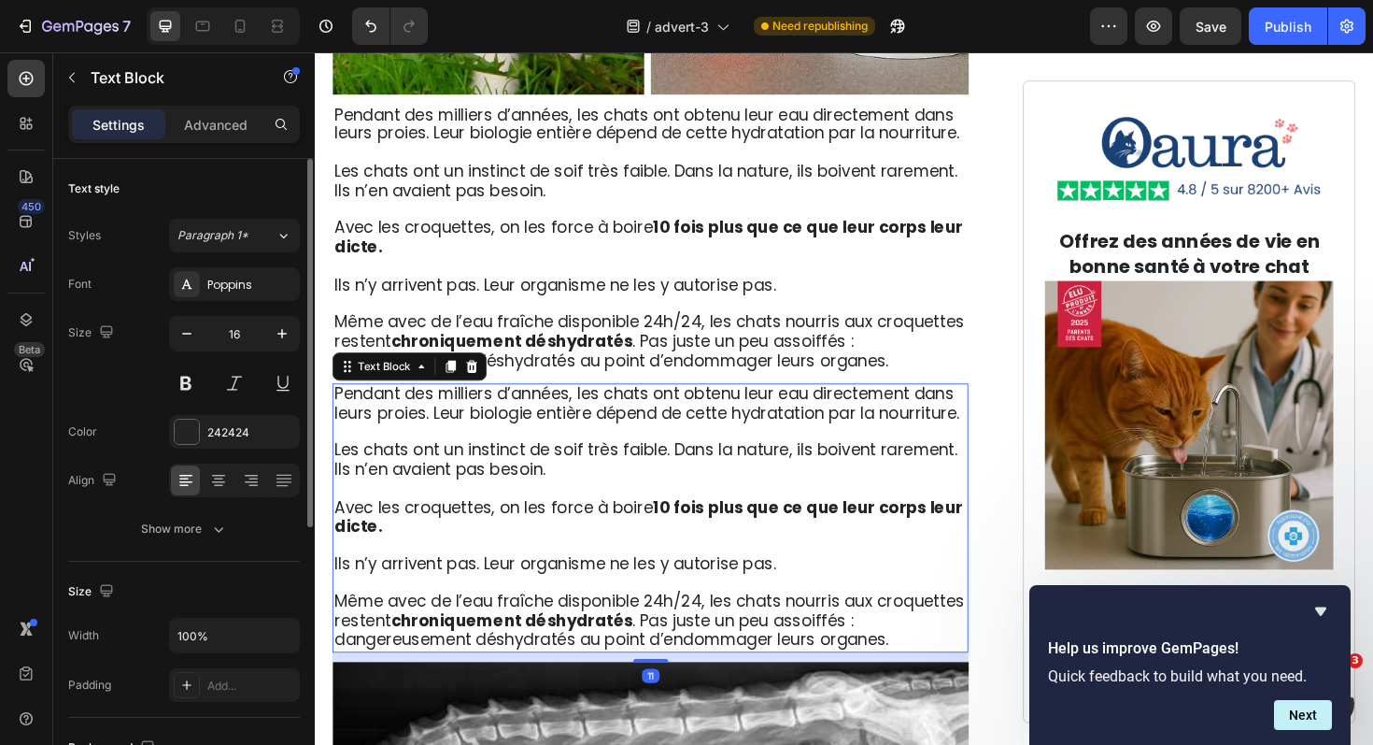
scroll to position [2557, 0]
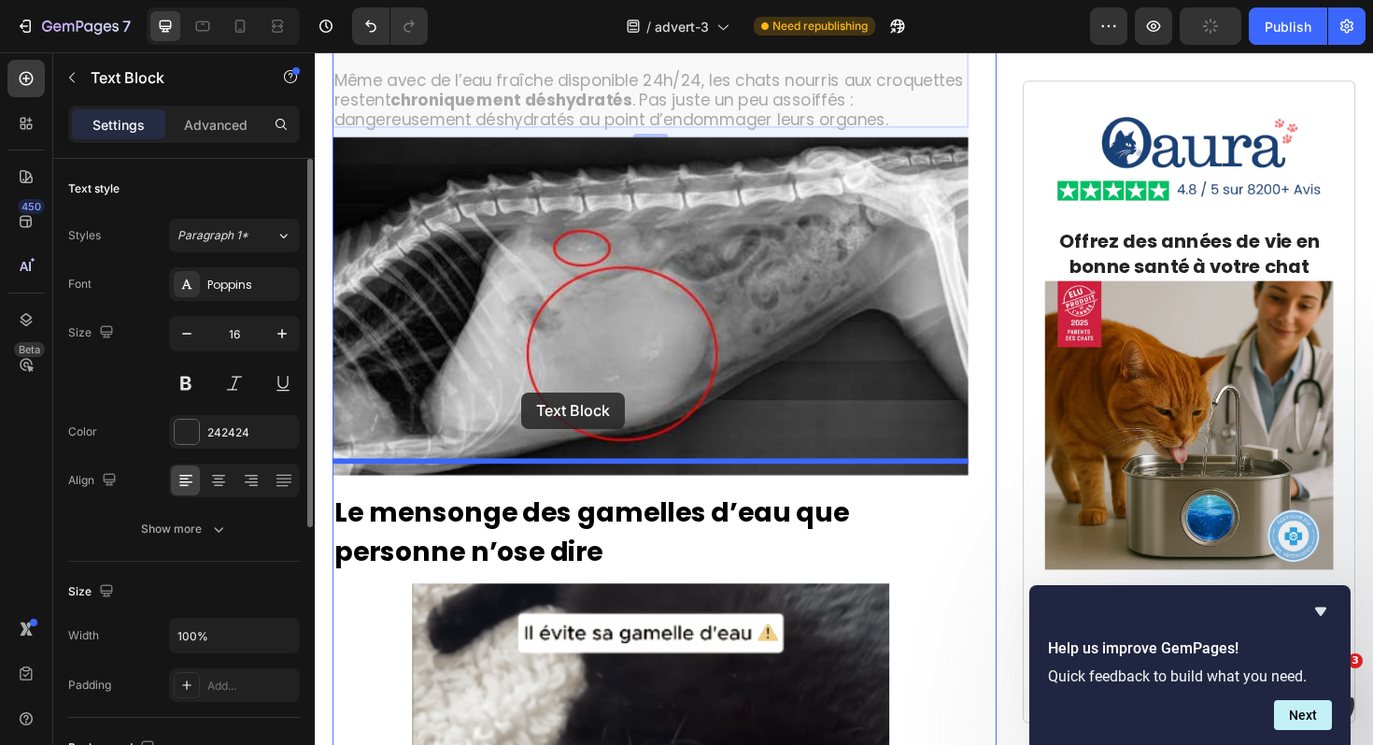
drag, startPoint x: 376, startPoint y: 338, endPoint x: 533, endPoint y: 411, distance: 173.0
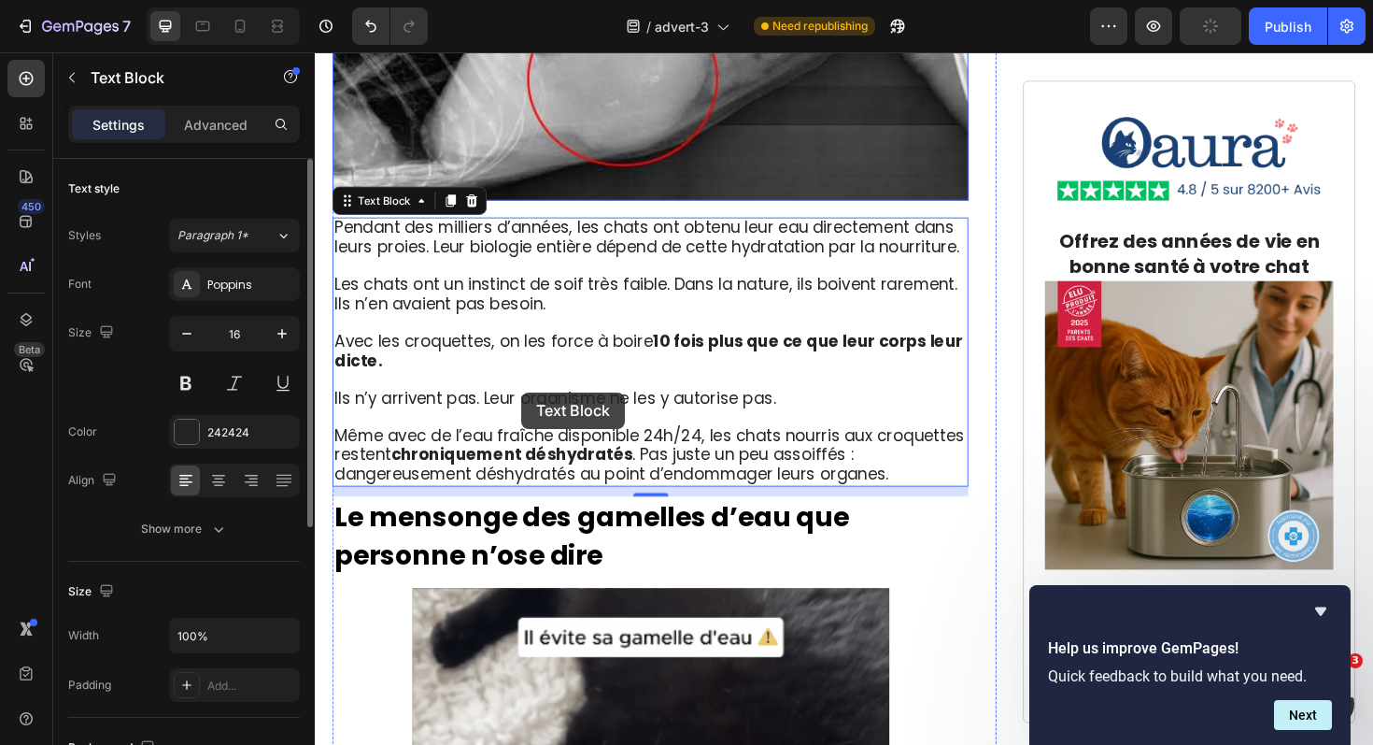
scroll to position [2803, 0]
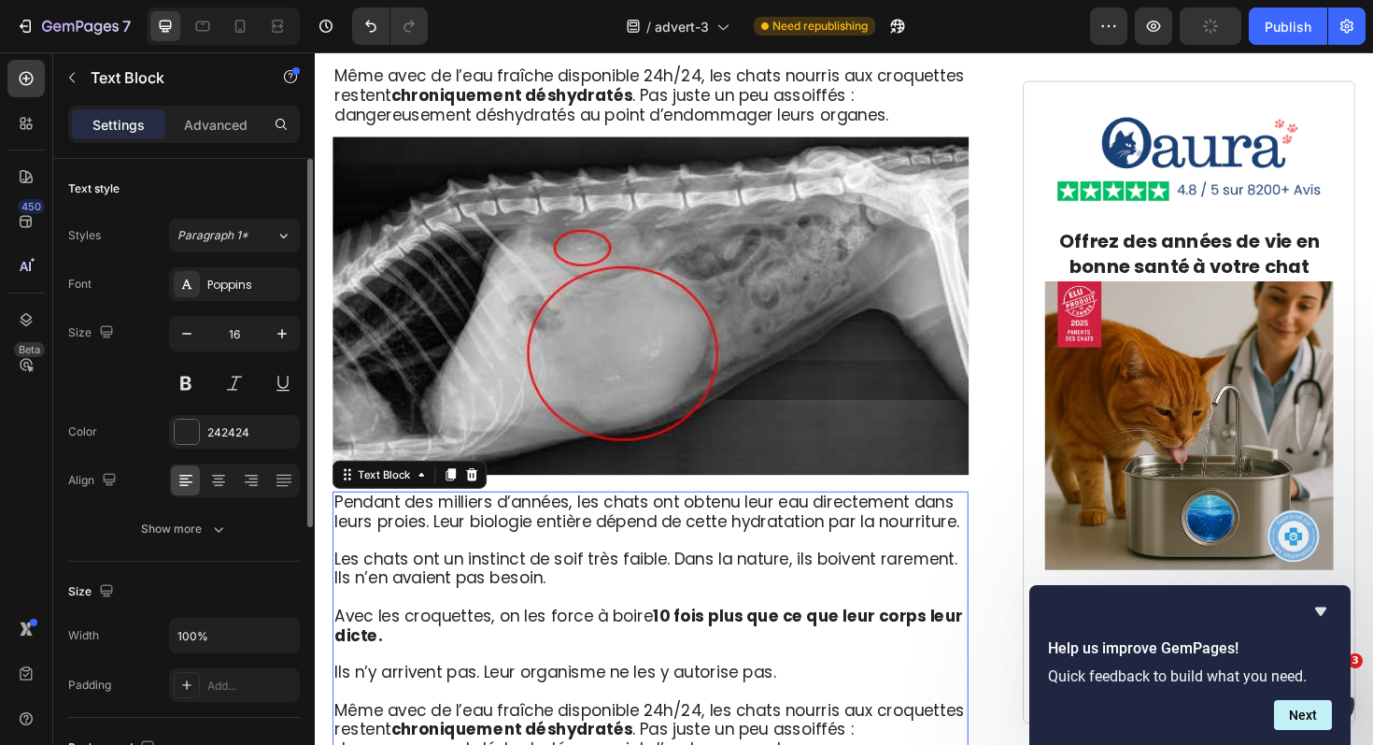
click at [613, 579] on p "Les chats ont un instinct de soif très faible. Dans la nature, ils boivent rare…" at bounding box center [670, 599] width 670 height 41
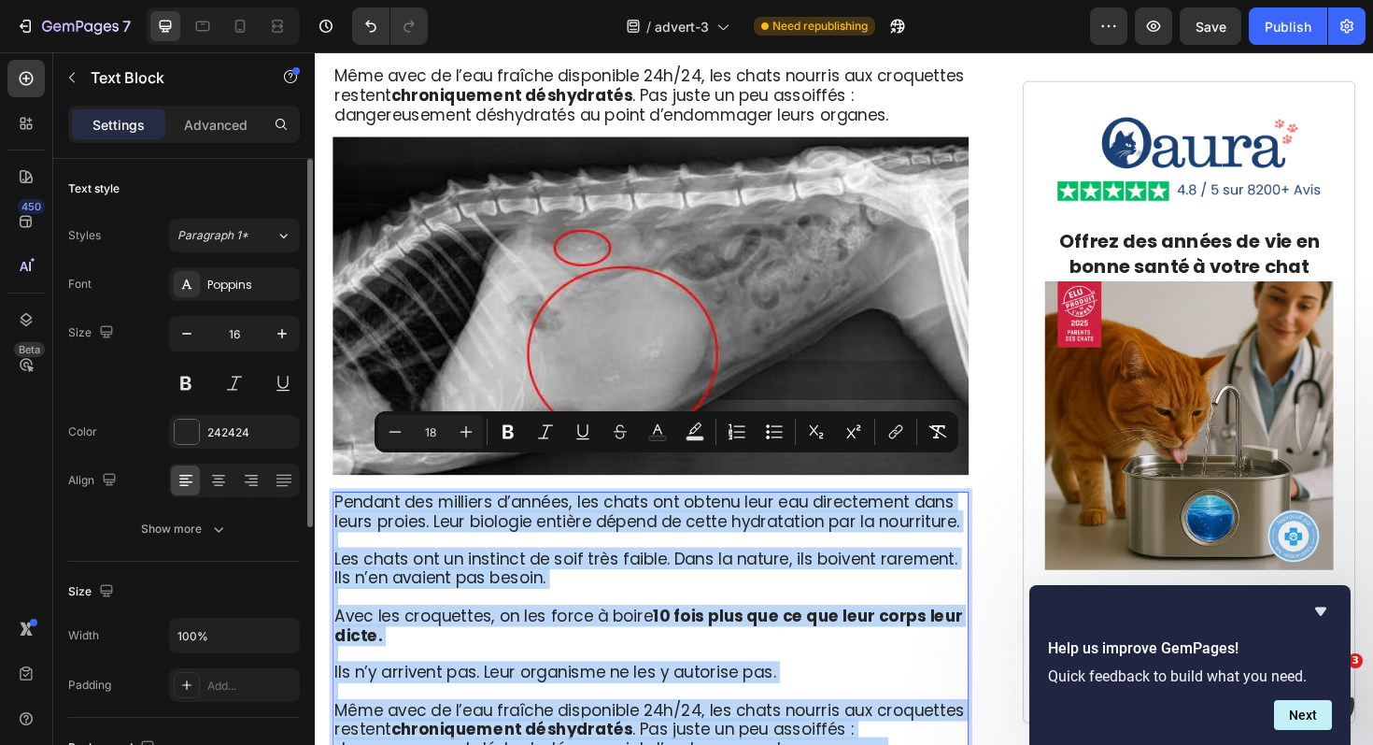
drag, startPoint x: 964, startPoint y: 752, endPoint x: 334, endPoint y: 487, distance: 683.3
click at [334, 518] on div "Pendant des milliers d’années, les chats ont obtenu leur eau directement dans l…" at bounding box center [671, 660] width 674 height 285
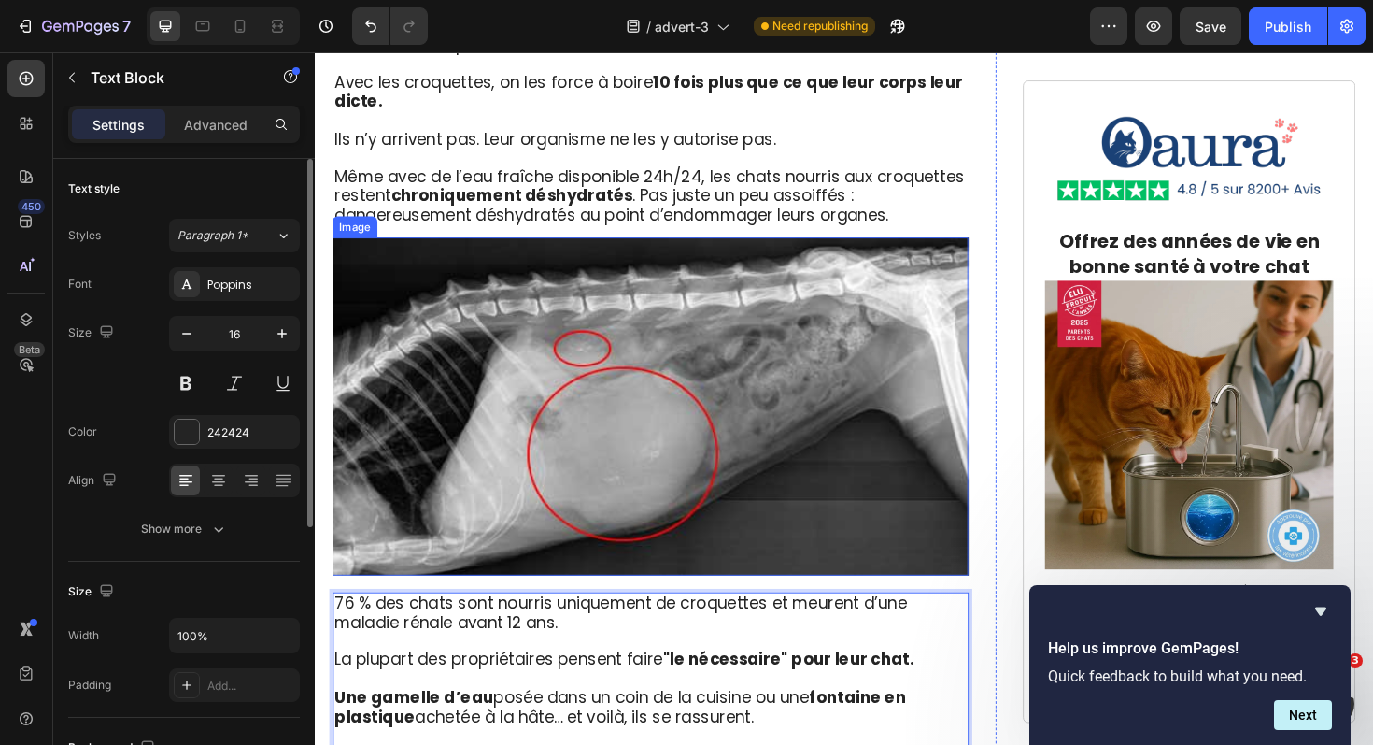
scroll to position [2554, 0]
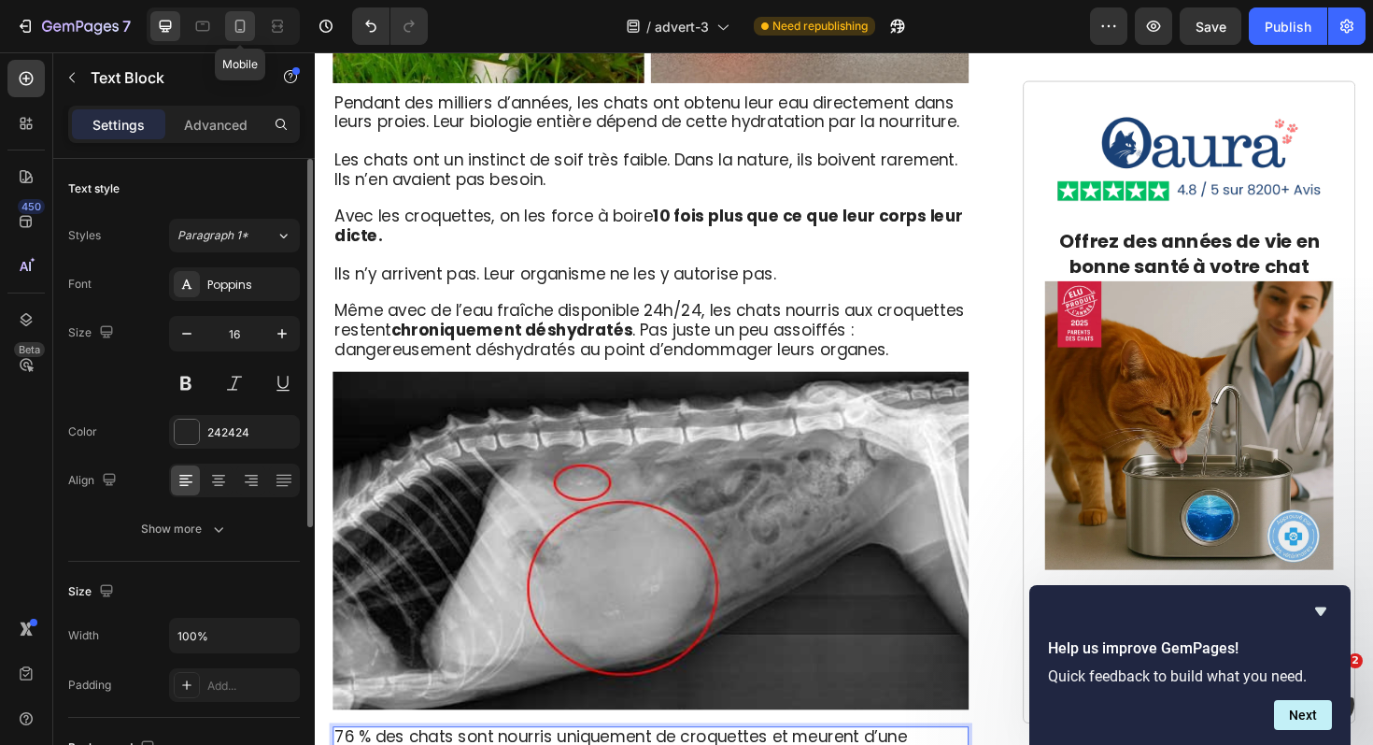
click at [244, 31] on icon at bounding box center [240, 26] width 10 height 13
type input "14"
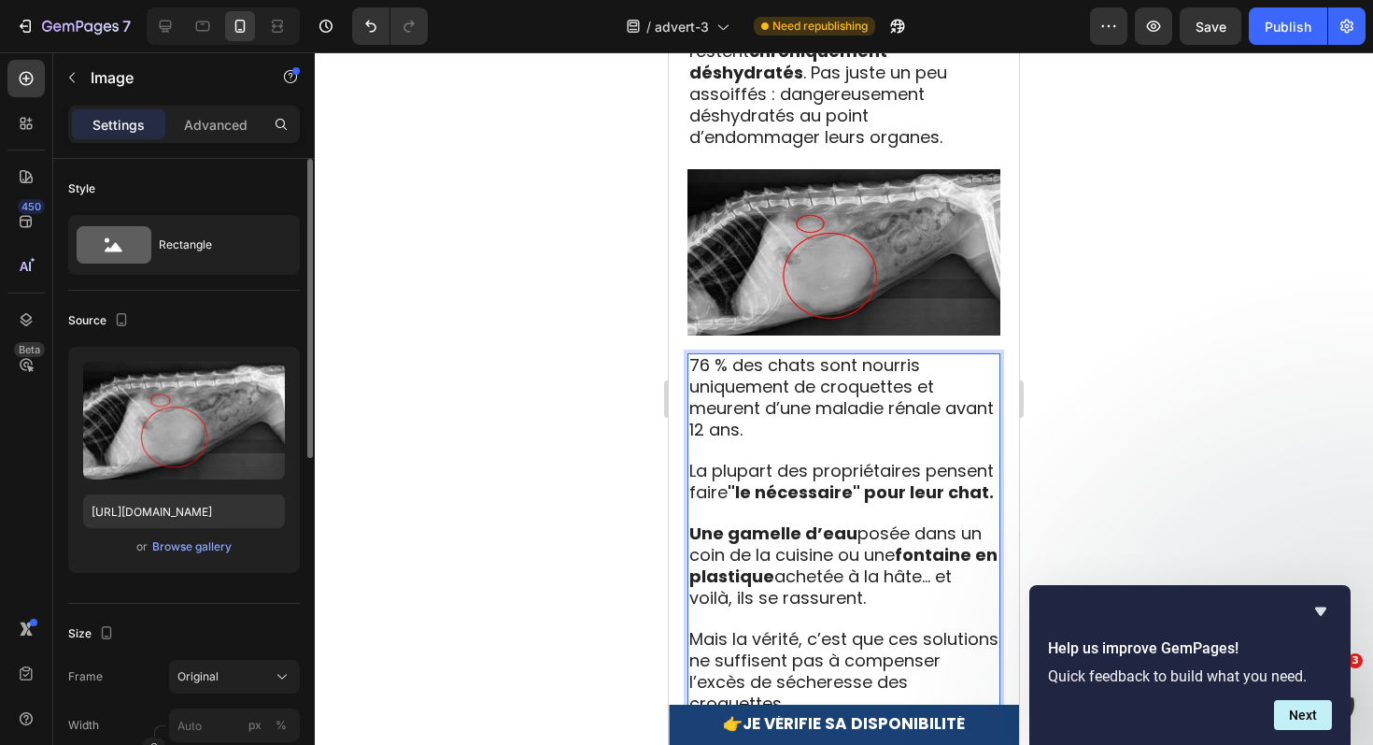
click at [803, 216] on img at bounding box center [844, 252] width 313 height 166
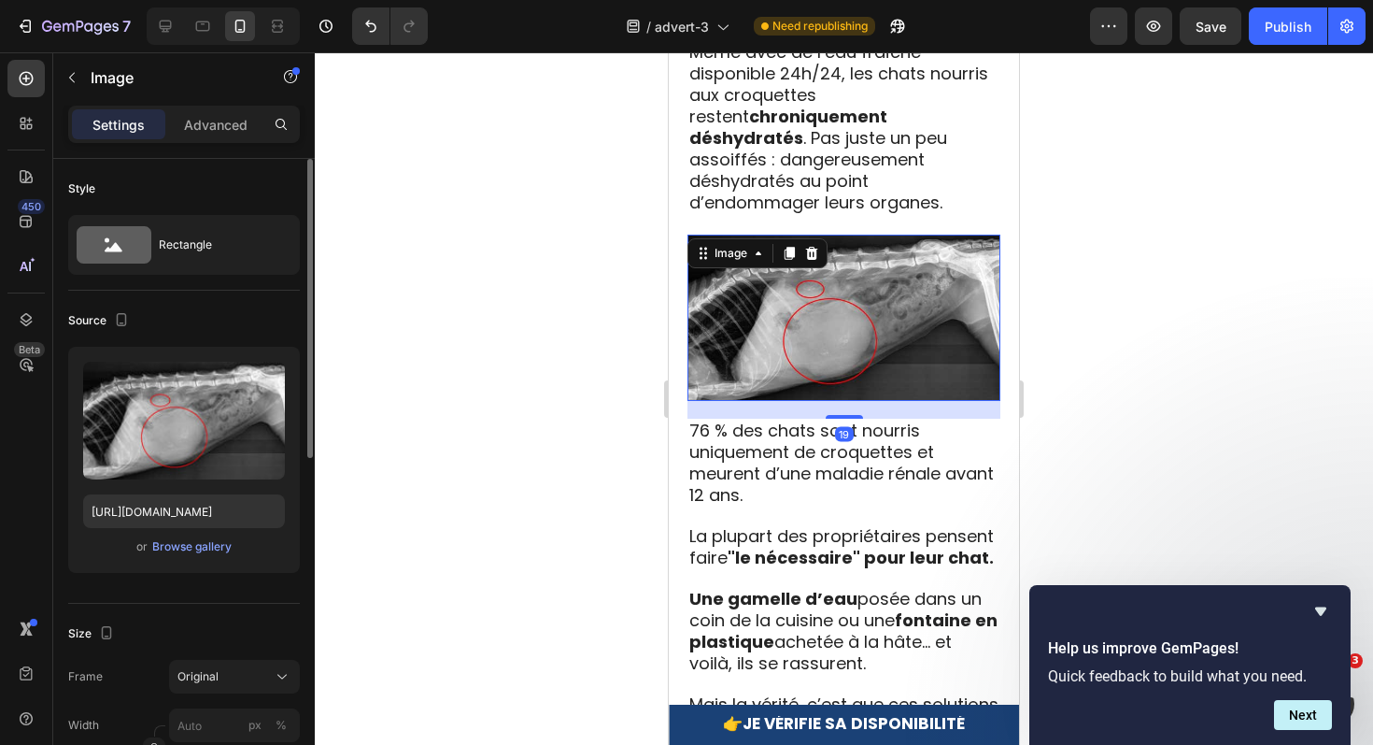
scroll to position [2979, 0]
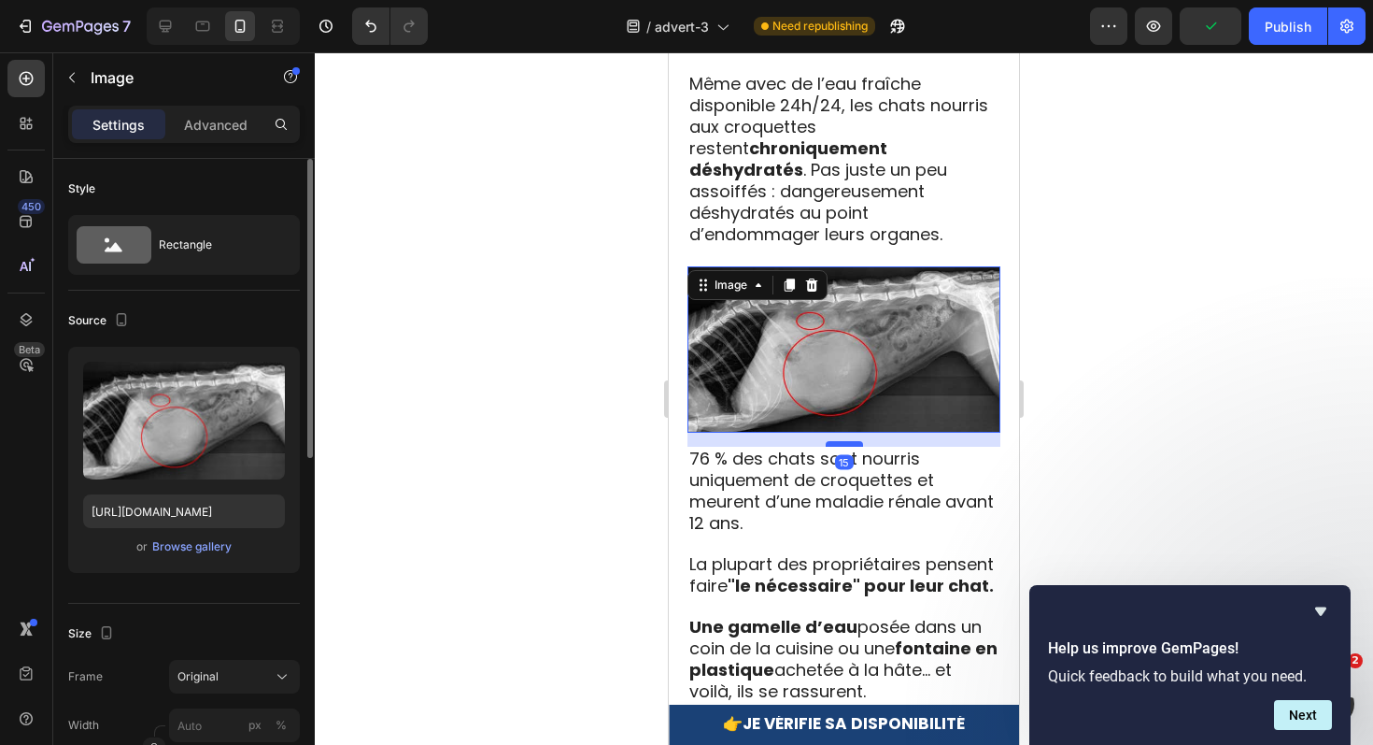
click at [845, 441] on div at bounding box center [844, 444] width 37 height 6
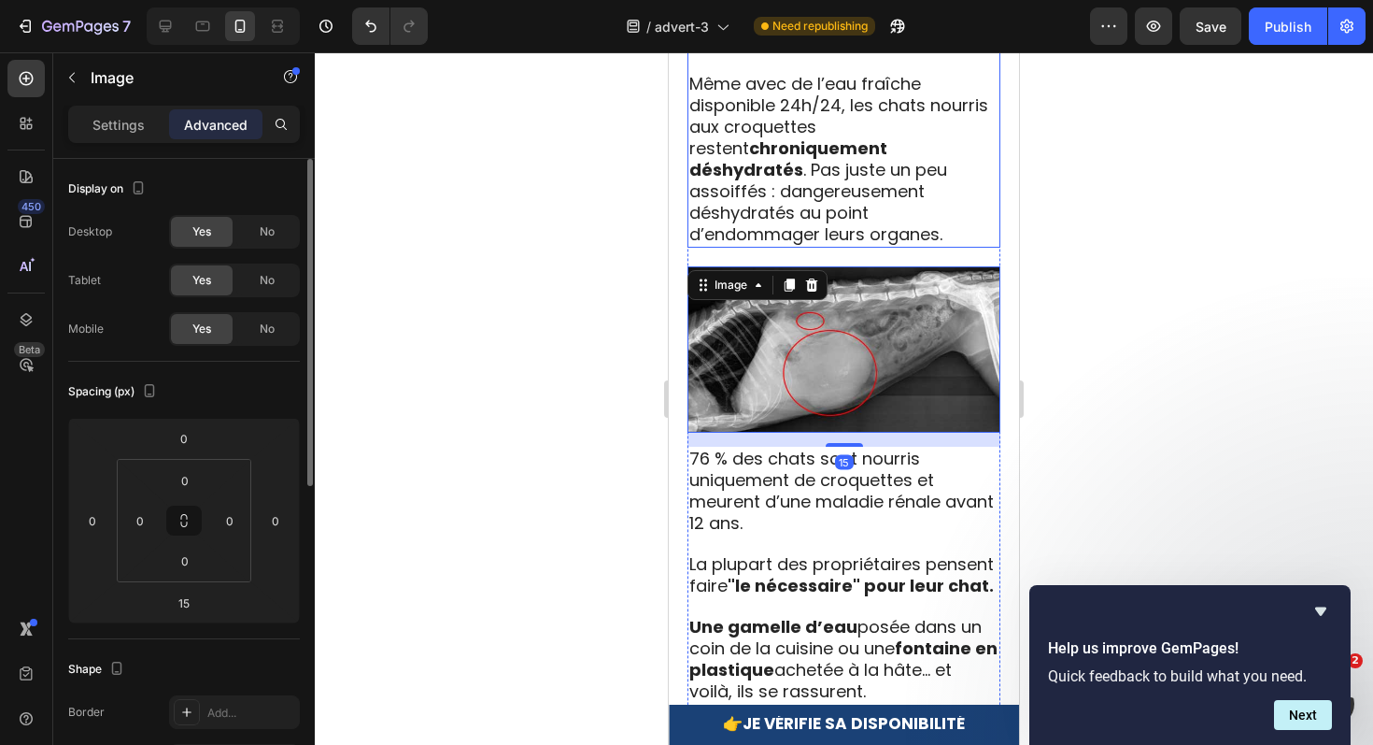
click at [916, 171] on span "Même avec de l’eau fraîche disponible 24h/24, les chats nourris aux croquettes …" at bounding box center [838, 159] width 299 height 174
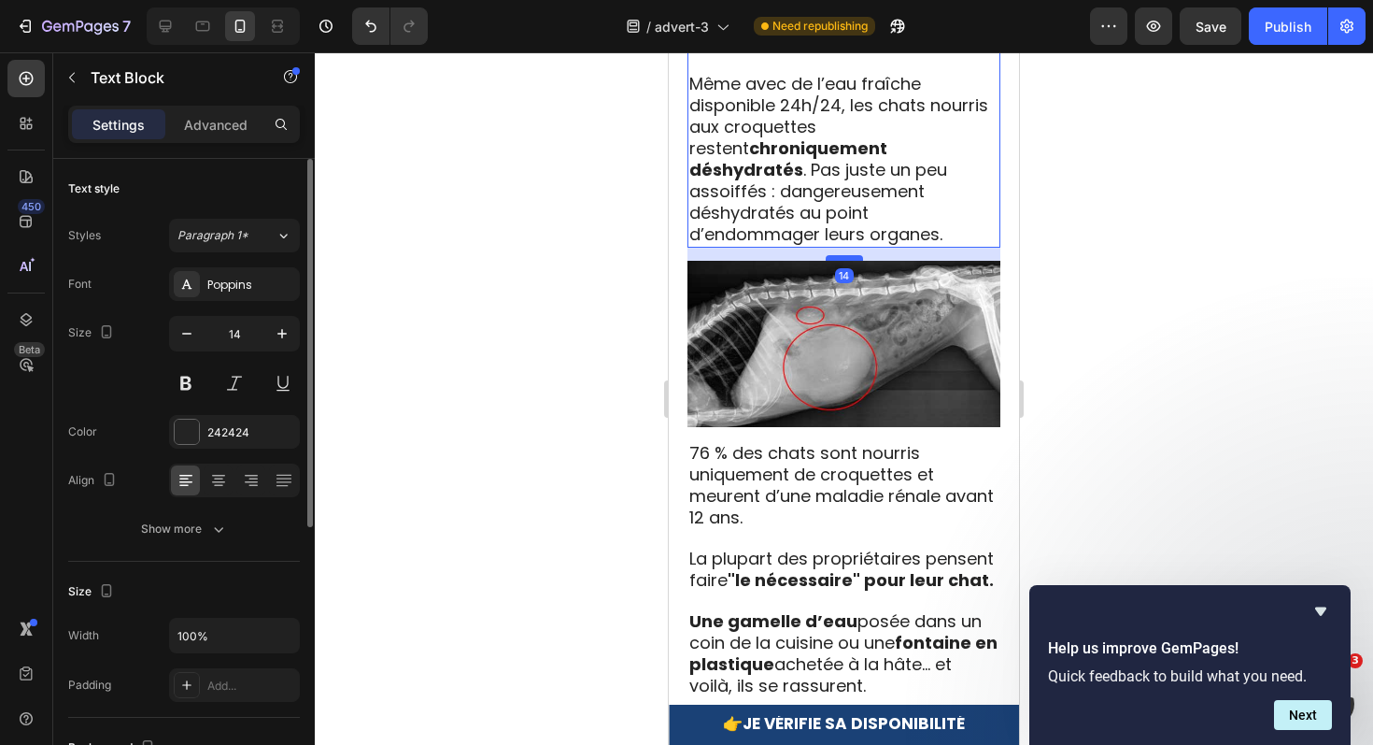
click at [851, 255] on div at bounding box center [844, 258] width 37 height 6
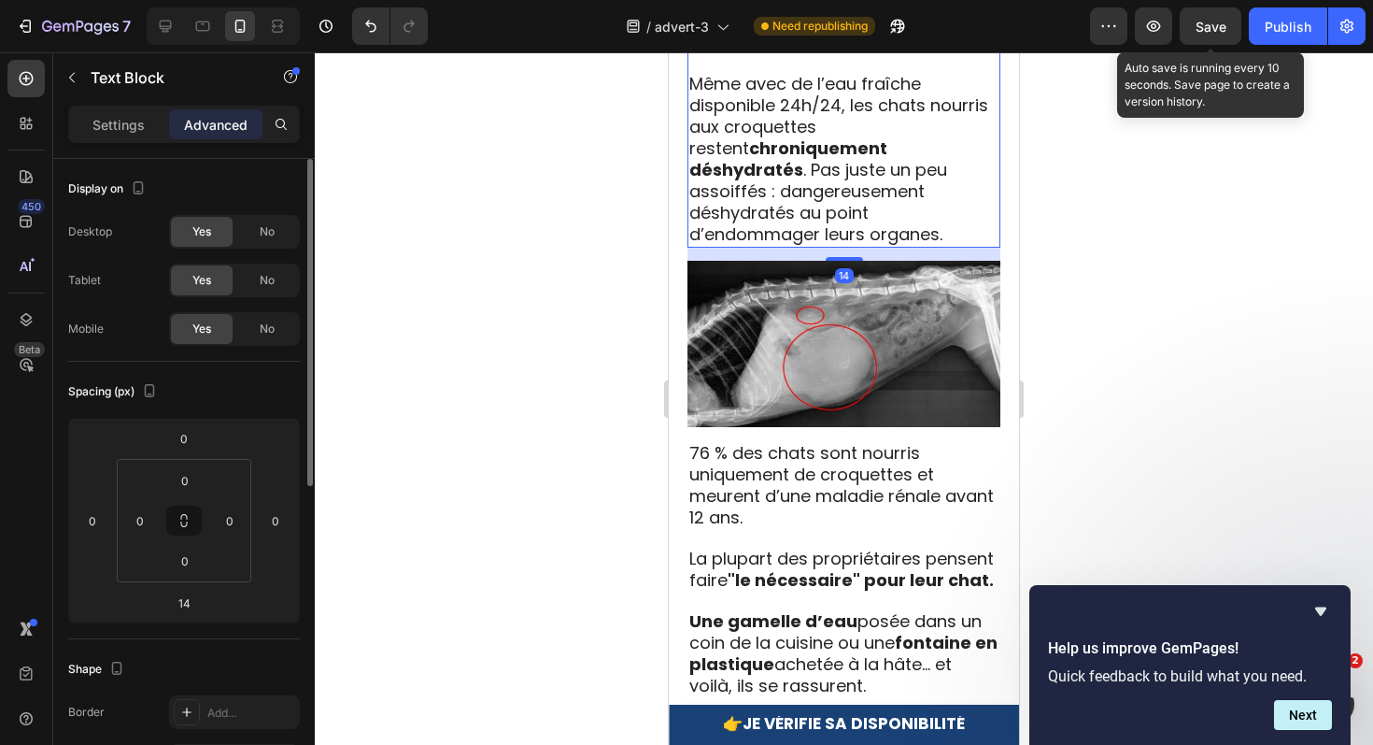
click at [1216, 25] on span "Save" at bounding box center [1211, 27] width 31 height 16
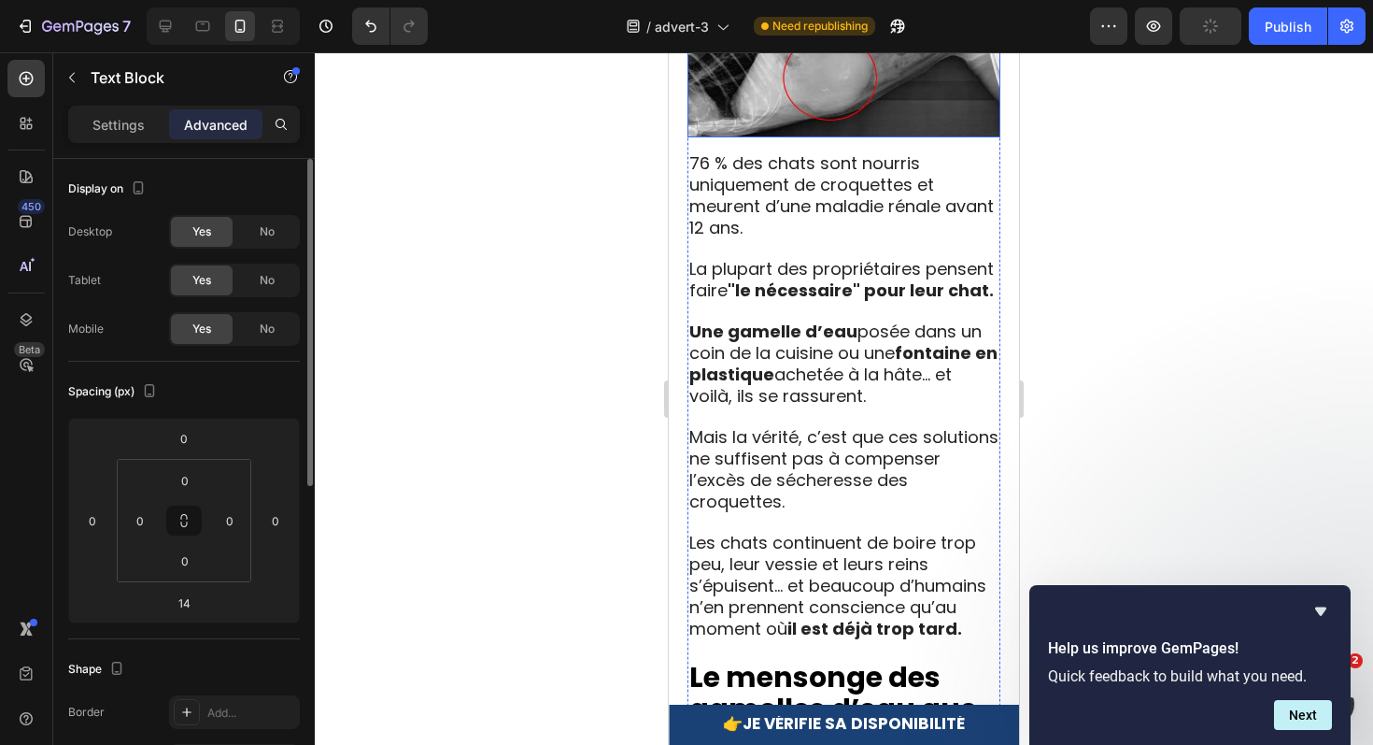
scroll to position [3259, 0]
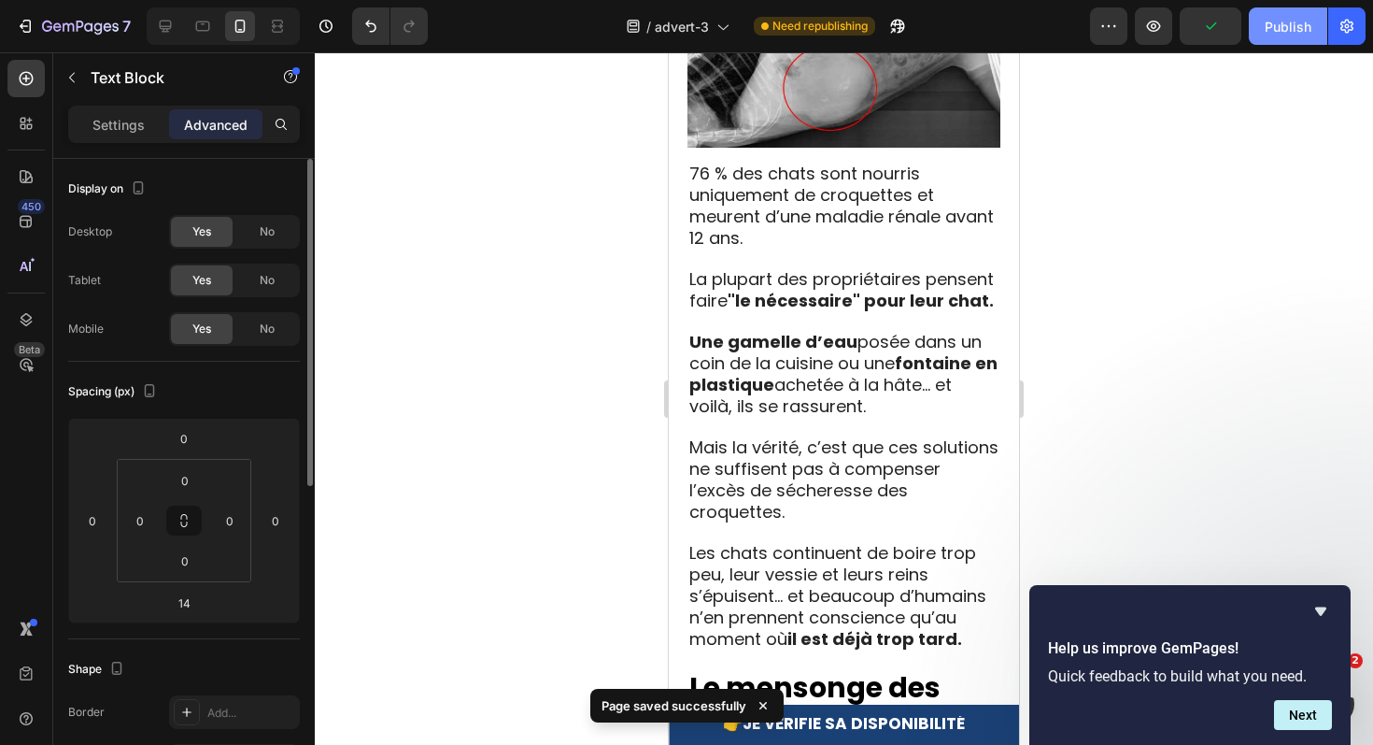
click at [1271, 37] on button "Publish" at bounding box center [1288, 25] width 78 height 37
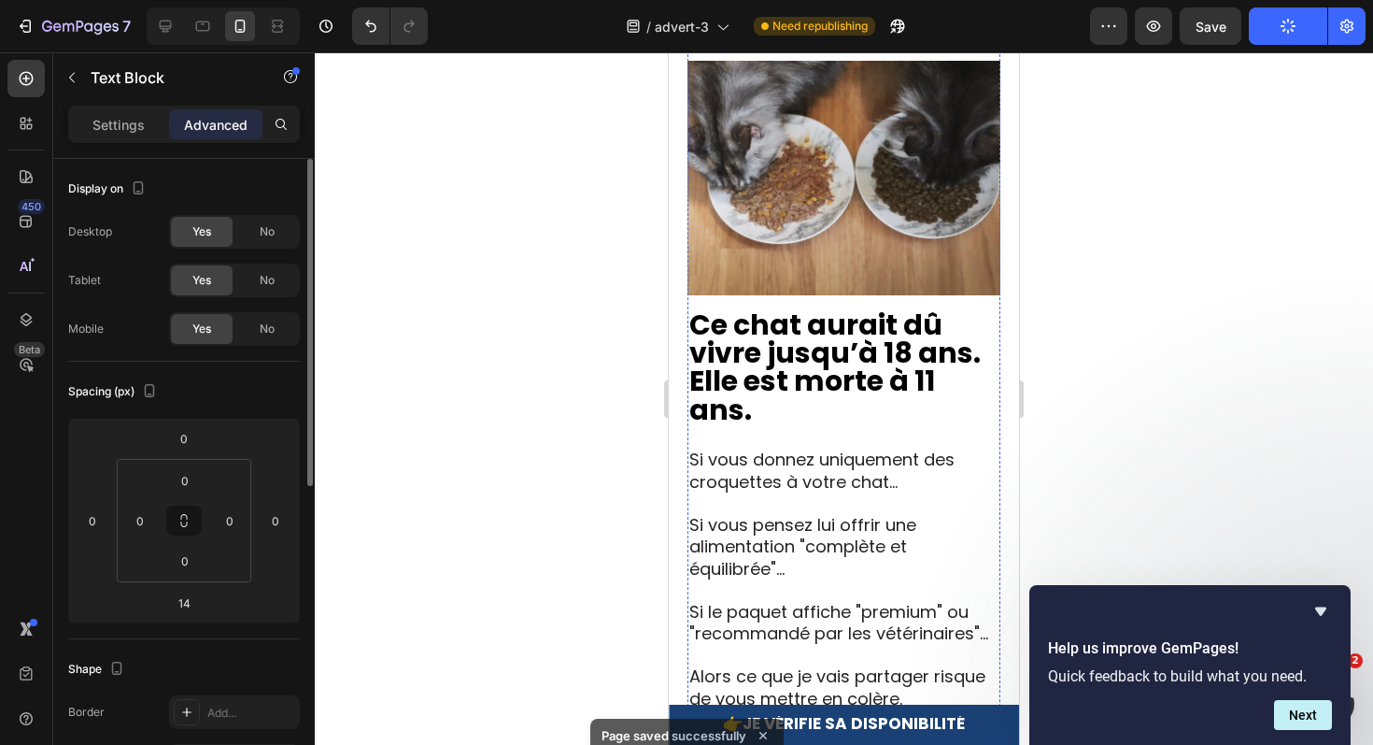
scroll to position [0, 0]
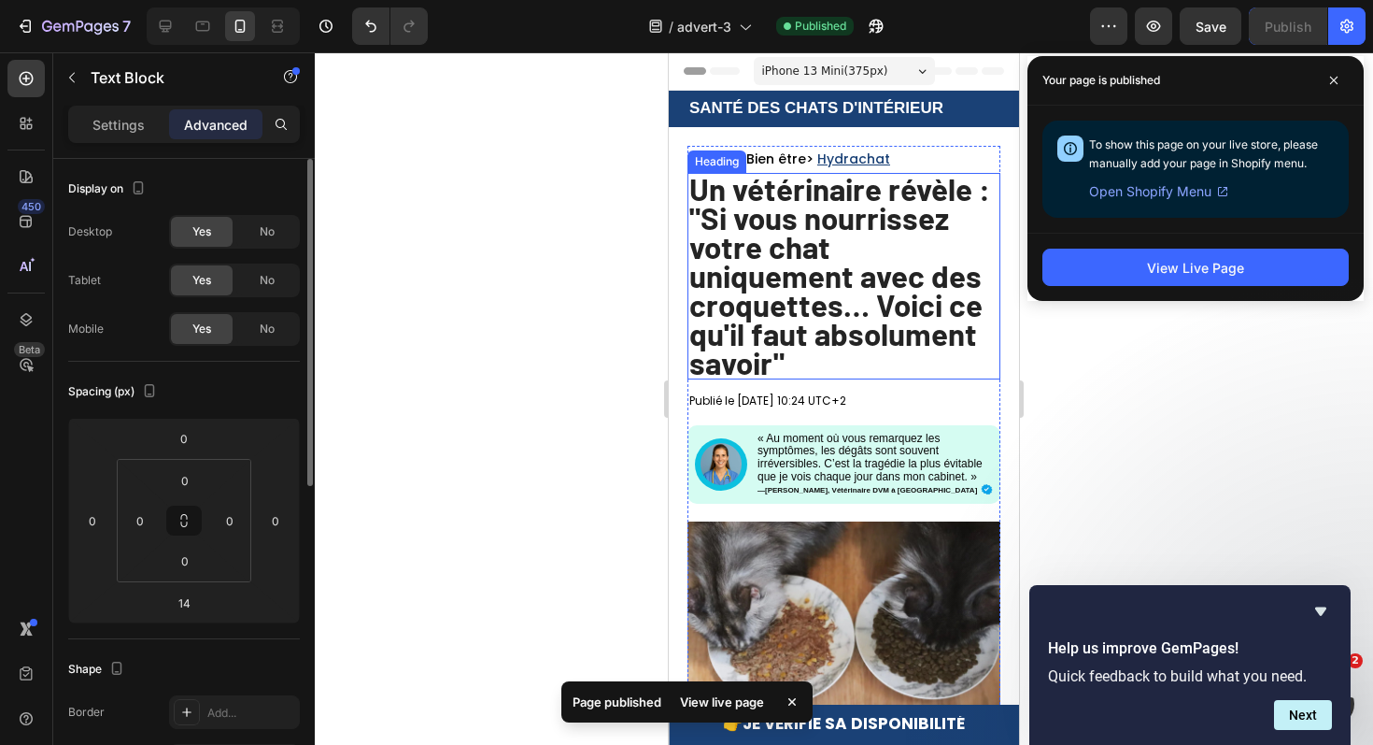
click at [902, 320] on strong "Un vétérinaire révèle : "Si vous nourrissez votre chat uniquement avec des croq…" at bounding box center [839, 275] width 301 height 211
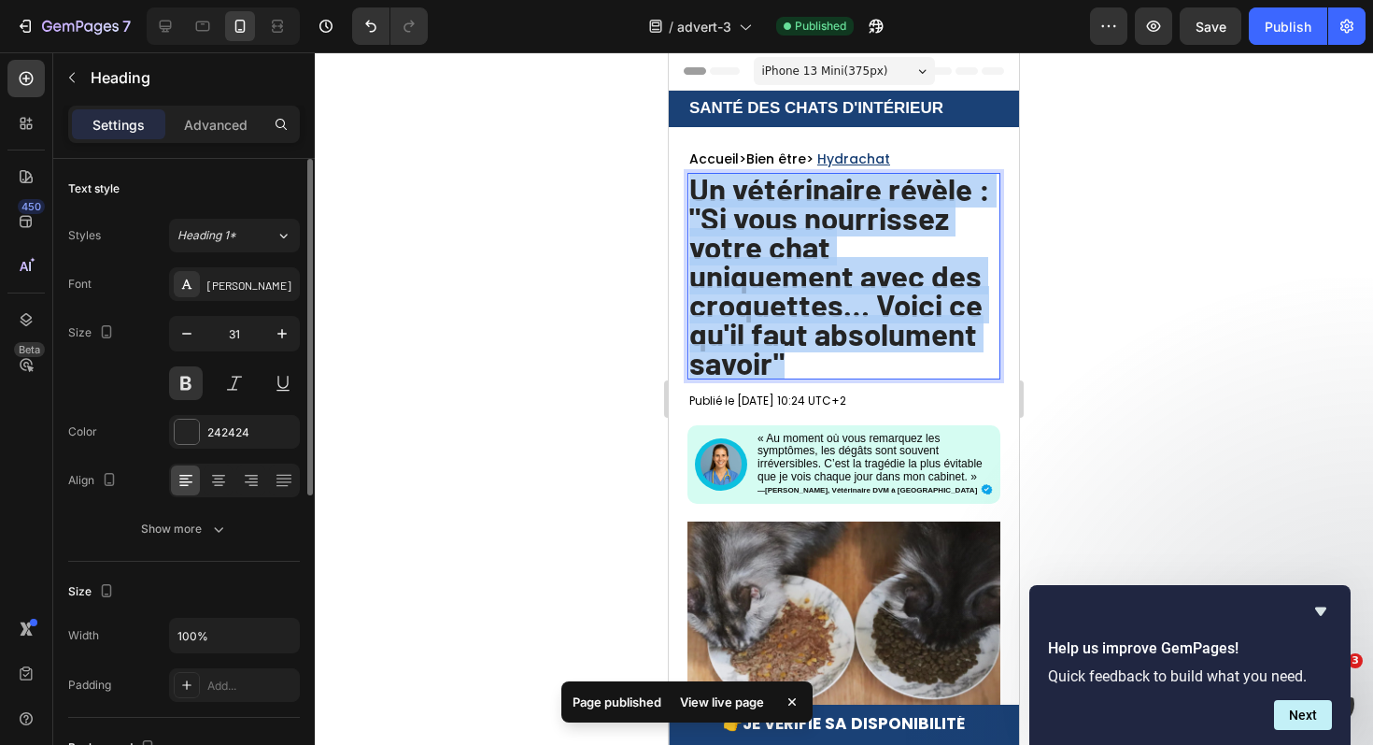
click at [902, 320] on strong "Un vétérinaire révèle : "Si vous nourrissez votre chat uniquement avec des croq…" at bounding box center [839, 275] width 301 height 211
